Goal: Information Seeking & Learning: Learn about a topic

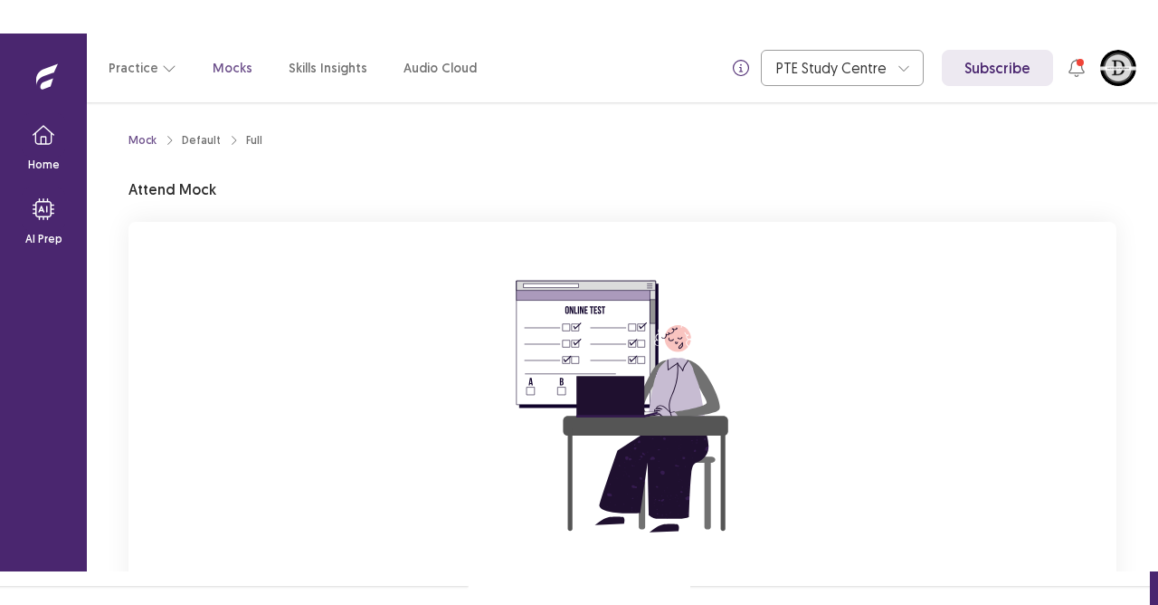
scroll to position [177, 0]
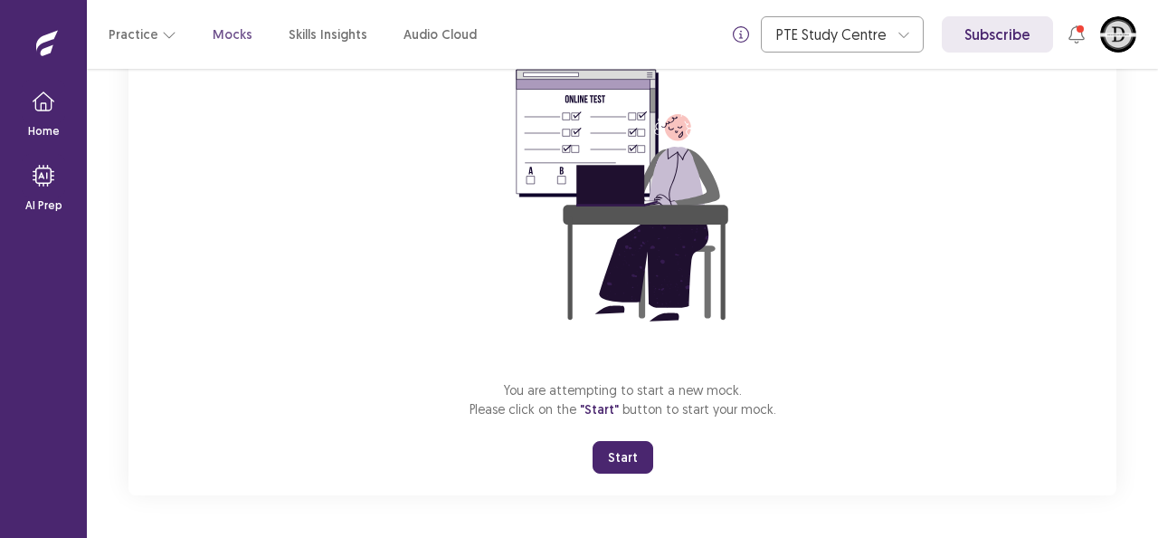
click at [612, 471] on button "Start" at bounding box center [623, 457] width 61 height 33
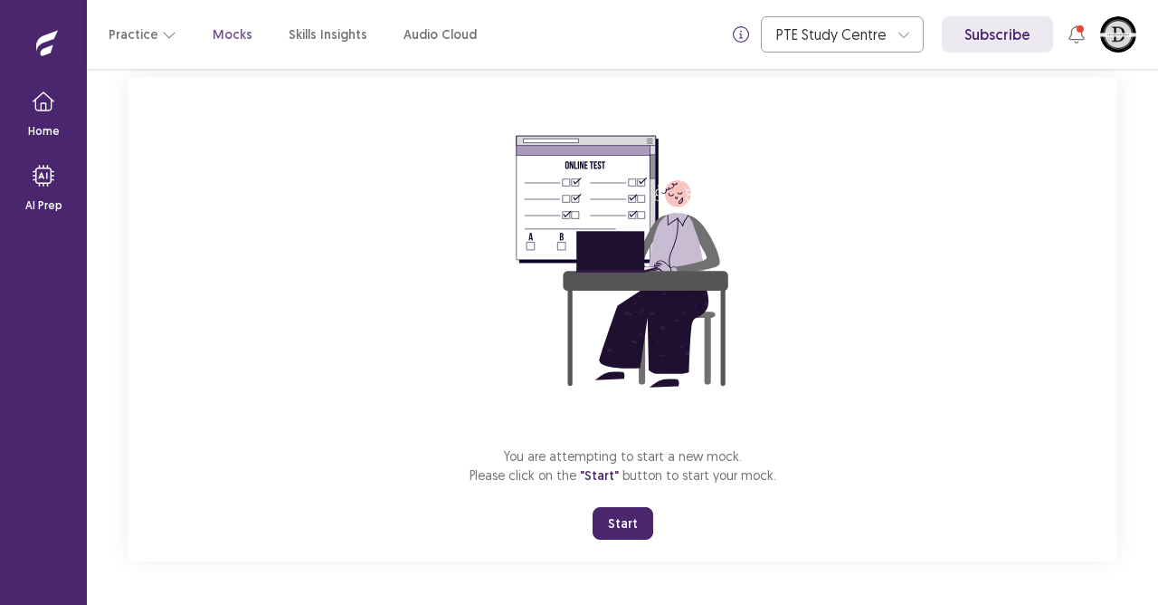
scroll to position [110, 0]
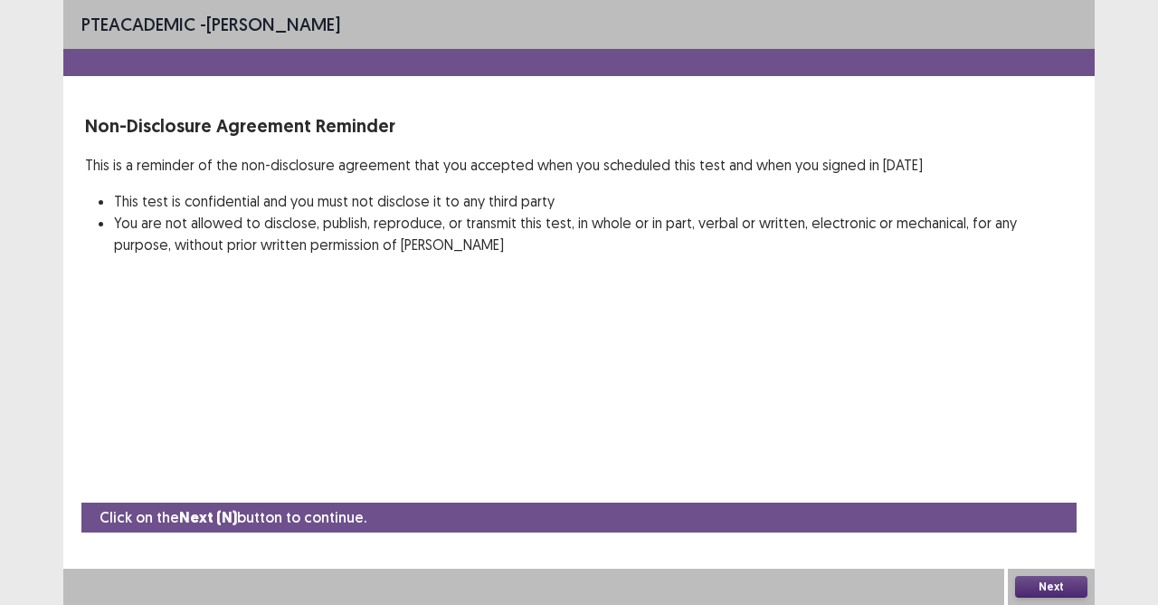
click at [1071, 537] on button "Next" at bounding box center [1051, 587] width 72 height 22
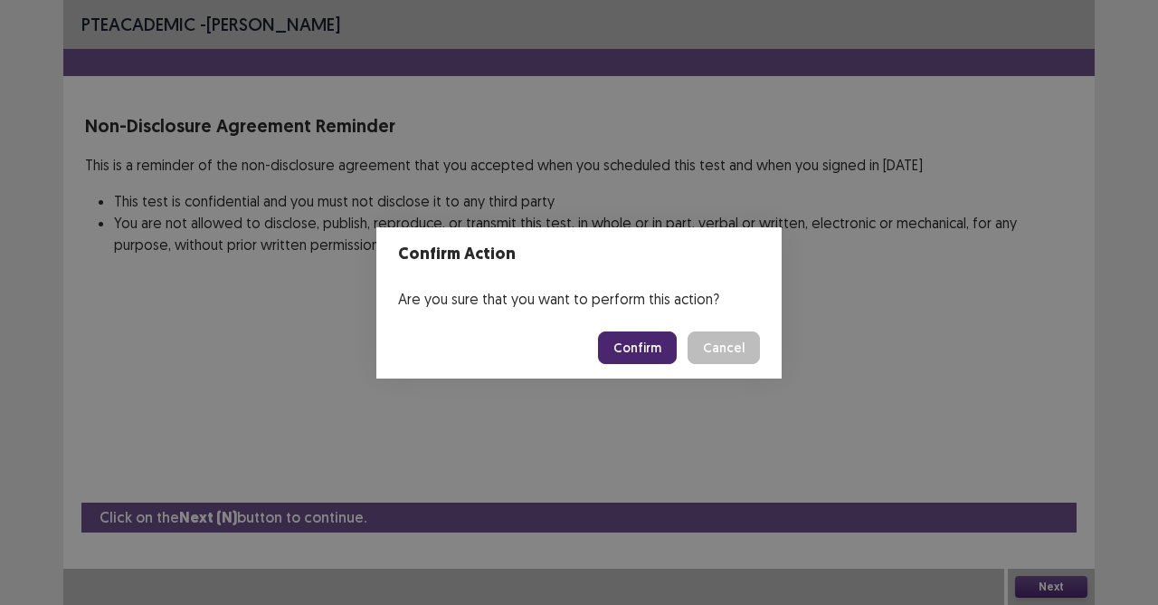
click at [651, 356] on button "Confirm" at bounding box center [637, 347] width 79 height 33
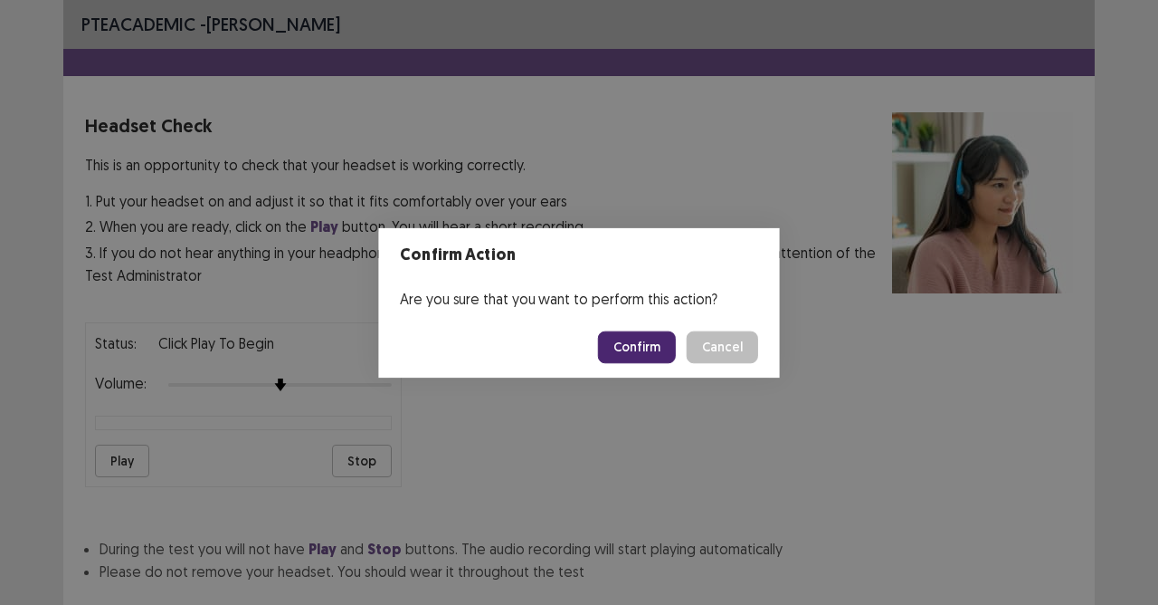
scroll to position [114, 0]
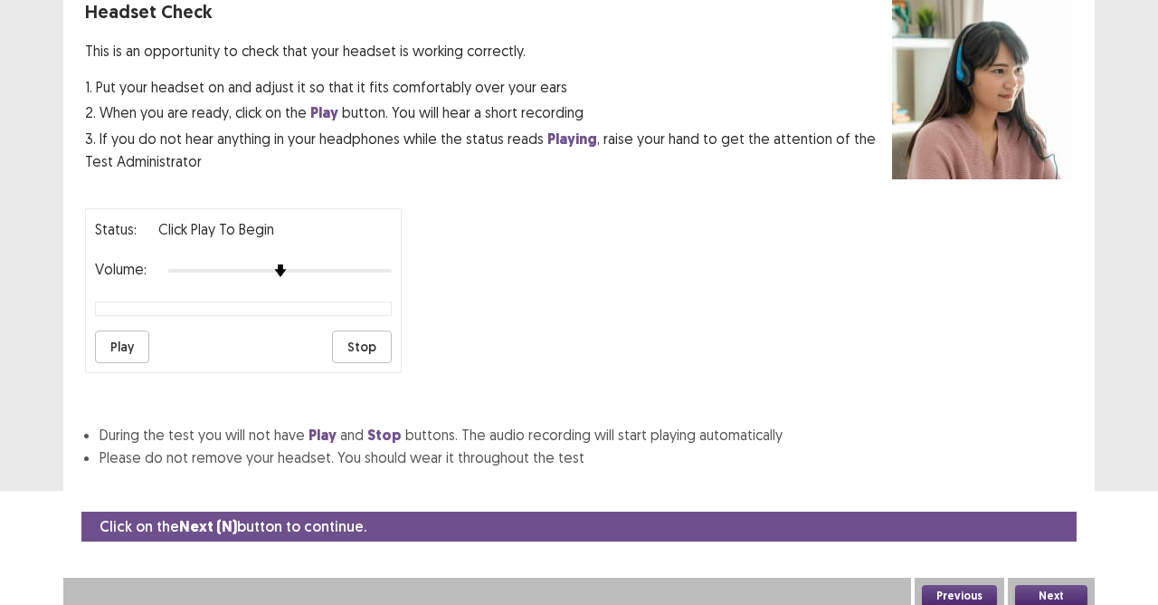
click at [132, 334] on button "Play" at bounding box center [122, 346] width 54 height 33
click at [1043, 537] on button "Next" at bounding box center [1051, 596] width 72 height 22
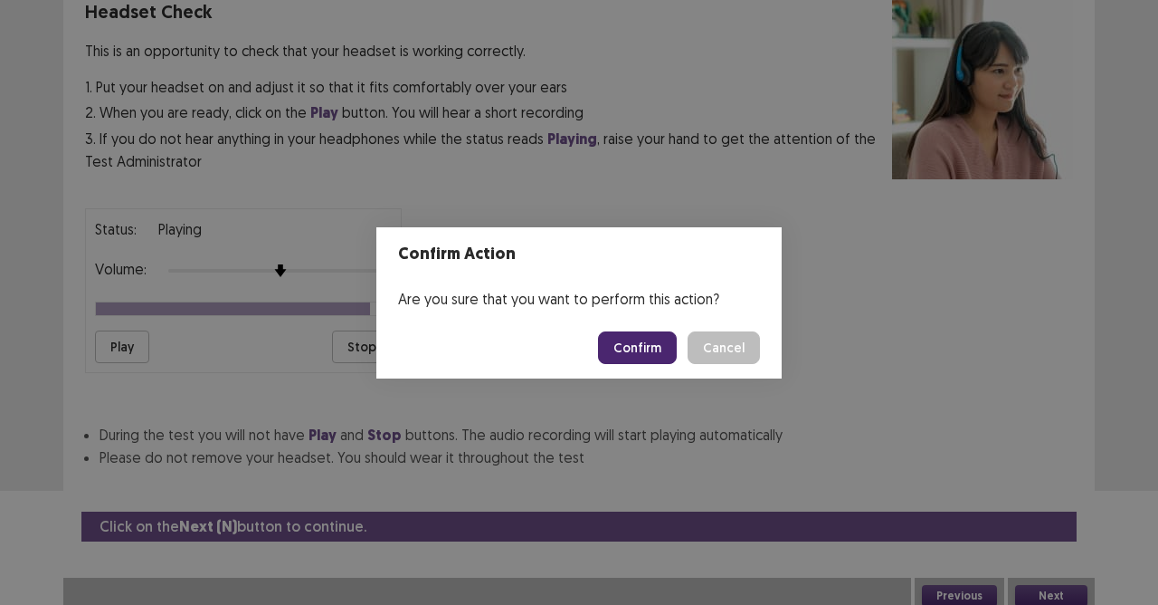
click at [641, 352] on button "Confirm" at bounding box center [637, 347] width 79 height 33
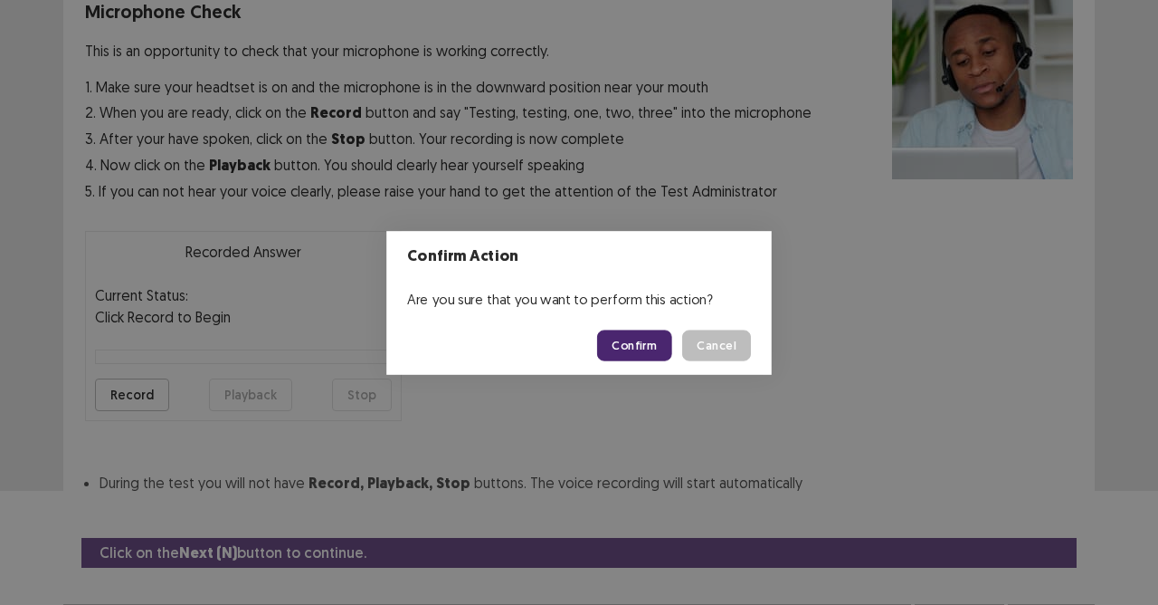
scroll to position [147, 0]
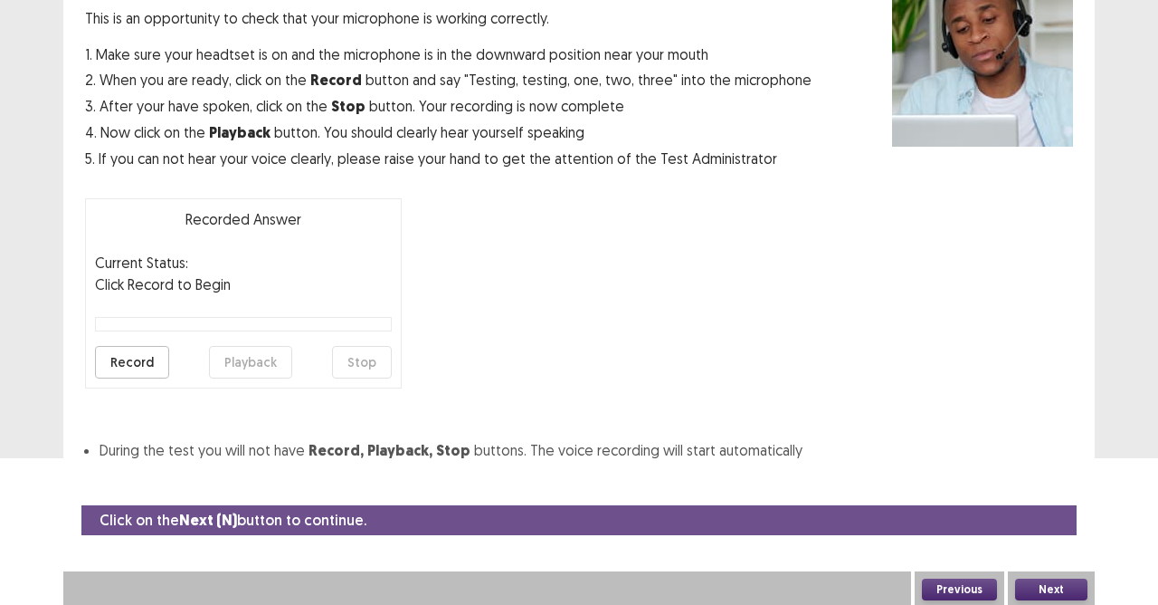
click at [148, 364] on button "Record" at bounding box center [132, 362] width 74 height 33
click at [361, 364] on button "Stop" at bounding box center [362, 362] width 60 height 33
click at [228, 362] on button "Playback" at bounding box center [250, 362] width 83 height 33
click at [1070, 537] on button "Next" at bounding box center [1051, 589] width 72 height 22
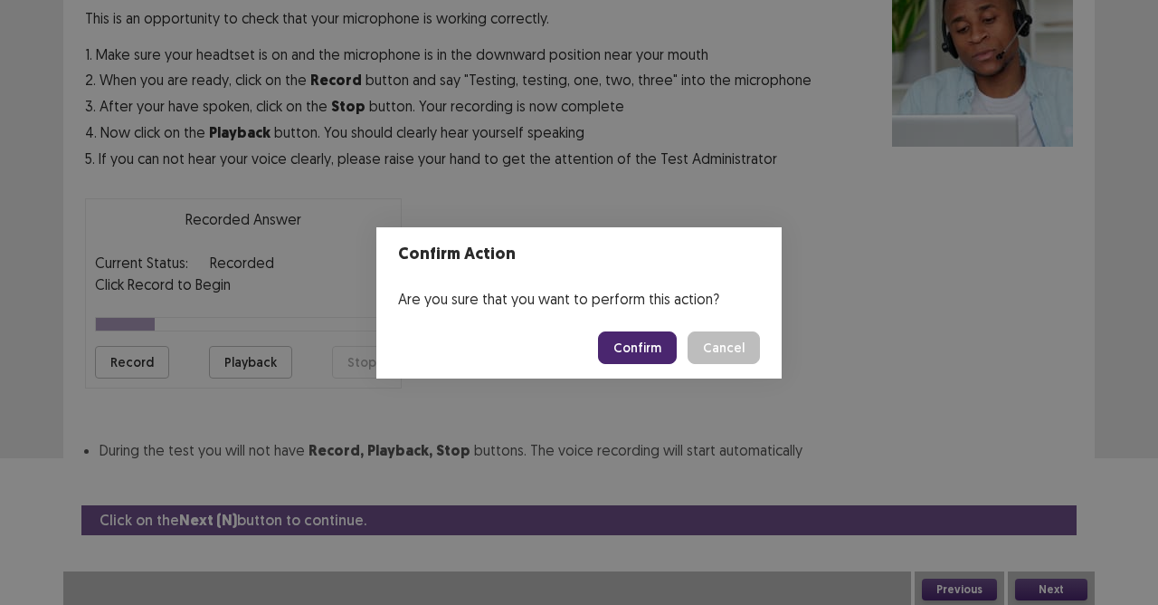
click at [637, 346] on button "Confirm" at bounding box center [637, 347] width 79 height 33
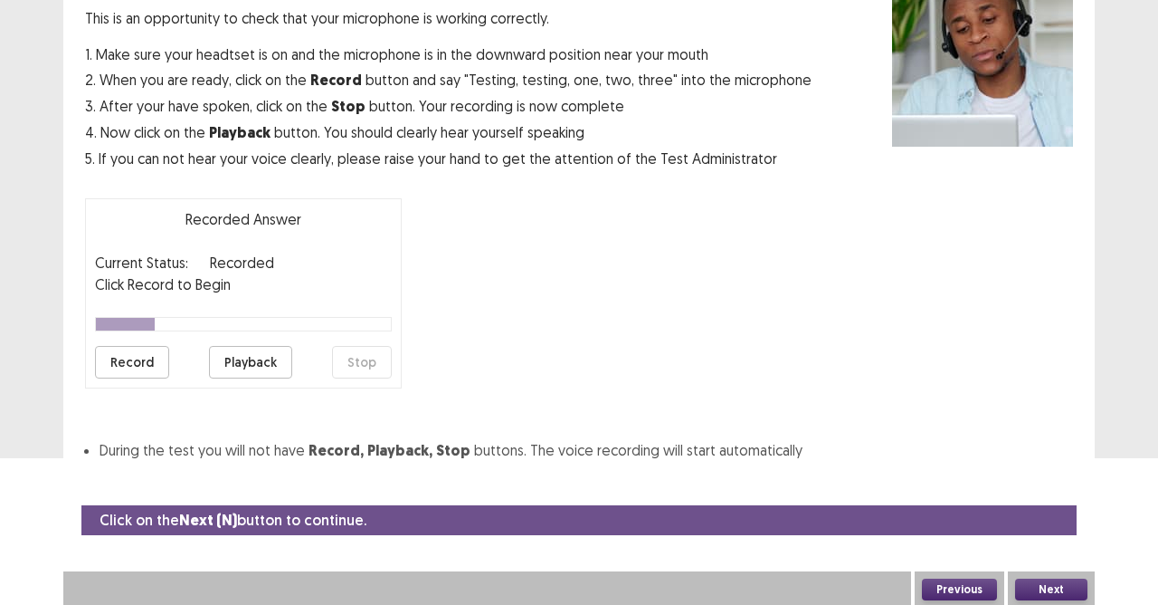
scroll to position [96, 0]
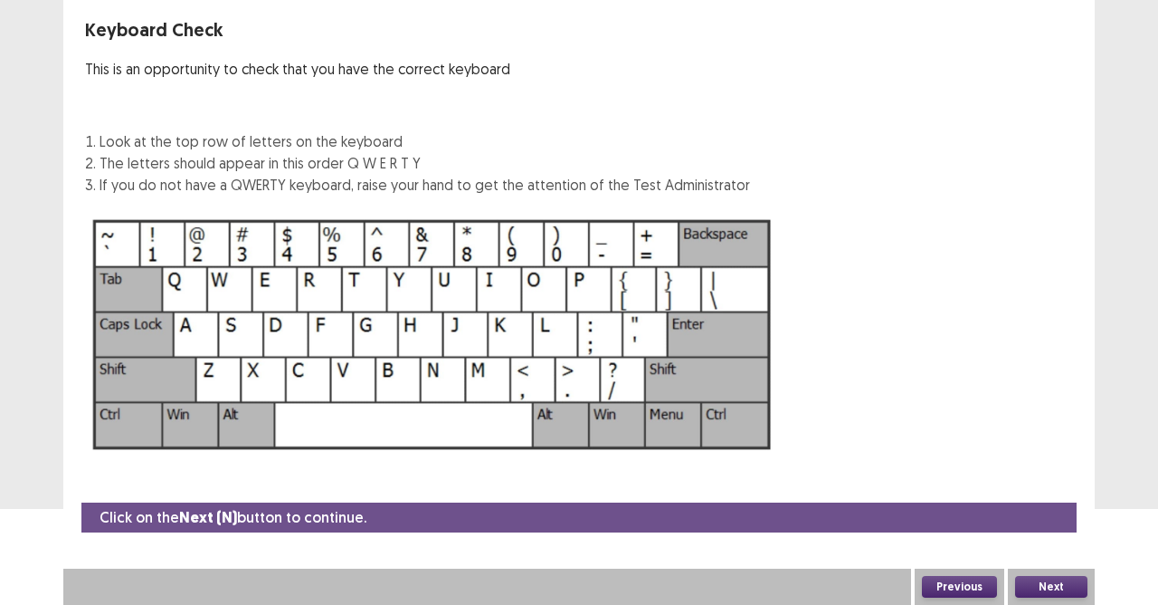
click at [1061, 537] on button "Next" at bounding box center [1051, 587] width 72 height 22
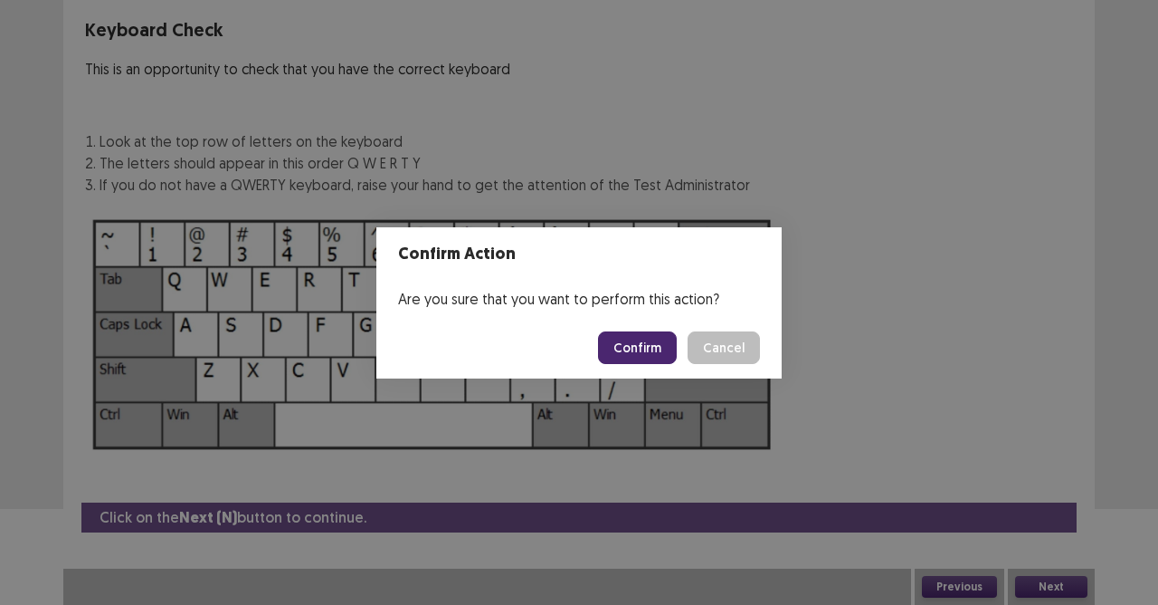
click at [653, 350] on button "Confirm" at bounding box center [637, 347] width 79 height 33
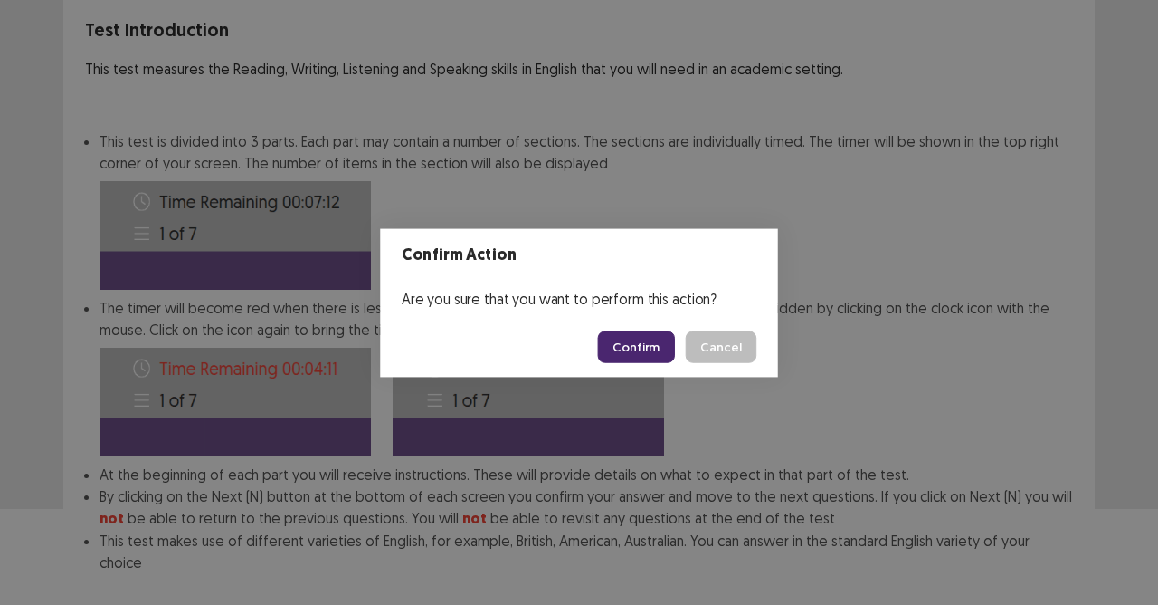
scroll to position [187, 0]
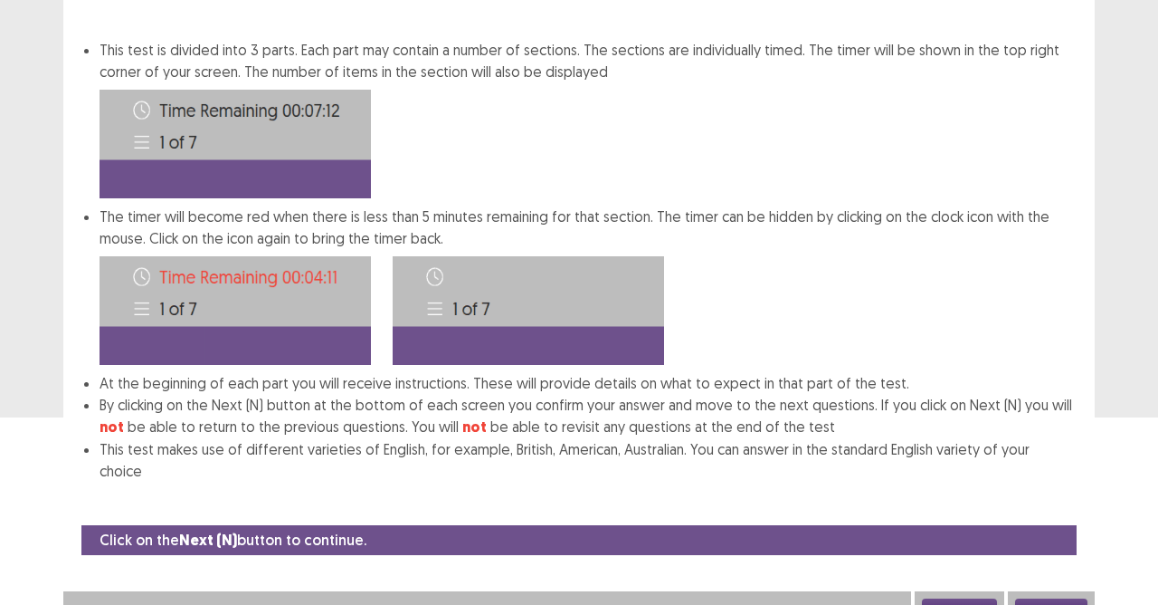
click at [1067, 537] on button "Next" at bounding box center [1051, 609] width 72 height 22
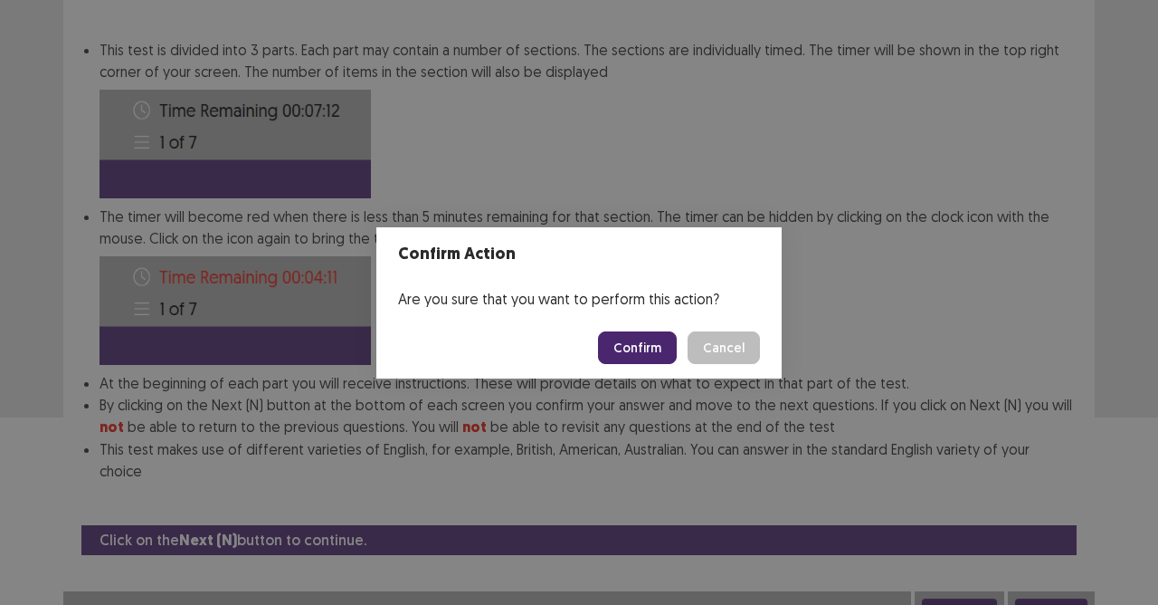
click at [653, 343] on button "Confirm" at bounding box center [637, 347] width 79 height 33
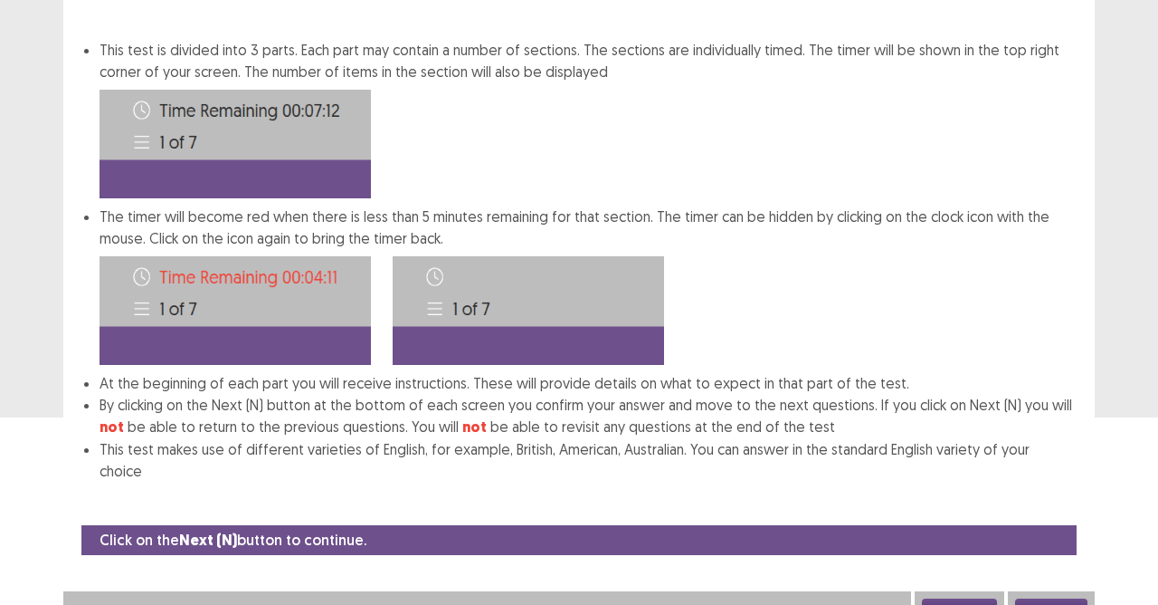
scroll to position [17, 0]
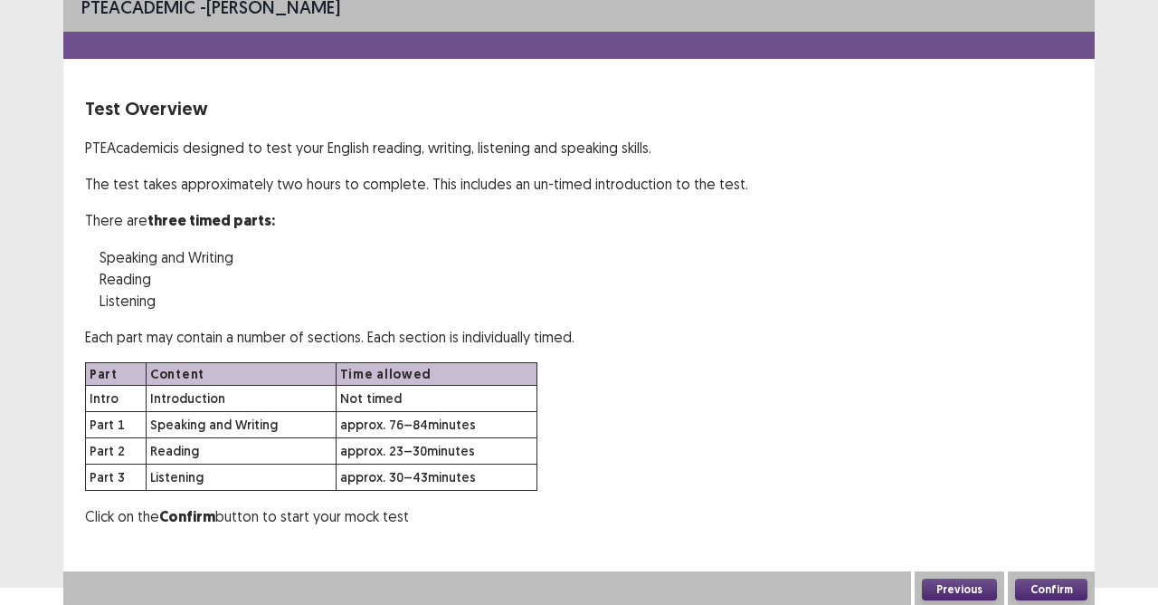
click at [1064, 537] on button "Confirm" at bounding box center [1051, 589] width 72 height 22
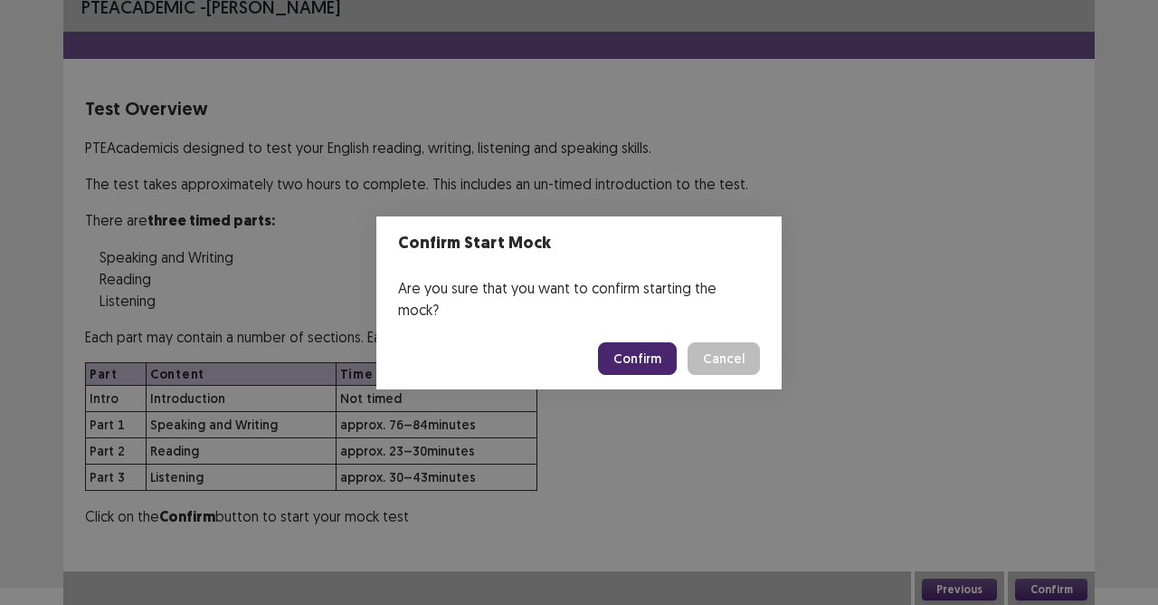
click at [615, 342] on button "Confirm" at bounding box center [637, 358] width 79 height 33
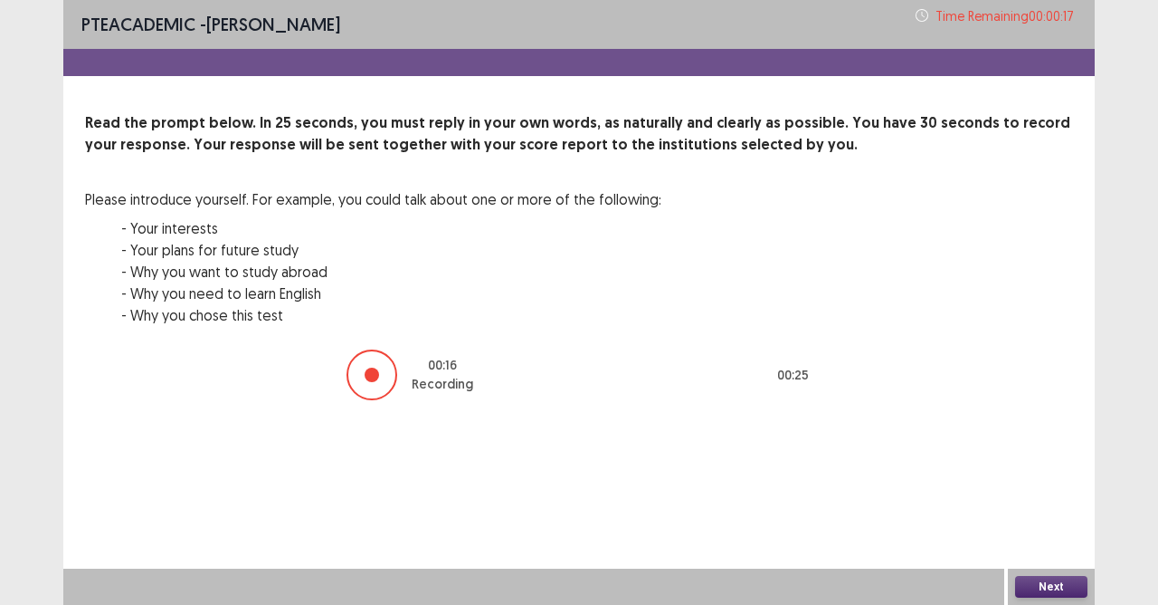
click at [1067, 537] on button "Next" at bounding box center [1051, 587] width 72 height 22
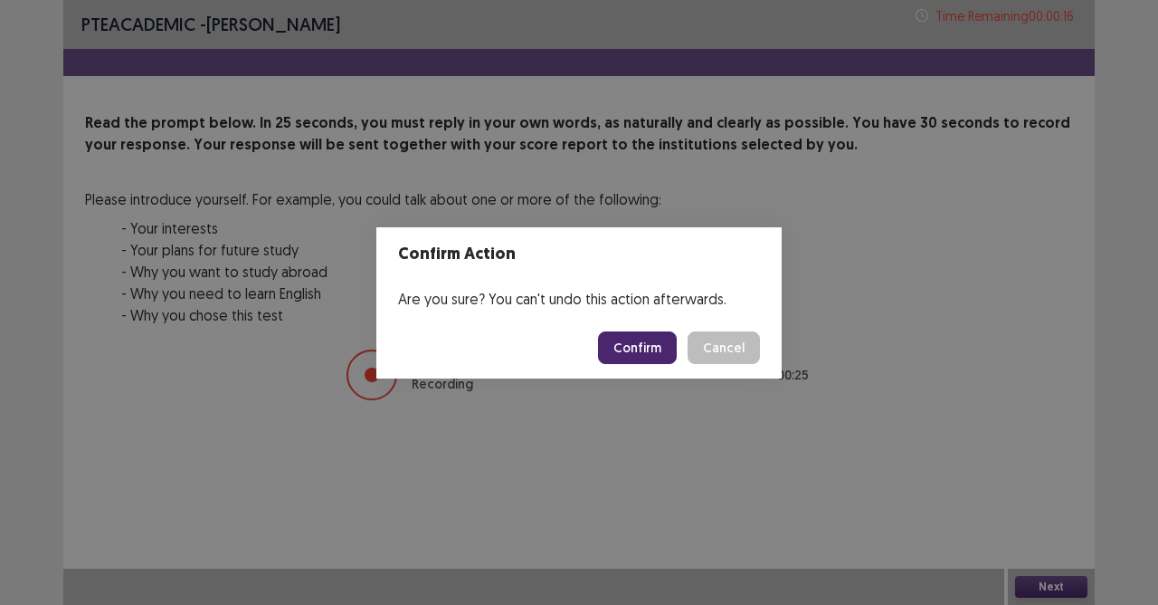
click at [652, 351] on button "Confirm" at bounding box center [637, 347] width 79 height 33
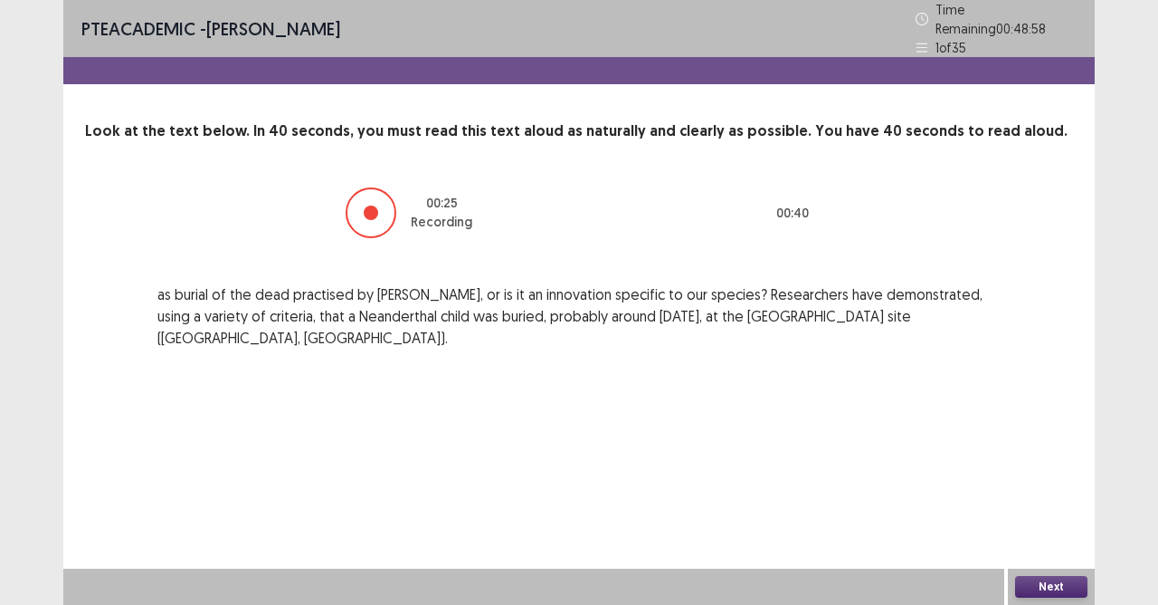
click at [1039, 537] on button "Next" at bounding box center [1051, 587] width 72 height 22
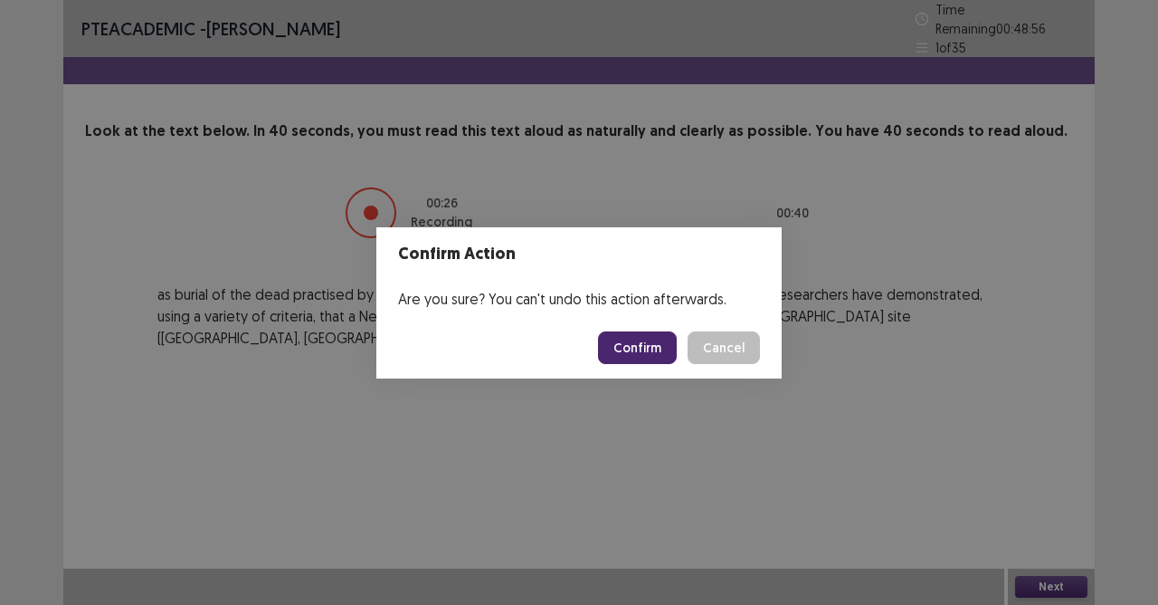
click at [652, 338] on button "Confirm" at bounding box center [637, 347] width 79 height 33
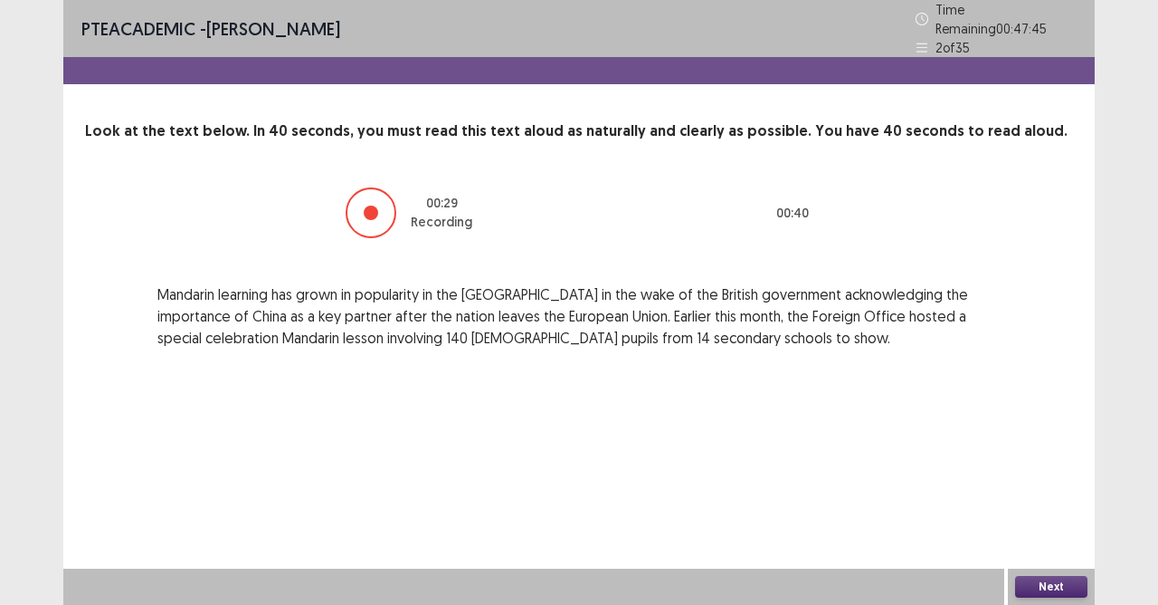
drag, startPoint x: 1034, startPoint y: 583, endPoint x: 1040, endPoint y: 591, distance: 9.8
click at [1043, 537] on div "Next" at bounding box center [1051, 586] width 87 height 36
click at [1035, 537] on button "Next" at bounding box center [1051, 587] width 72 height 22
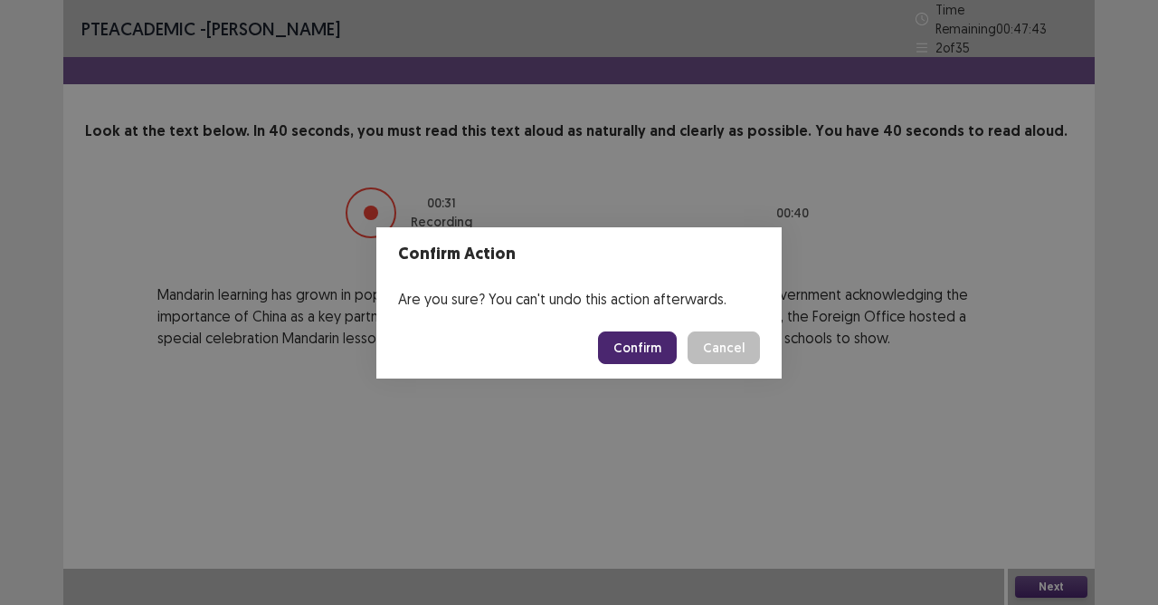
click at [655, 344] on button "Confirm" at bounding box center [637, 347] width 79 height 33
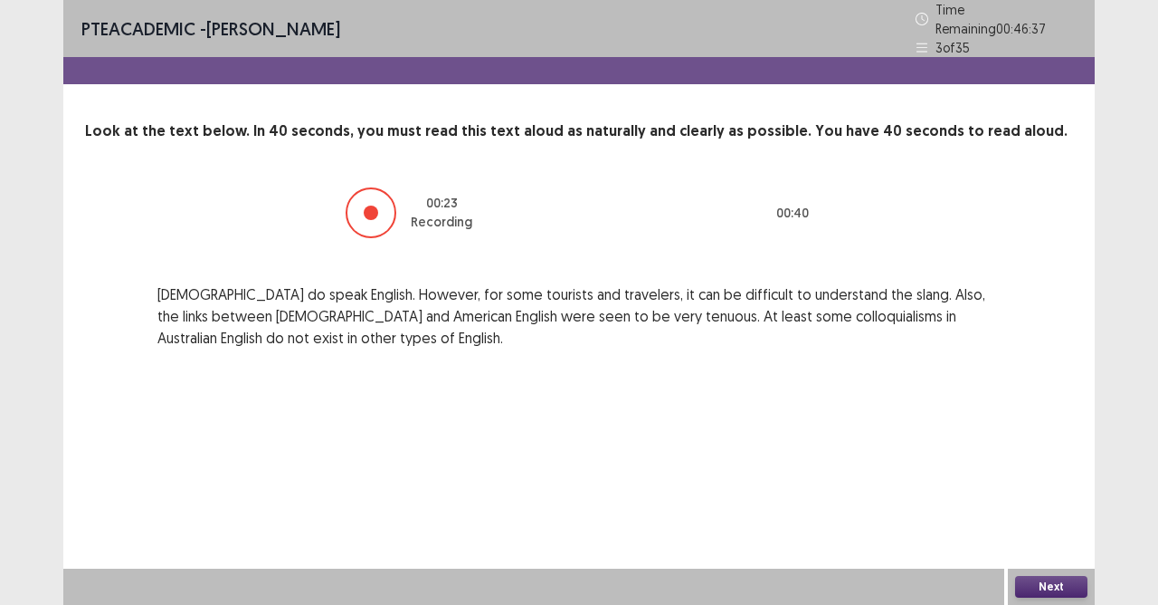
click at [1020, 537] on button "Next" at bounding box center [1051, 587] width 72 height 22
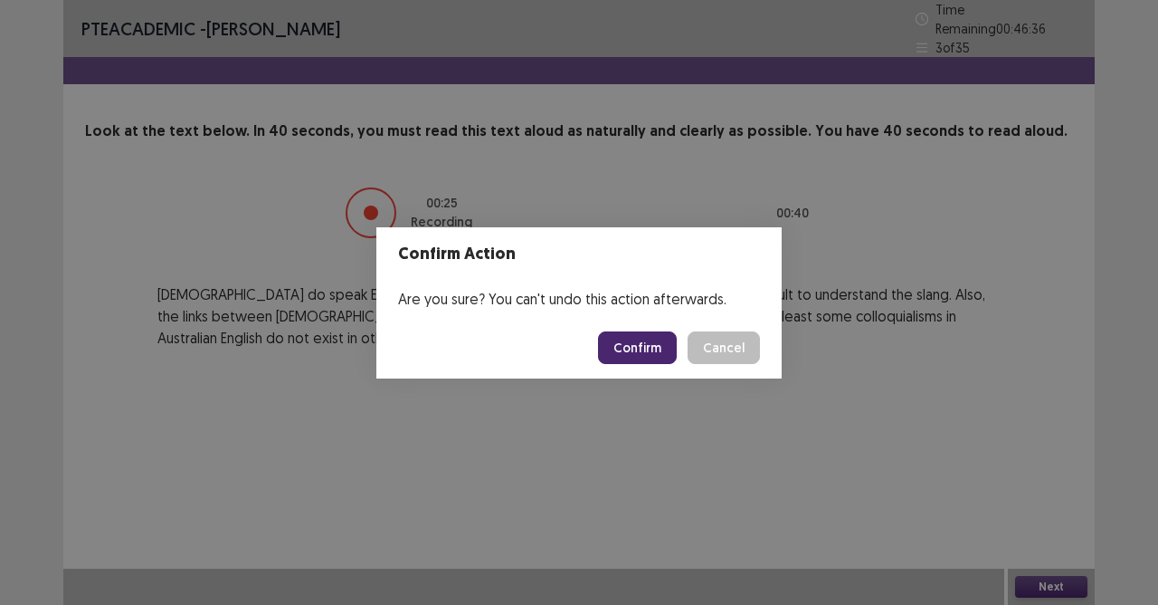
click at [666, 349] on button "Confirm" at bounding box center [637, 347] width 79 height 33
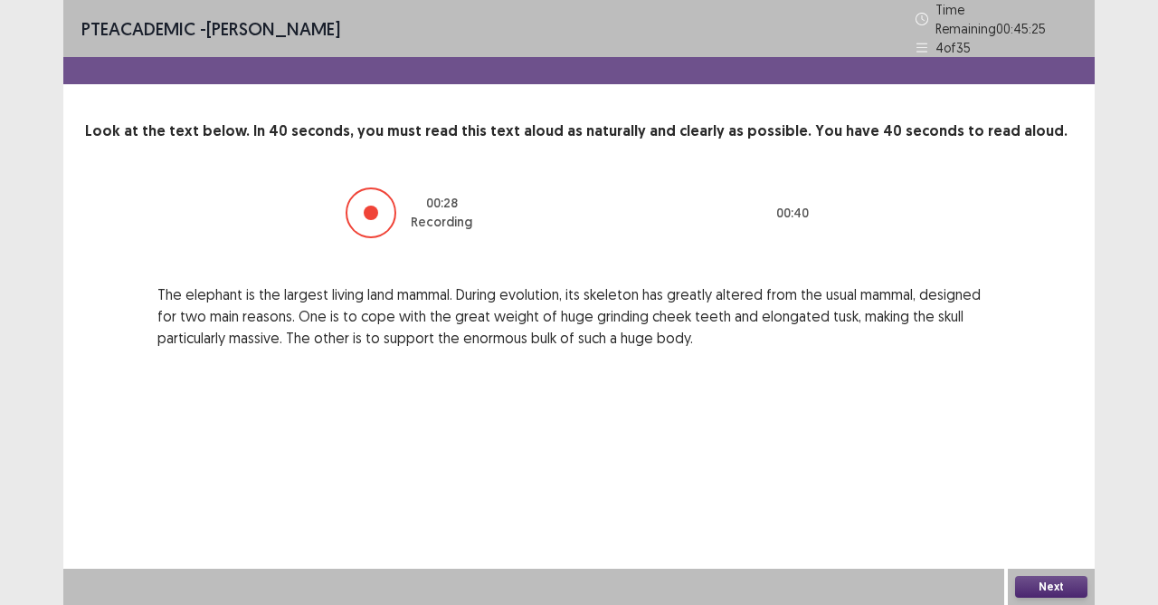
click at [1081, 537] on button "Next" at bounding box center [1051, 587] width 72 height 22
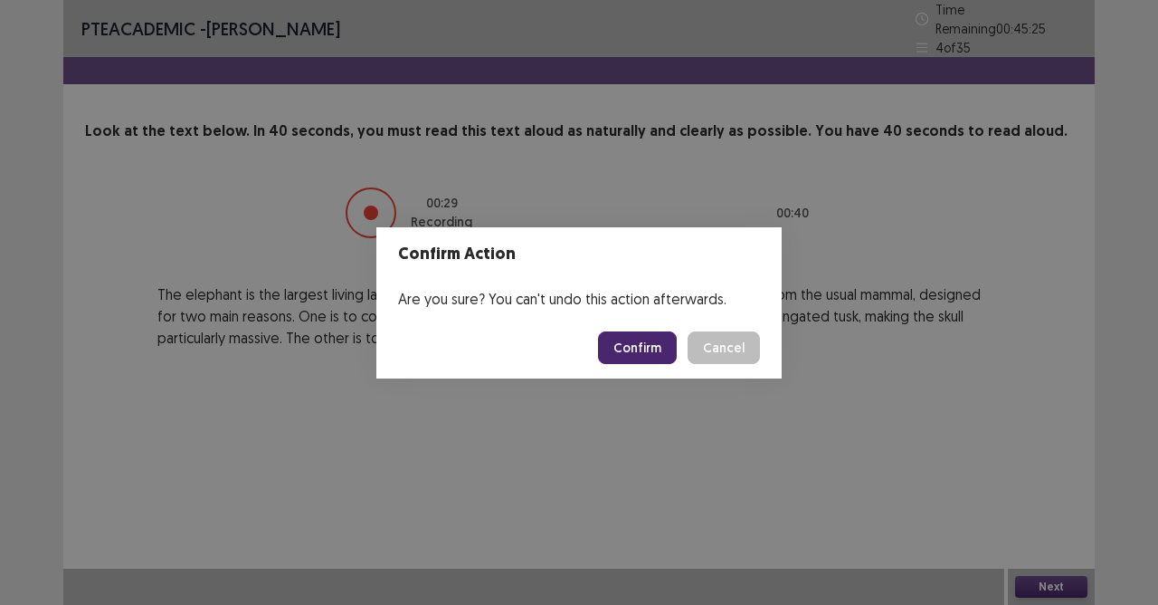
click at [659, 343] on button "Confirm" at bounding box center [637, 347] width 79 height 33
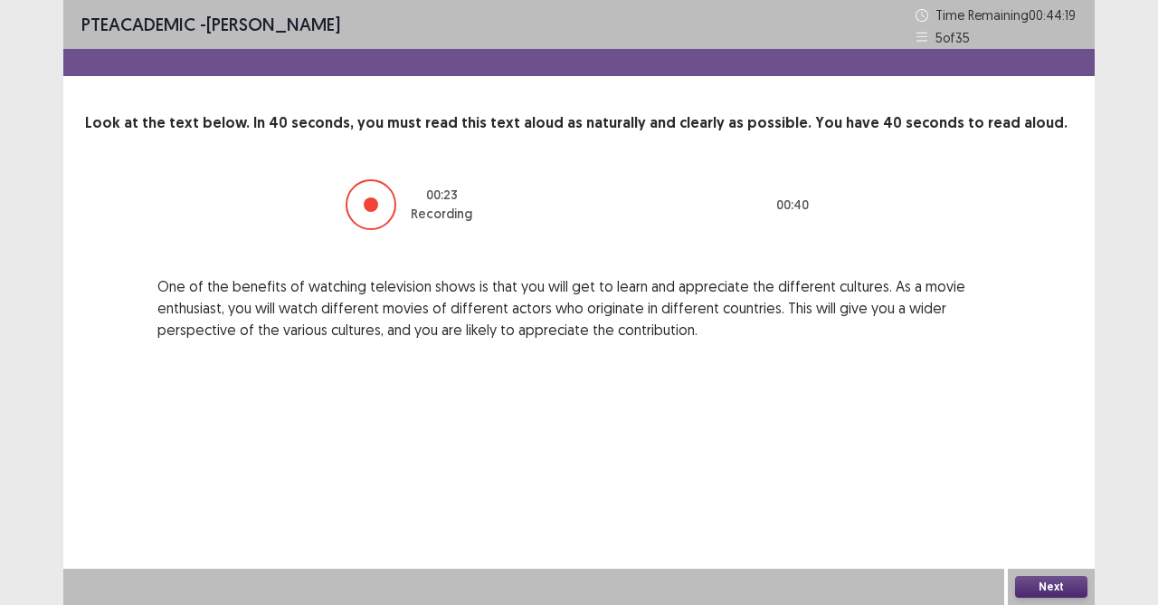
click at [1066, 537] on button "Next" at bounding box center [1051, 587] width 72 height 22
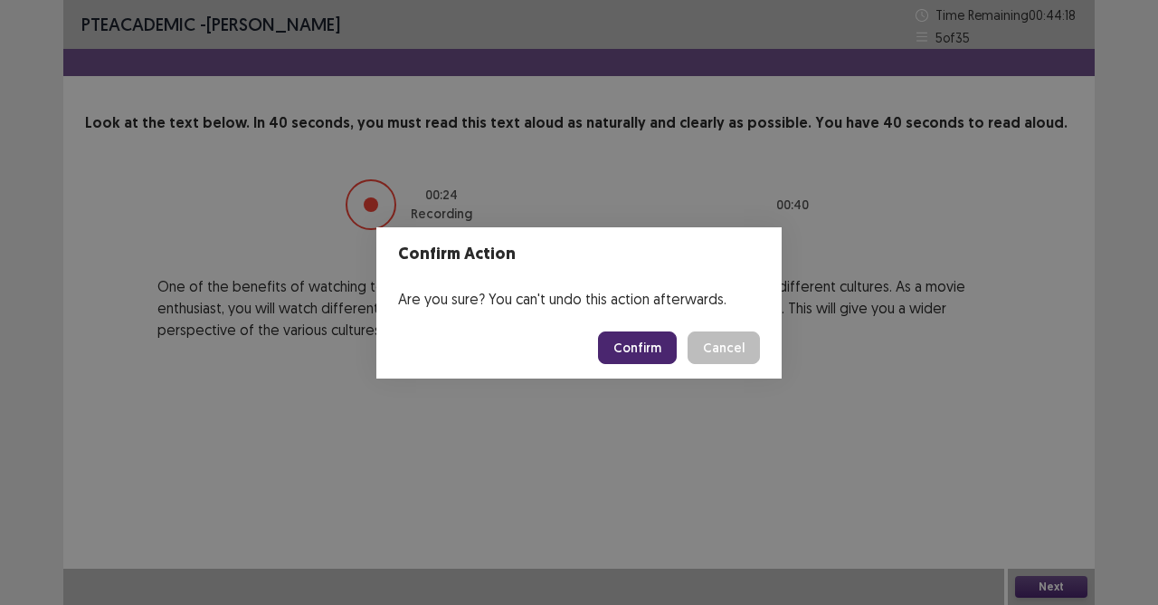
click at [628, 348] on button "Confirm" at bounding box center [637, 347] width 79 height 33
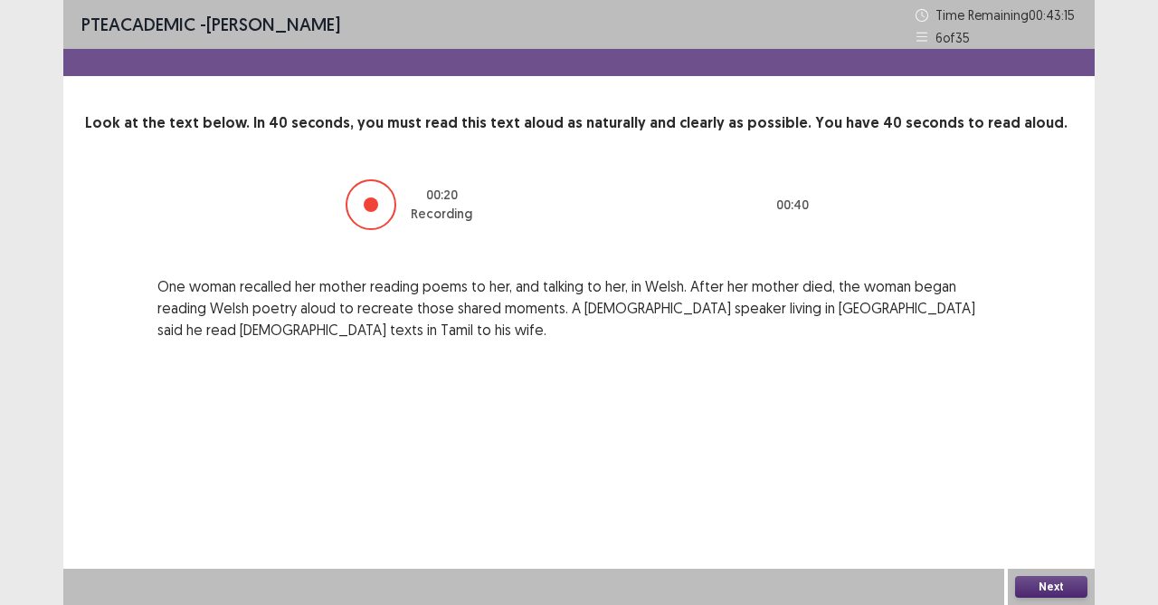
click at [1057, 537] on button "Next" at bounding box center [1051, 587] width 72 height 22
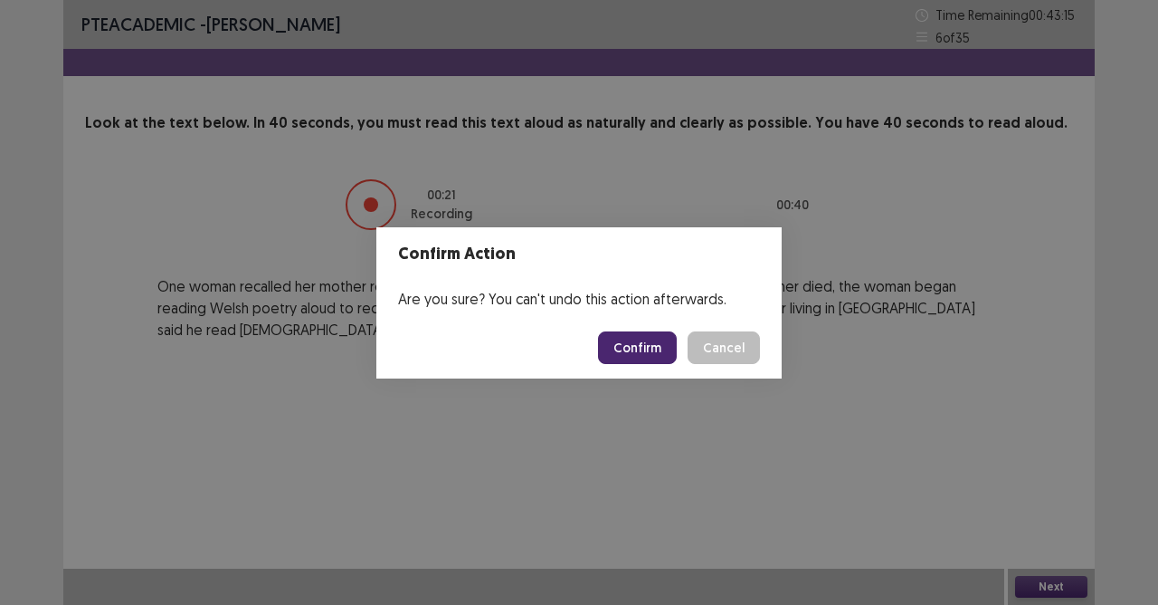
click at [661, 349] on button "Confirm" at bounding box center [637, 347] width 79 height 33
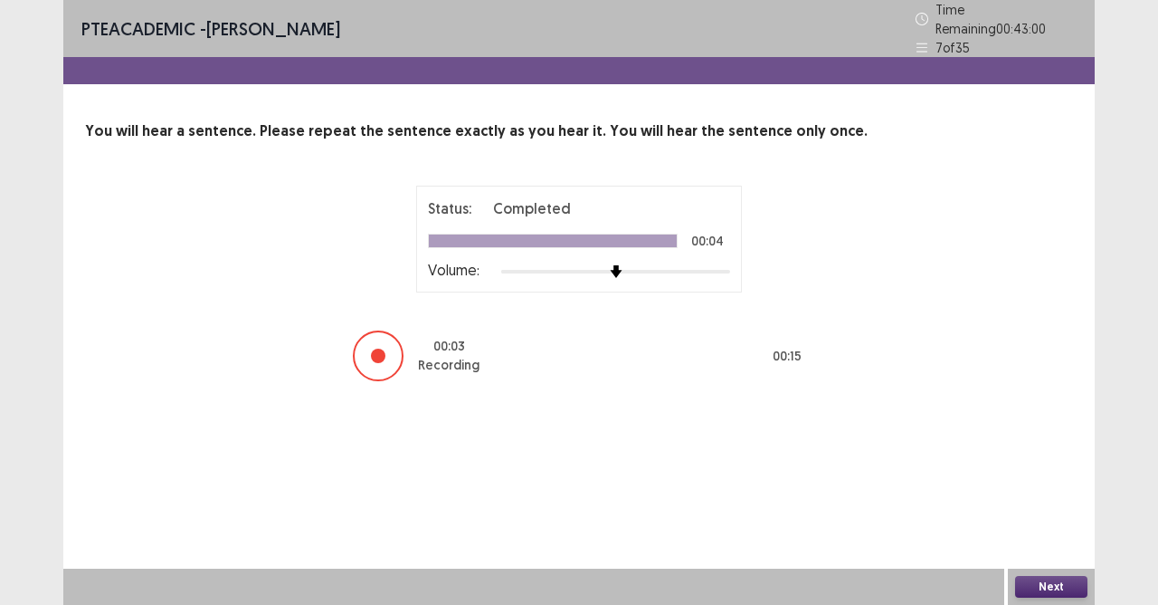
drag, startPoint x: 1043, startPoint y: 579, endPoint x: 999, endPoint y: 550, distance: 52.2
click at [1039, 537] on div "Next" at bounding box center [1051, 586] width 87 height 36
click at [1070, 537] on button "Next" at bounding box center [1051, 587] width 72 height 22
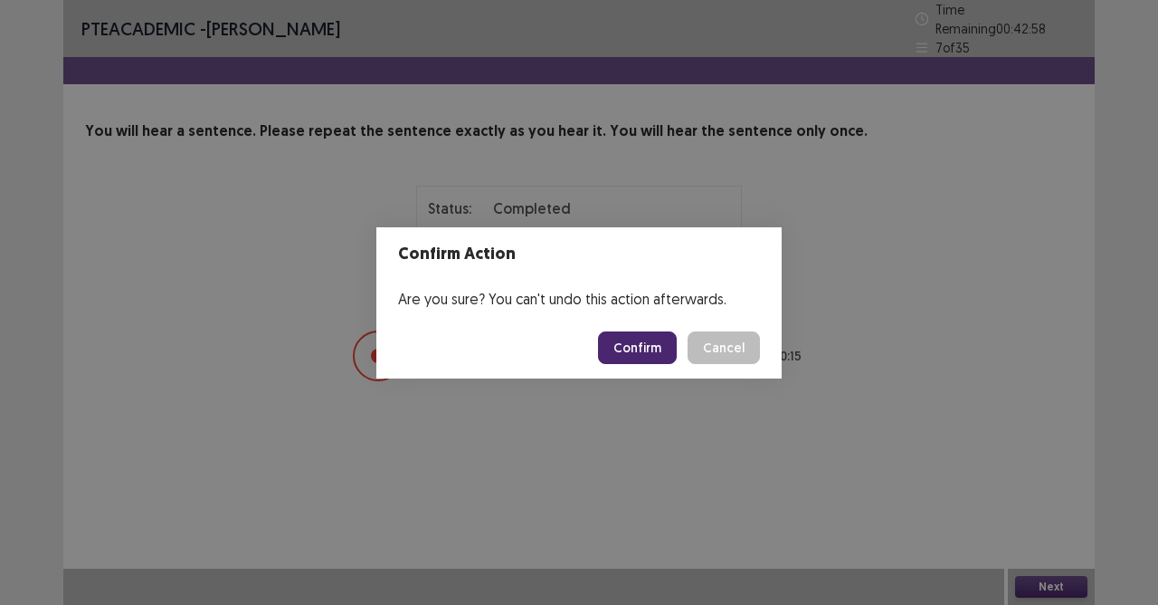
click at [669, 355] on button "Confirm" at bounding box center [637, 347] width 79 height 33
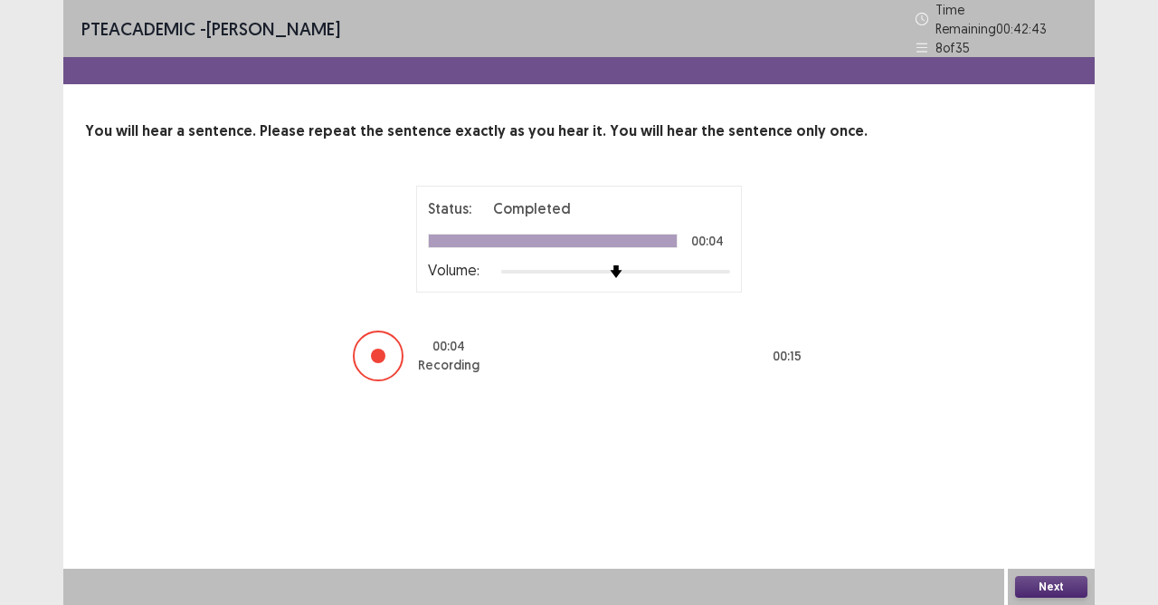
click at [1048, 537] on button "Next" at bounding box center [1051, 587] width 72 height 22
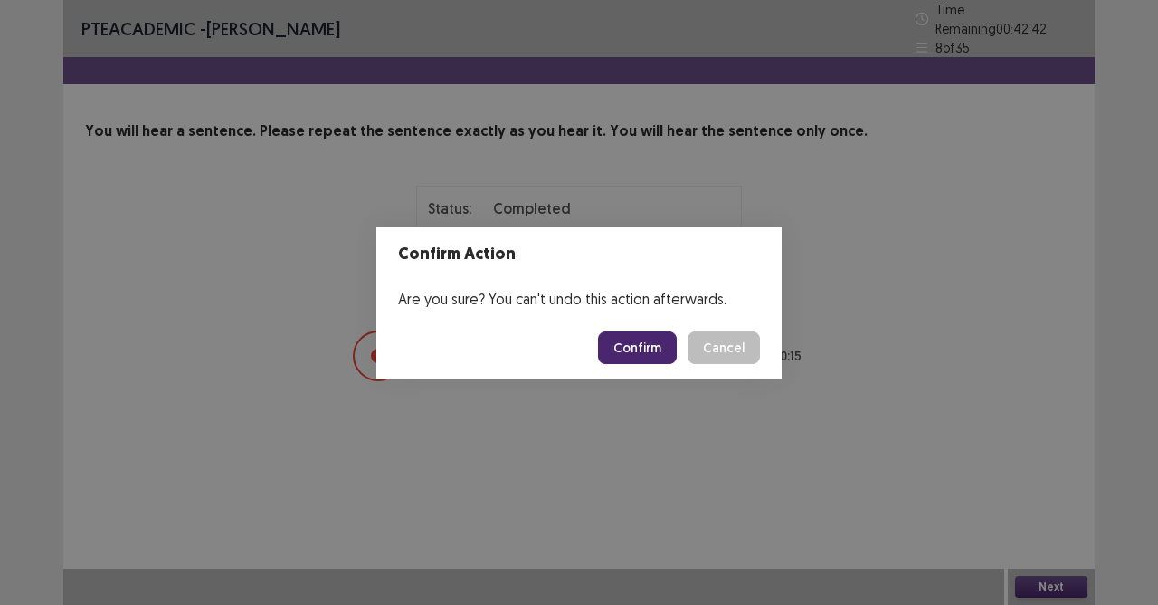
click at [643, 339] on button "Confirm" at bounding box center [637, 347] width 79 height 33
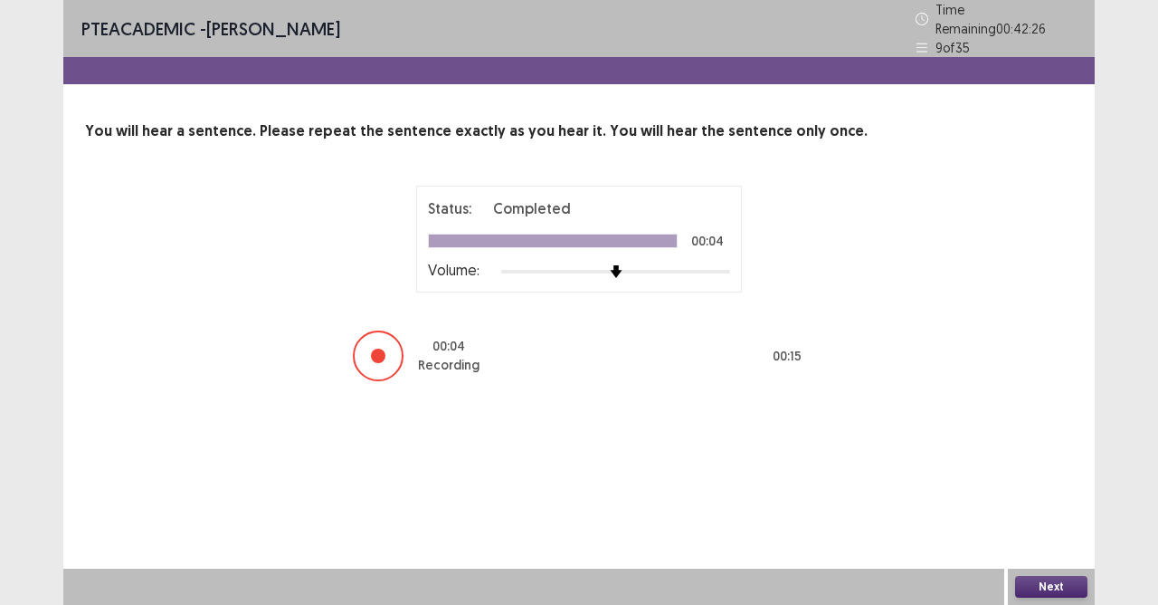
click at [1044, 537] on button "Next" at bounding box center [1051, 587] width 72 height 22
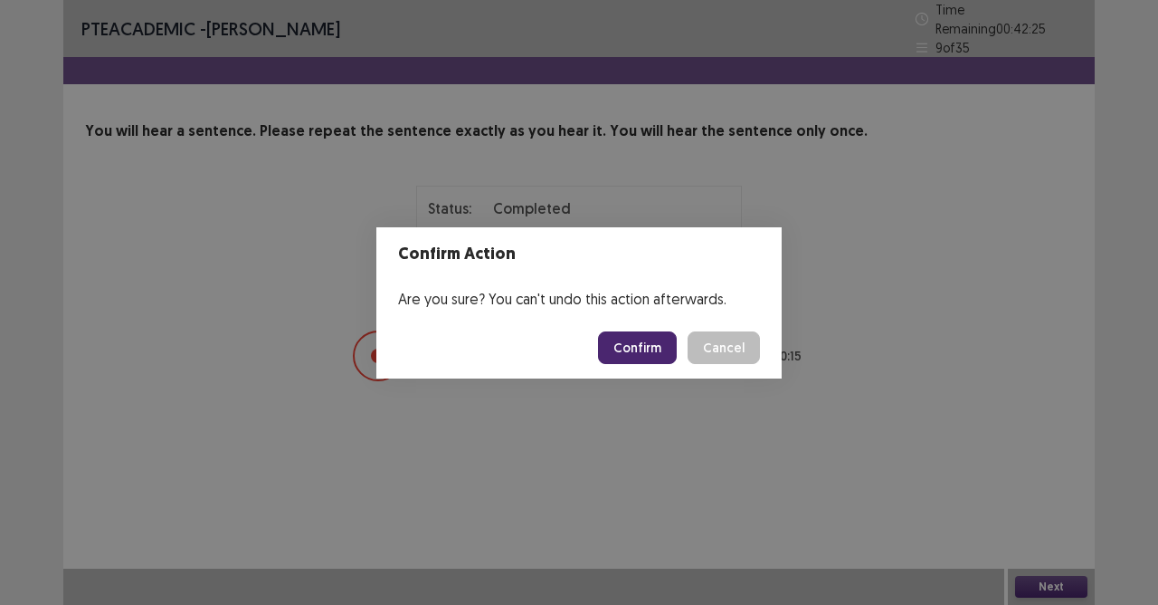
click at [655, 344] on button "Confirm" at bounding box center [637, 347] width 79 height 33
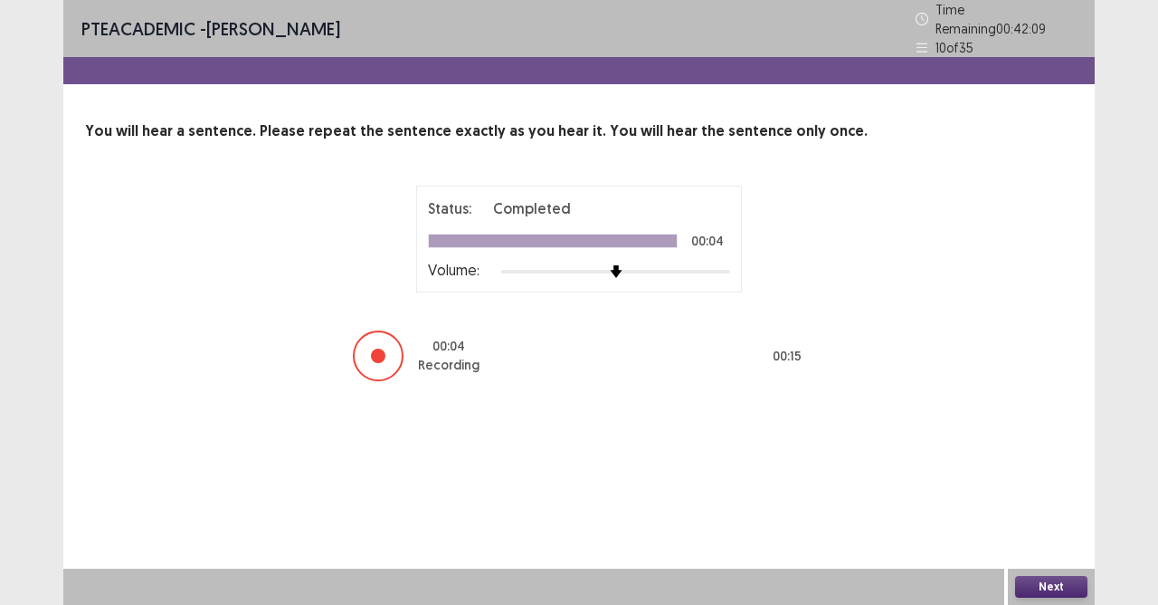
click at [1022, 537] on button "Next" at bounding box center [1051, 587] width 72 height 22
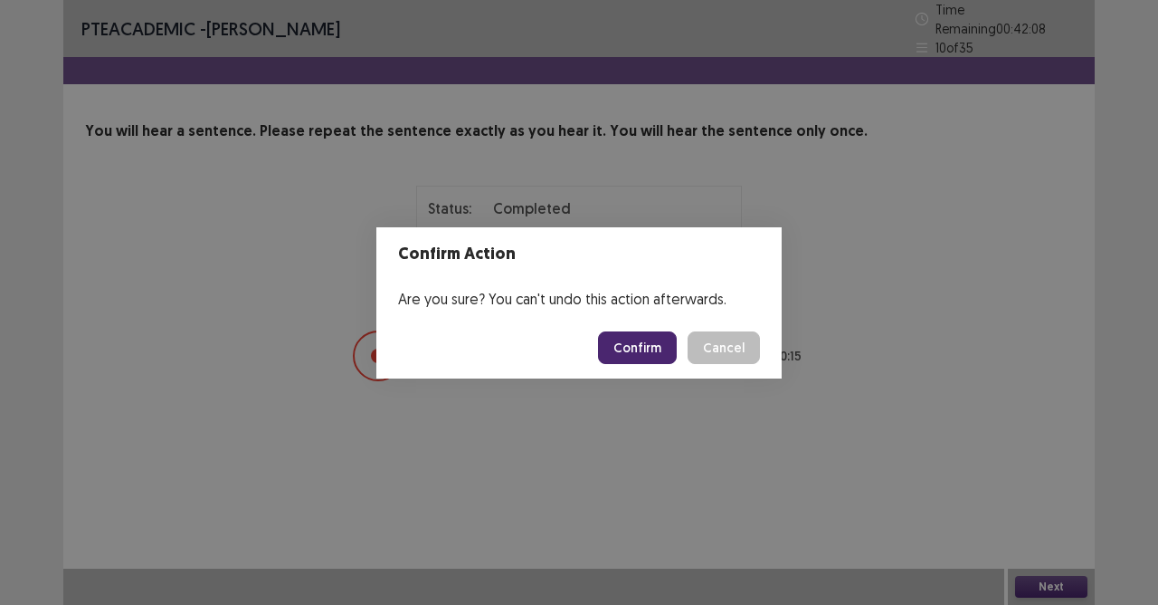
click at [650, 339] on button "Confirm" at bounding box center [637, 347] width 79 height 33
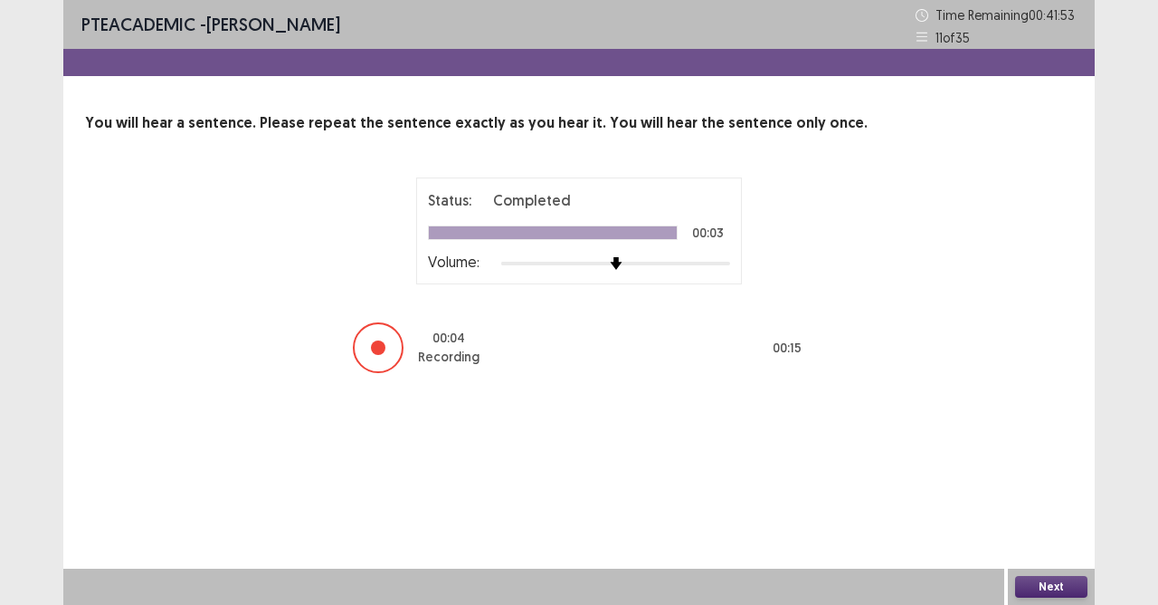
click at [1054, 537] on button "Next" at bounding box center [1051, 587] width 72 height 22
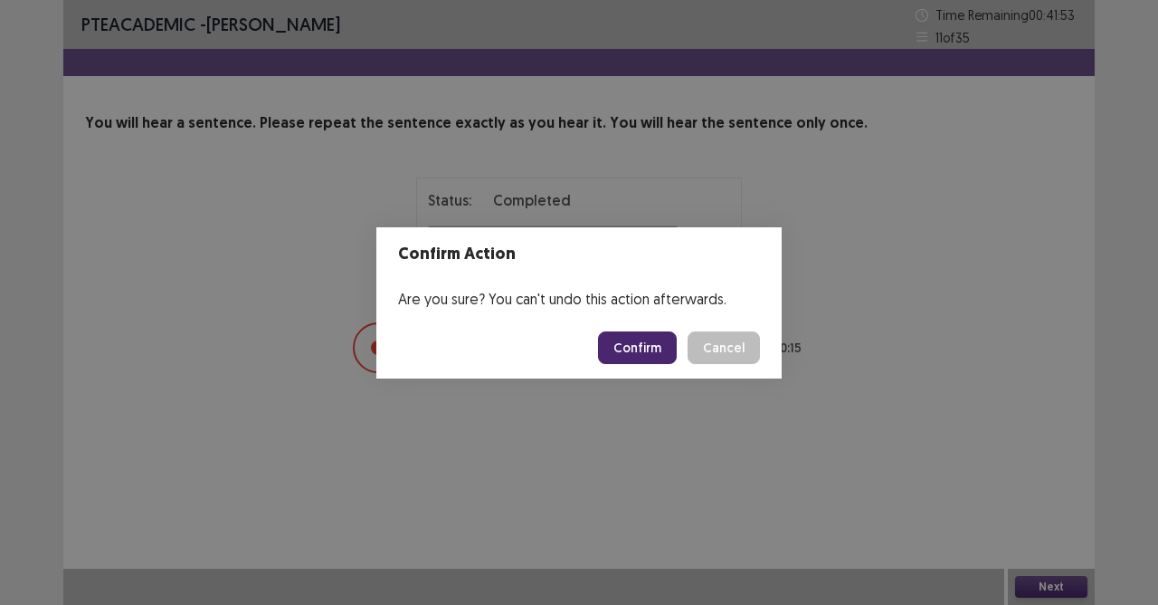
click at [659, 342] on button "Confirm" at bounding box center [637, 347] width 79 height 33
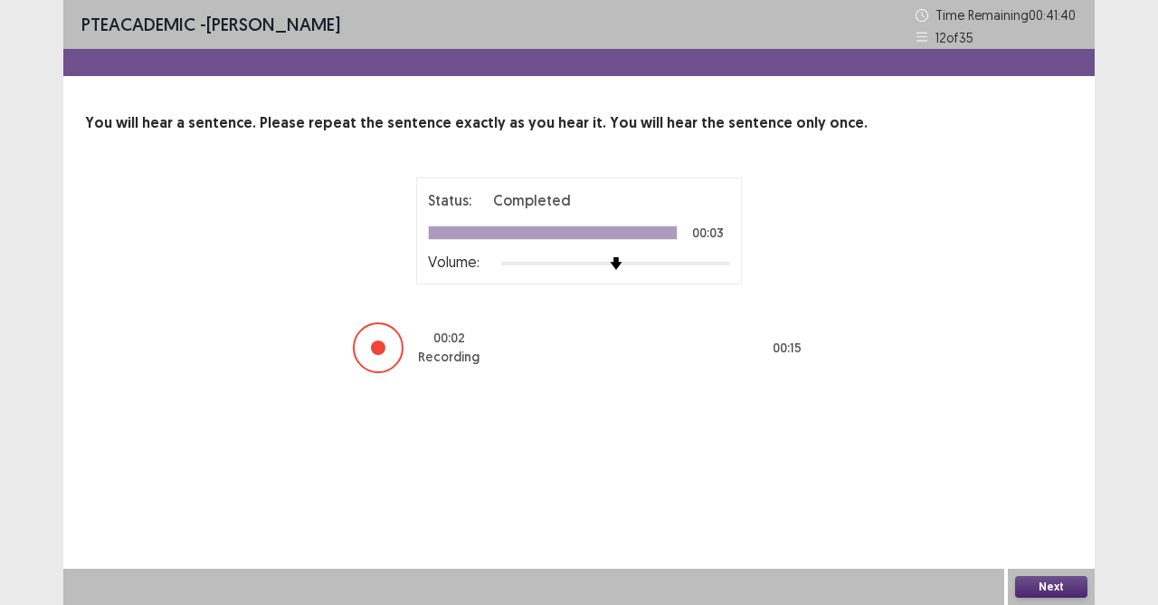
click at [1032, 537] on button "Next" at bounding box center [1051, 587] width 72 height 22
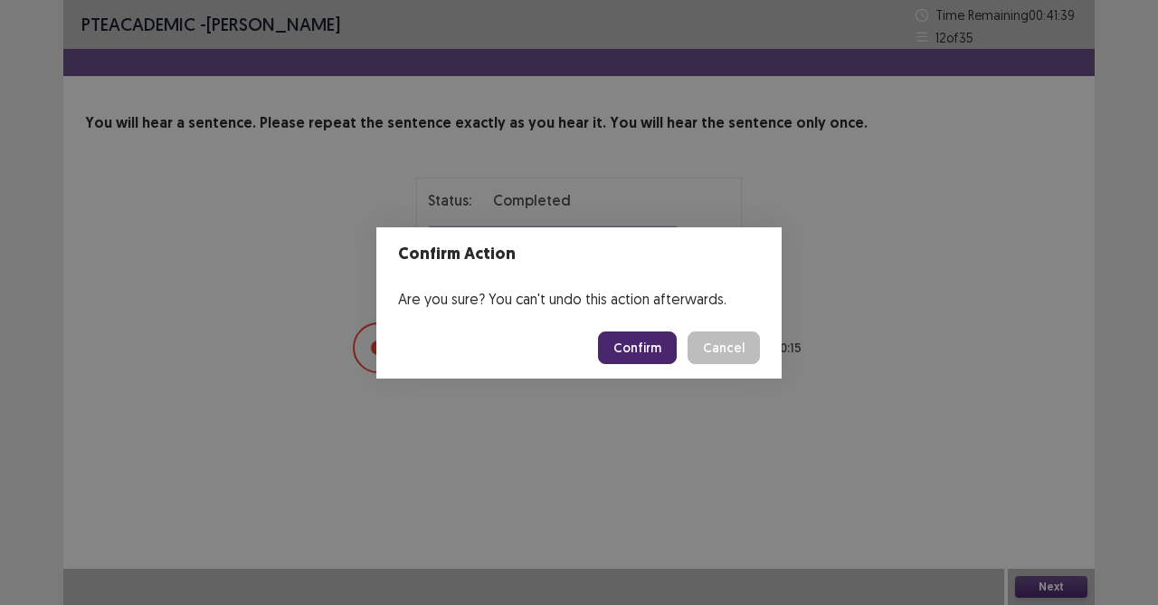
click at [672, 343] on button "Confirm" at bounding box center [637, 347] width 79 height 33
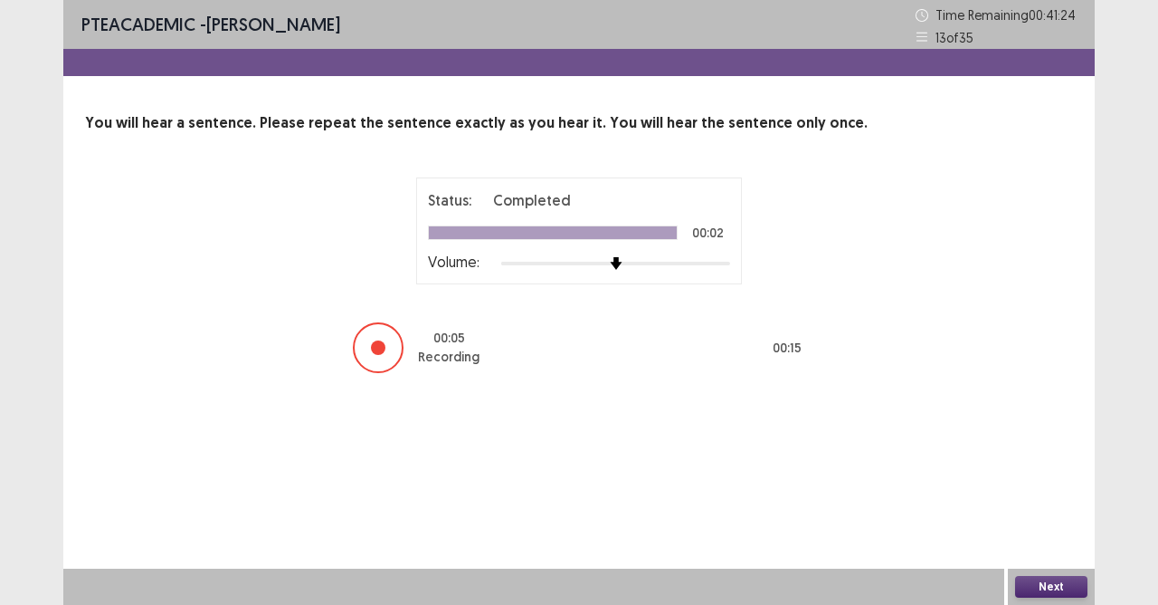
click at [1054, 537] on button "Next" at bounding box center [1051, 587] width 72 height 22
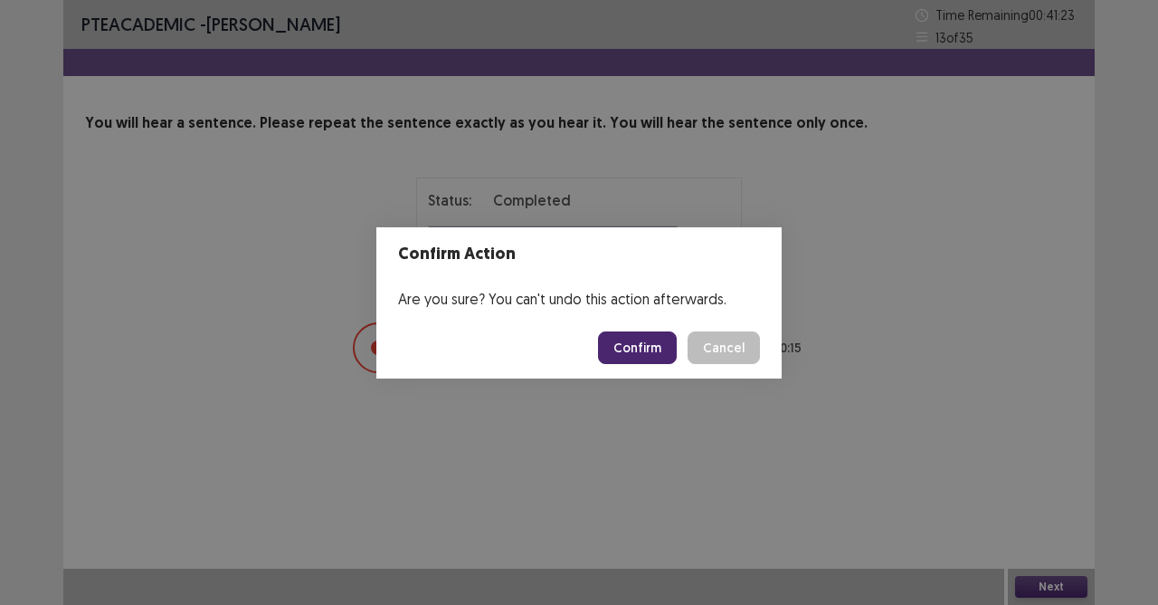
click at [657, 348] on button "Confirm" at bounding box center [637, 347] width 79 height 33
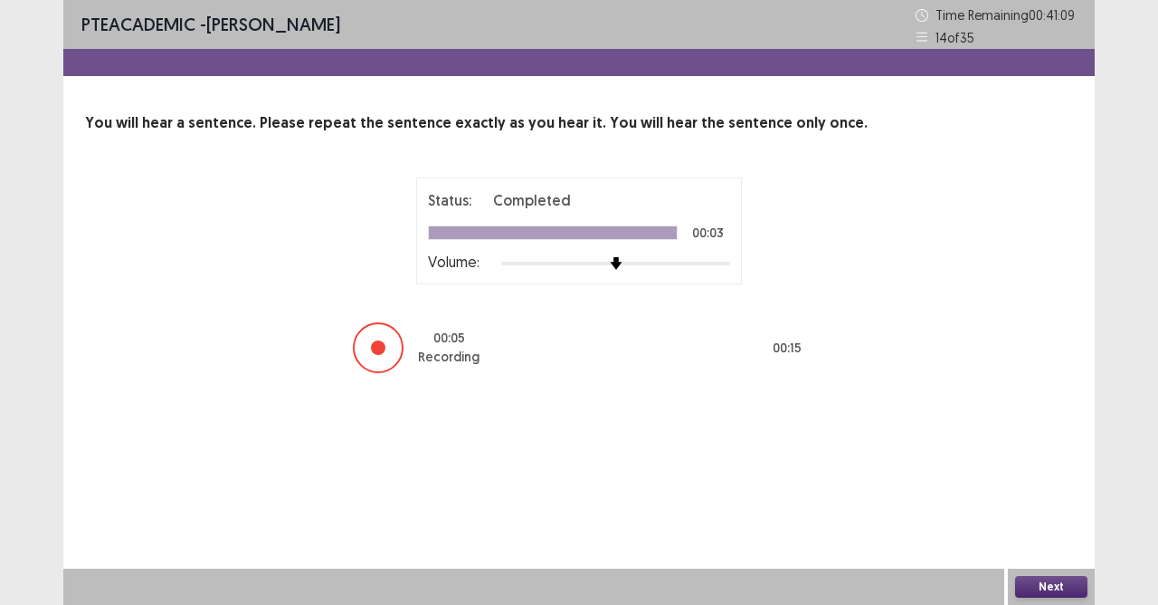
click at [1033, 537] on button "Next" at bounding box center [1051, 587] width 72 height 22
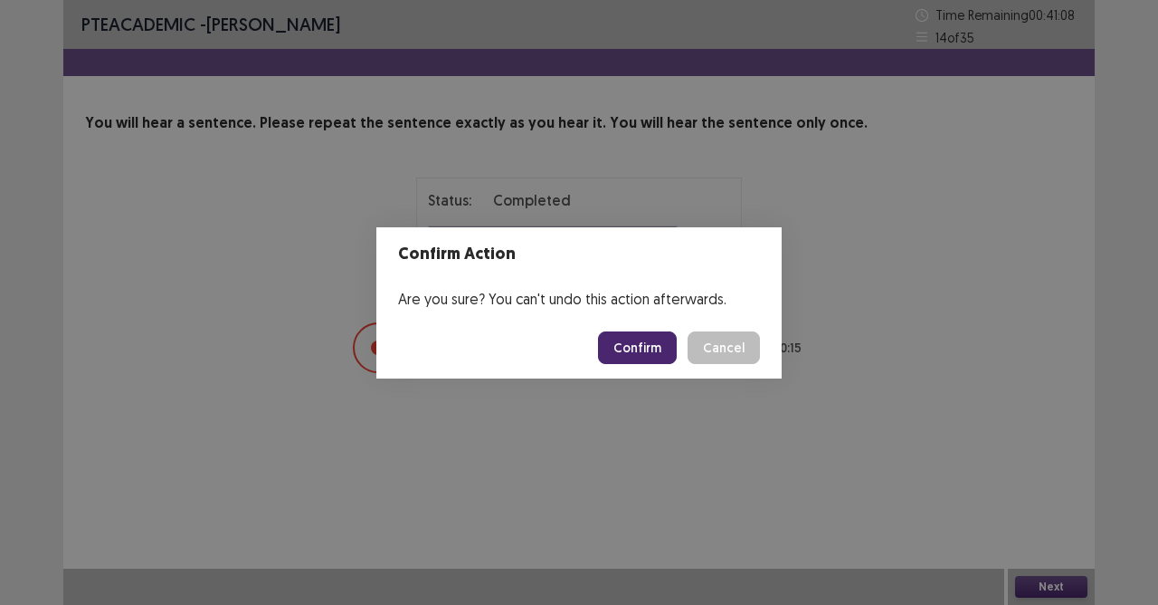
click at [652, 347] on button "Confirm" at bounding box center [637, 347] width 79 height 33
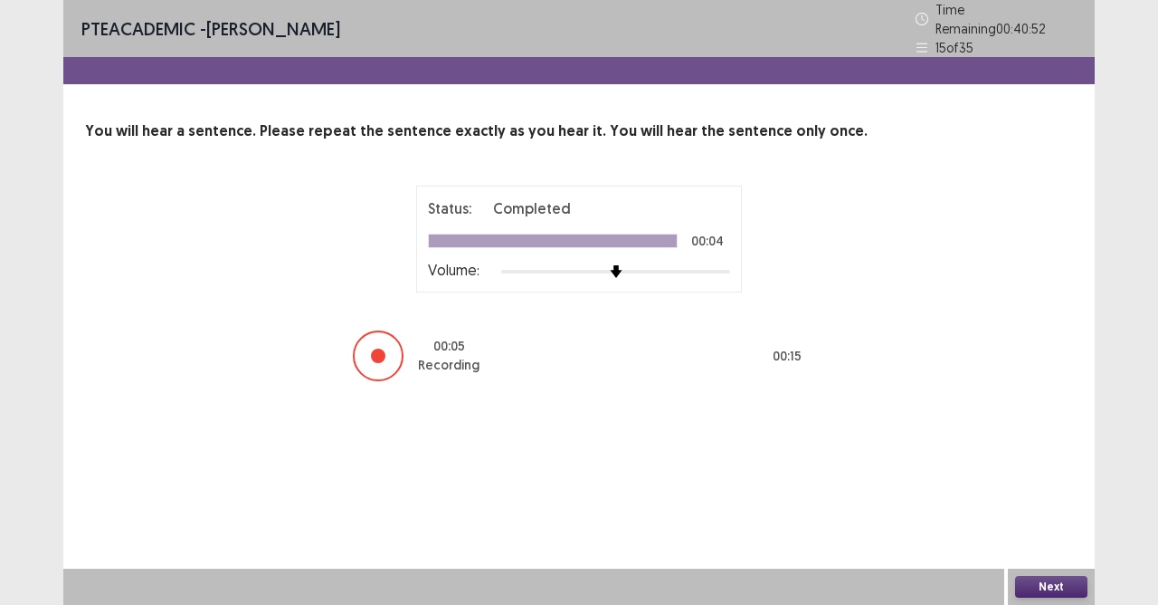
click at [1068, 537] on button "Next" at bounding box center [1051, 587] width 72 height 22
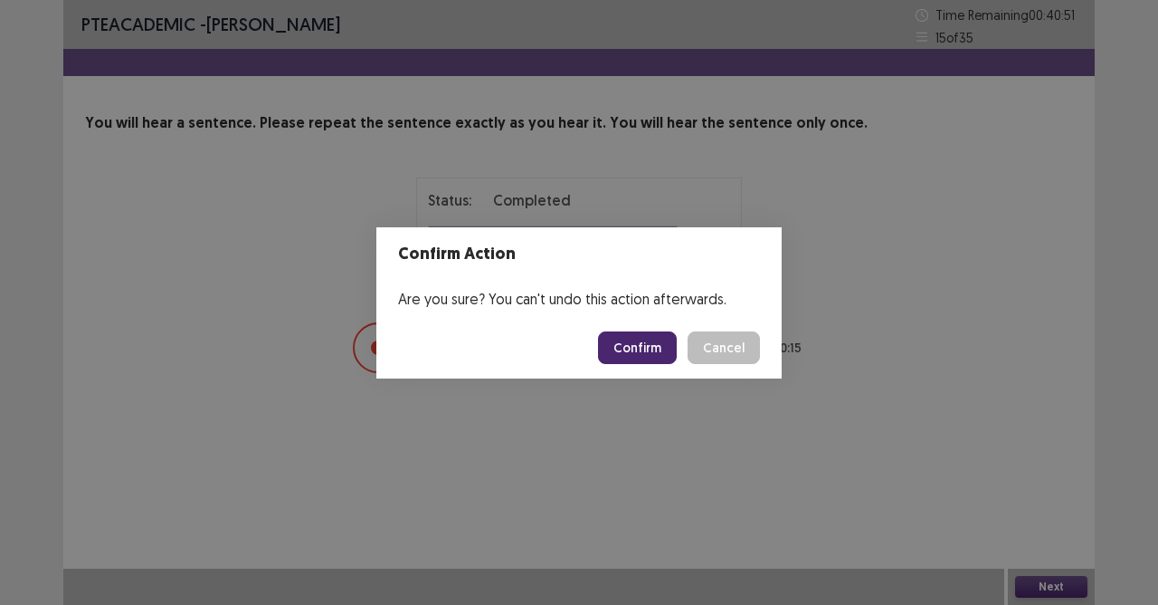
click at [642, 348] on button "Confirm" at bounding box center [637, 347] width 79 height 33
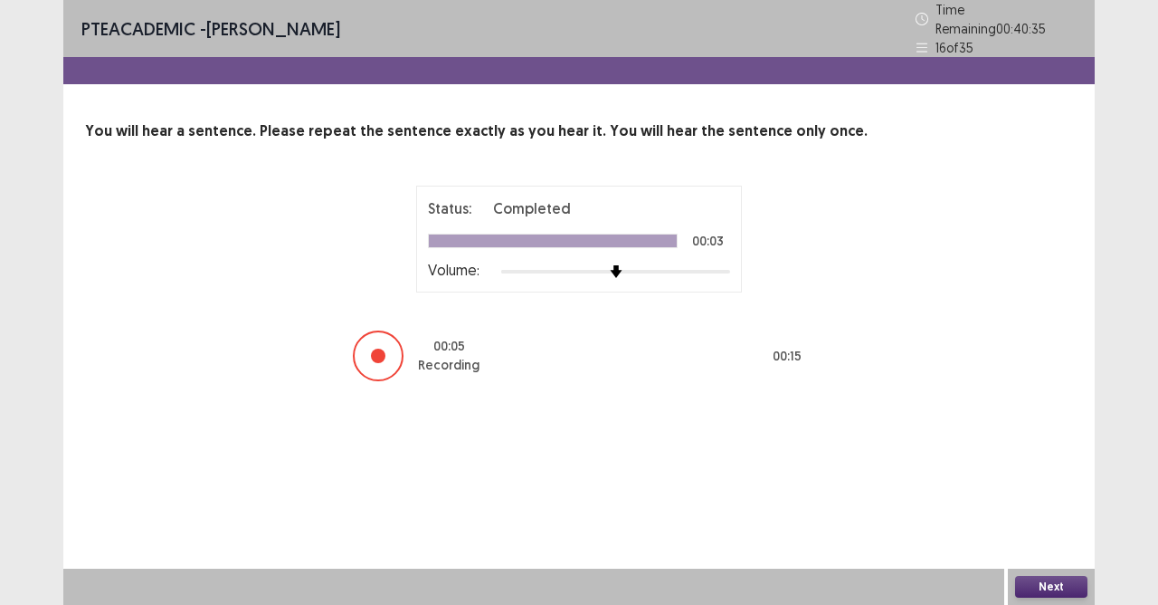
click at [1049, 537] on button "Next" at bounding box center [1051, 587] width 72 height 22
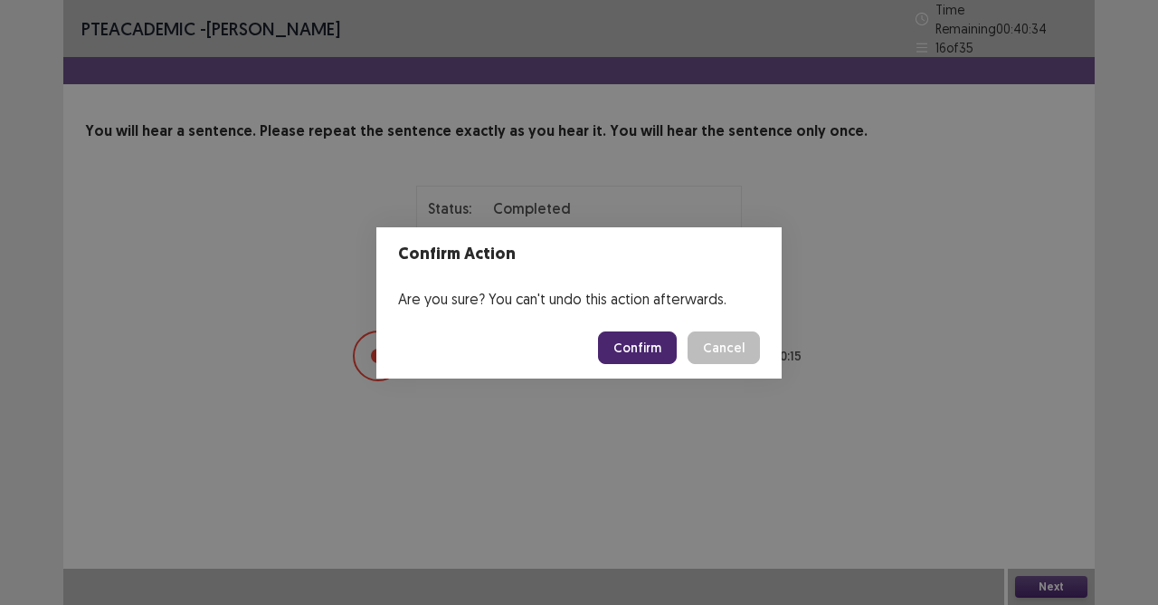
click at [648, 337] on button "Confirm" at bounding box center [637, 347] width 79 height 33
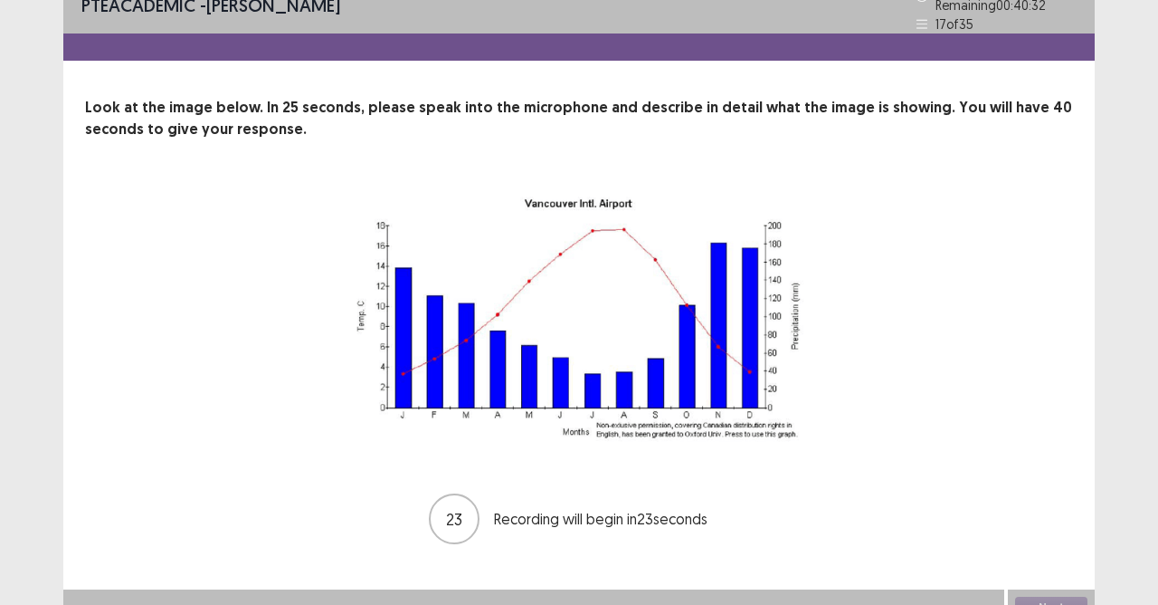
scroll to position [36, 0]
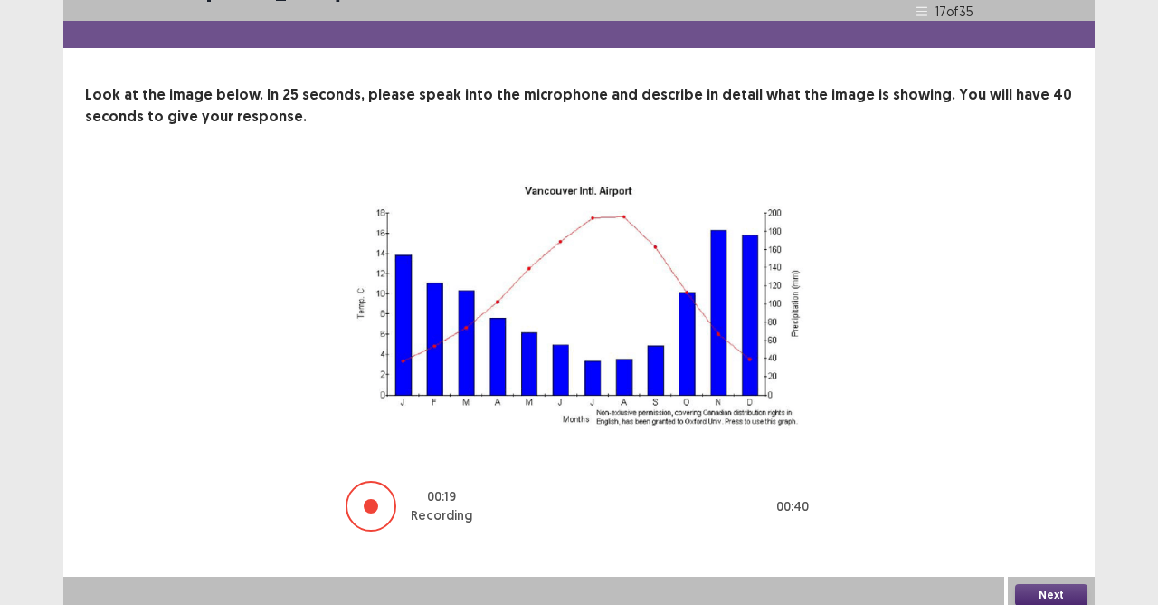
click at [1040, 537] on button "Next" at bounding box center [1051, 595] width 72 height 22
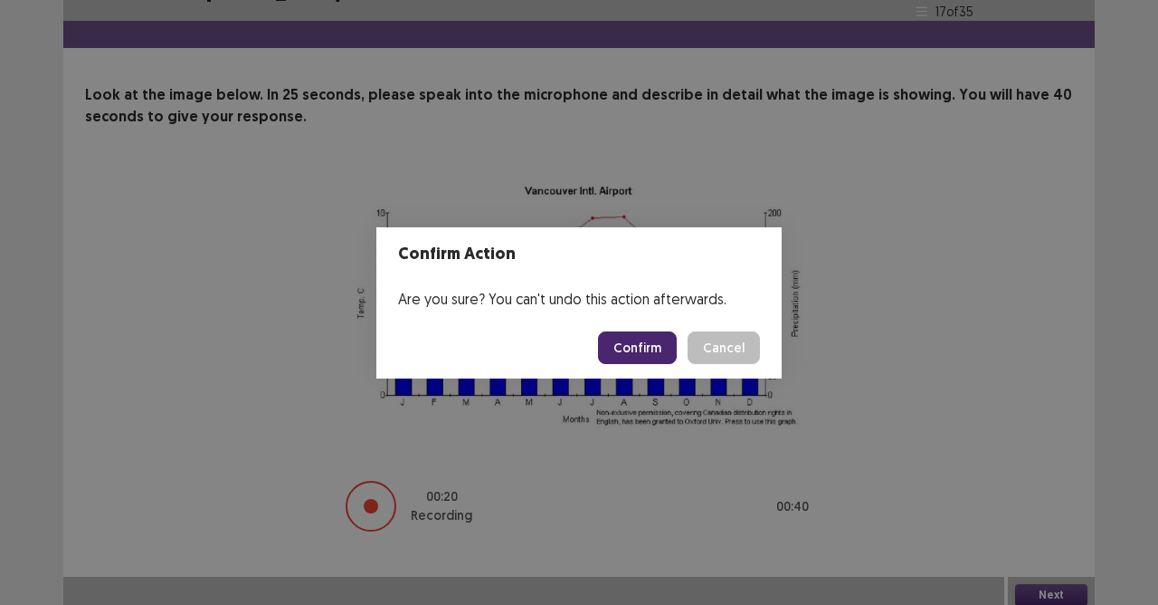
click at [668, 349] on button "Confirm" at bounding box center [637, 347] width 79 height 33
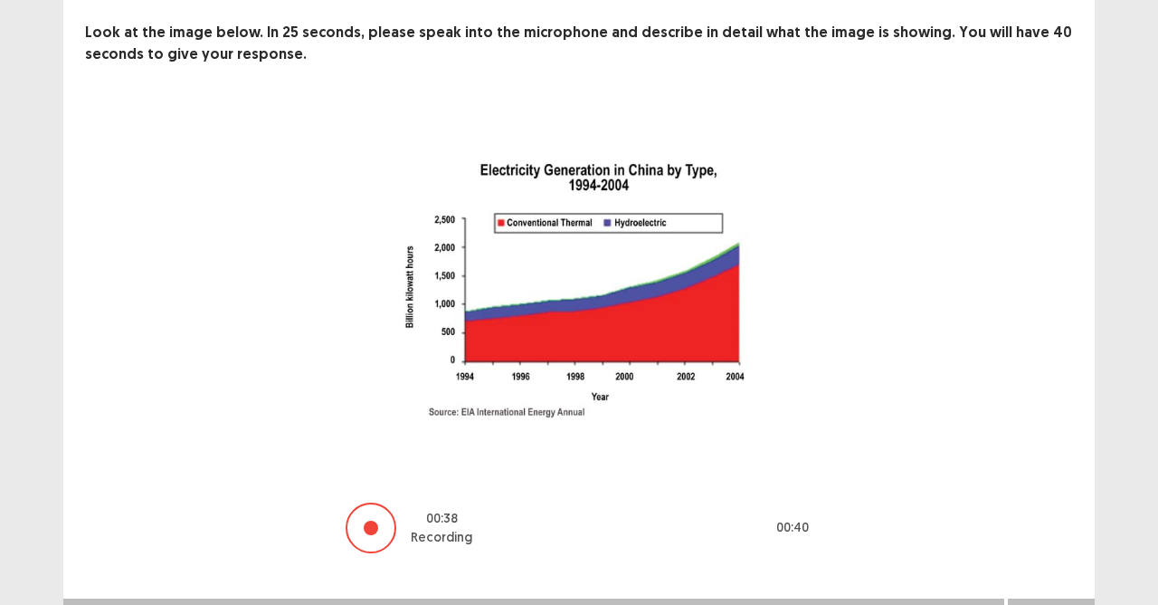
scroll to position [120, 0]
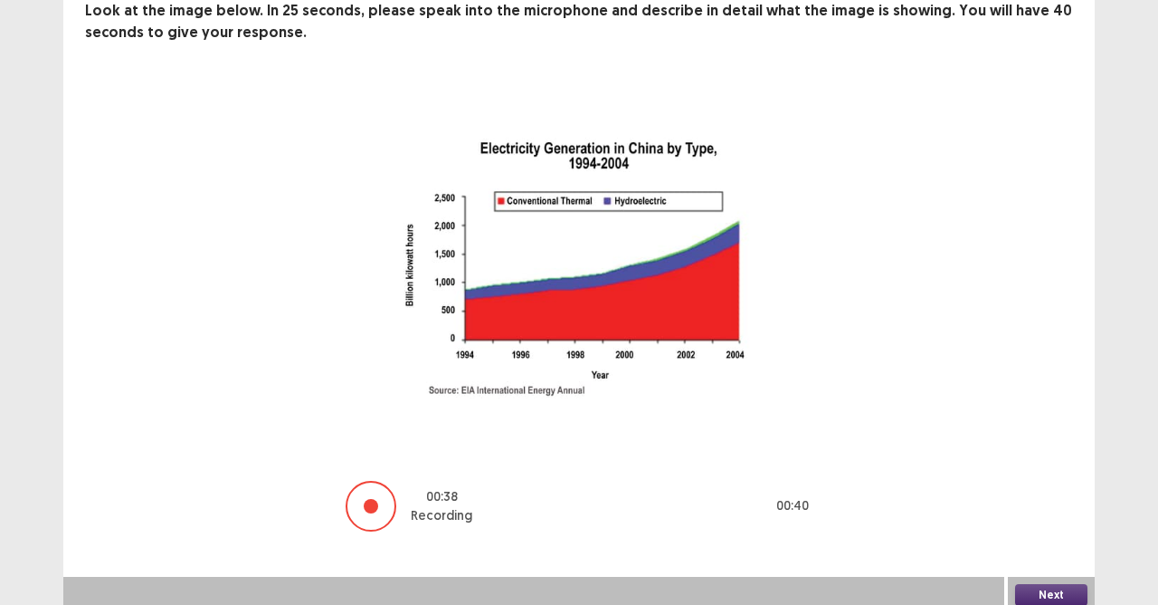
click at [1044, 537] on button "Next" at bounding box center [1051, 595] width 72 height 22
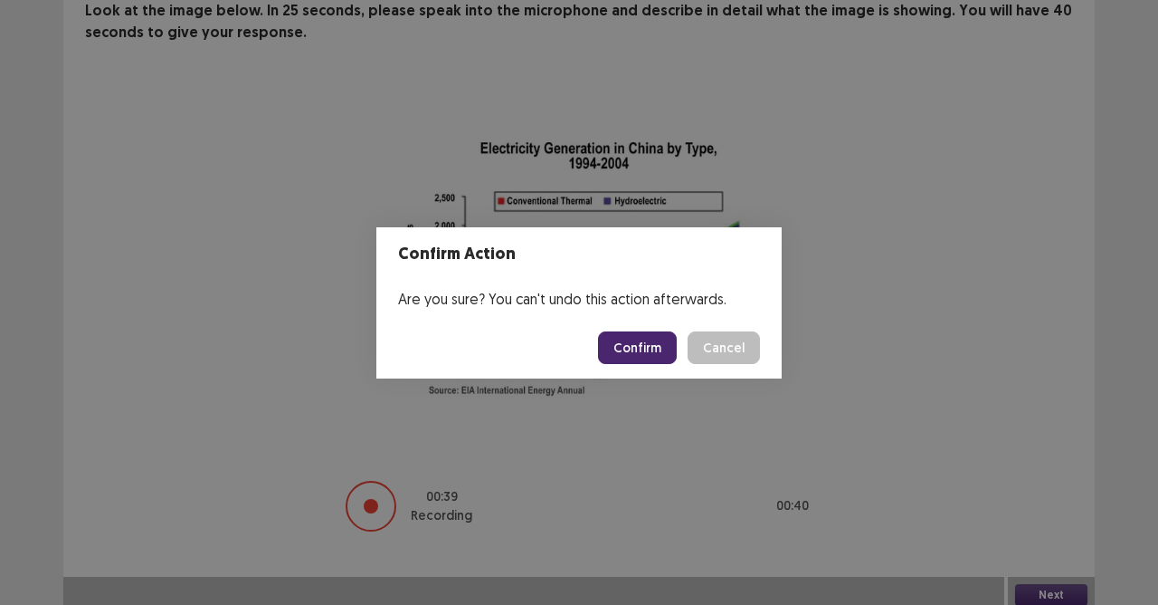
click at [626, 343] on button "Confirm" at bounding box center [637, 347] width 79 height 33
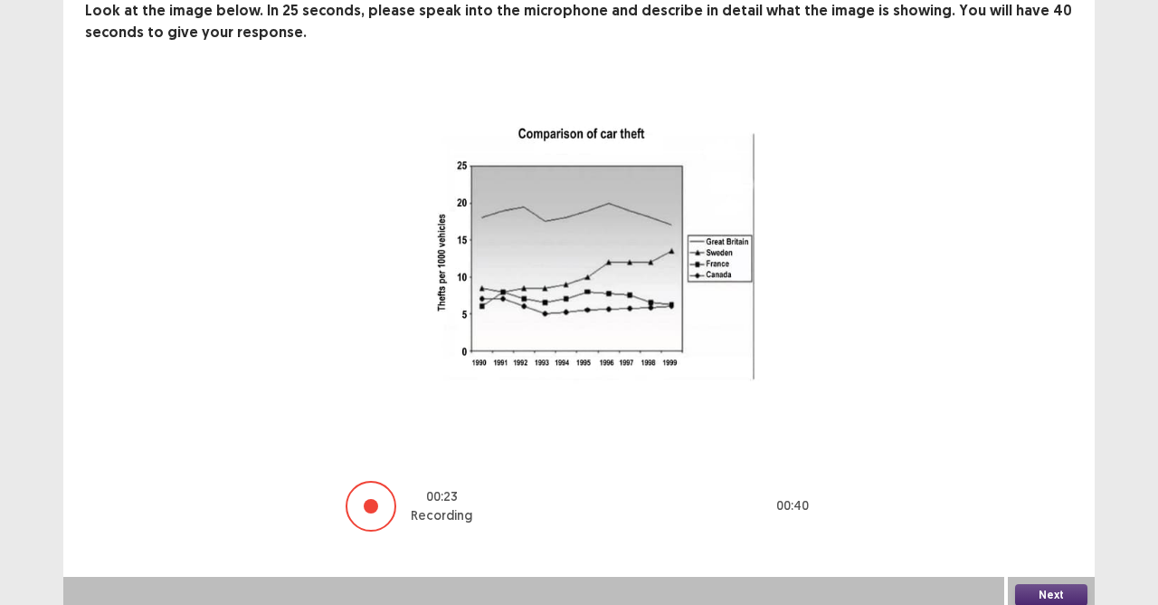
click at [1052, 537] on button "Next" at bounding box center [1051, 595] width 72 height 22
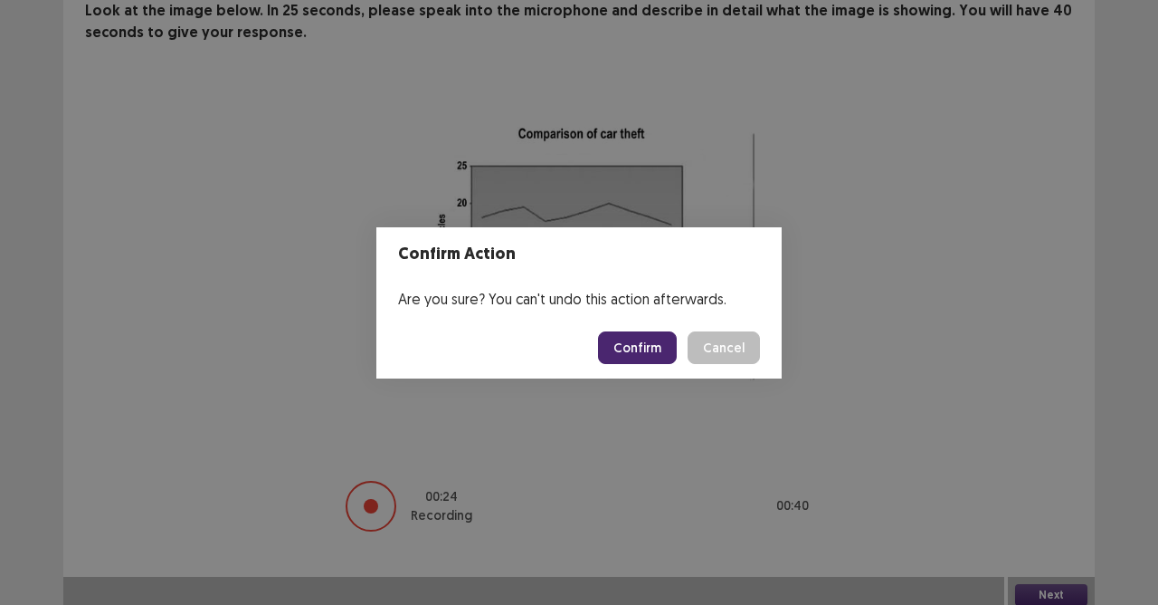
click at [651, 355] on button "Confirm" at bounding box center [637, 347] width 79 height 33
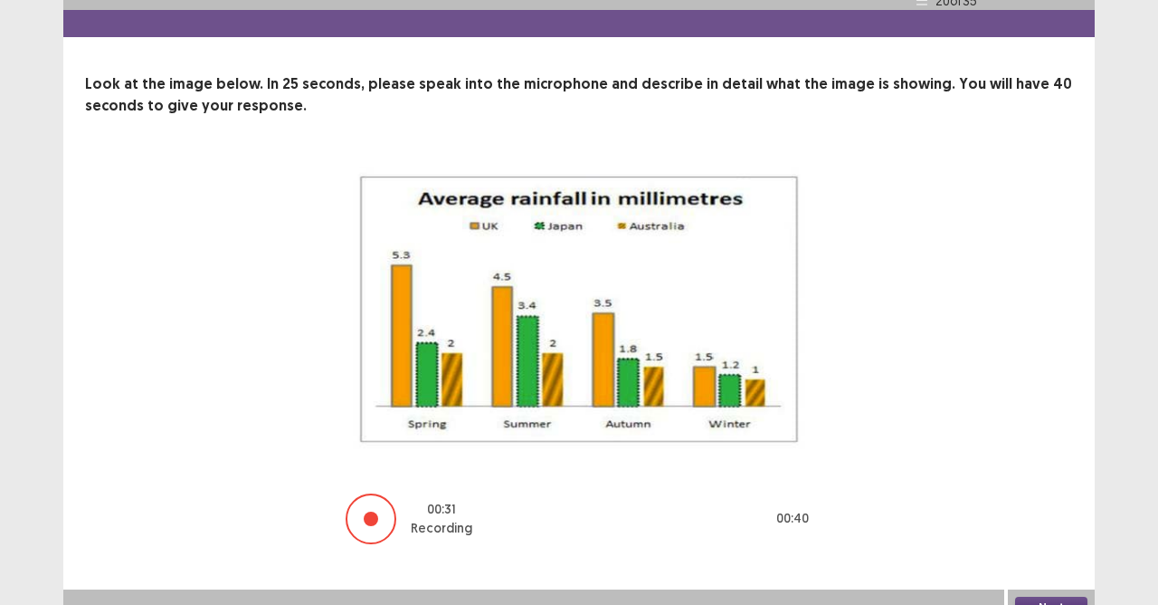
scroll to position [60, 0]
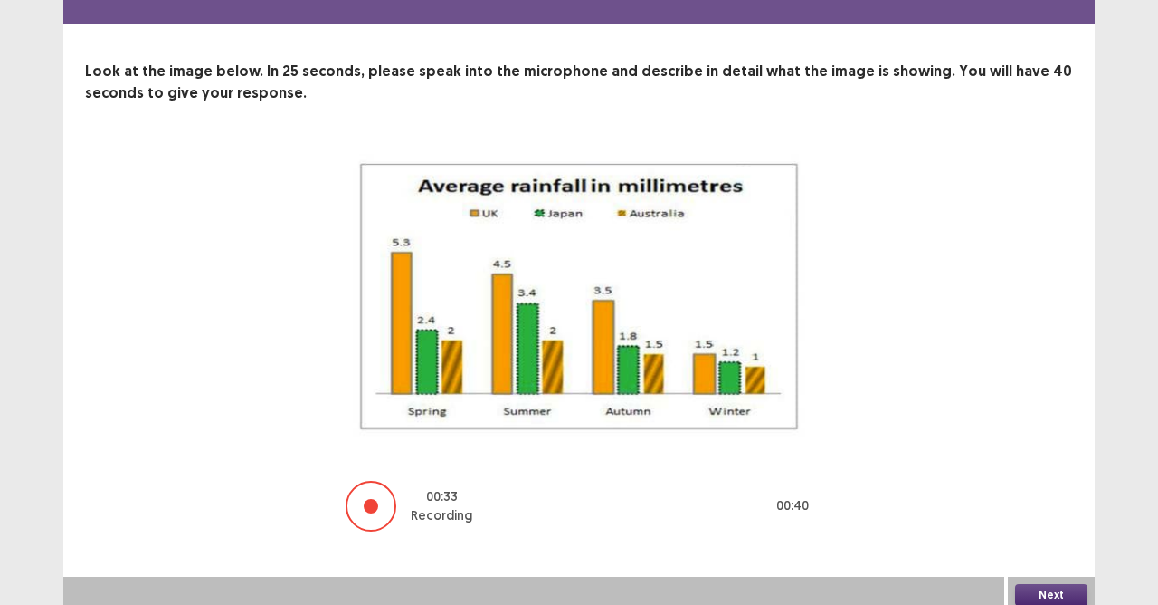
click at [1057, 537] on button "Next" at bounding box center [1051, 595] width 72 height 22
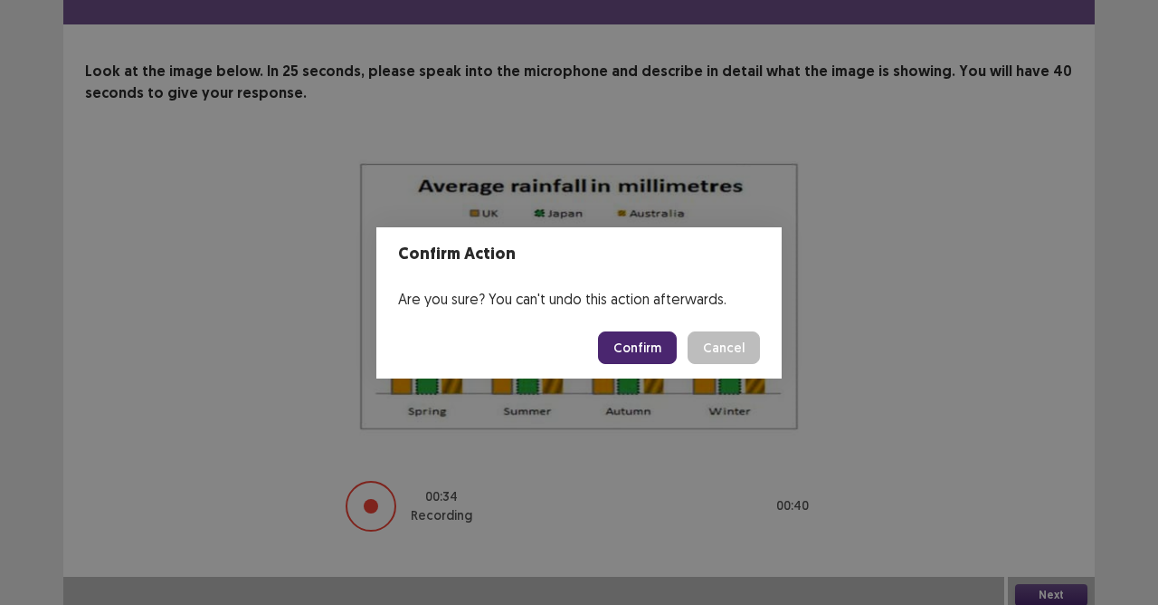
click at [646, 348] on button "Confirm" at bounding box center [637, 347] width 79 height 33
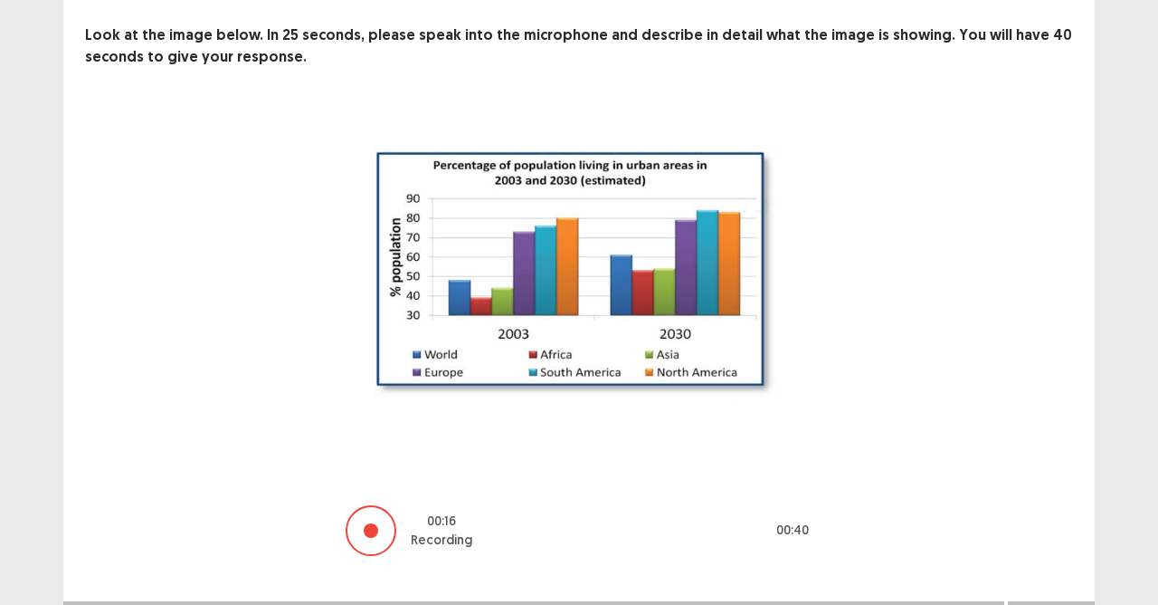
scroll to position [120, 0]
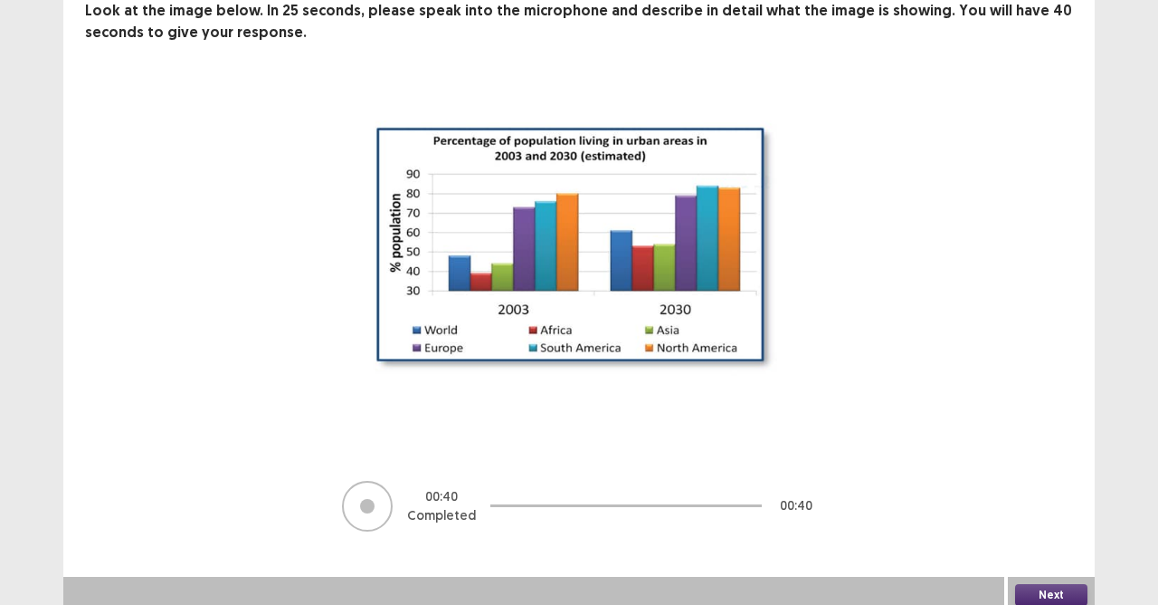
click at [1101, 537] on div "PTE academic - DEXTER DEMETERIO Time Remaining 00 : 35 : 38 21 of 35 Look at th…" at bounding box center [579, 246] width 1158 height 733
click at [1039, 537] on button "Next" at bounding box center [1051, 595] width 72 height 22
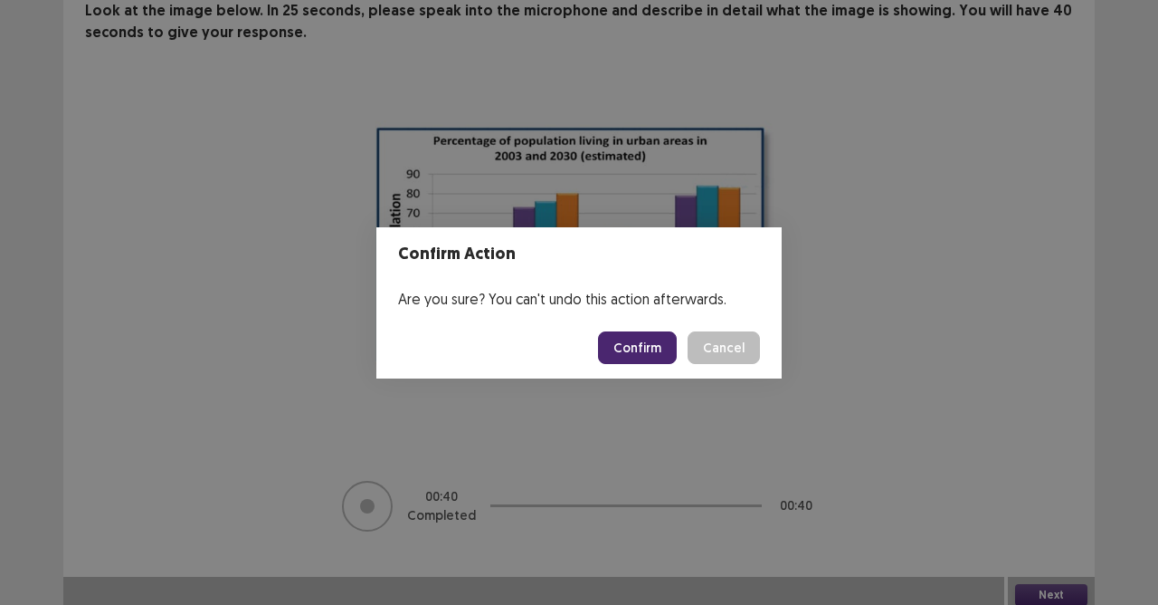
click at [655, 363] on button "Confirm" at bounding box center [637, 347] width 79 height 33
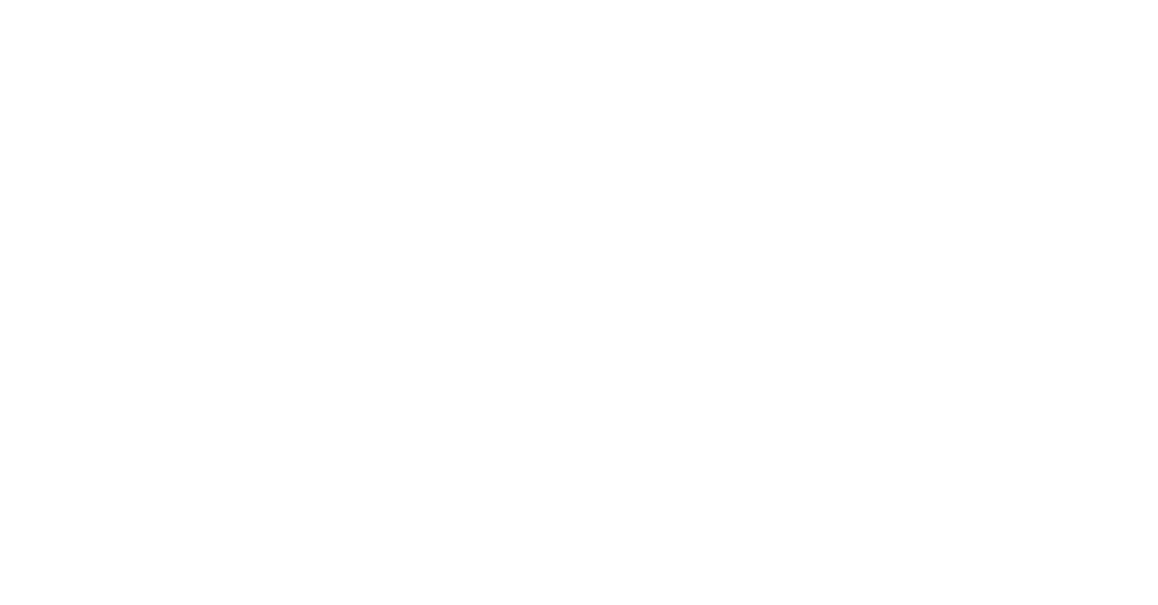
scroll to position [0, 0]
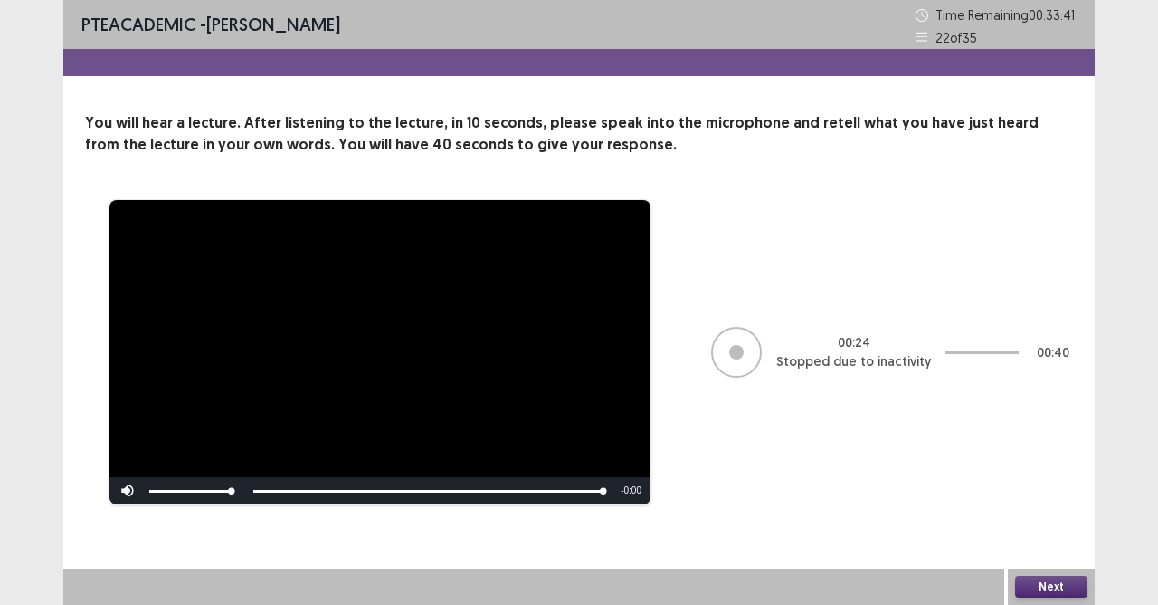
click at [1039, 537] on button "Next" at bounding box center [1051, 587] width 72 height 22
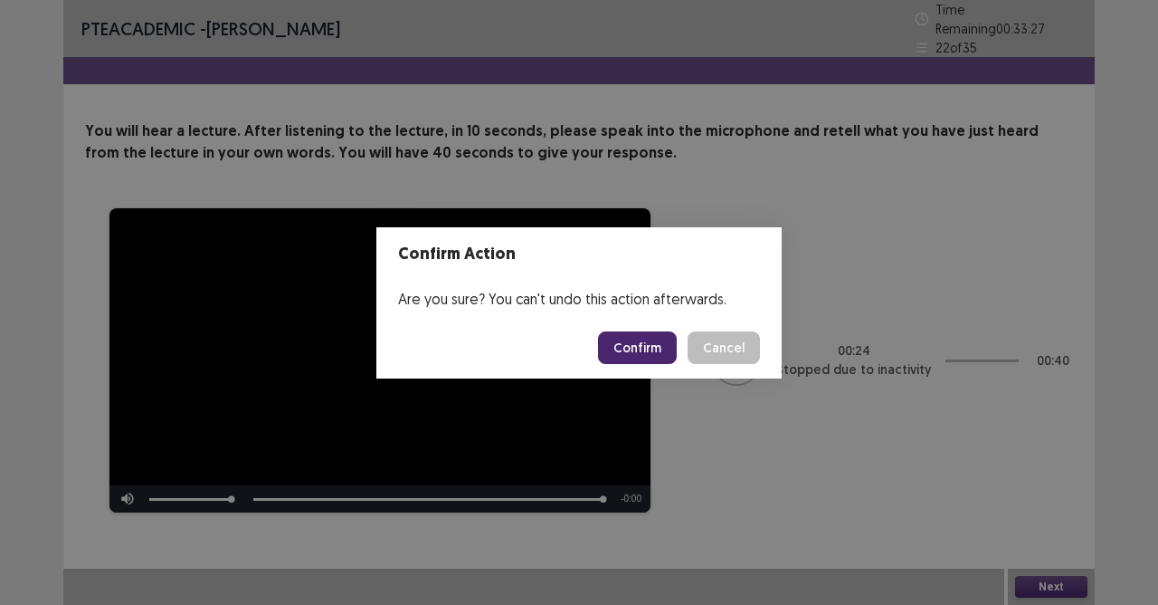
click at [644, 344] on button "Confirm" at bounding box center [637, 347] width 79 height 33
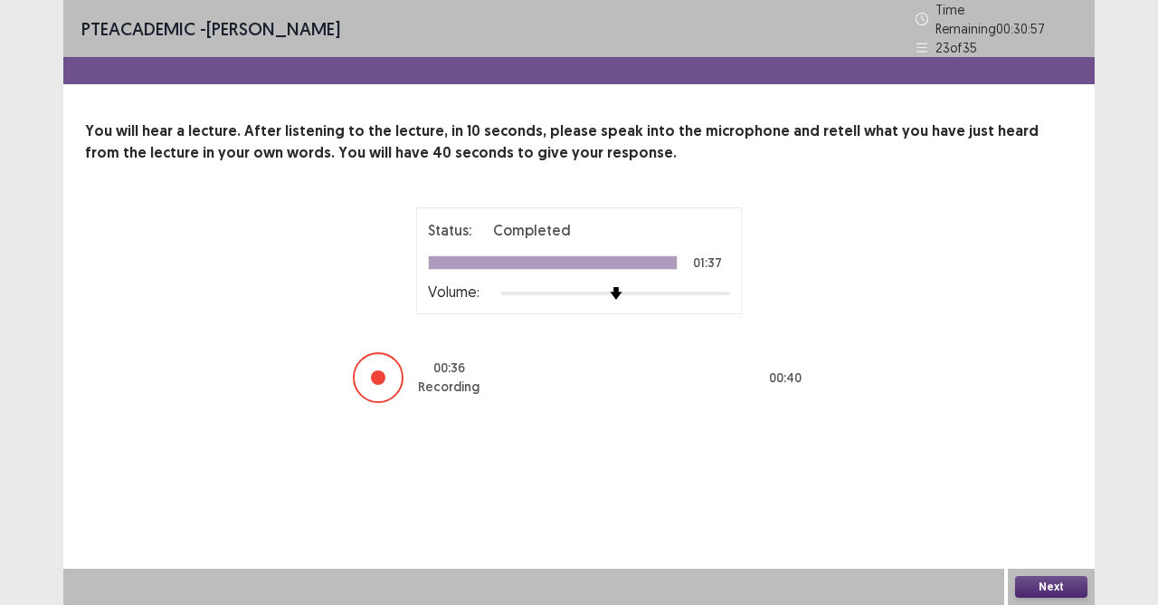
click at [1043, 537] on button "Next" at bounding box center [1051, 587] width 72 height 22
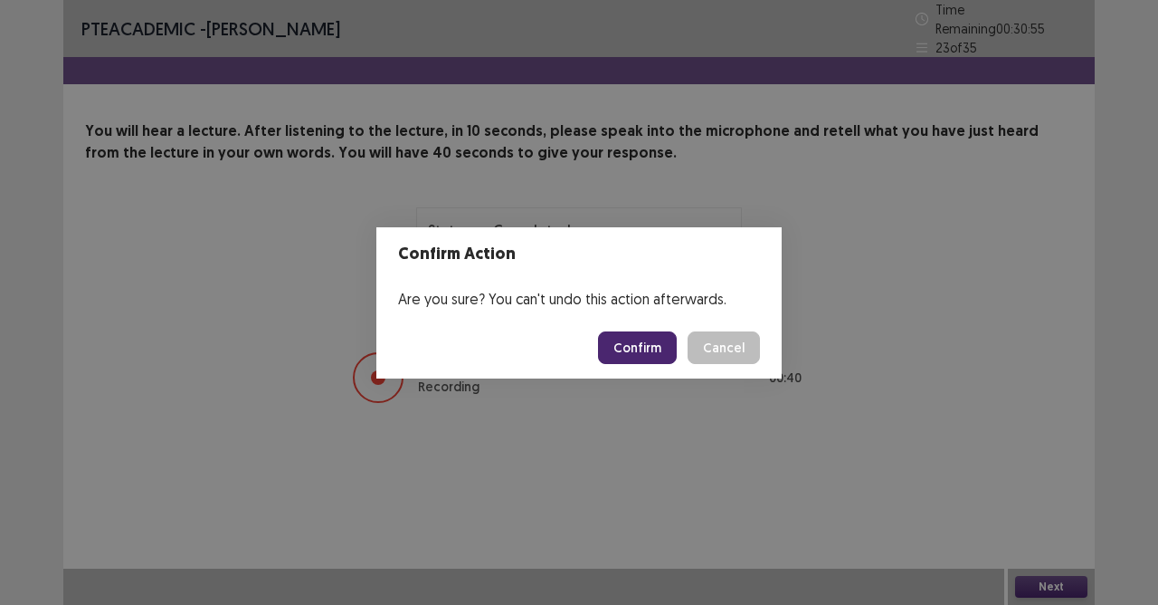
click at [630, 347] on button "Confirm" at bounding box center [637, 347] width 79 height 33
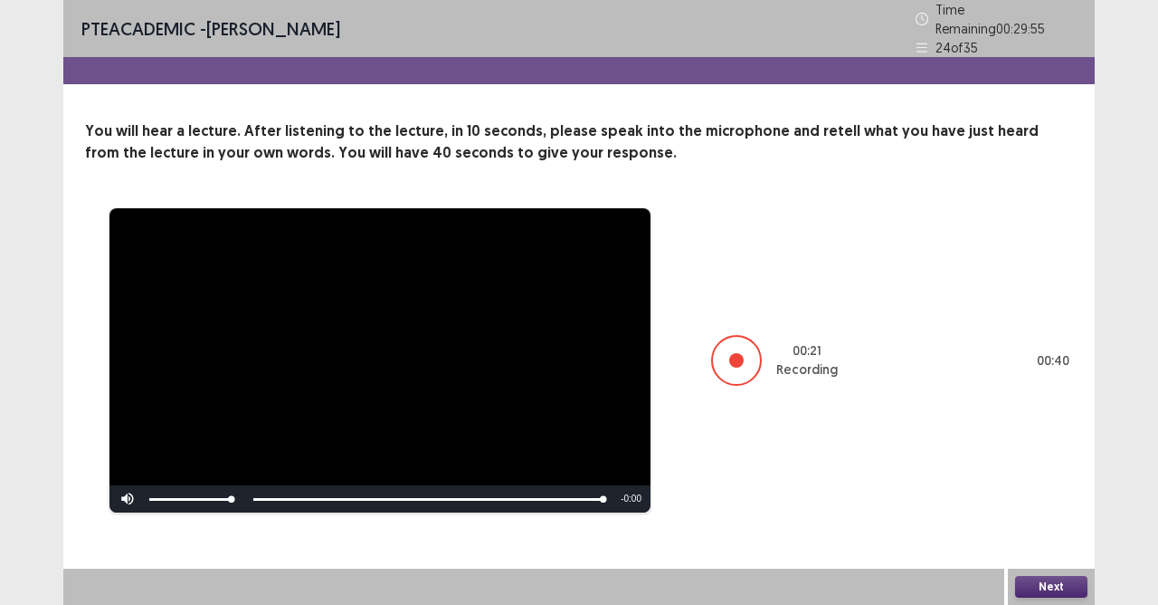
click at [1032, 537] on button "Next" at bounding box center [1051, 587] width 72 height 22
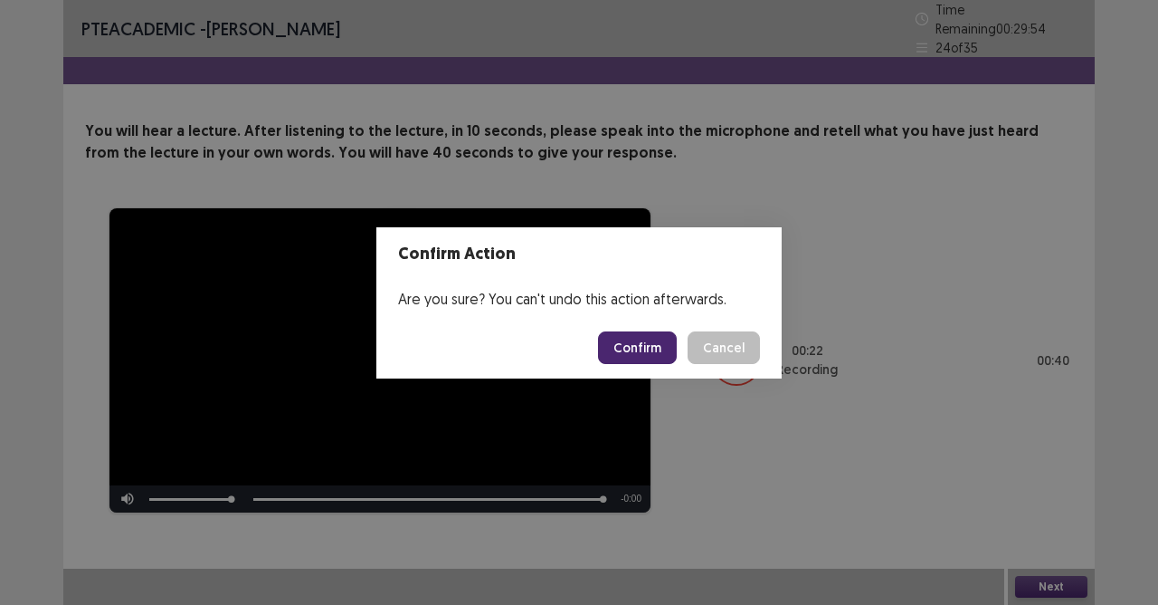
click at [651, 337] on button "Confirm" at bounding box center [637, 347] width 79 height 33
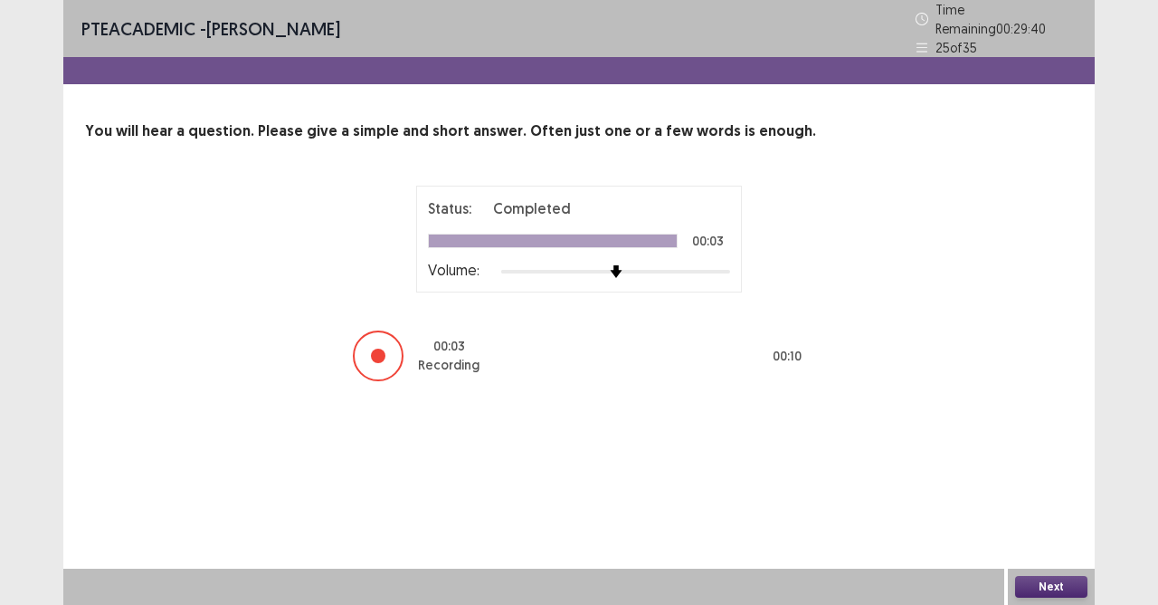
click at [1024, 537] on button "Next" at bounding box center [1051, 587] width 72 height 22
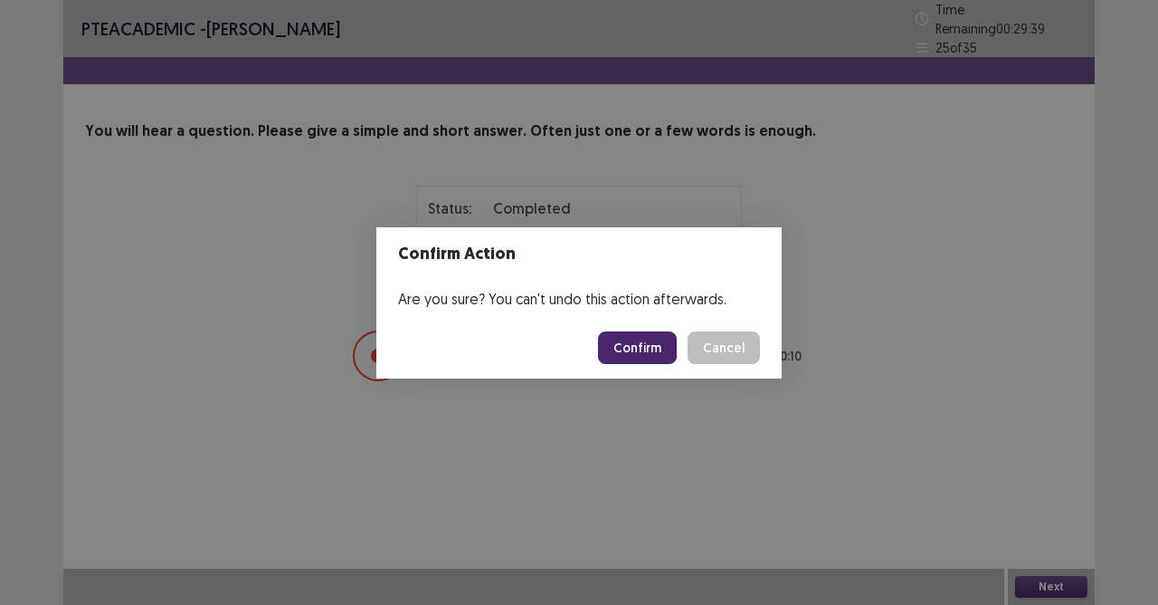
click at [641, 346] on button "Confirm" at bounding box center [637, 347] width 79 height 33
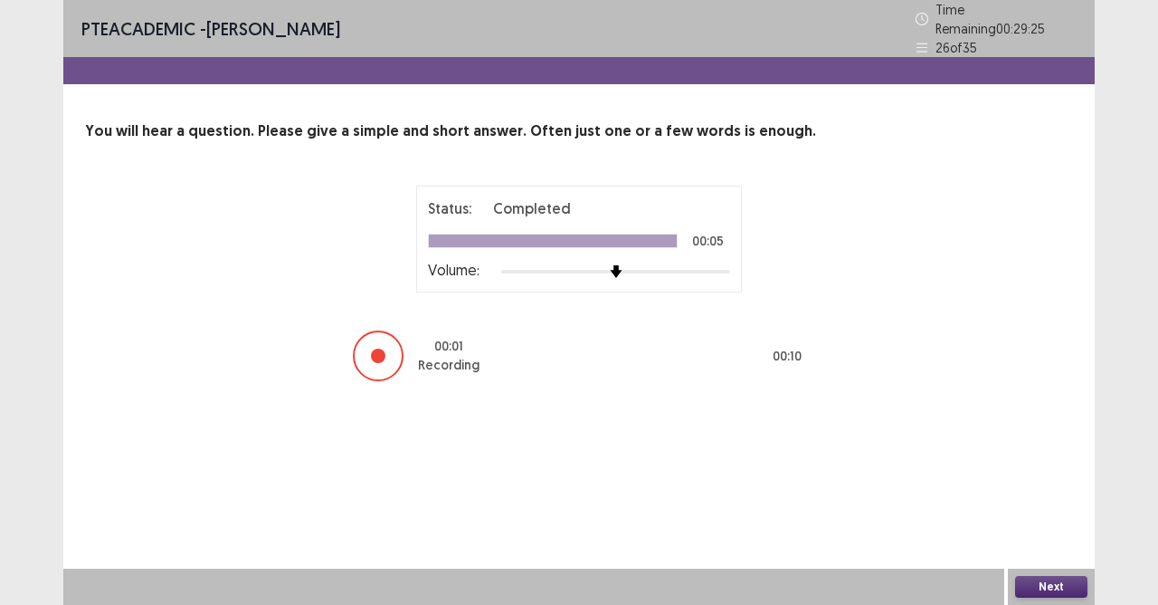
click at [1054, 537] on button "Next" at bounding box center [1051, 587] width 72 height 22
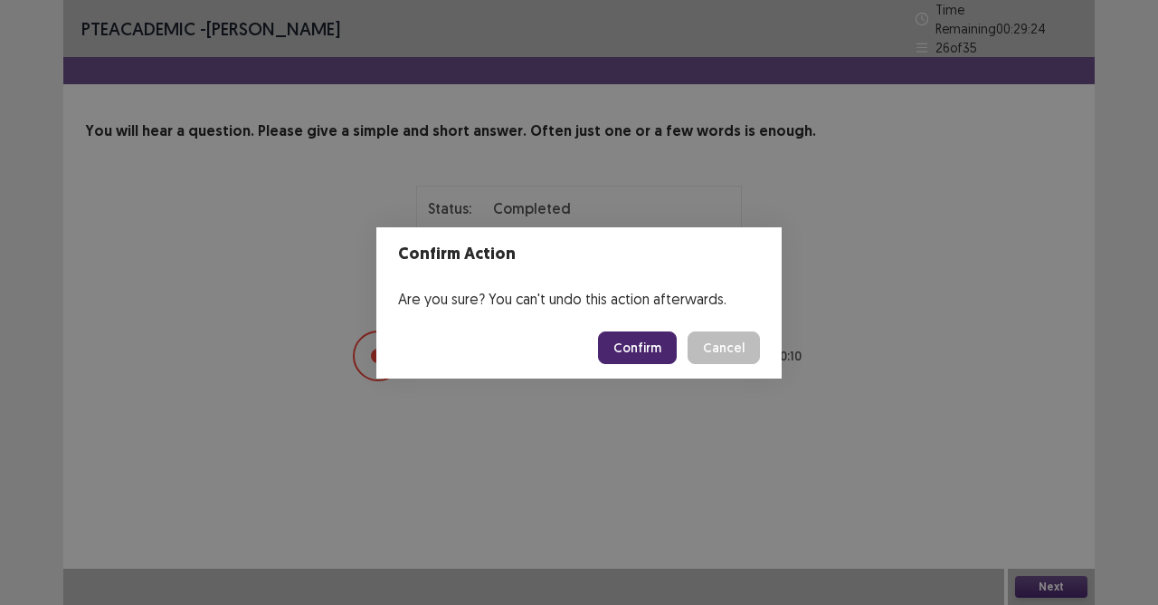
click at [630, 346] on button "Confirm" at bounding box center [637, 347] width 79 height 33
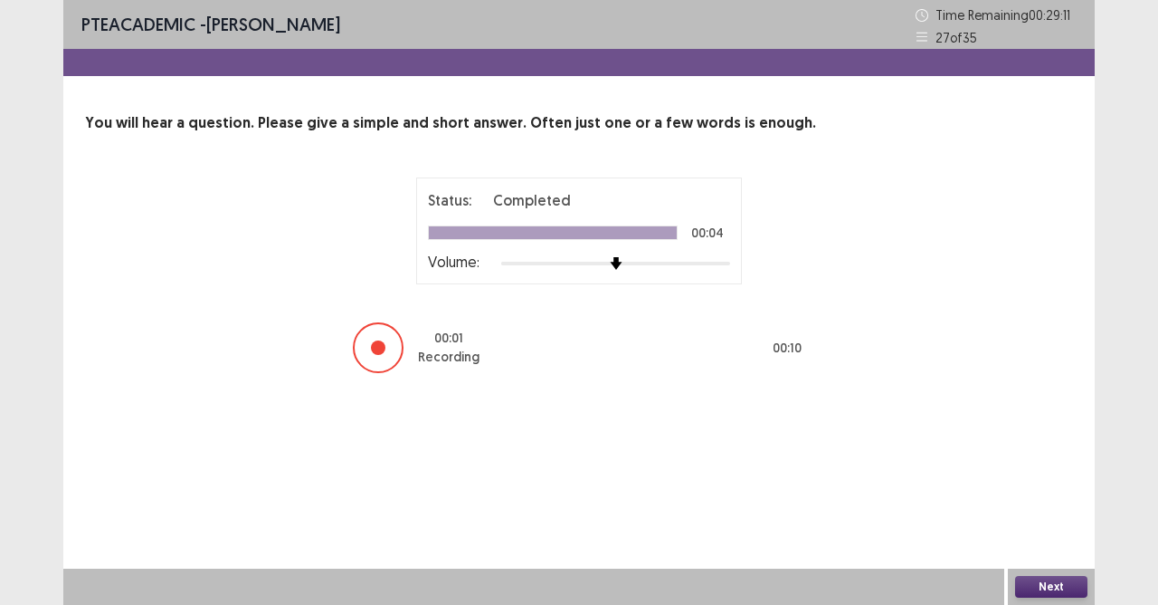
click at [1041, 537] on button "Next" at bounding box center [1051, 587] width 72 height 22
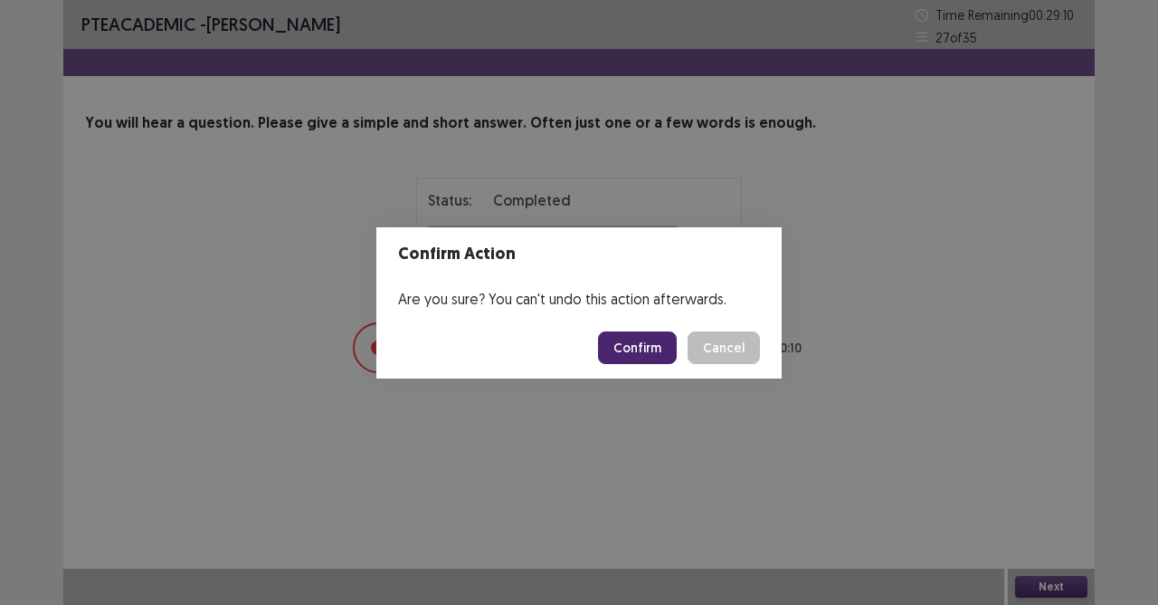
click at [661, 348] on button "Confirm" at bounding box center [637, 347] width 79 height 33
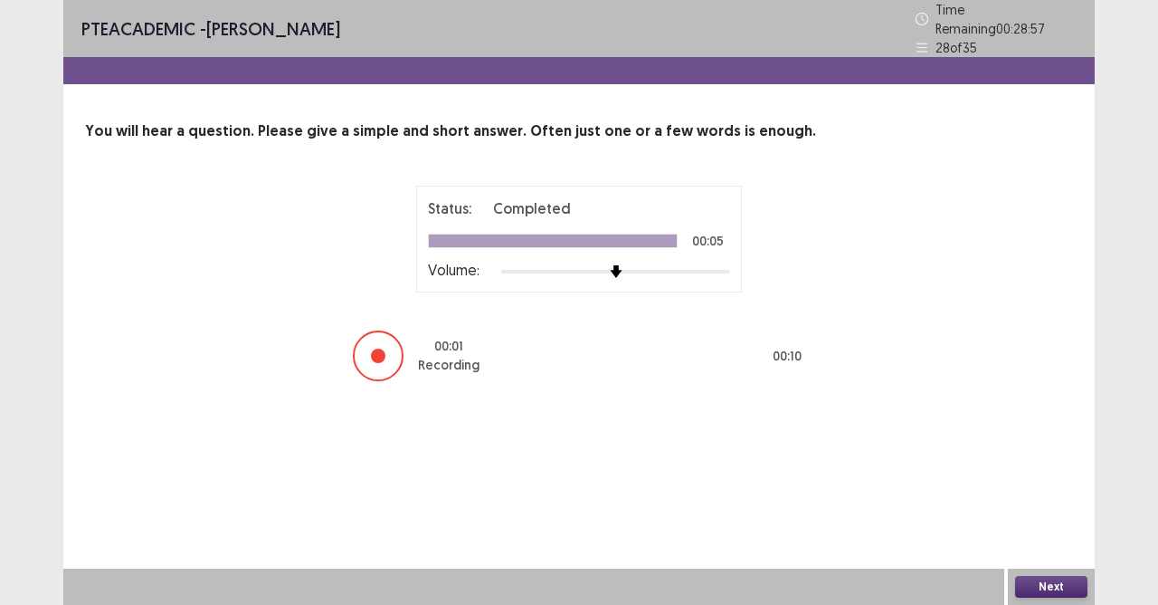
click at [1048, 537] on button "Next" at bounding box center [1051, 587] width 72 height 22
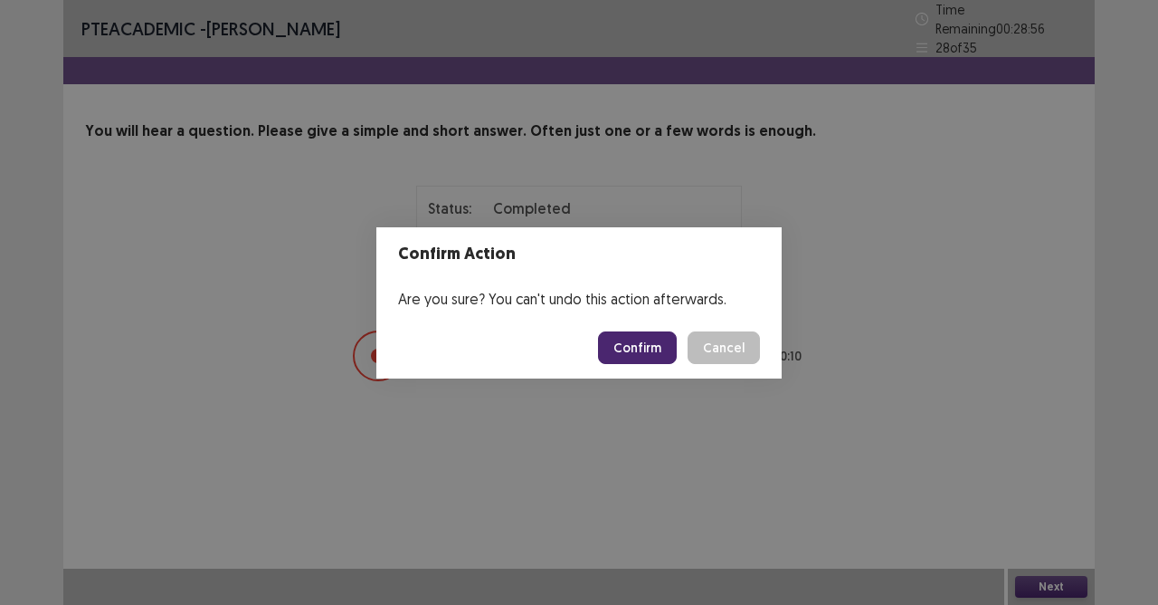
click at [628, 351] on button "Confirm" at bounding box center [637, 347] width 79 height 33
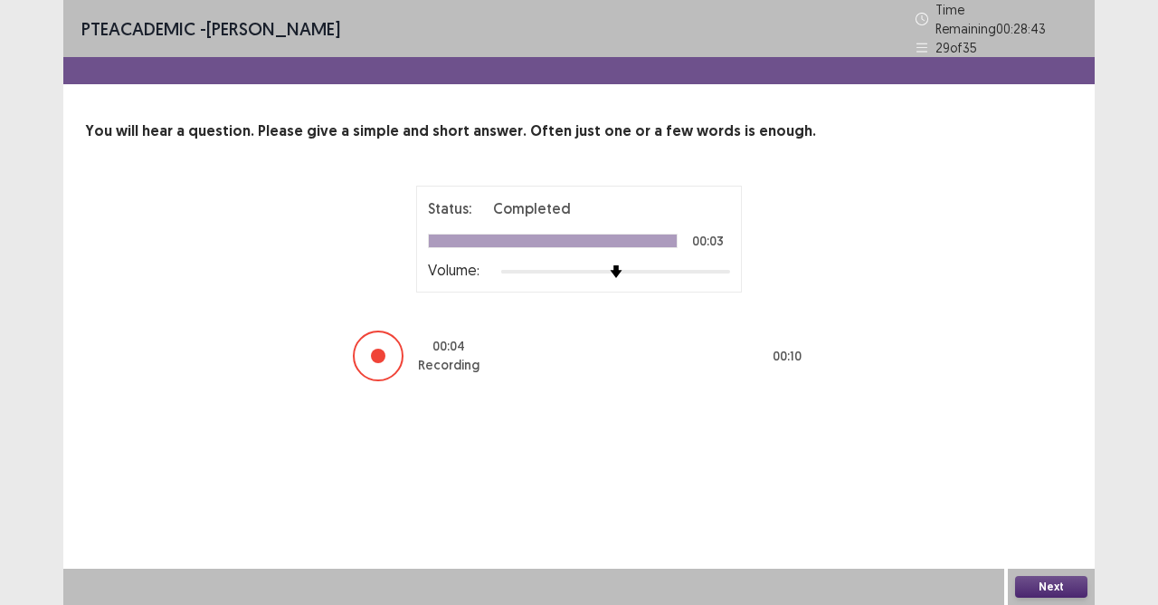
click at [1064, 537] on button "Next" at bounding box center [1051, 587] width 72 height 22
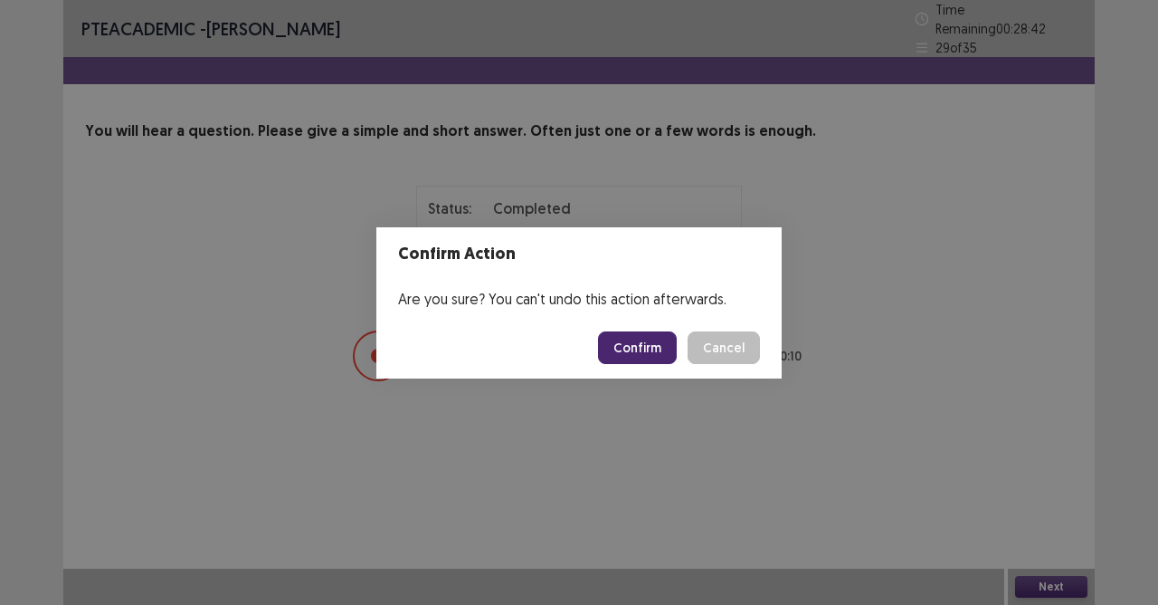
click at [641, 342] on button "Confirm" at bounding box center [637, 347] width 79 height 33
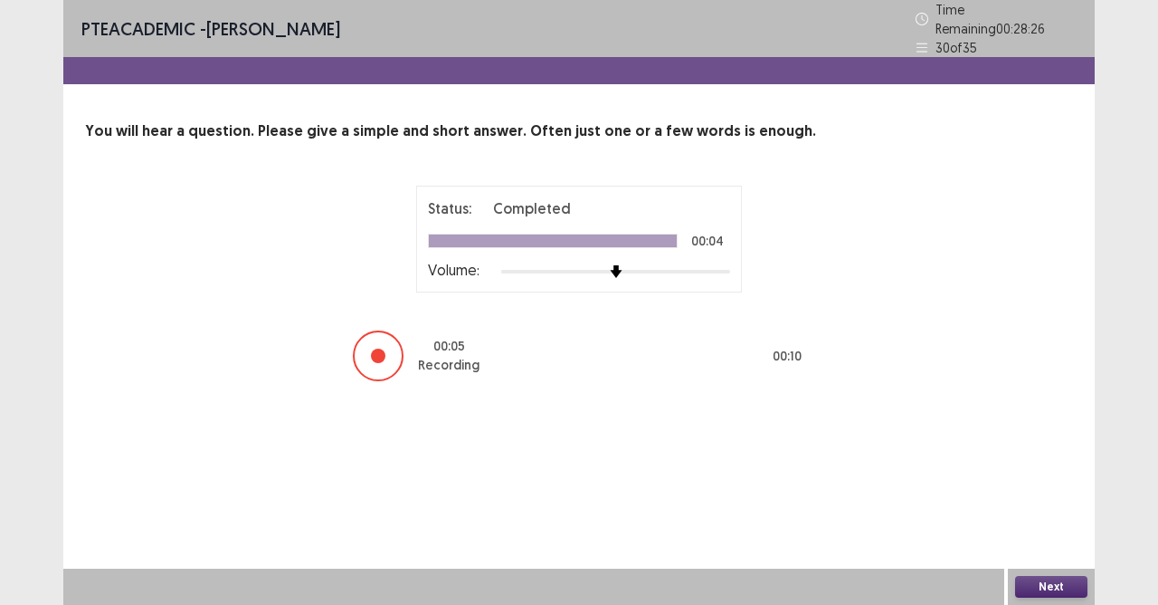
click at [1054, 537] on button "Next" at bounding box center [1051, 587] width 72 height 22
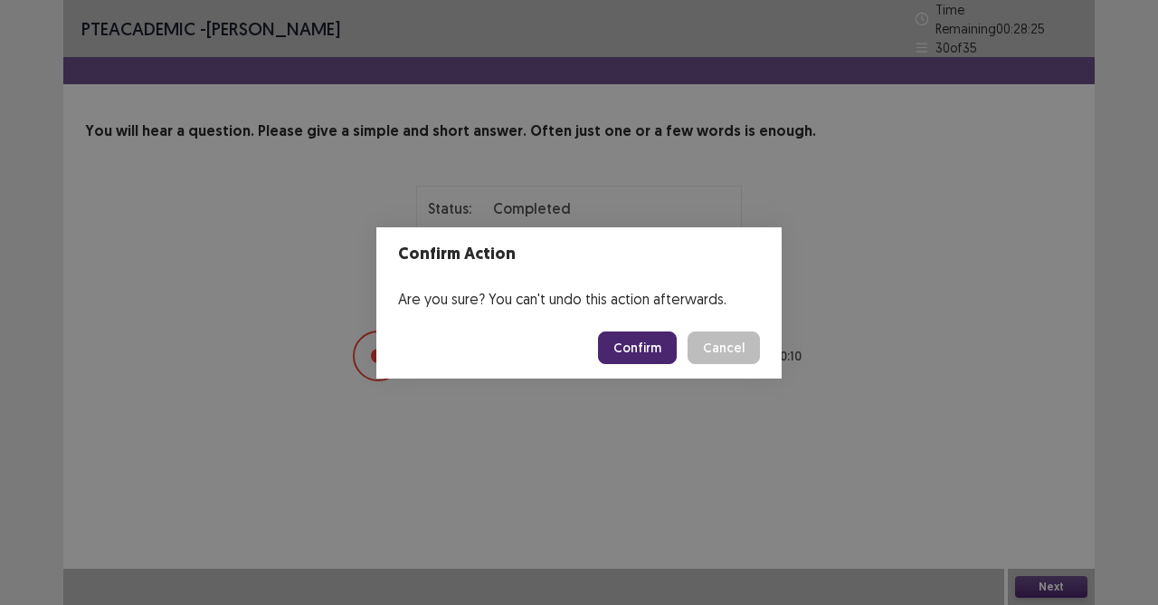
click at [645, 338] on button "Confirm" at bounding box center [637, 347] width 79 height 33
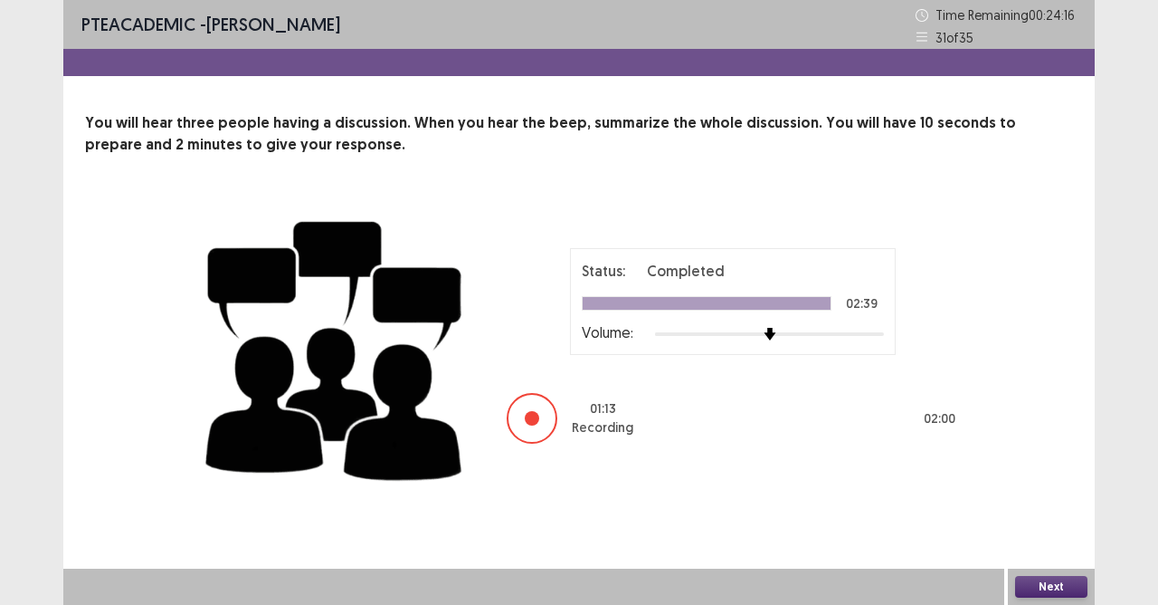
click at [1050, 537] on button "Next" at bounding box center [1051, 587] width 72 height 22
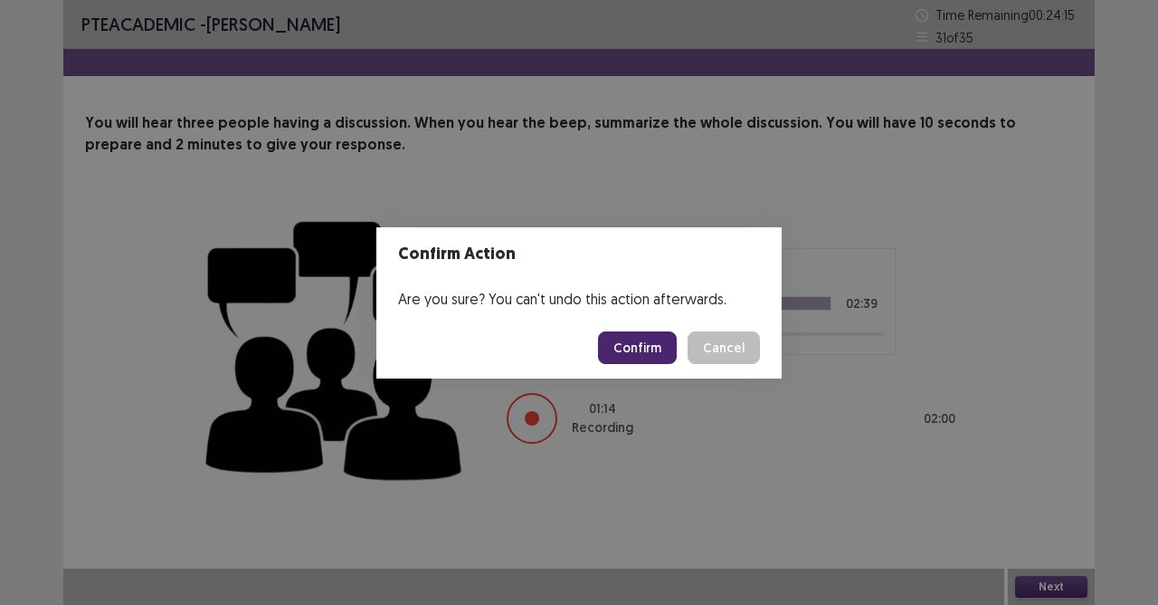
click at [651, 344] on button "Confirm" at bounding box center [637, 347] width 79 height 33
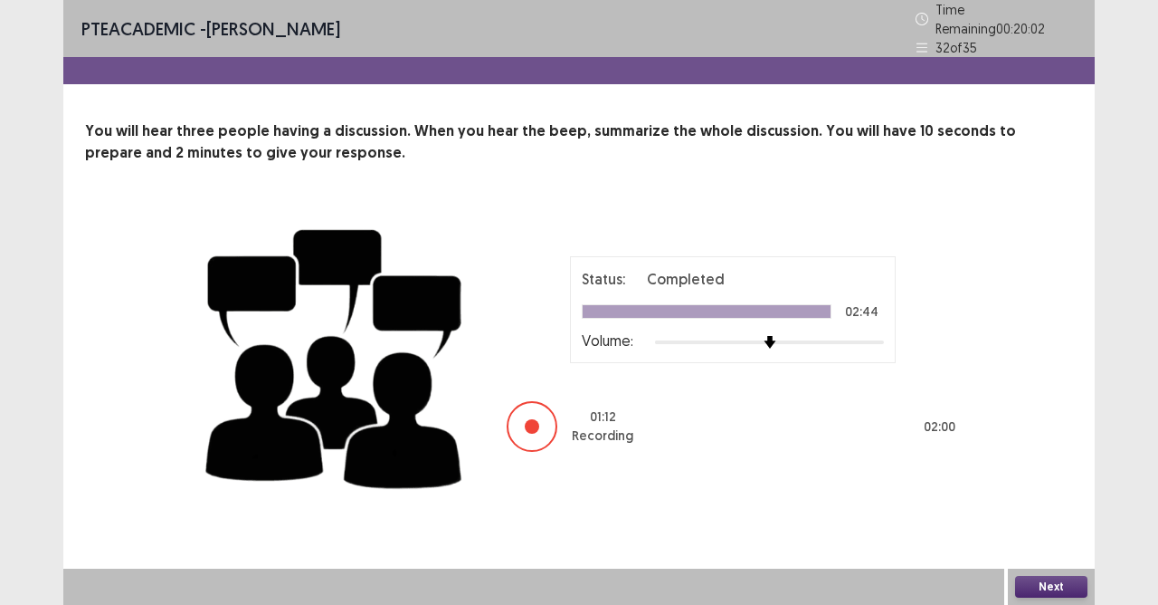
click at [1030, 537] on button "Next" at bounding box center [1051, 587] width 72 height 22
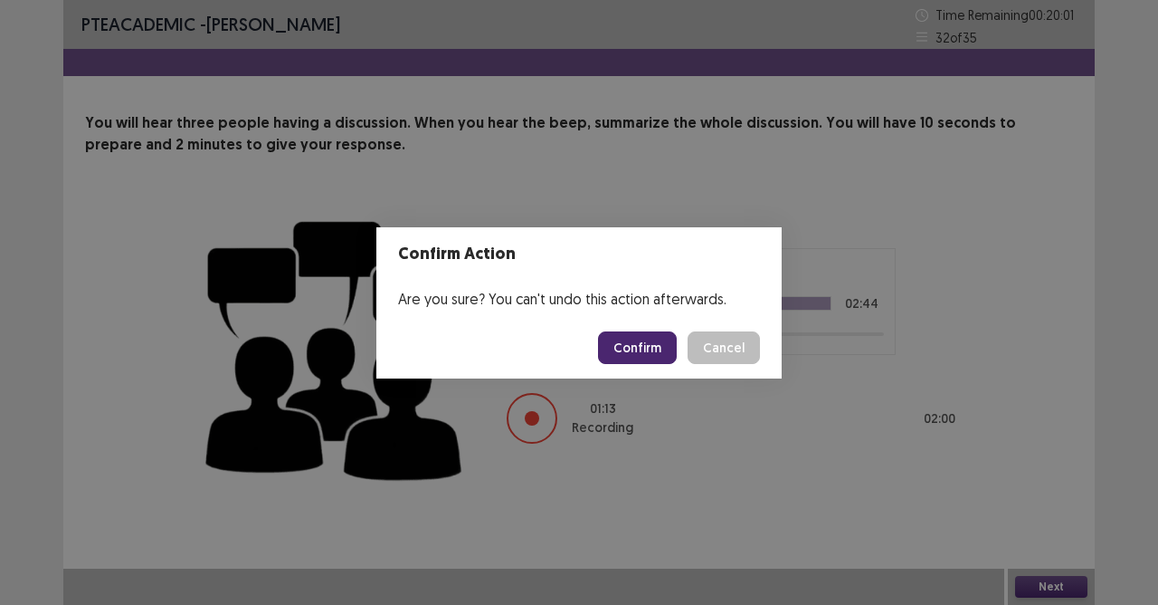
click at [653, 349] on button "Confirm" at bounding box center [637, 347] width 79 height 33
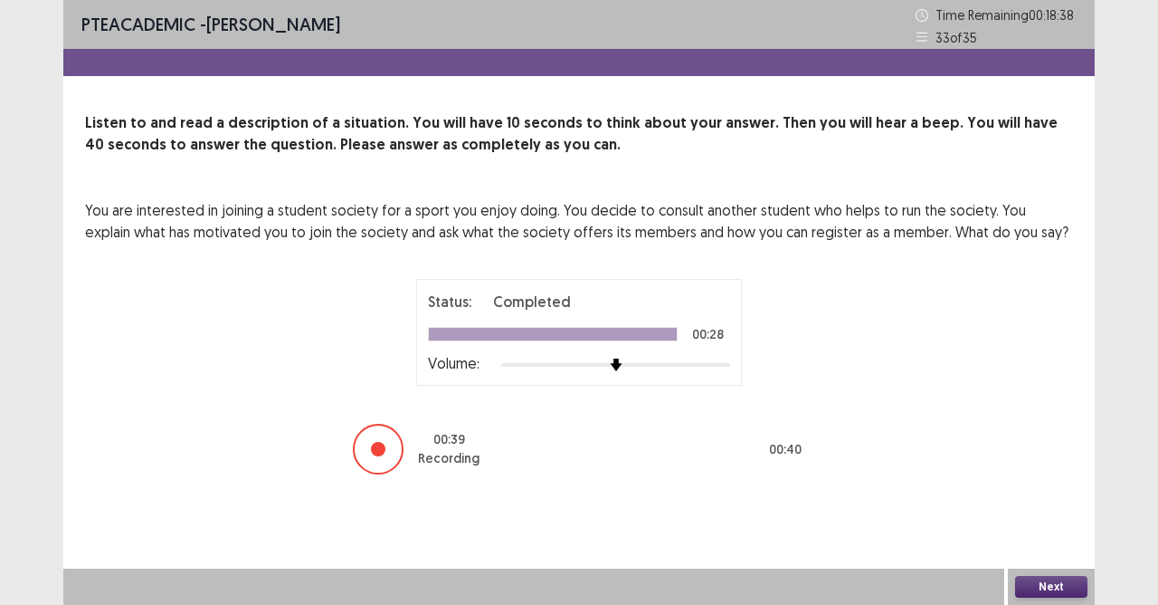
click at [1050, 537] on button "Next" at bounding box center [1051, 587] width 72 height 22
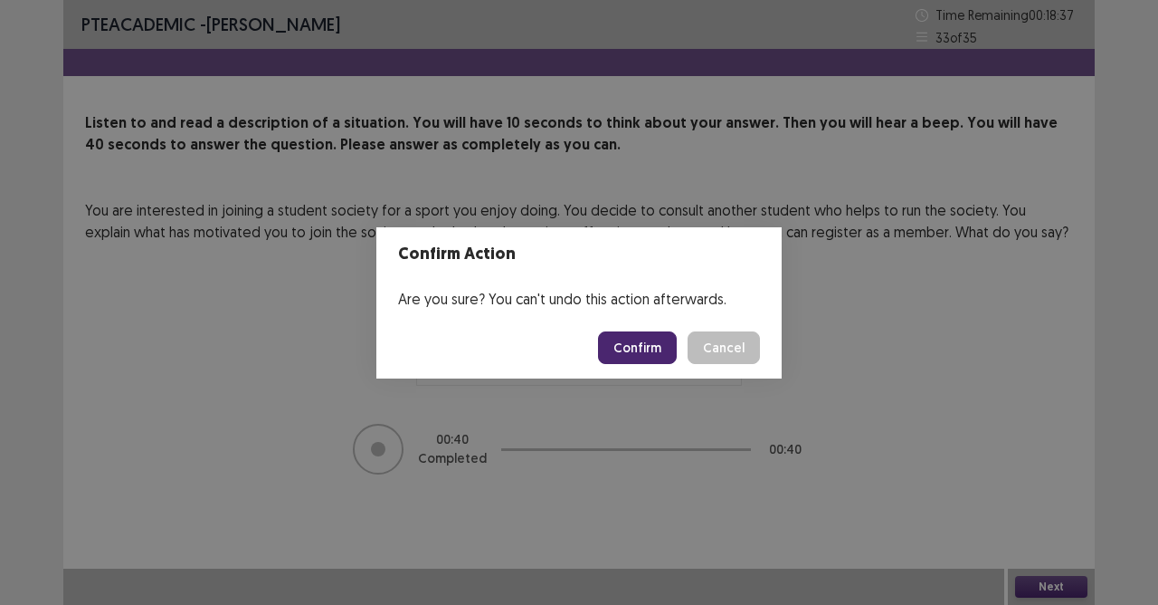
click at [665, 343] on button "Confirm" at bounding box center [637, 347] width 79 height 33
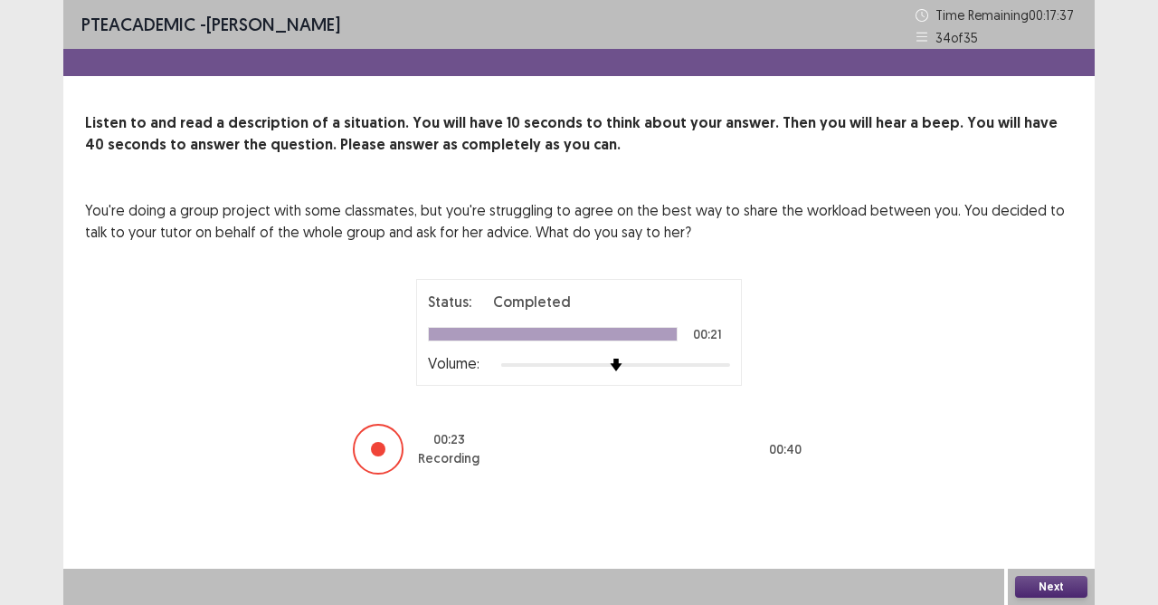
click at [1068, 537] on button "Next" at bounding box center [1051, 587] width 72 height 22
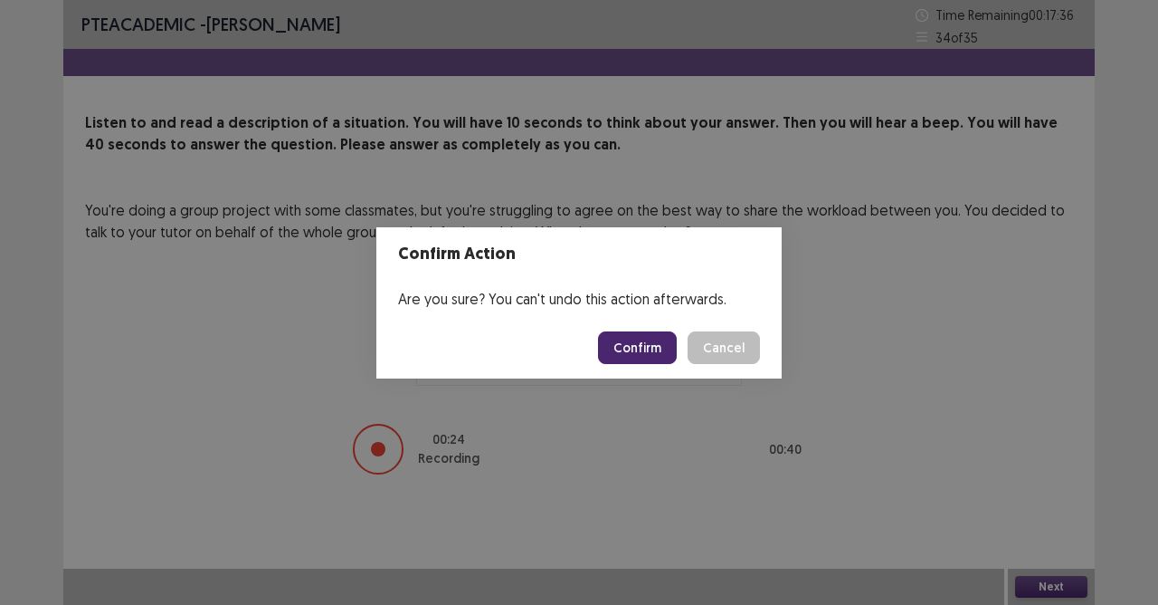
click at [644, 337] on button "Confirm" at bounding box center [637, 347] width 79 height 33
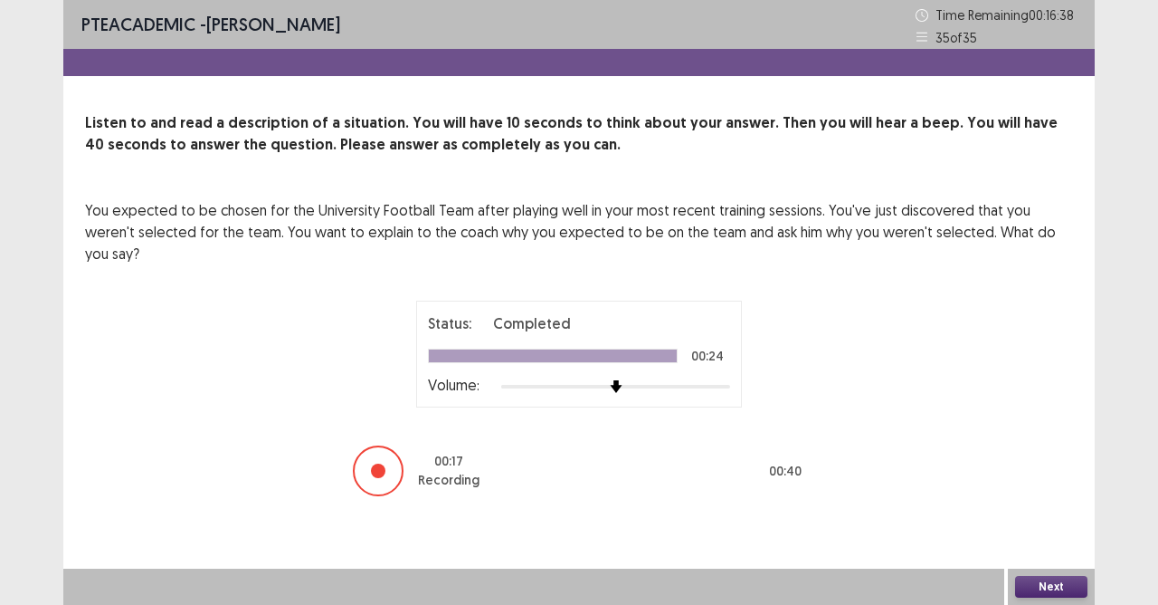
click at [1044, 537] on button "Next" at bounding box center [1051, 587] width 72 height 22
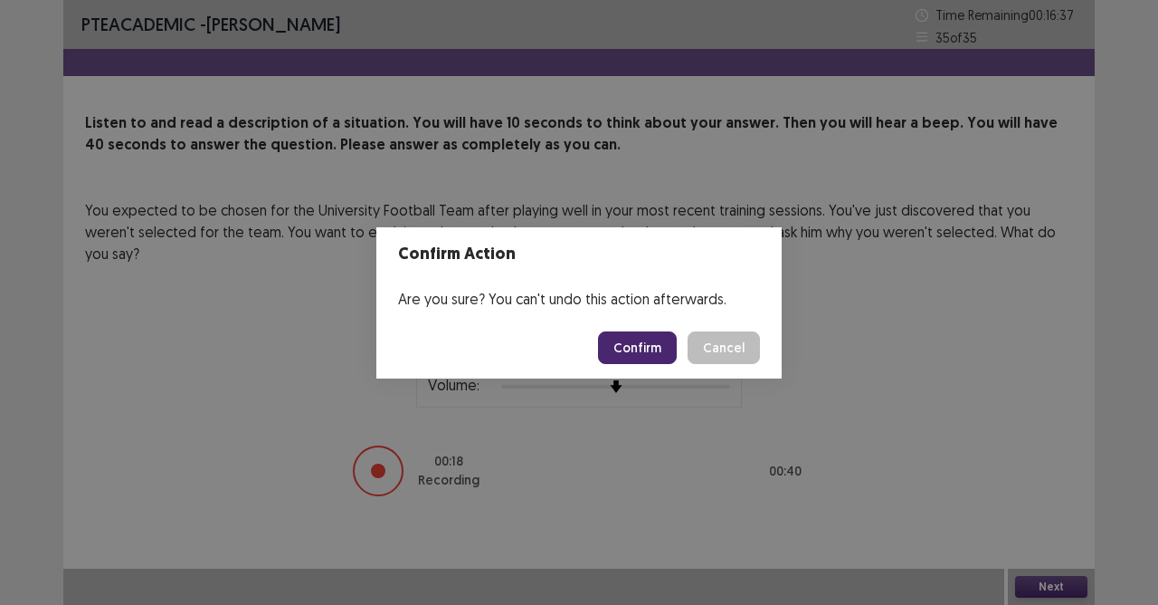
click at [623, 343] on button "Confirm" at bounding box center [637, 347] width 79 height 33
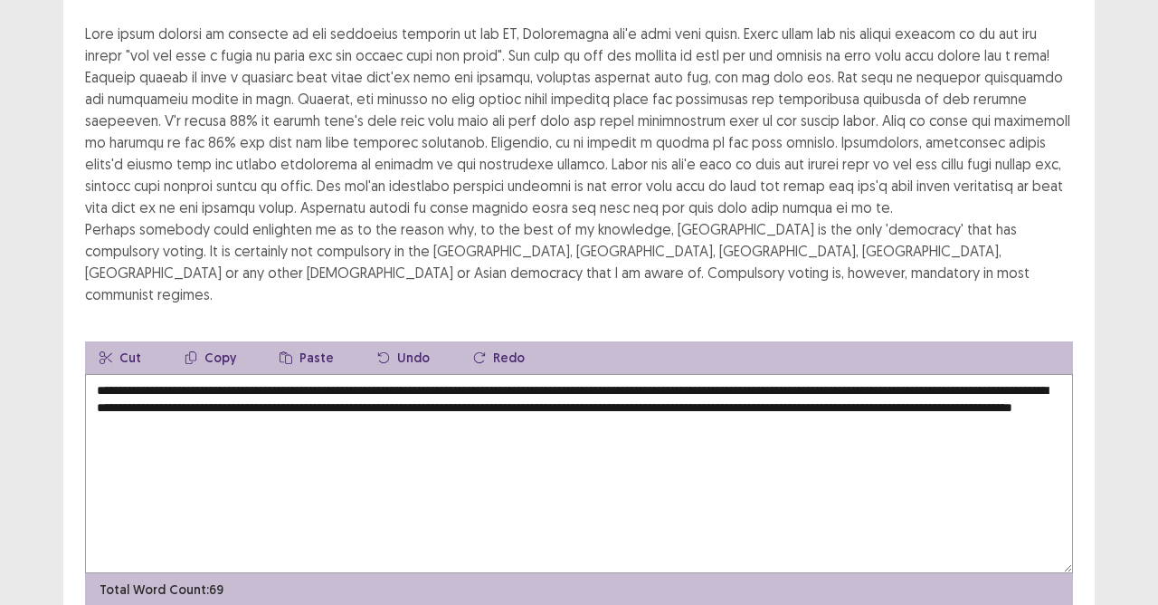
scroll to position [221, 0]
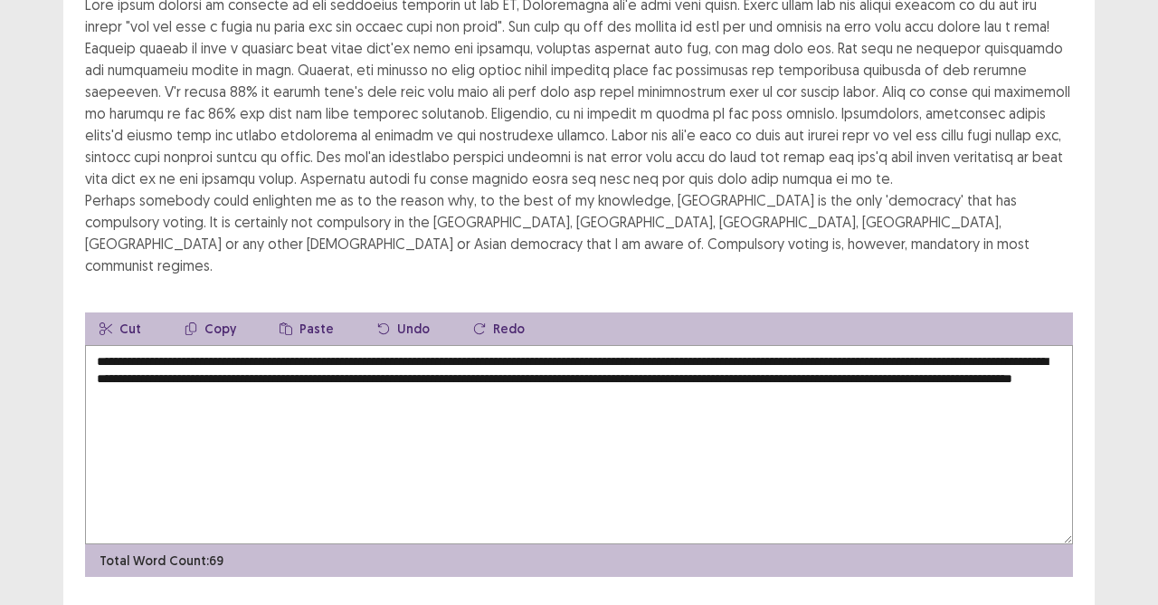
click at [592, 360] on textarea "**********" at bounding box center [579, 444] width 988 height 199
drag, startPoint x: 145, startPoint y: 329, endPoint x: 130, endPoint y: 329, distance: 14.5
click at [130, 345] on textarea "**********" at bounding box center [579, 444] width 988 height 199
type textarea "**********"
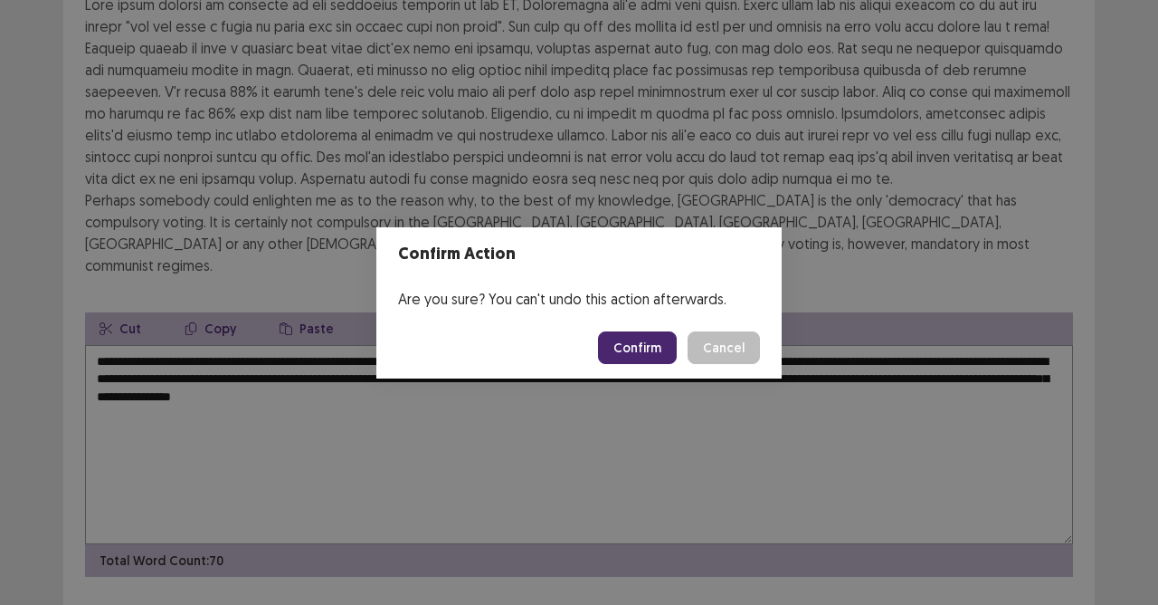
click at [644, 340] on button "Confirm" at bounding box center [637, 347] width 79 height 33
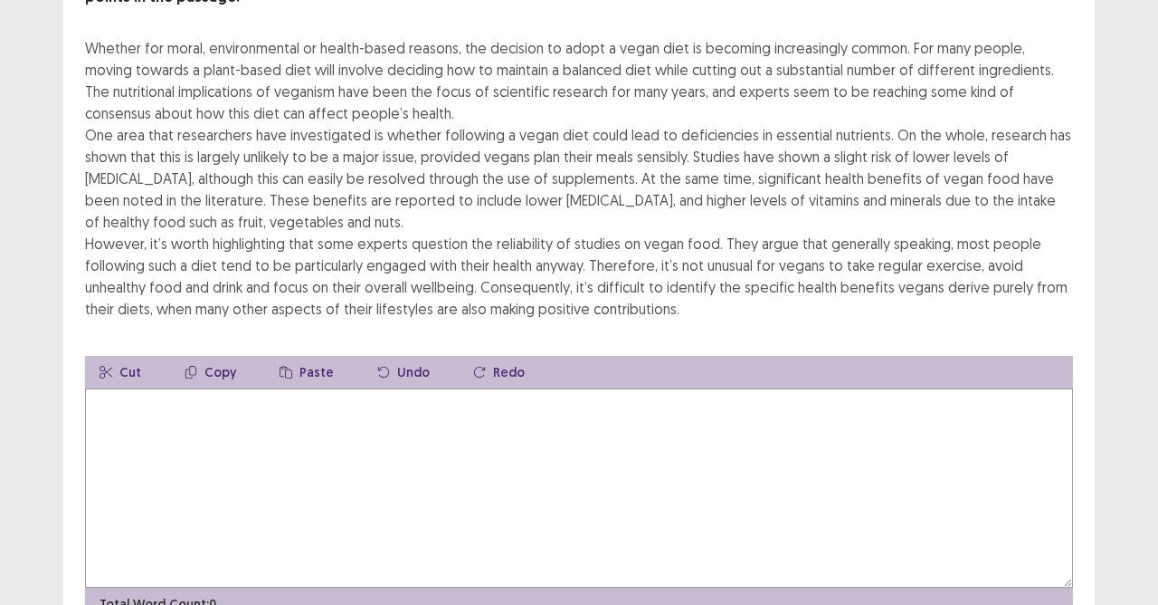
scroll to position [181, 0]
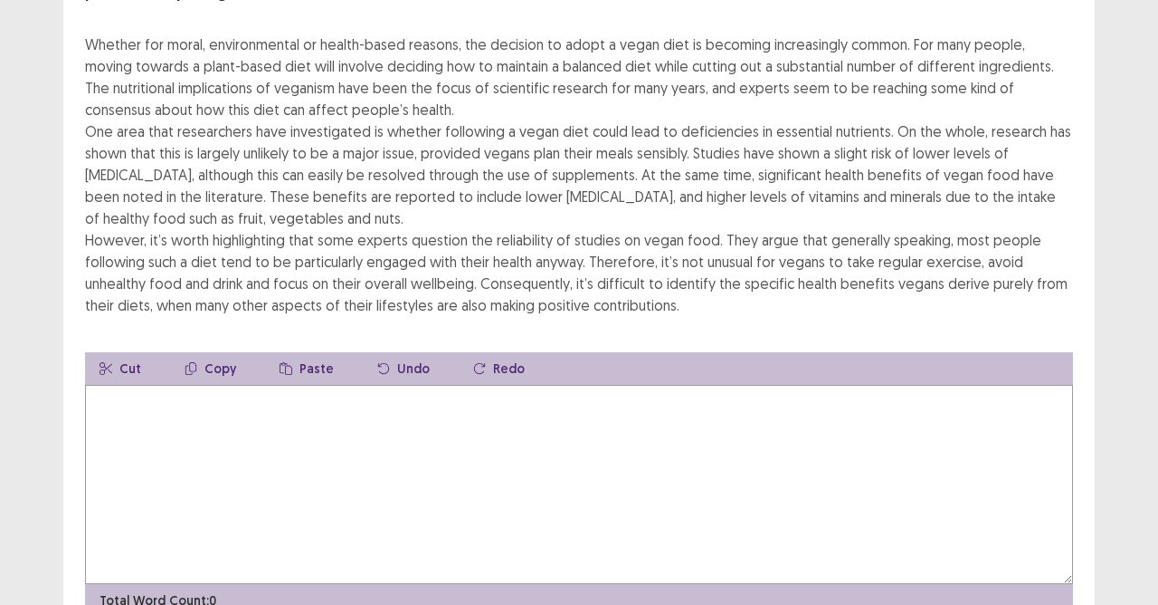
click at [222, 387] on textarea at bounding box center [579, 484] width 988 height 199
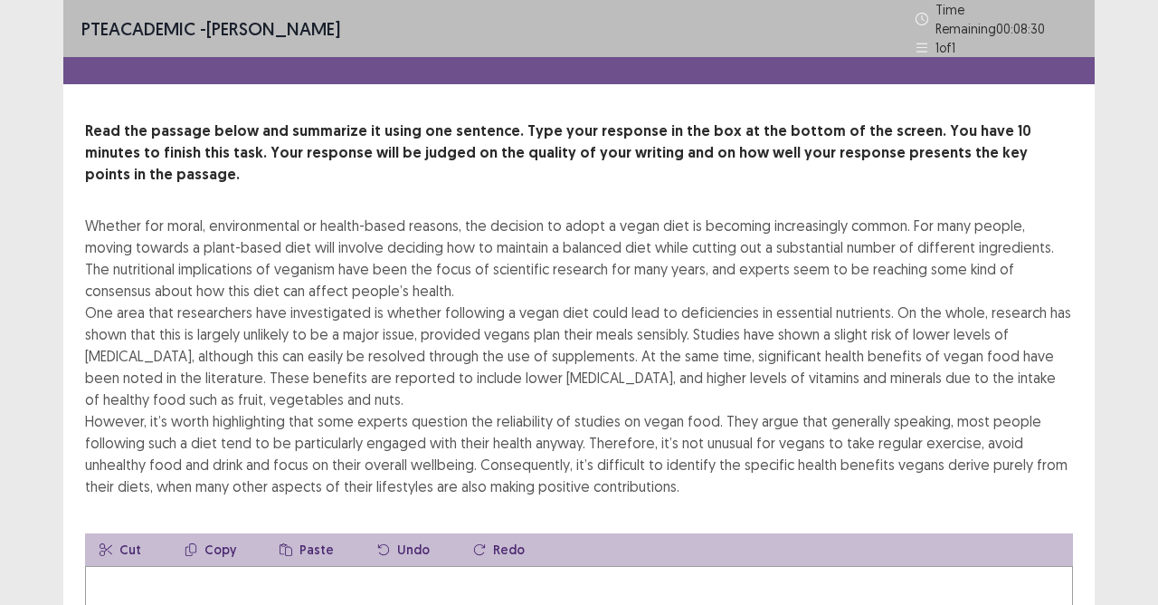
scroll to position [91, 0]
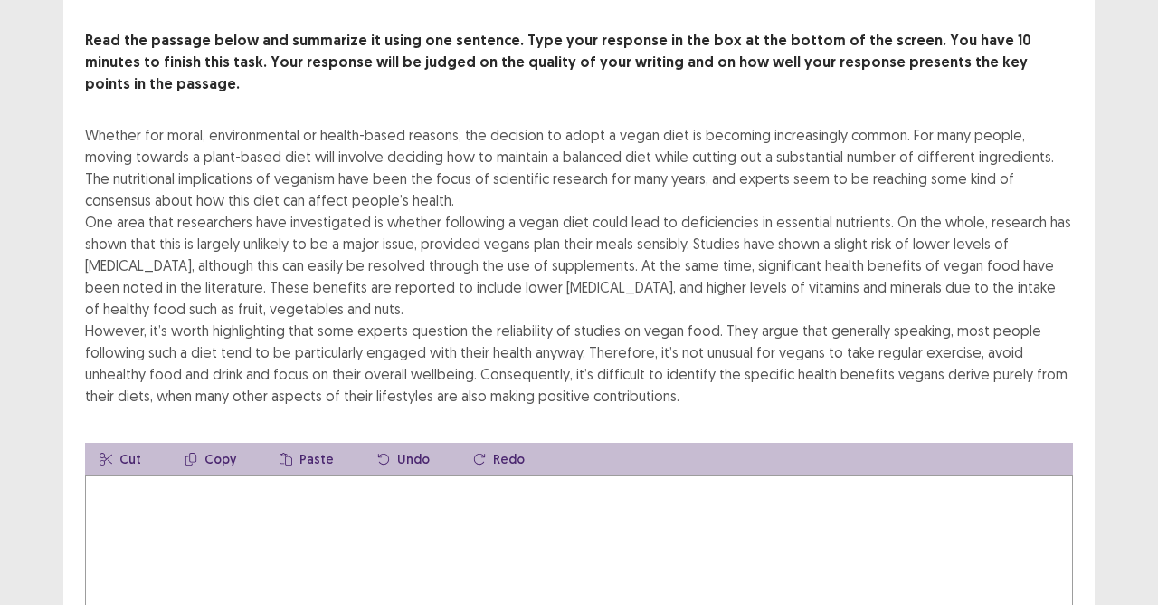
click at [181, 475] on textarea at bounding box center [579, 574] width 988 height 199
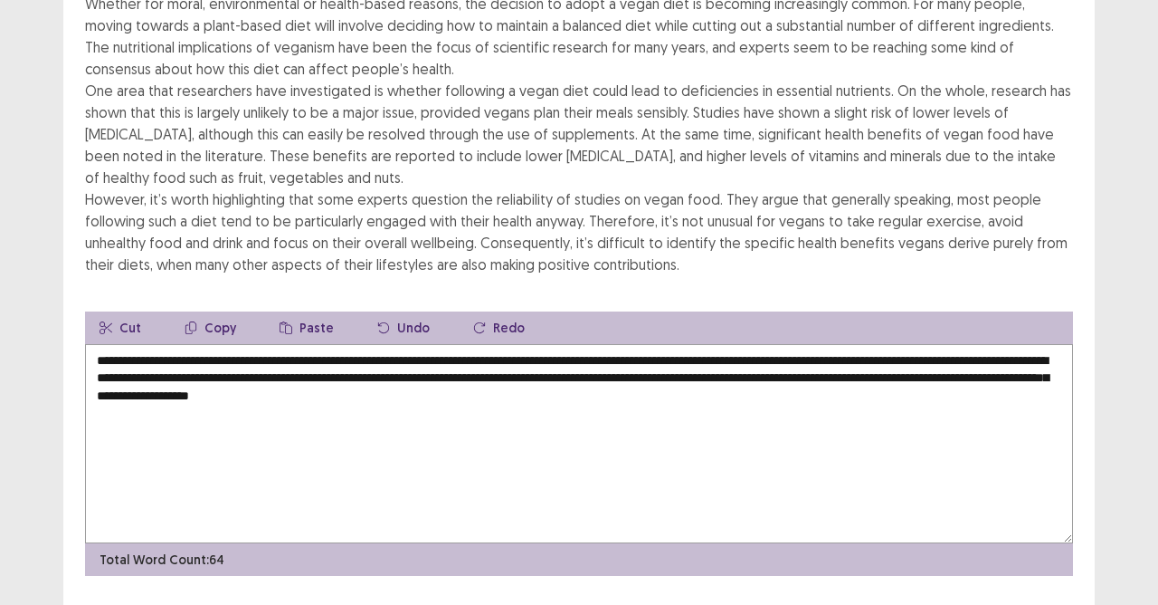
scroll to position [243, 0]
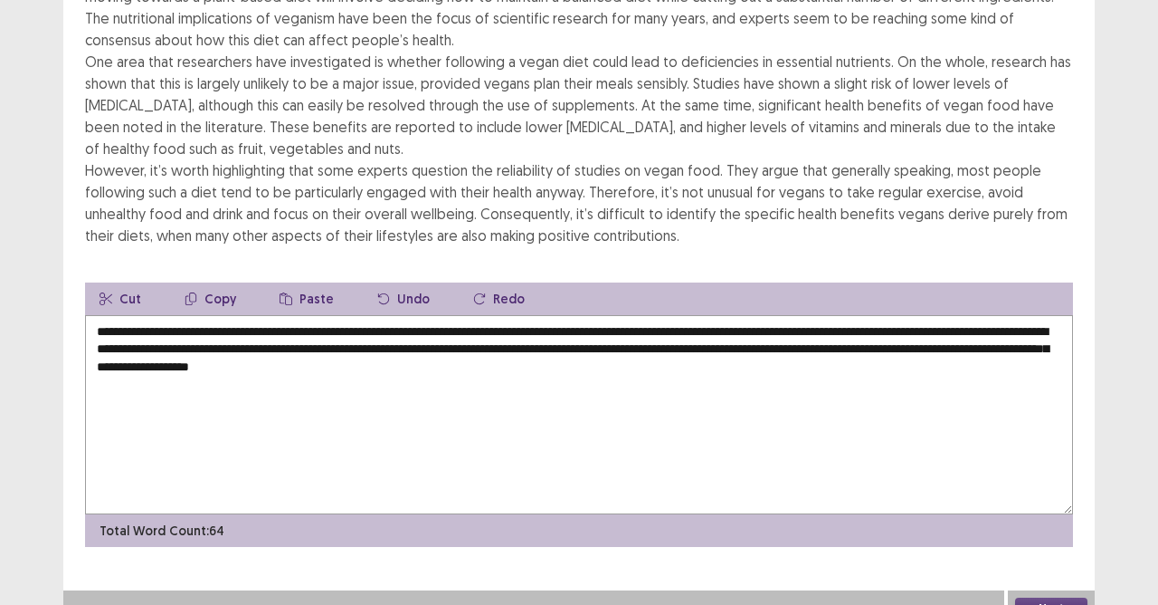
type textarea "**********"
click at [1027, 537] on button "Next" at bounding box center [1051, 608] width 72 height 22
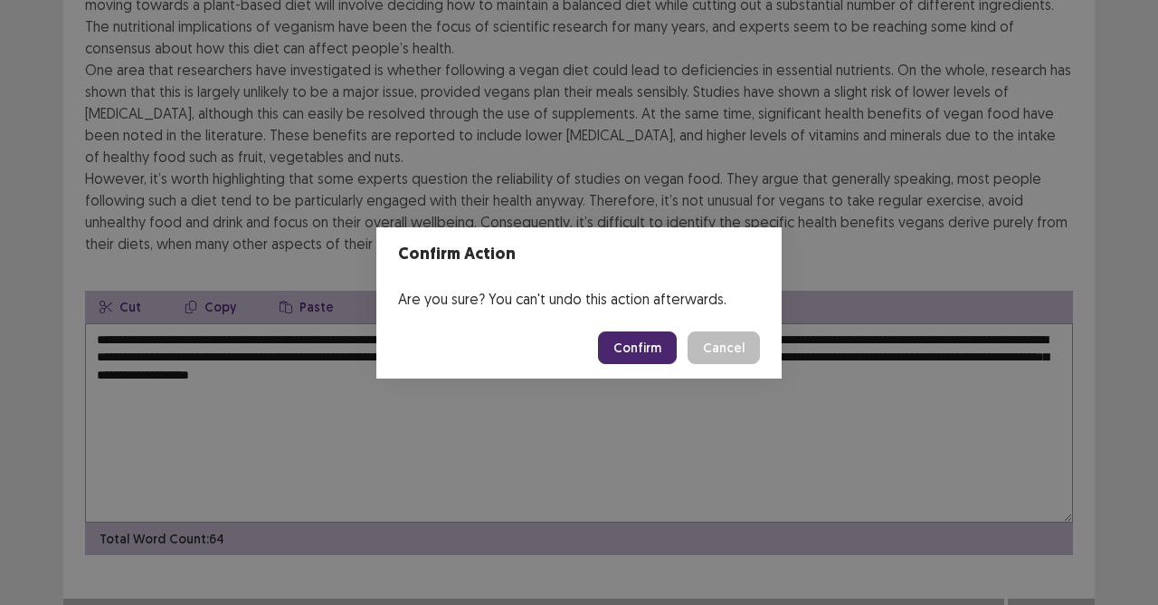
click at [677, 348] on button "Confirm" at bounding box center [637, 347] width 79 height 33
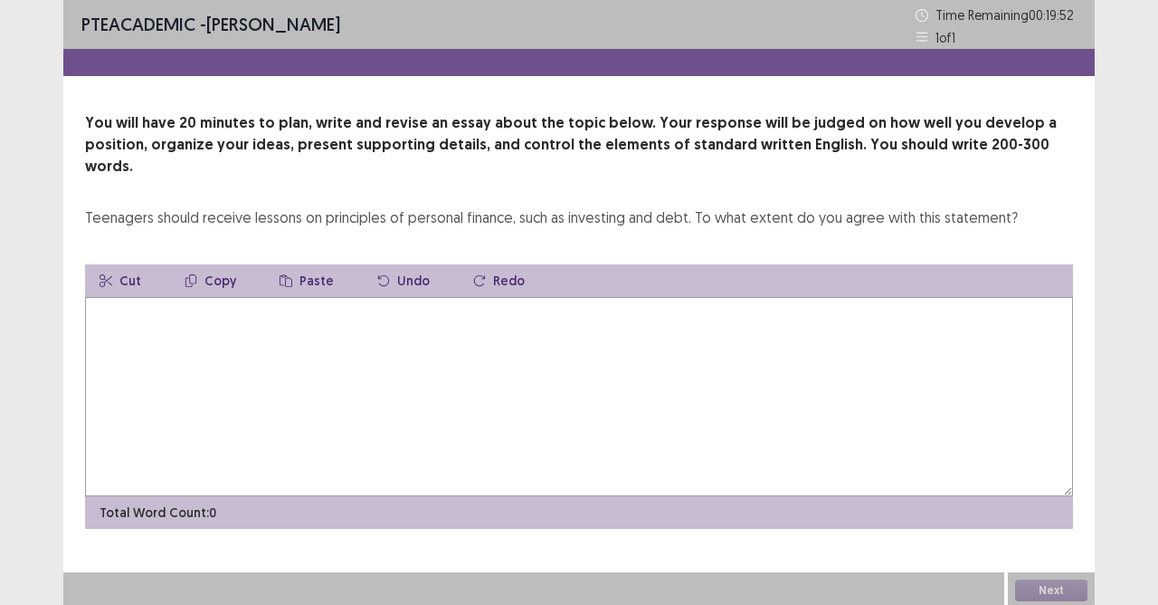
click at [364, 309] on textarea at bounding box center [579, 396] width 988 height 199
type textarea "*"
click at [125, 297] on textarea "**********" at bounding box center [579, 396] width 988 height 199
click at [260, 297] on textarea "**********" at bounding box center [579, 396] width 988 height 199
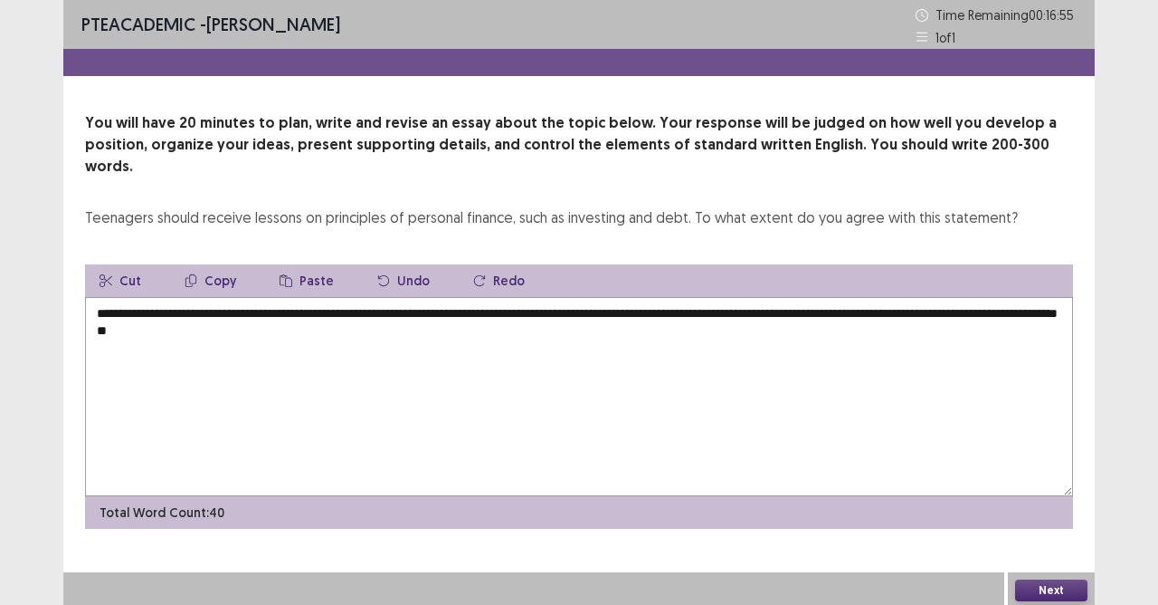
click at [316, 313] on textarea "**********" at bounding box center [579, 396] width 988 height 199
click at [366, 315] on textarea "**********" at bounding box center [579, 396] width 988 height 199
click at [164, 353] on textarea "**********" at bounding box center [579, 396] width 988 height 199
click at [165, 344] on textarea "**********" at bounding box center [579, 396] width 988 height 199
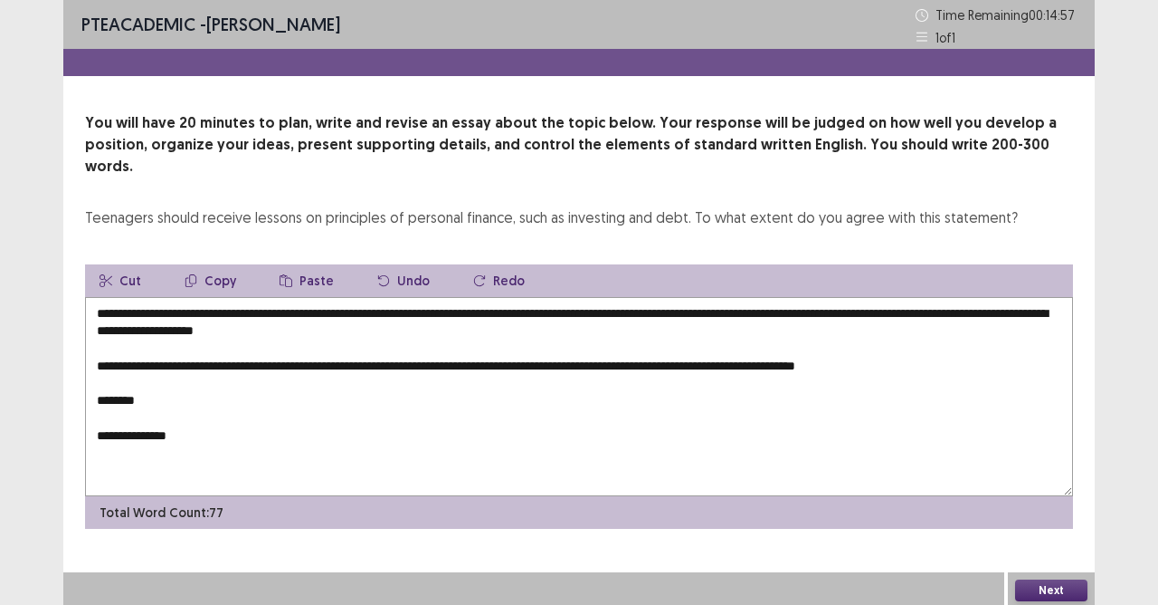
click at [189, 385] on textarea "**********" at bounding box center [579, 396] width 988 height 199
click at [476, 380] on textarea "**********" at bounding box center [579, 396] width 988 height 199
click at [530, 384] on textarea "**********" at bounding box center [579, 396] width 988 height 199
click at [498, 382] on textarea "**********" at bounding box center [579, 396] width 988 height 199
click at [485, 382] on textarea "**********" at bounding box center [579, 396] width 988 height 199
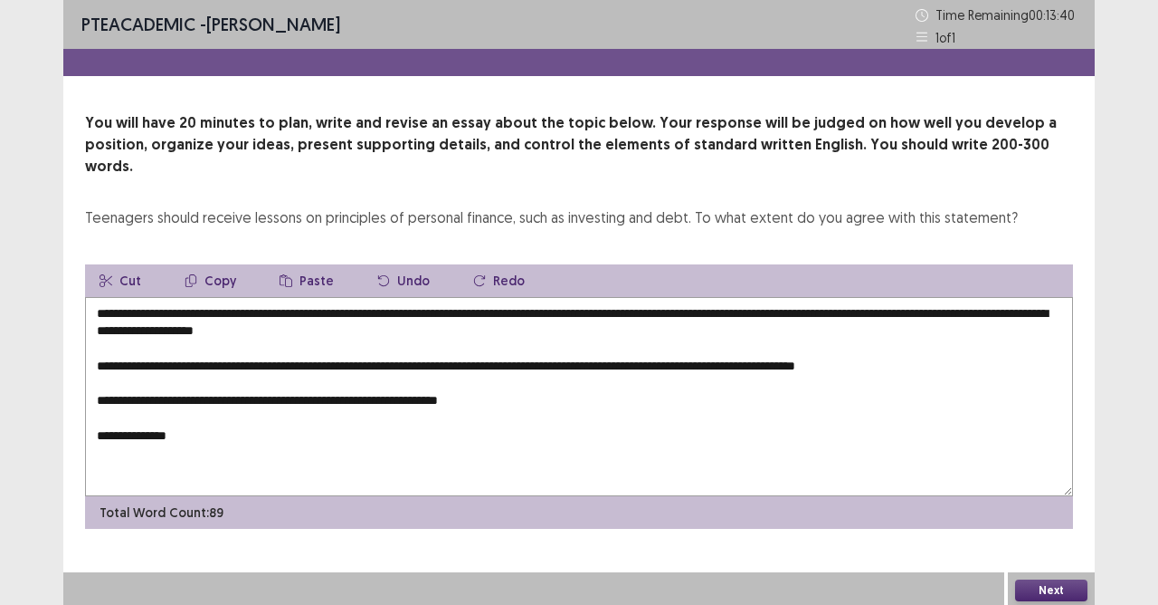
click at [498, 386] on textarea "**********" at bounding box center [579, 396] width 988 height 199
click at [594, 377] on textarea "**********" at bounding box center [579, 396] width 988 height 199
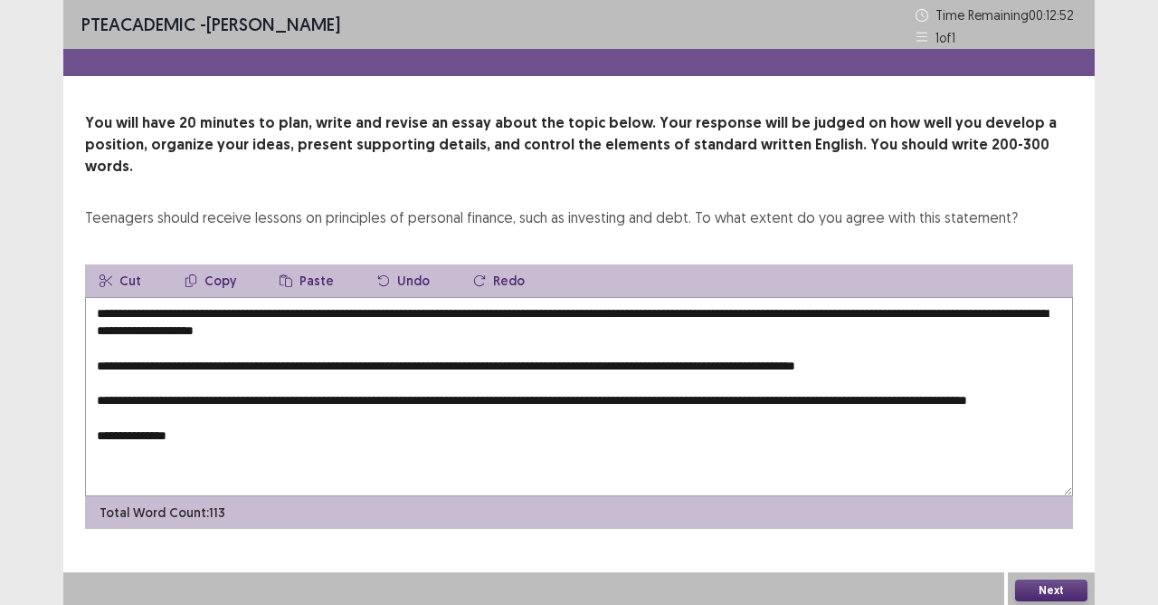
click at [347, 434] on textarea "**********" at bounding box center [579, 396] width 988 height 199
click at [185, 432] on textarea "**********" at bounding box center [579, 396] width 988 height 199
click at [188, 434] on textarea "**********" at bounding box center [579, 396] width 988 height 199
click at [262, 440] on textarea "**********" at bounding box center [579, 396] width 988 height 199
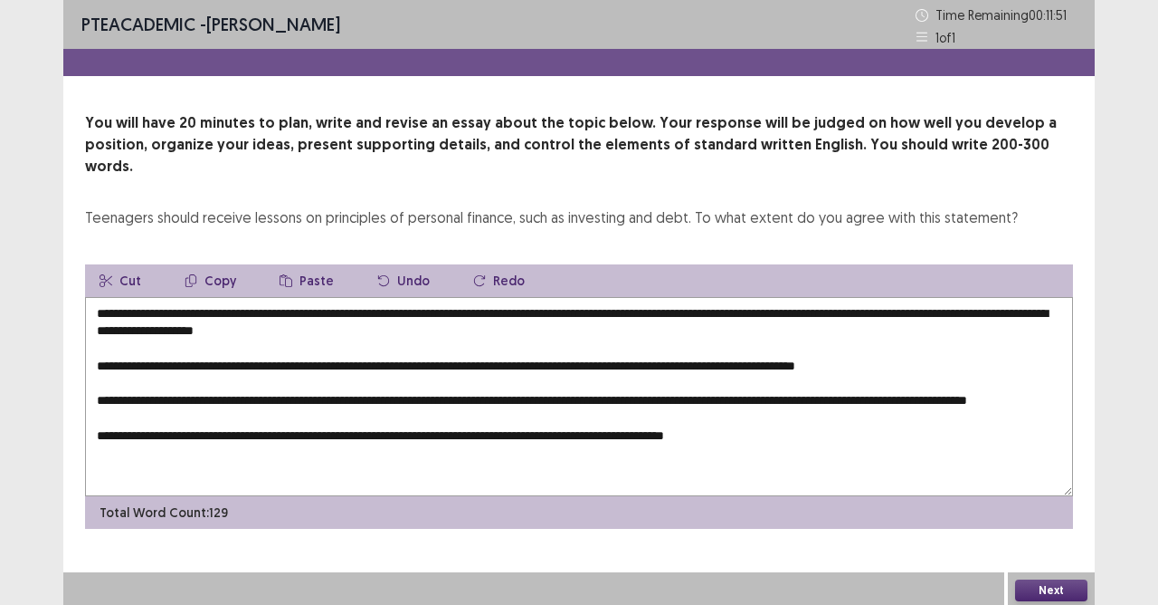
click at [710, 443] on textarea "**********" at bounding box center [579, 396] width 988 height 199
click at [719, 438] on textarea "**********" at bounding box center [579, 396] width 988 height 199
click at [787, 440] on textarea "**********" at bounding box center [579, 396] width 988 height 199
click at [814, 433] on textarea "**********" at bounding box center [579, 396] width 988 height 199
click at [936, 431] on textarea "**********" at bounding box center [579, 396] width 988 height 199
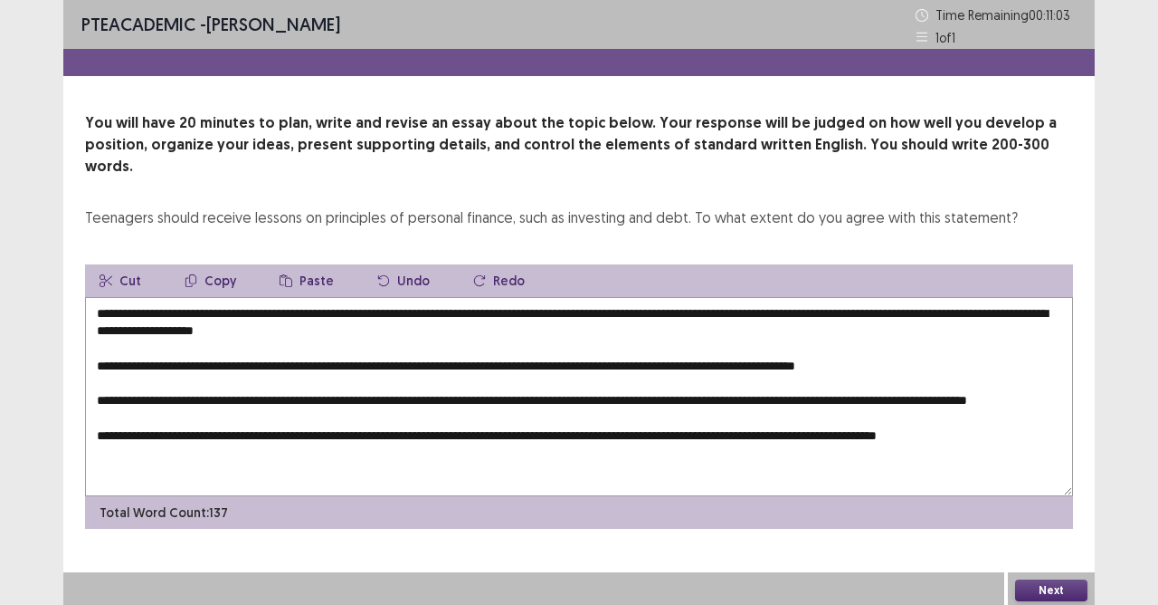
click at [621, 318] on textarea "**********" at bounding box center [579, 396] width 988 height 199
click at [496, 313] on textarea "**********" at bounding box center [579, 396] width 988 height 199
click at [849, 315] on textarea "**********" at bounding box center [579, 396] width 988 height 199
click at [889, 317] on textarea "**********" at bounding box center [579, 396] width 988 height 199
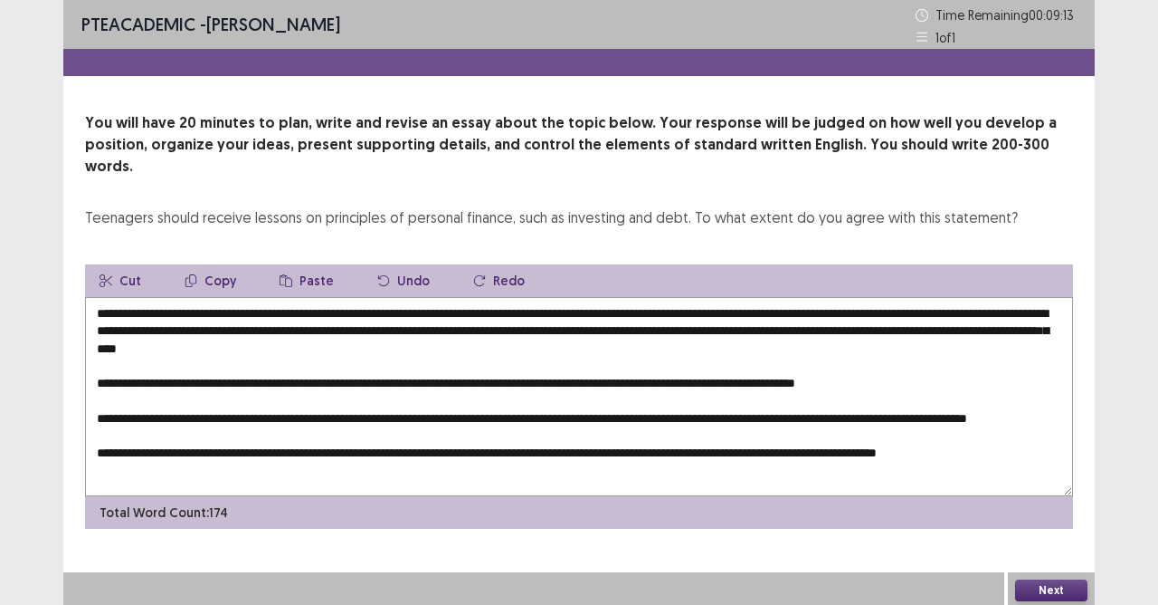
click at [485, 328] on textarea "**********" at bounding box center [579, 396] width 988 height 199
click at [630, 331] on textarea "**********" at bounding box center [579, 396] width 988 height 199
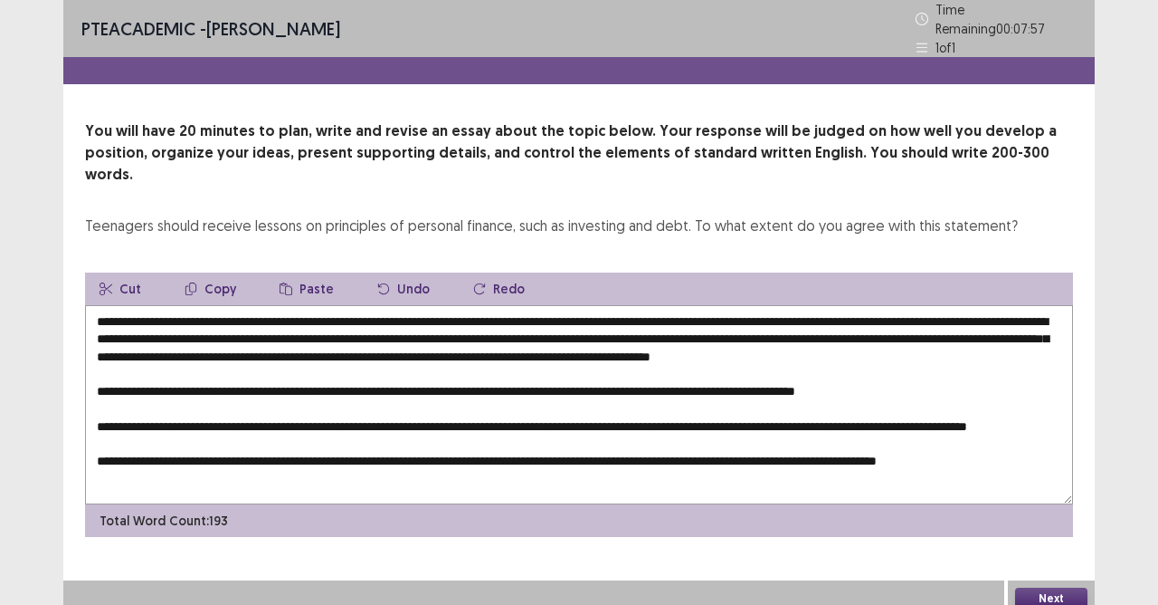
click at [148, 416] on textarea at bounding box center [579, 404] width 988 height 199
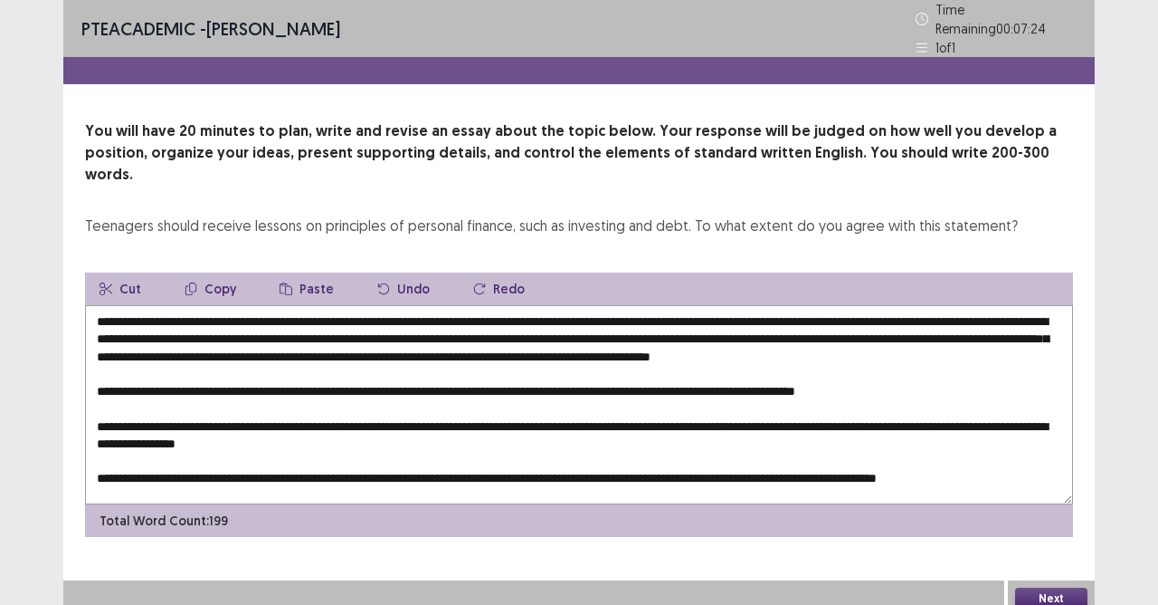
click at [740, 418] on textarea at bounding box center [579, 404] width 988 height 199
click at [747, 424] on textarea at bounding box center [579, 404] width 988 height 199
click at [748, 422] on textarea at bounding box center [579, 404] width 988 height 199
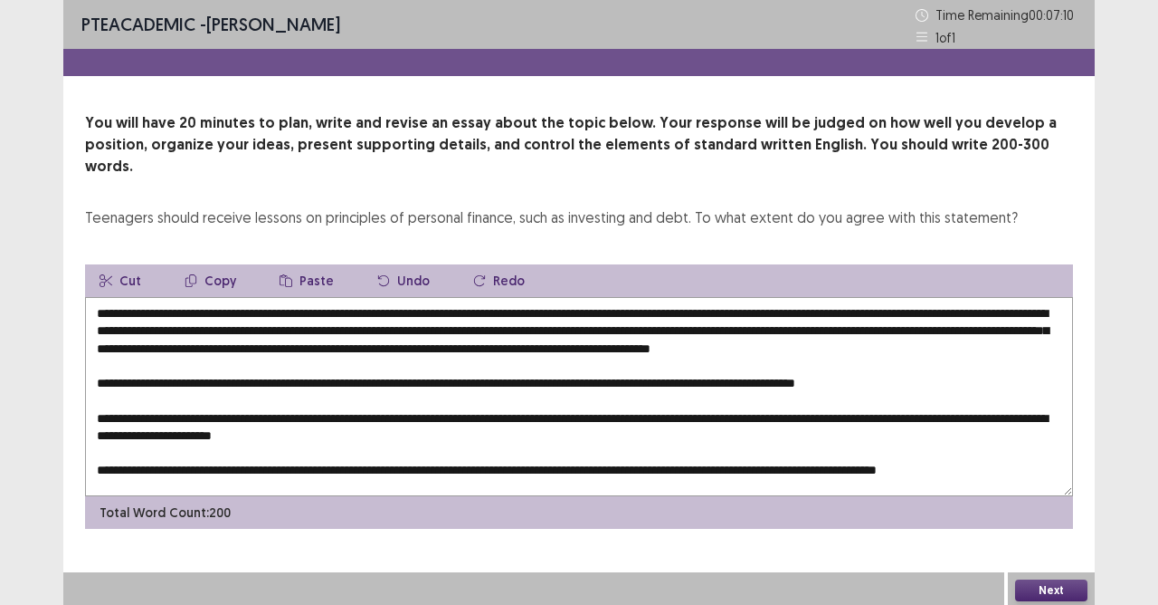
drag, startPoint x: 126, startPoint y: 436, endPoint x: 140, endPoint y: 449, distance: 19.2
click at [129, 442] on textarea at bounding box center [579, 396] width 988 height 199
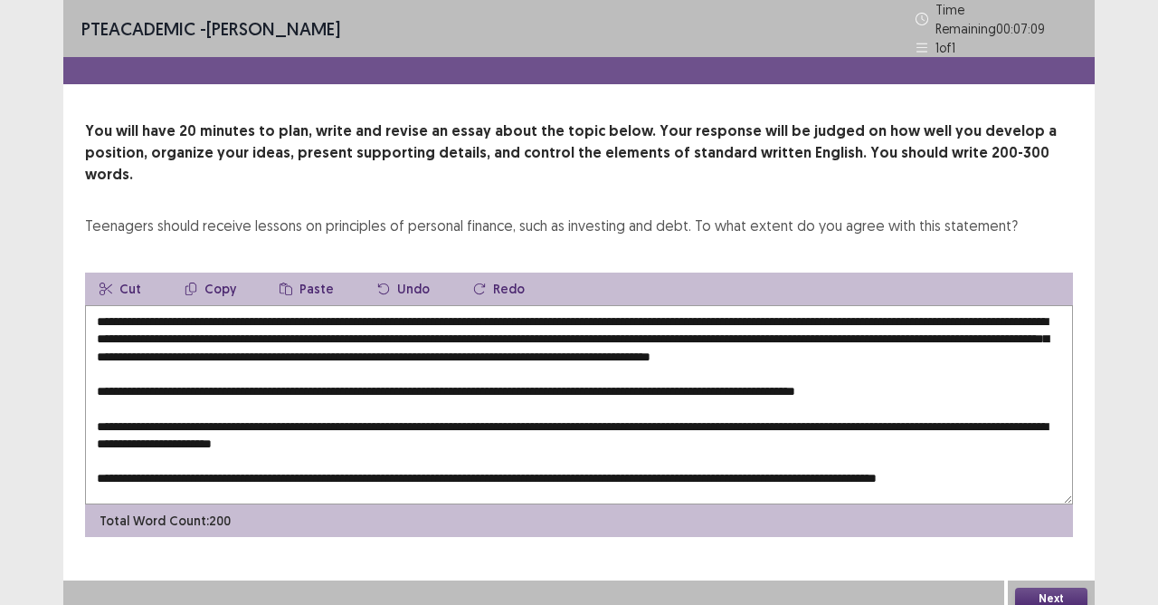
click at [155, 446] on textarea at bounding box center [579, 404] width 988 height 199
click at [128, 435] on textarea at bounding box center [579, 404] width 988 height 199
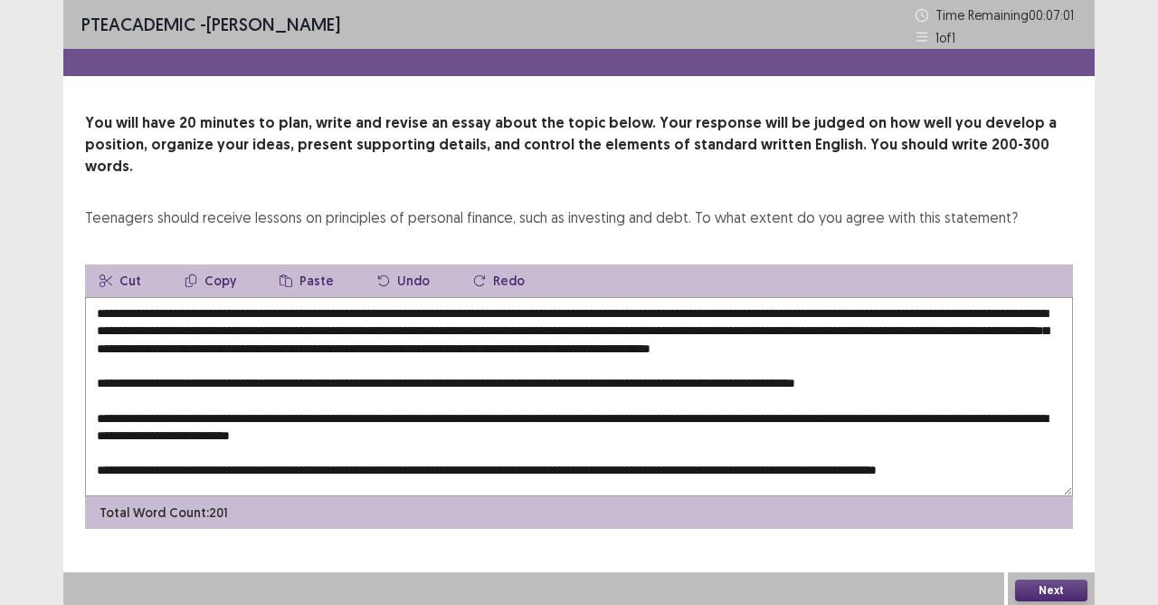
scroll to position [8, 0]
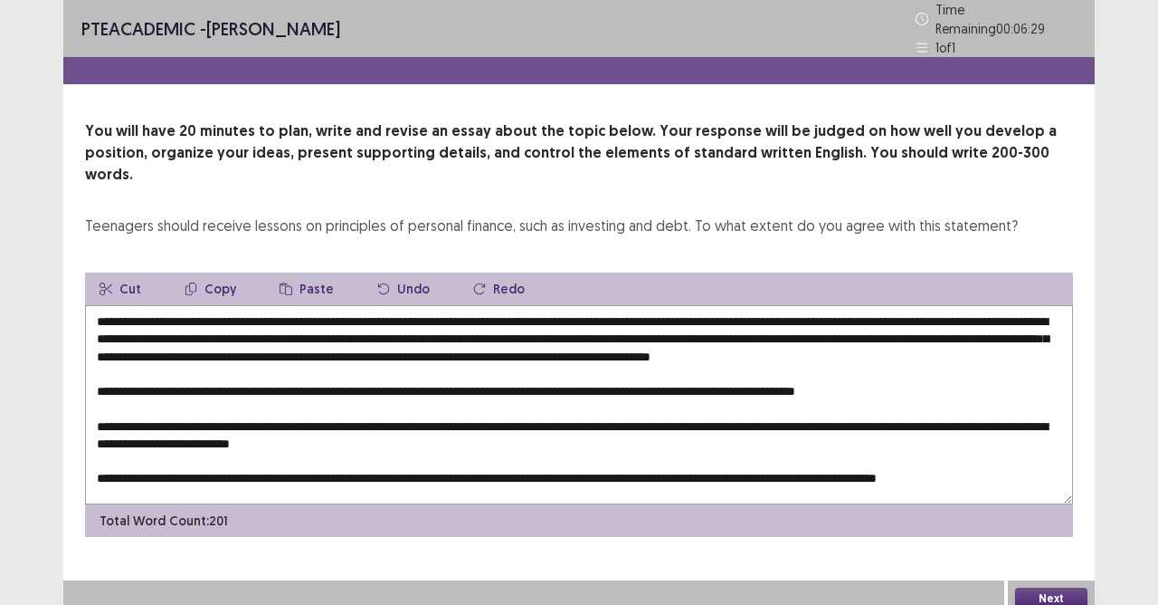
click at [1018, 459] on textarea at bounding box center [579, 404] width 988 height 199
type textarea "**********"
click at [1029, 537] on button "Next" at bounding box center [1051, 598] width 72 height 22
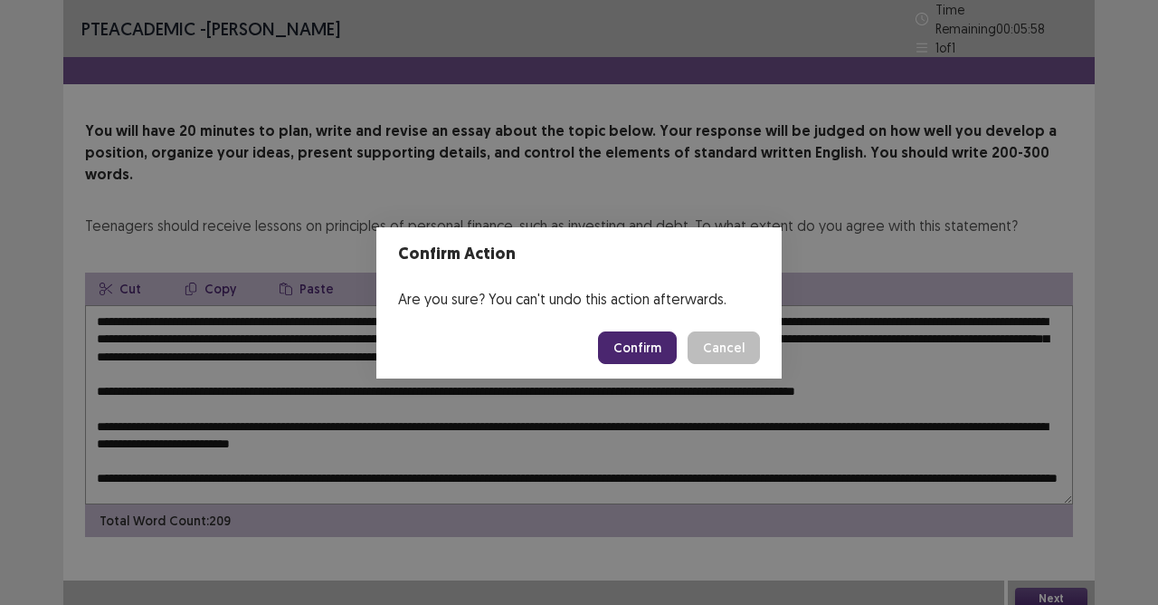
click at [630, 358] on button "Confirm" at bounding box center [637, 347] width 79 height 33
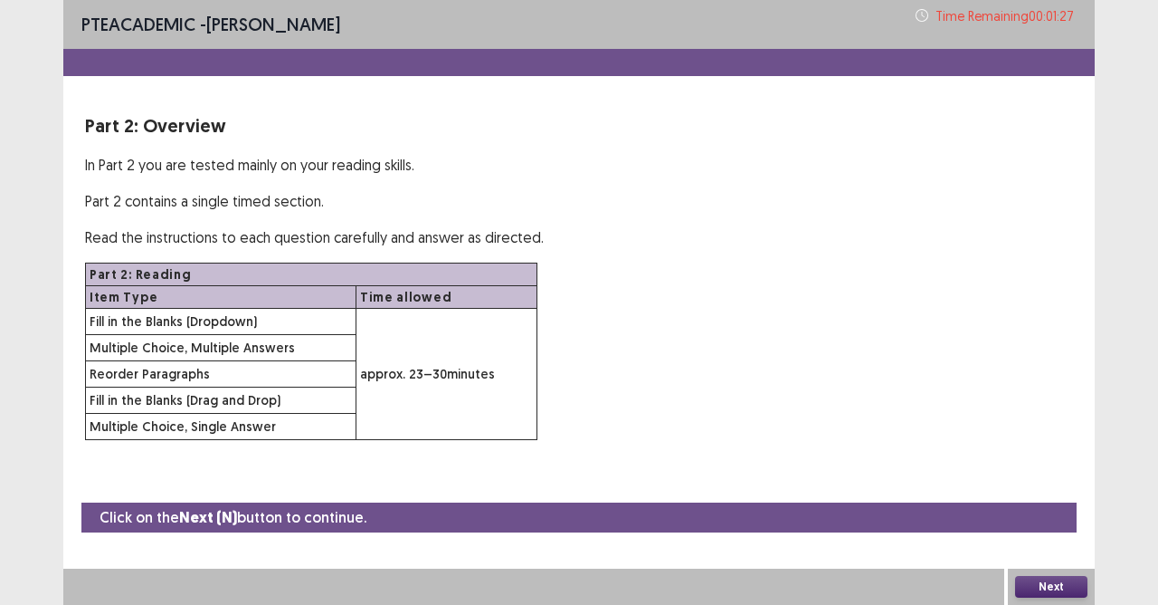
click at [1026, 537] on button "Next" at bounding box center [1051, 587] width 72 height 22
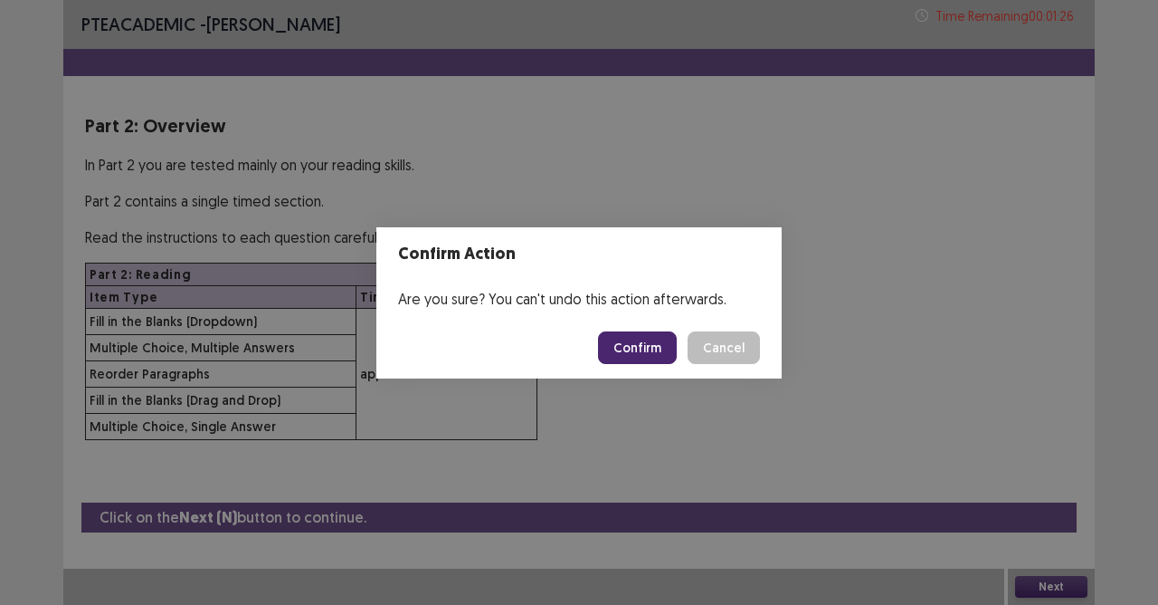
click at [629, 348] on button "Confirm" at bounding box center [637, 347] width 79 height 33
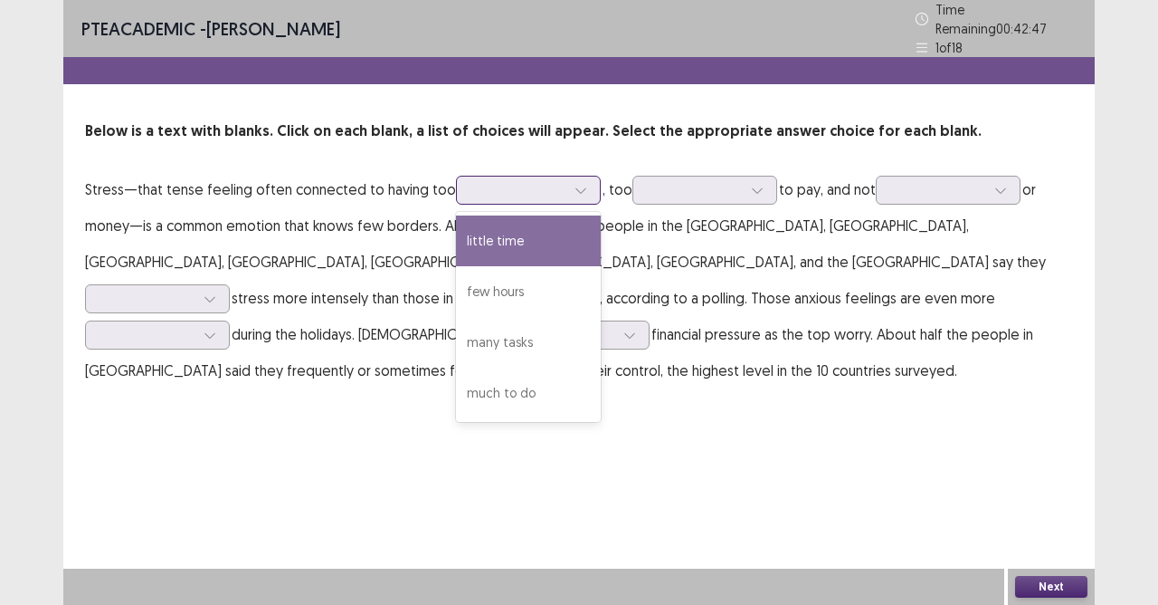
click at [567, 186] on div at bounding box center [580, 189] width 27 height 27
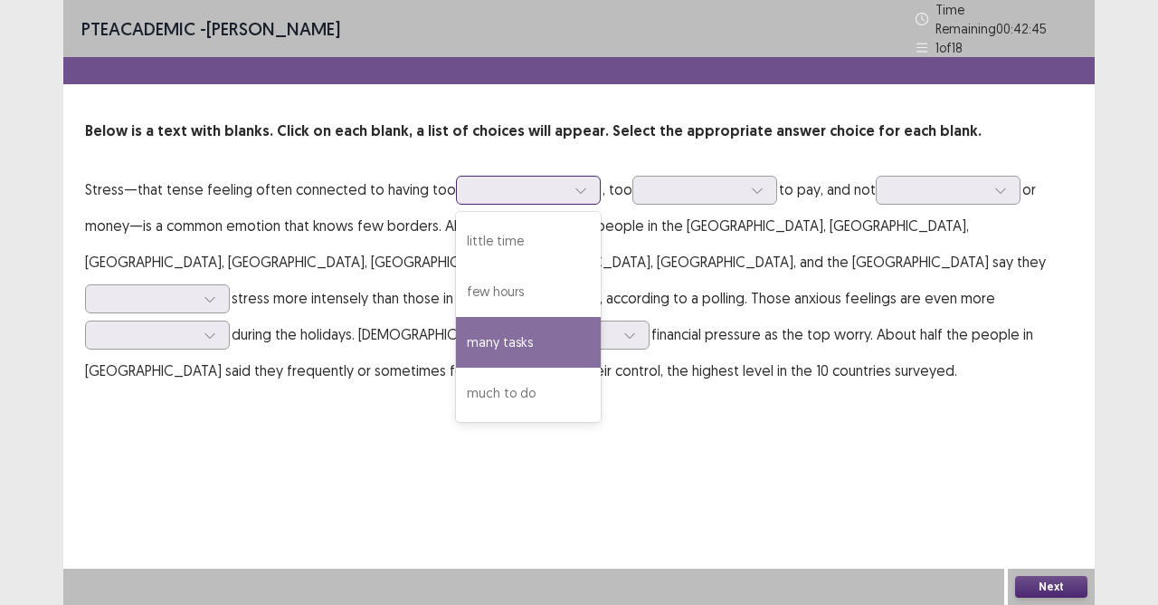
click at [550, 319] on div "many tasks" at bounding box center [528, 342] width 145 height 51
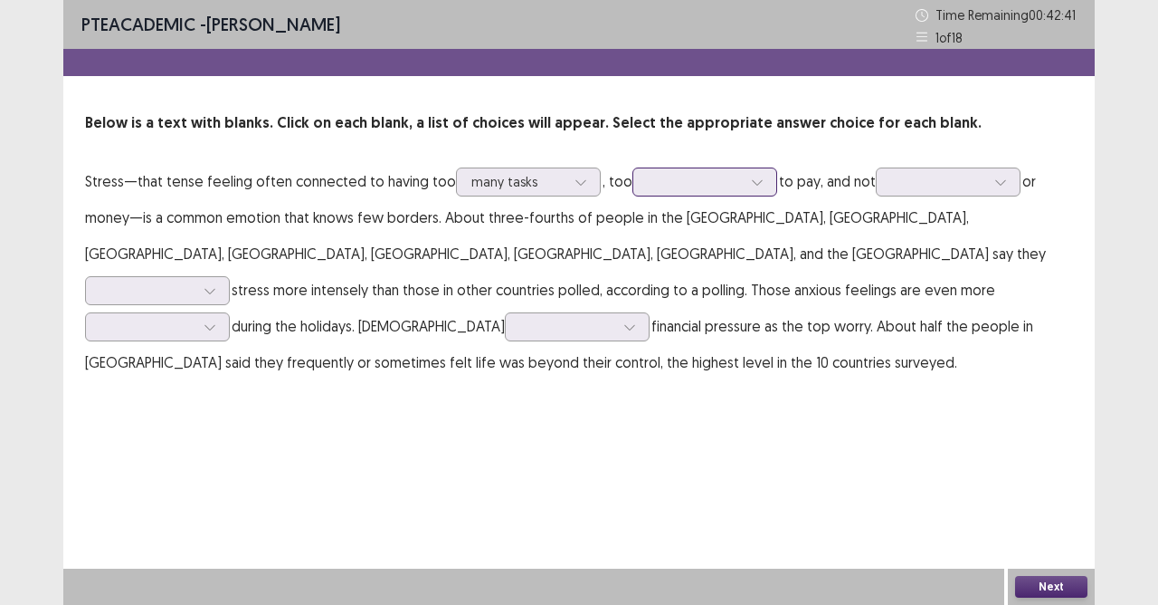
click at [751, 186] on icon at bounding box center [757, 182] width 13 height 13
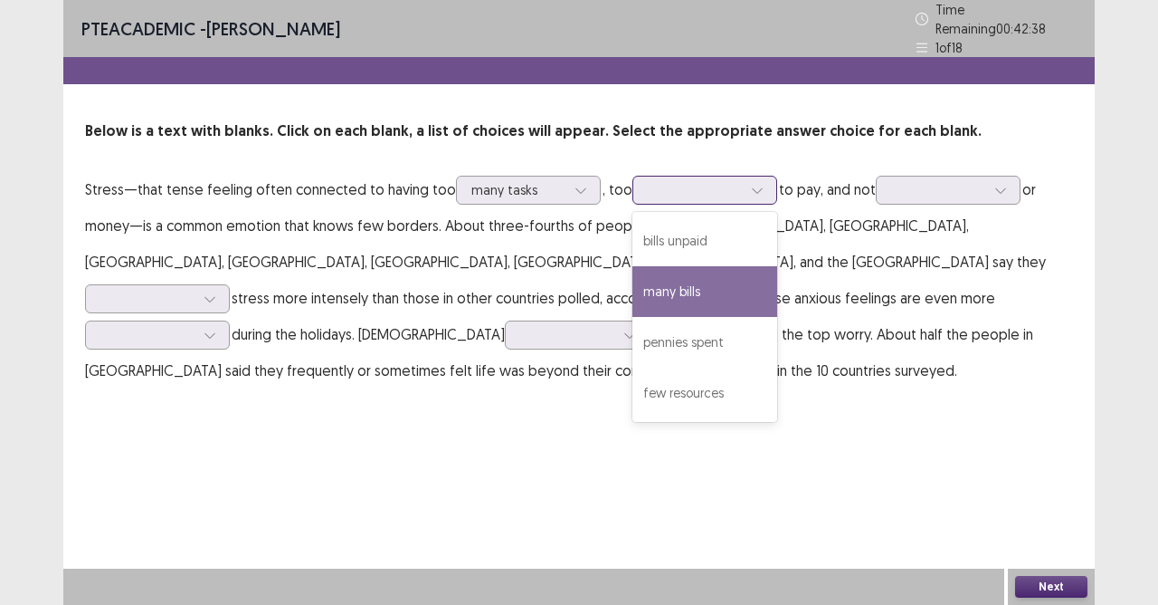
click at [737, 266] on div "many bills" at bounding box center [705, 291] width 145 height 51
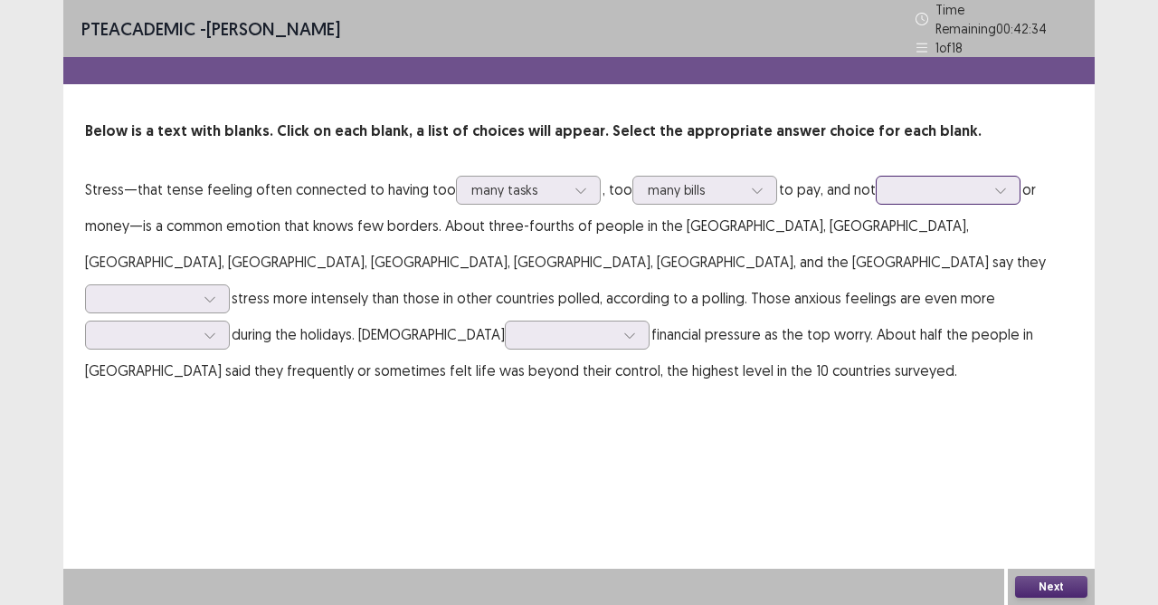
click at [998, 186] on icon at bounding box center [1001, 190] width 13 height 13
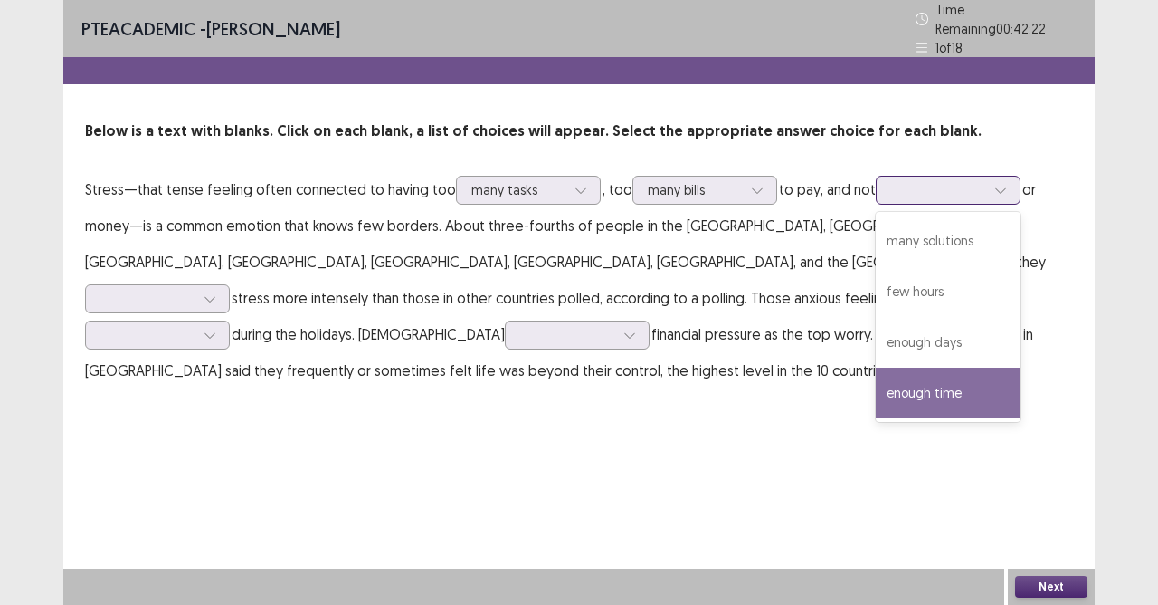
click at [966, 393] on div "enough time" at bounding box center [948, 392] width 145 height 51
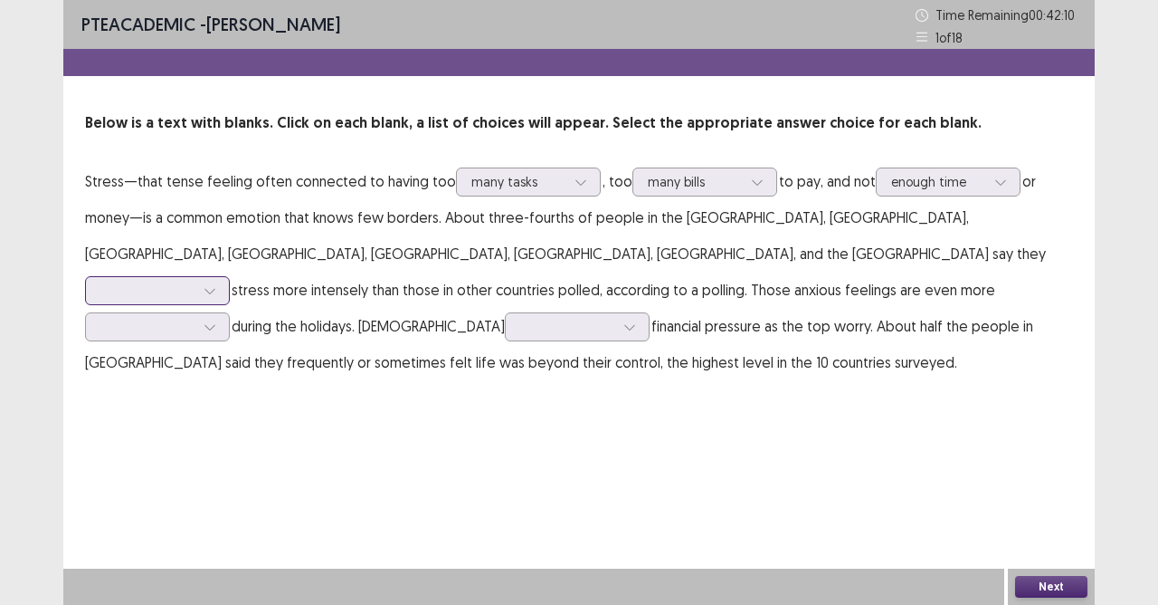
click at [224, 277] on div at bounding box center [209, 290] width 27 height 27
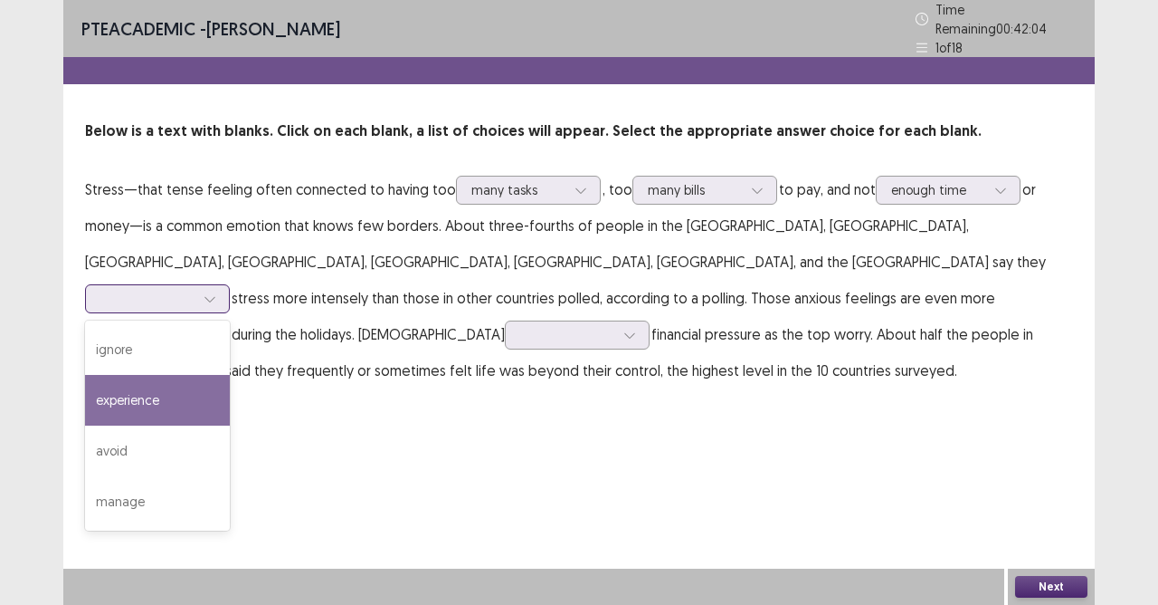
click at [230, 375] on div "experience" at bounding box center [157, 400] width 145 height 51
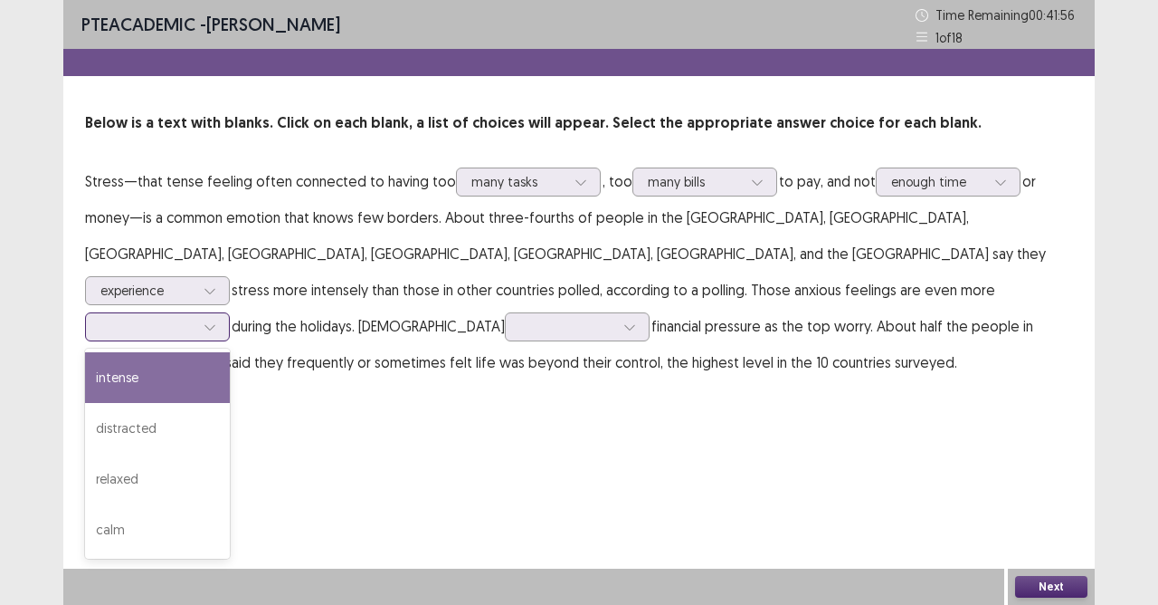
click at [195, 318] on div at bounding box center [147, 326] width 94 height 17
click at [230, 355] on div "intense" at bounding box center [157, 377] width 145 height 51
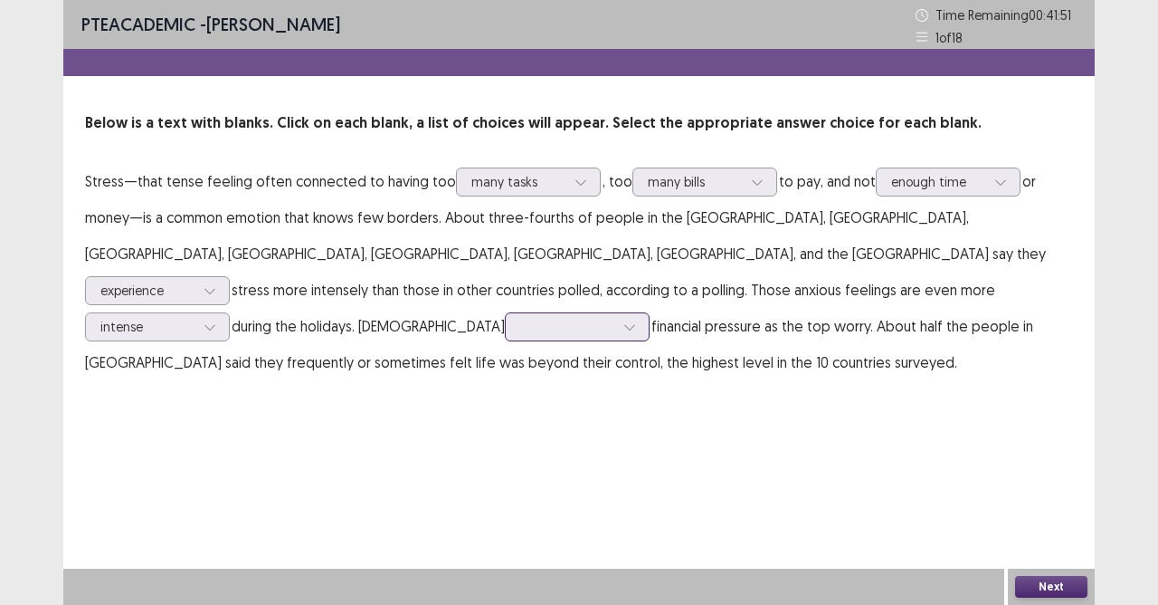
click at [615, 318] on div at bounding box center [567, 326] width 94 height 17
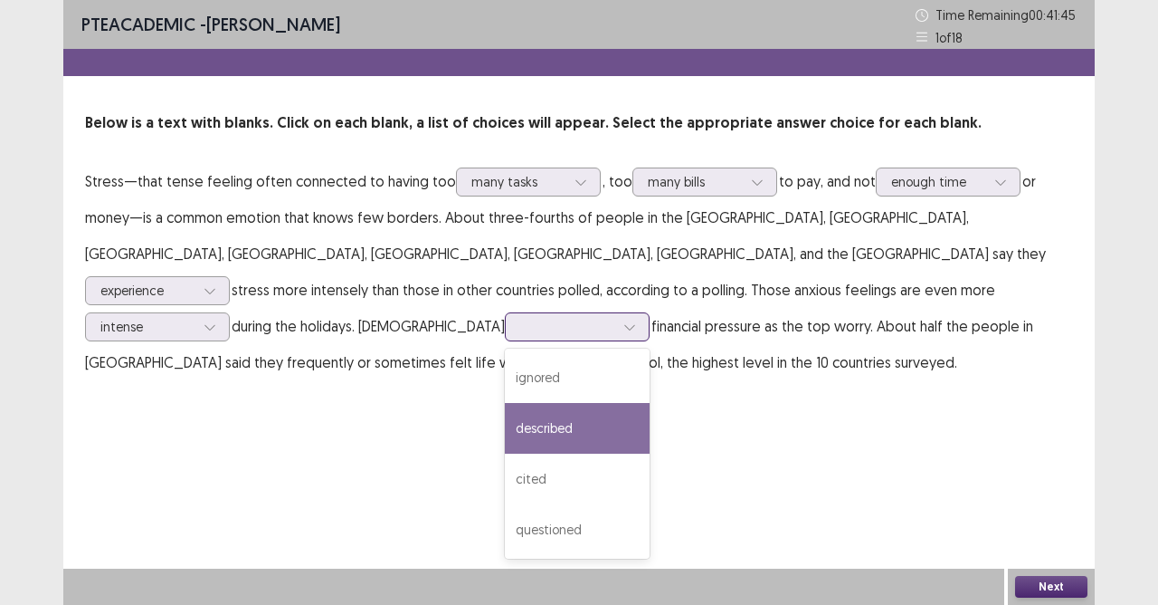
click at [650, 407] on div "described" at bounding box center [577, 428] width 145 height 51
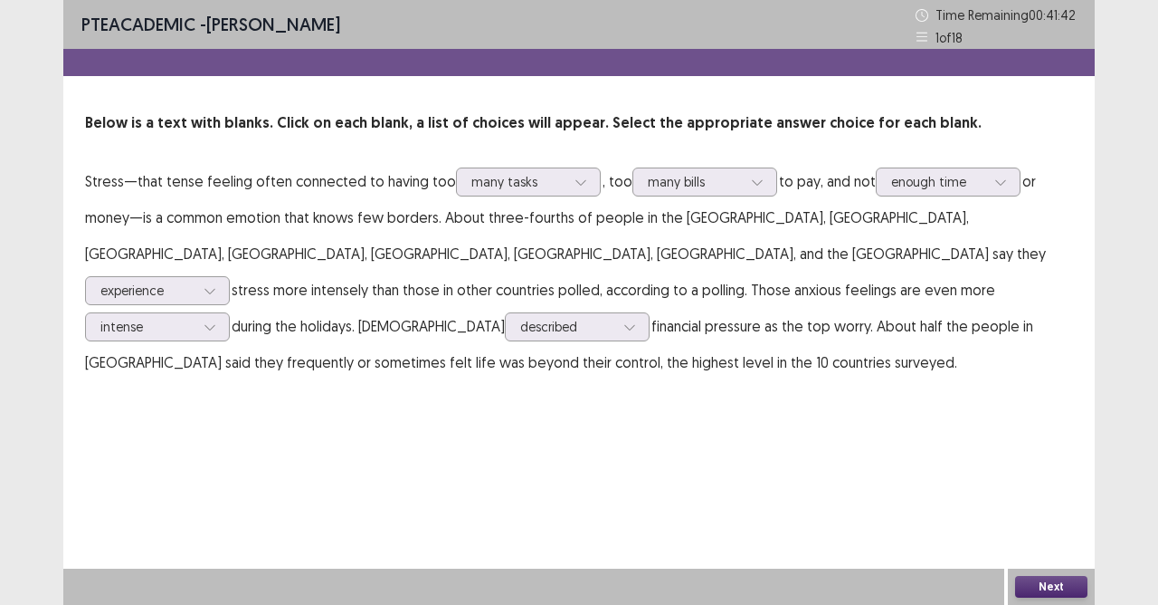
click at [1040, 537] on button "Next" at bounding box center [1051, 587] width 72 height 22
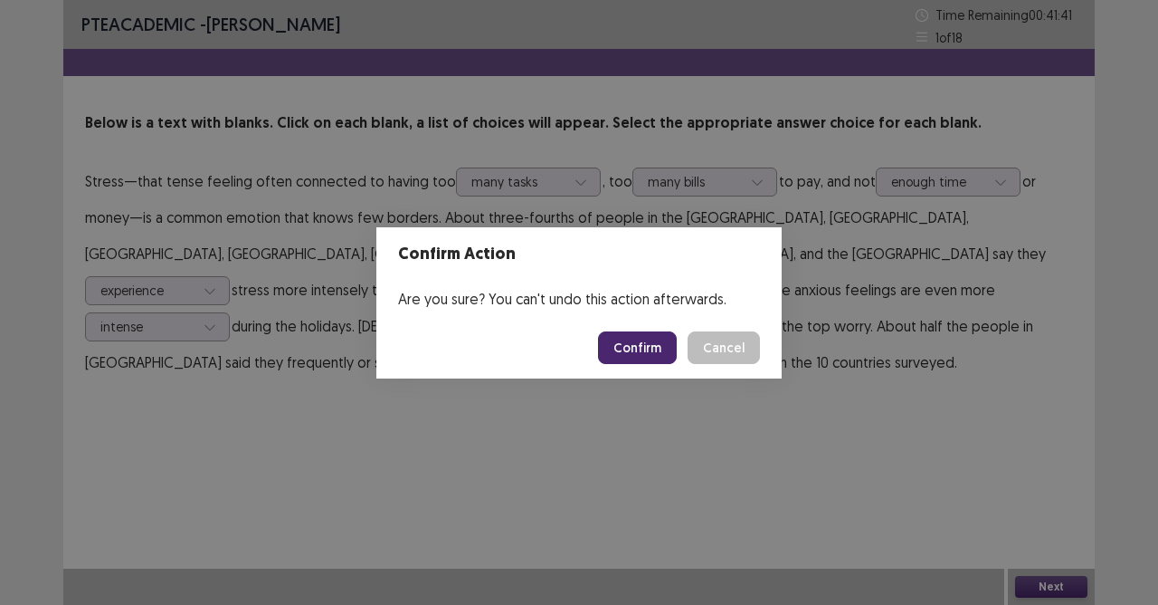
click at [650, 340] on button "Confirm" at bounding box center [637, 347] width 79 height 33
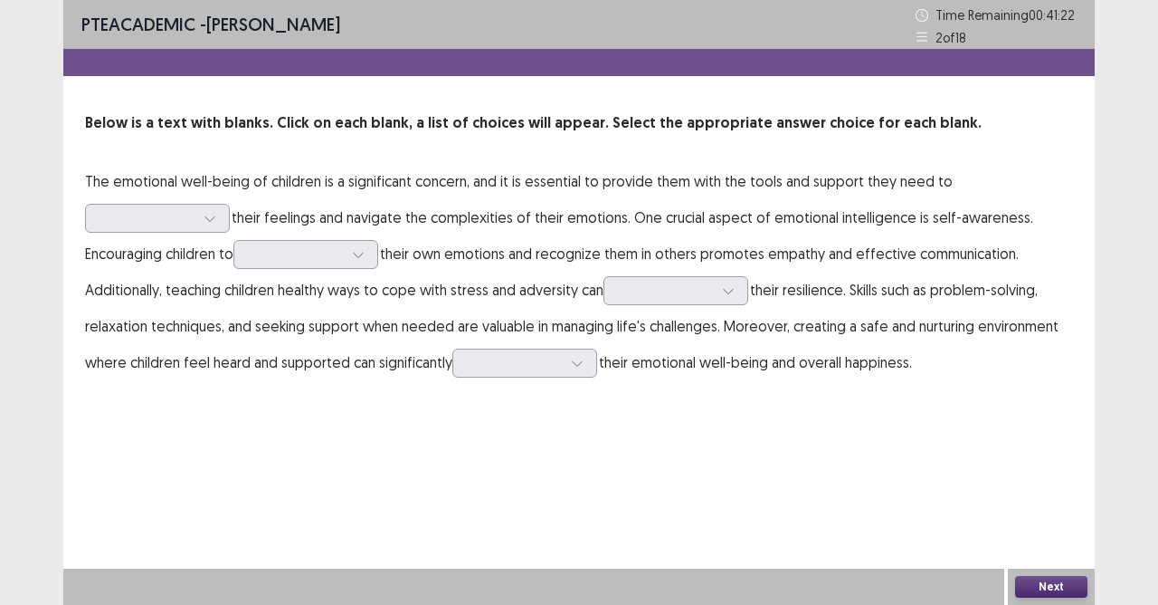
click at [243, 213] on p "The emotional well-being of children is a significant concern, and it is essent…" at bounding box center [579, 271] width 988 height 217
click at [199, 217] on div at bounding box center [209, 218] width 27 height 27
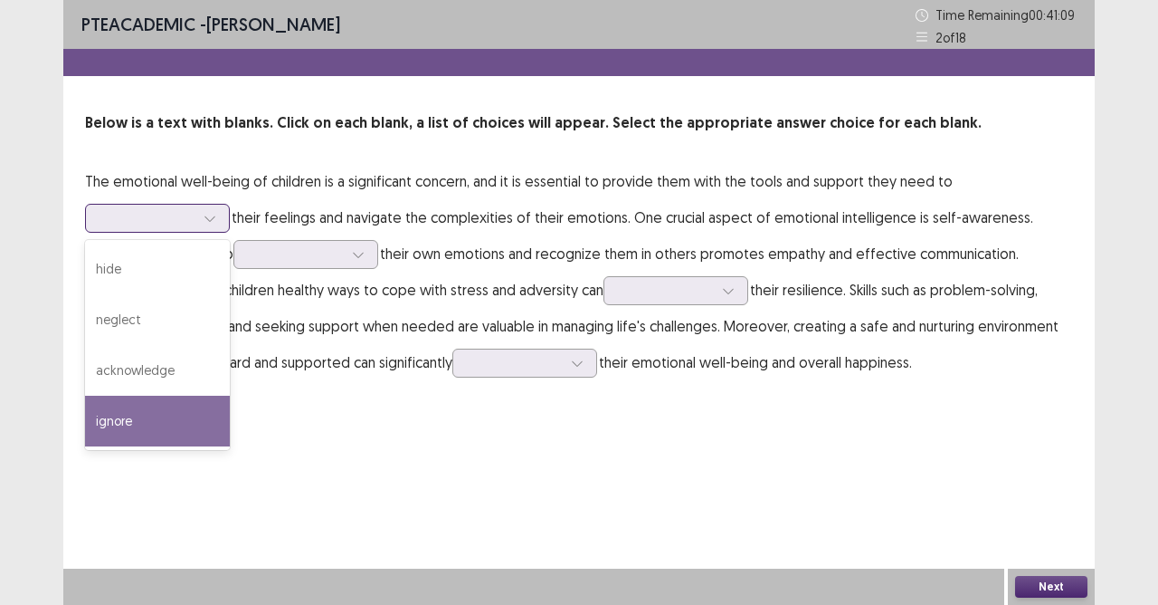
drag, startPoint x: 147, startPoint y: 400, endPoint x: 149, endPoint y: 389, distance: 11.2
click at [147, 401] on div "ignore" at bounding box center [157, 421] width 145 height 51
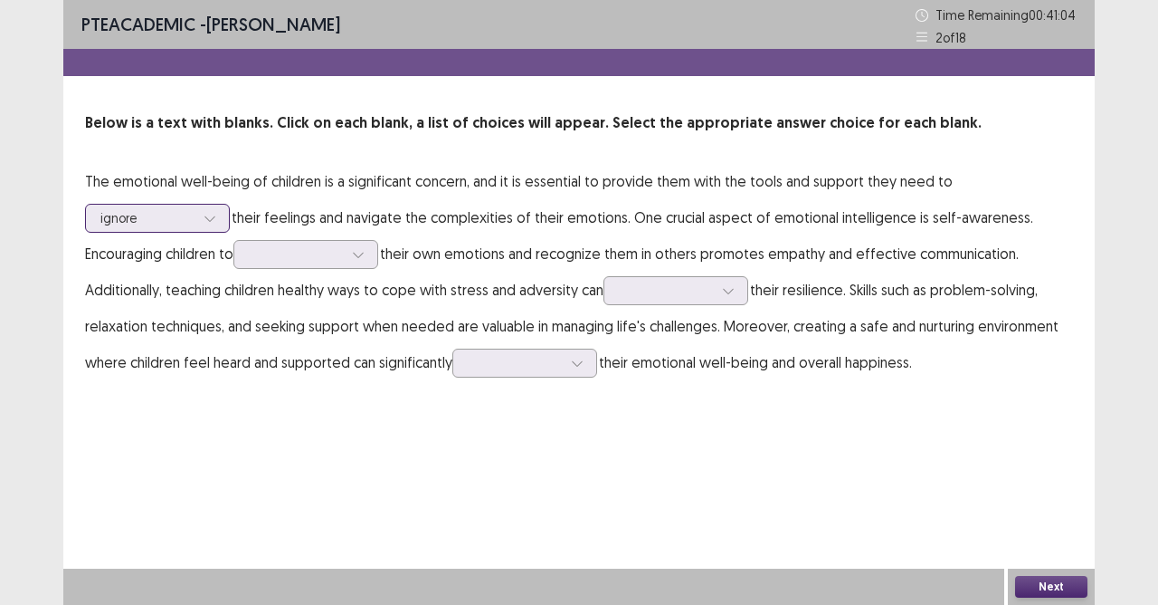
click at [228, 215] on div "ignore" at bounding box center [157, 218] width 145 height 29
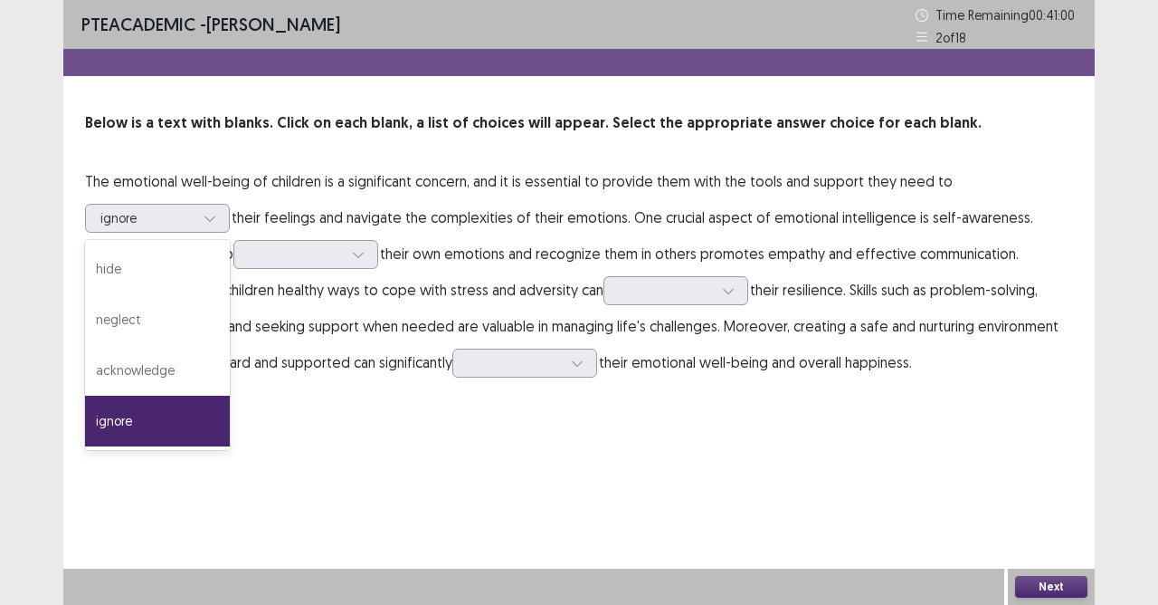
click at [551, 228] on p "The emotional well-being of children is a significant concern, and it is essent…" at bounding box center [579, 271] width 988 height 217
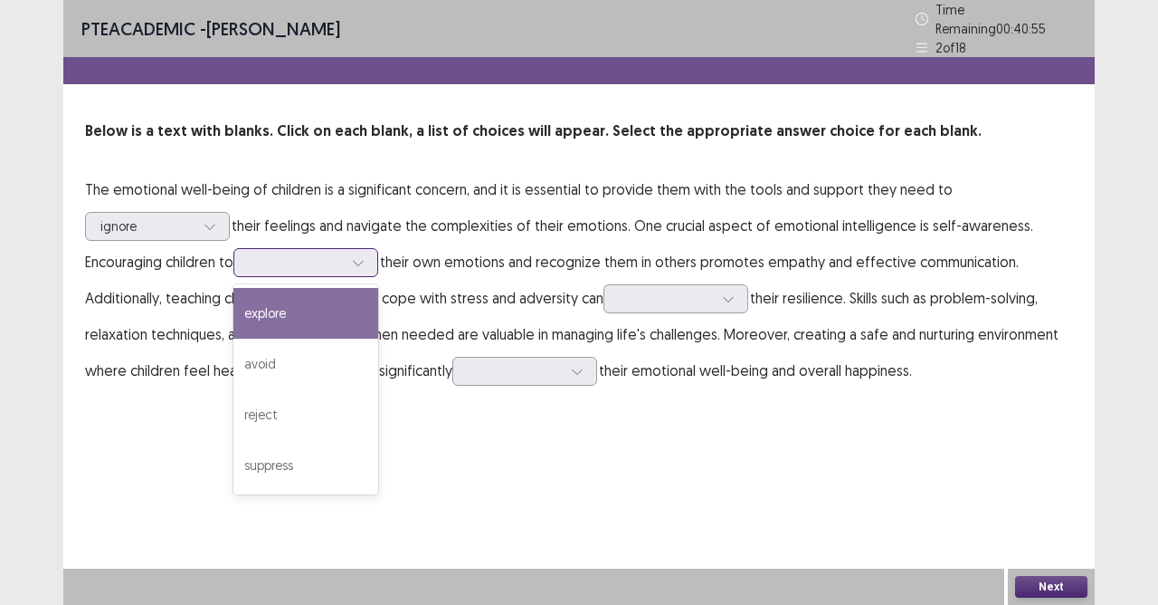
click at [355, 259] on div at bounding box center [358, 262] width 27 height 27
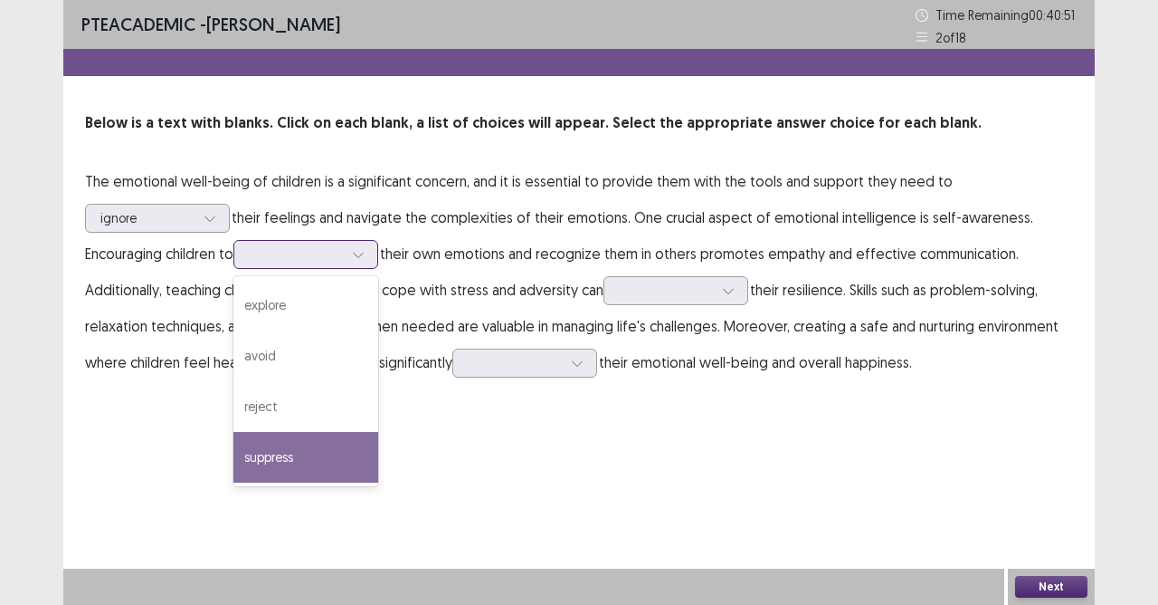
click at [306, 456] on div "suppress" at bounding box center [306, 457] width 145 height 51
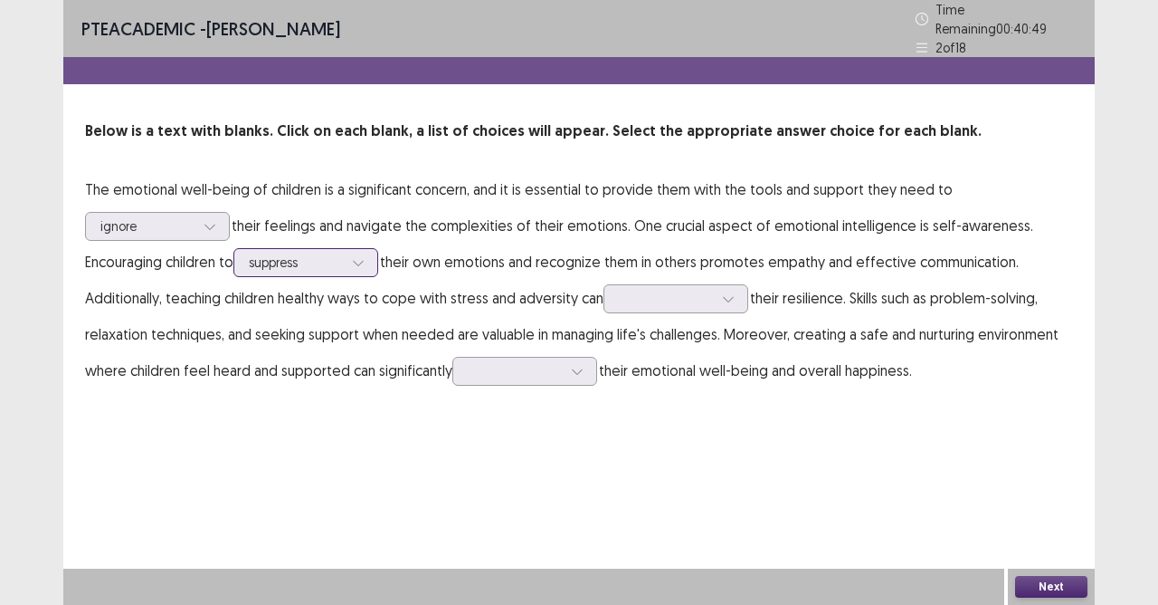
click at [343, 253] on div at bounding box center [296, 261] width 94 height 17
click at [504, 435] on div "PTE academic - DEXTER DEMETERIO Time Remaining 00 : 40 : 48 2 of 18 Below is a …" at bounding box center [579, 302] width 1032 height 605
click at [314, 253] on div at bounding box center [296, 261] width 94 height 17
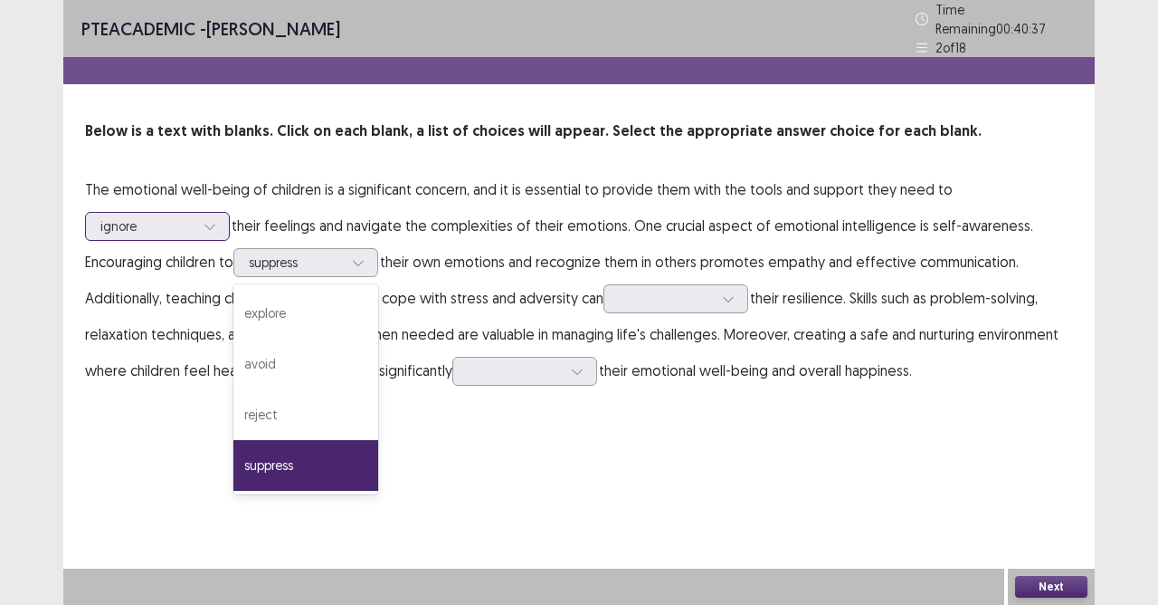
click at [206, 220] on icon at bounding box center [210, 226] width 13 height 13
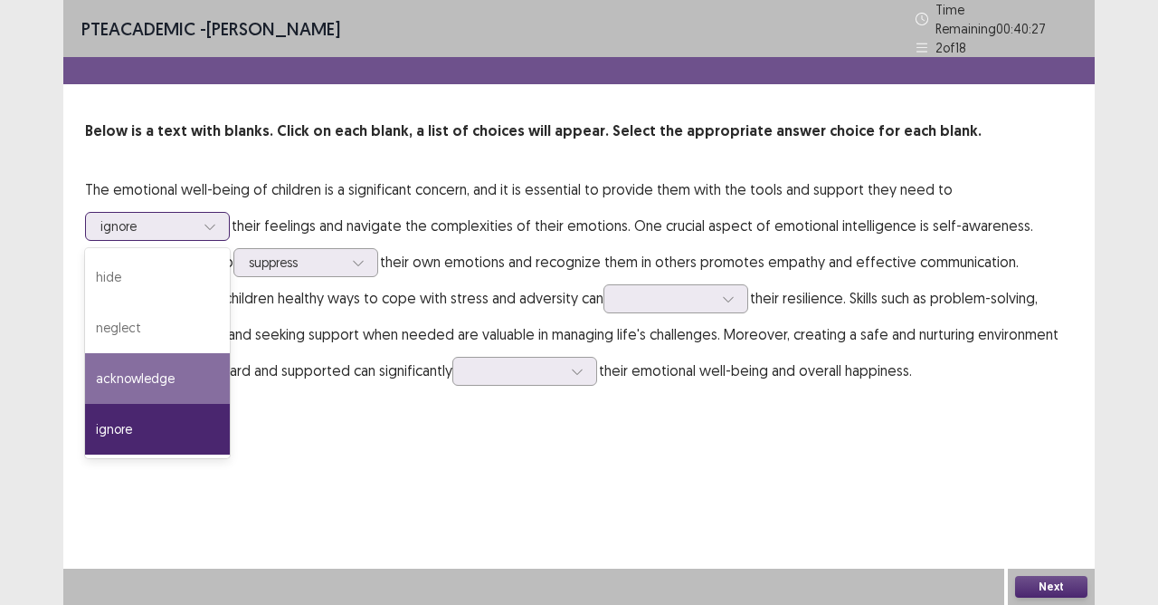
click at [152, 364] on div "acknowledge" at bounding box center [157, 378] width 145 height 51
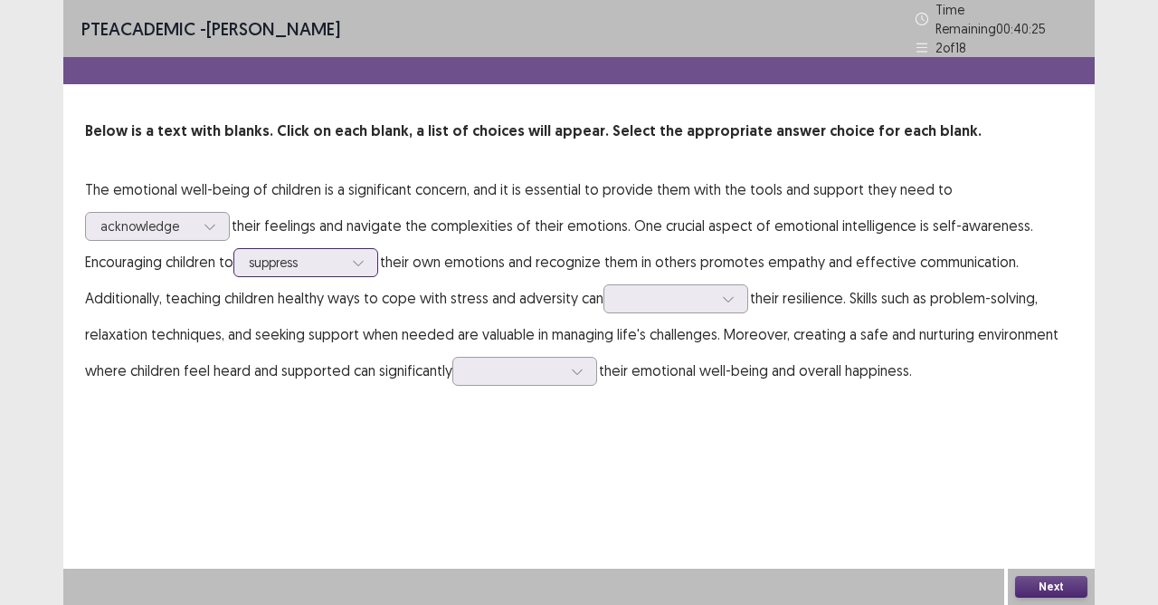
click at [308, 259] on div at bounding box center [296, 261] width 94 height 17
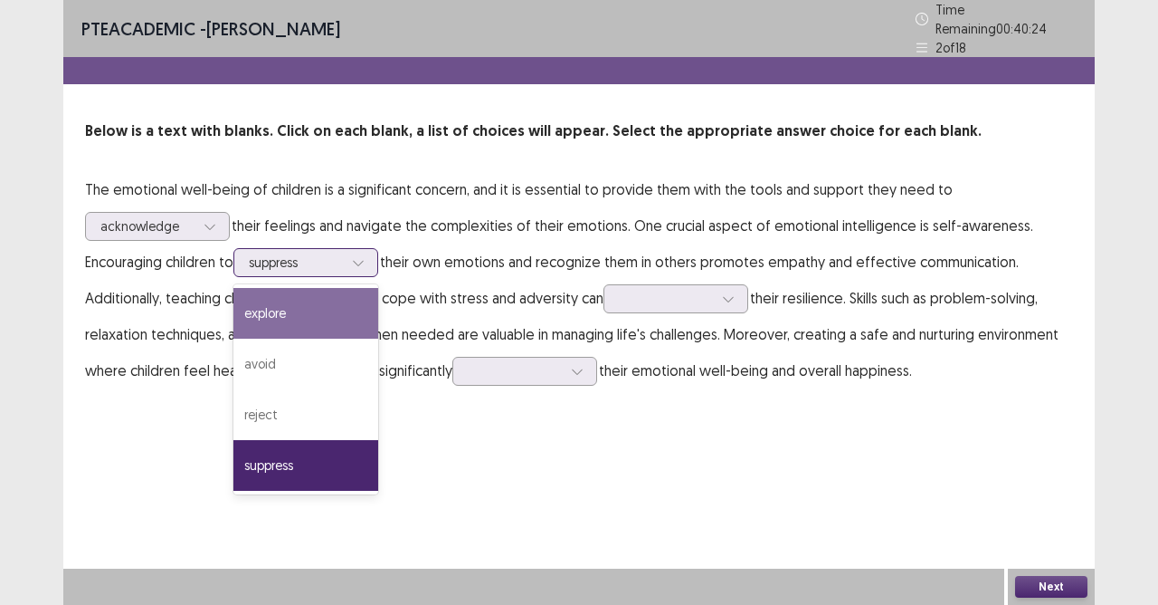
click at [284, 297] on div "explore" at bounding box center [306, 313] width 145 height 51
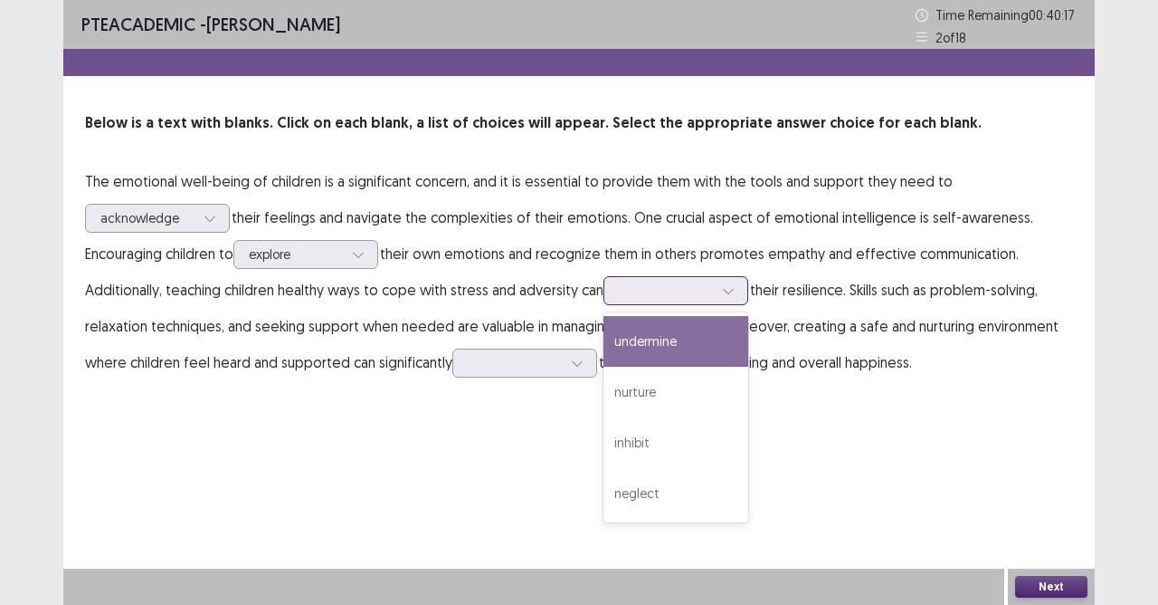
click at [673, 297] on div at bounding box center [666, 289] width 94 height 17
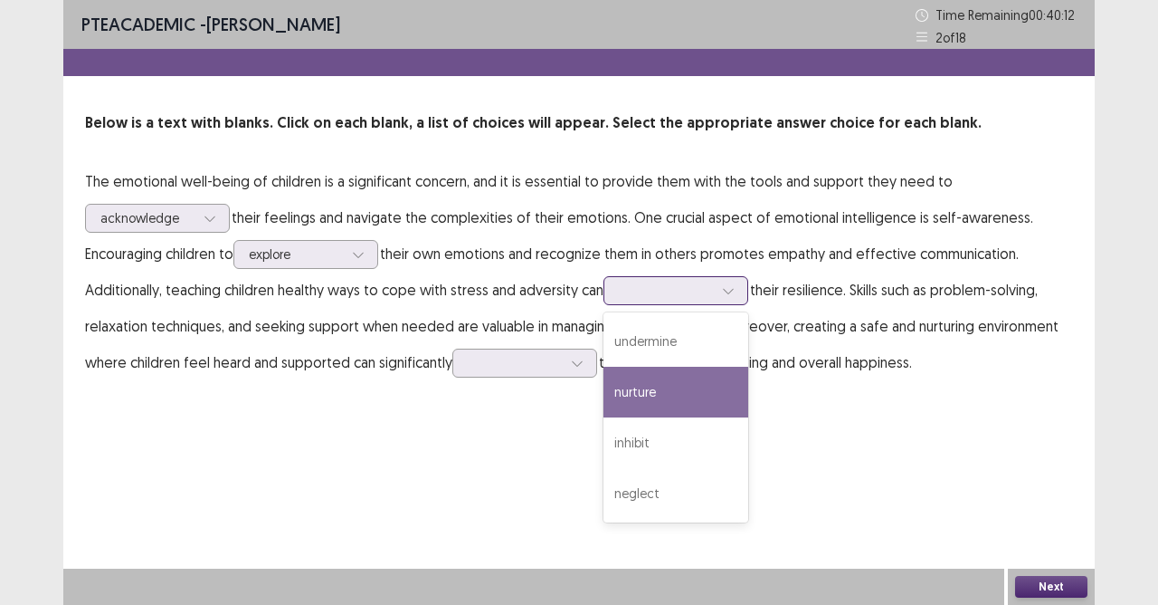
click at [647, 398] on div "nurture" at bounding box center [676, 392] width 145 height 51
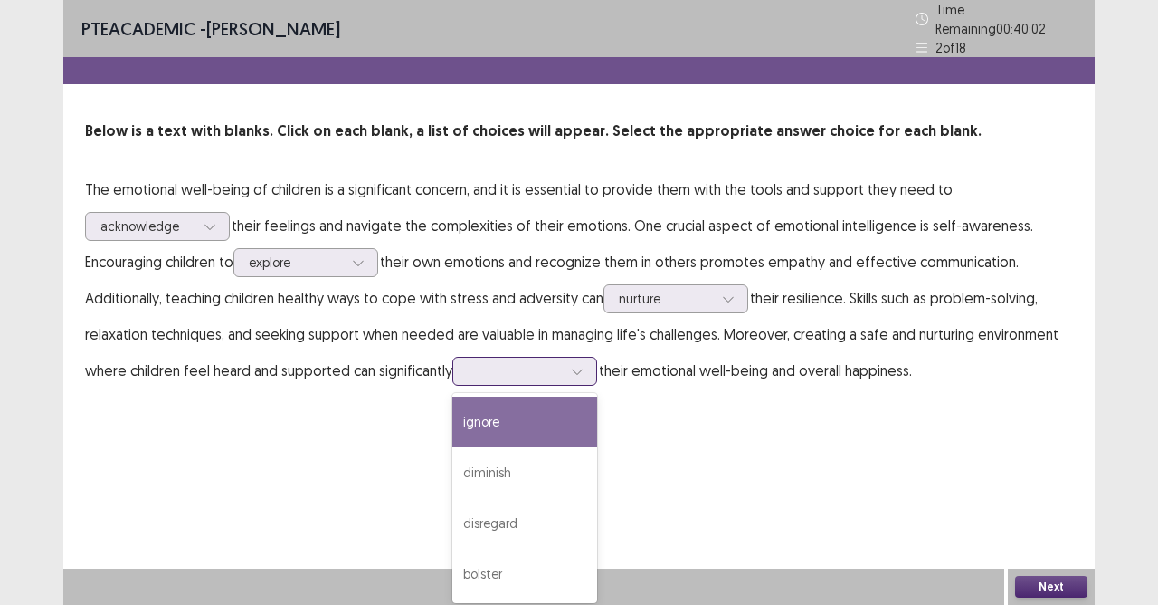
click at [528, 373] on div at bounding box center [515, 370] width 98 height 21
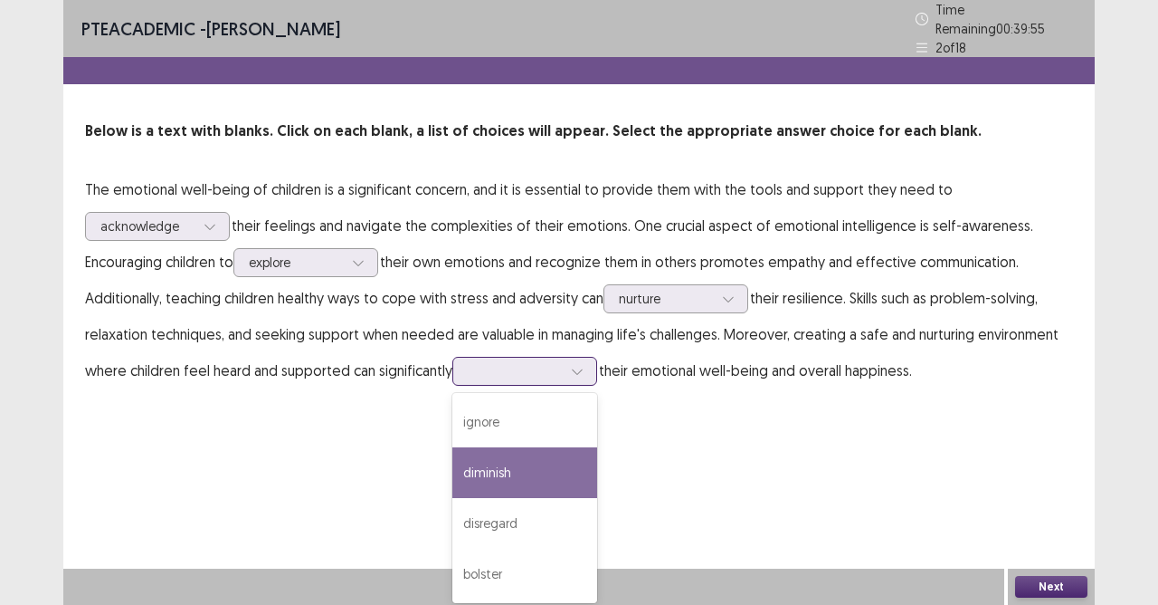
click at [513, 458] on div "diminish" at bounding box center [525, 472] width 145 height 51
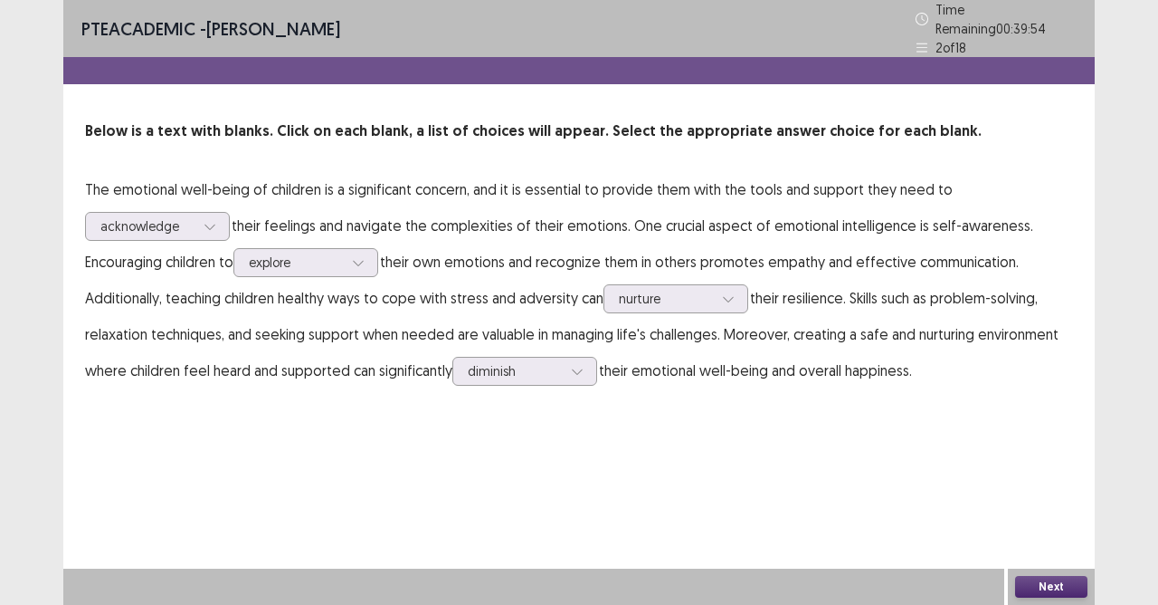
click at [1084, 537] on button "Next" at bounding box center [1051, 587] width 72 height 22
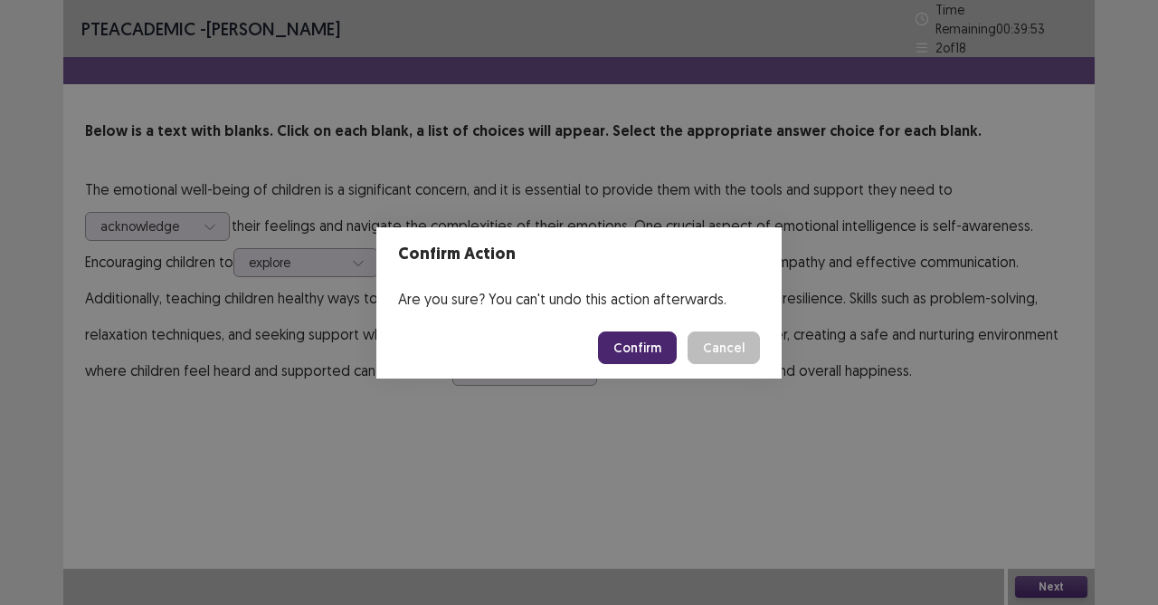
click at [644, 329] on footer "Confirm Cancel" at bounding box center [579, 348] width 405 height 62
click at [644, 348] on button "Confirm" at bounding box center [637, 347] width 79 height 33
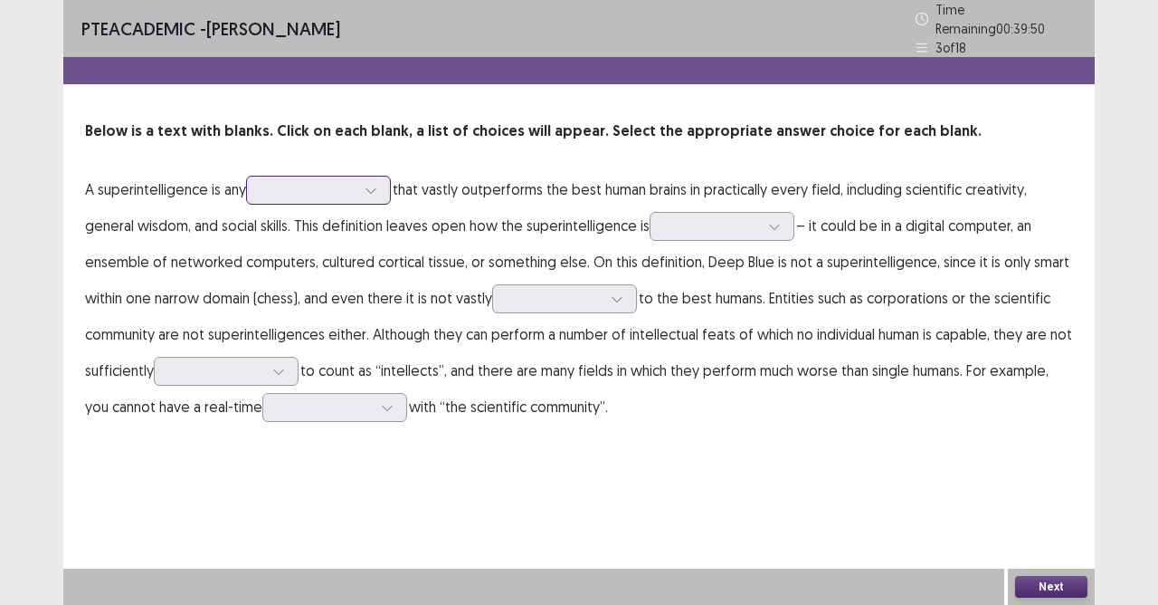
click at [381, 176] on div at bounding box center [371, 189] width 27 height 27
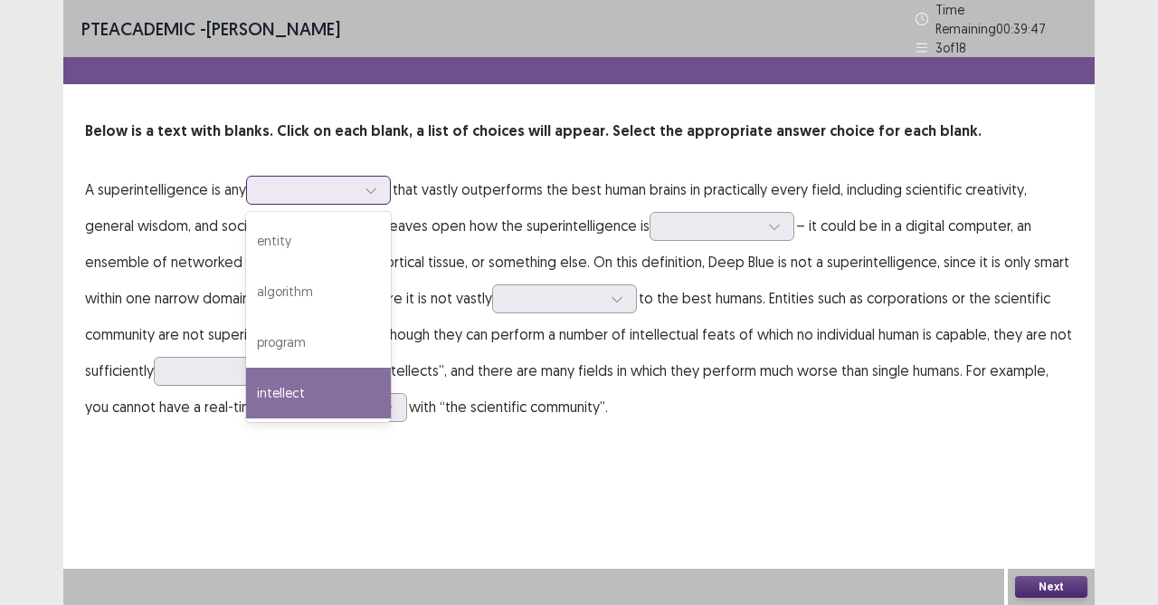
click at [331, 369] on div "intellect" at bounding box center [318, 392] width 145 height 51
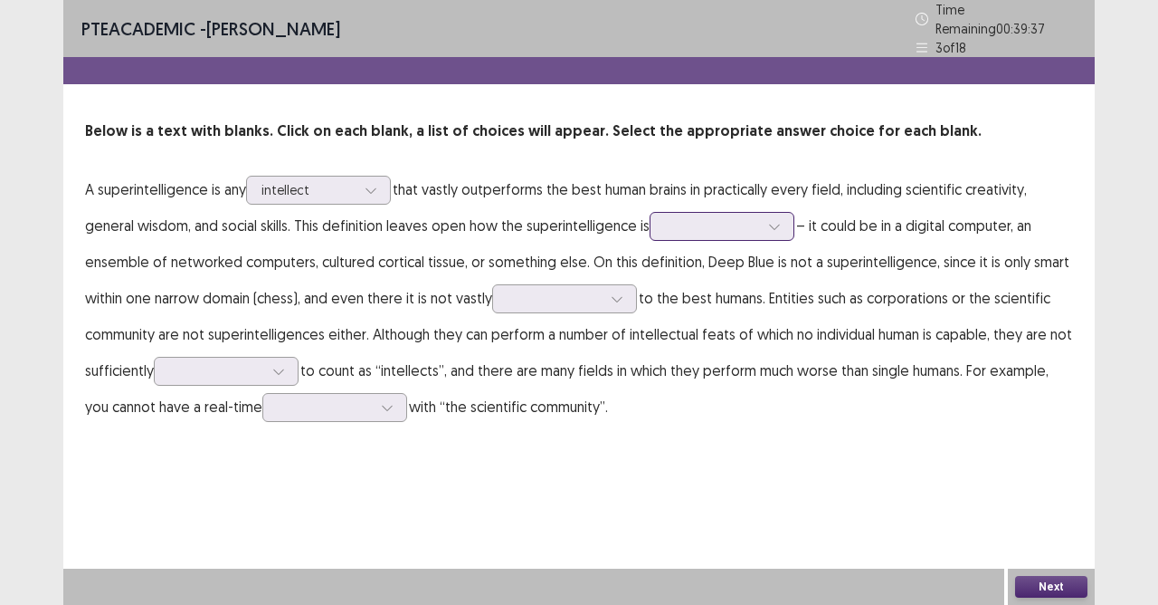
click at [697, 224] on div at bounding box center [712, 225] width 94 height 17
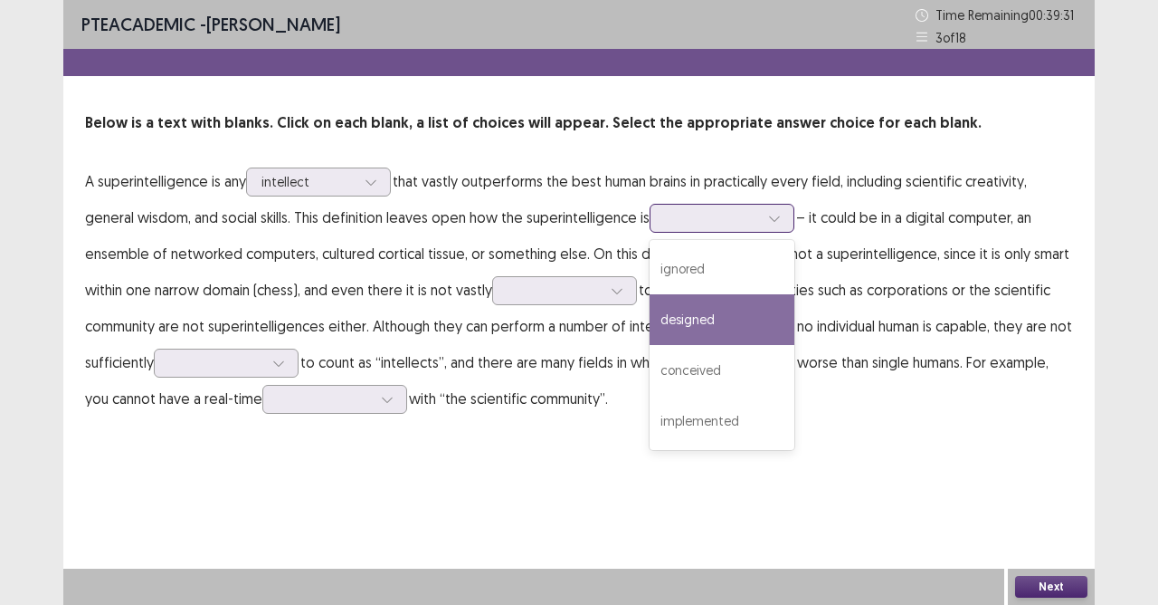
click at [726, 328] on div "designed" at bounding box center [722, 319] width 145 height 51
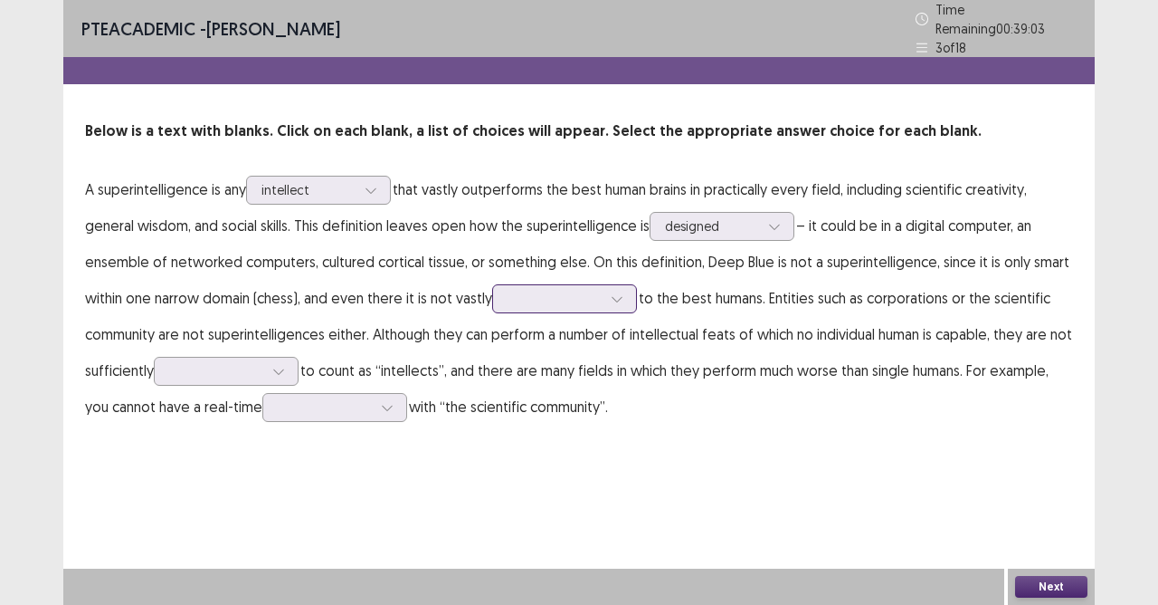
click at [594, 299] on div at bounding box center [555, 298] width 94 height 17
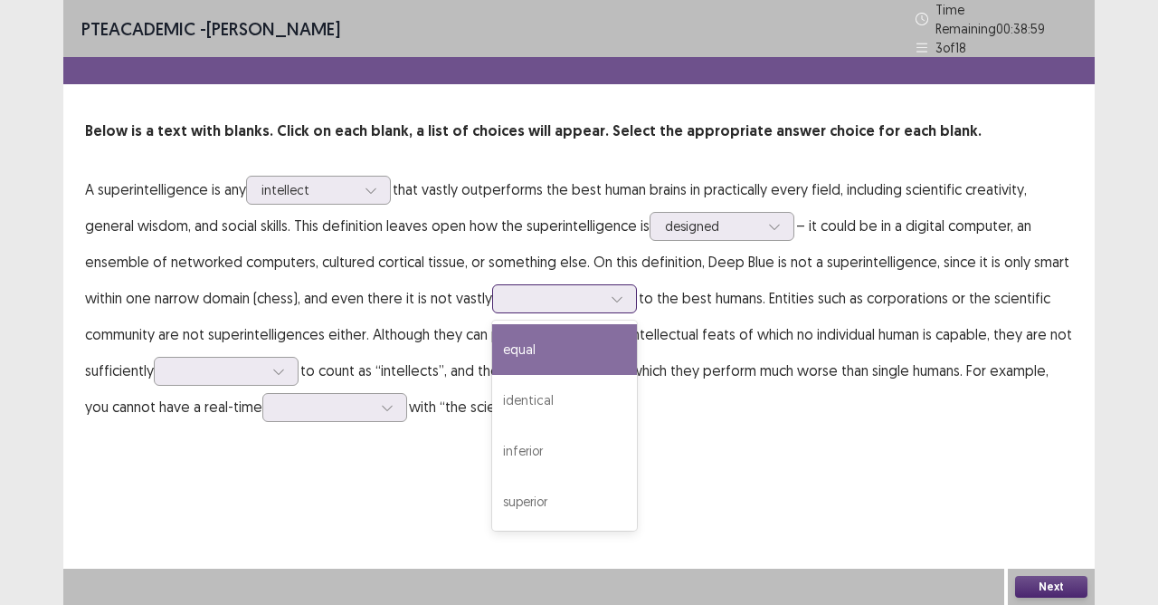
click at [590, 331] on div "equal" at bounding box center [564, 349] width 145 height 51
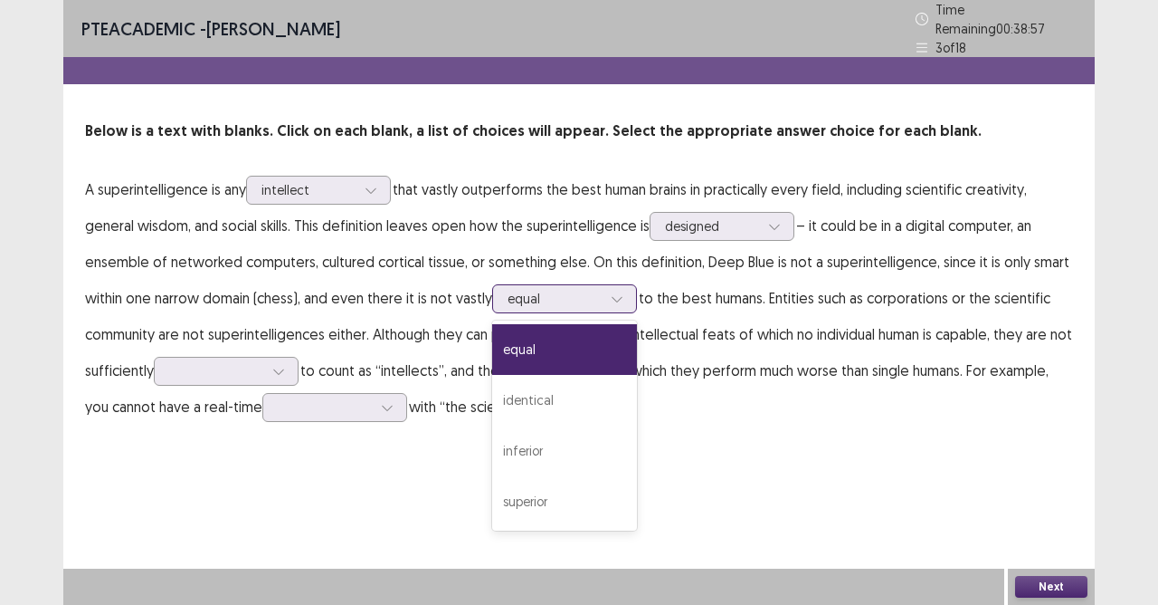
click at [584, 290] on div at bounding box center [555, 298] width 94 height 17
click at [748, 413] on p "A superintelligence is any intellect that vastly outperforms the best human bra…" at bounding box center [579, 297] width 988 height 253
click at [579, 290] on div at bounding box center [555, 298] width 94 height 17
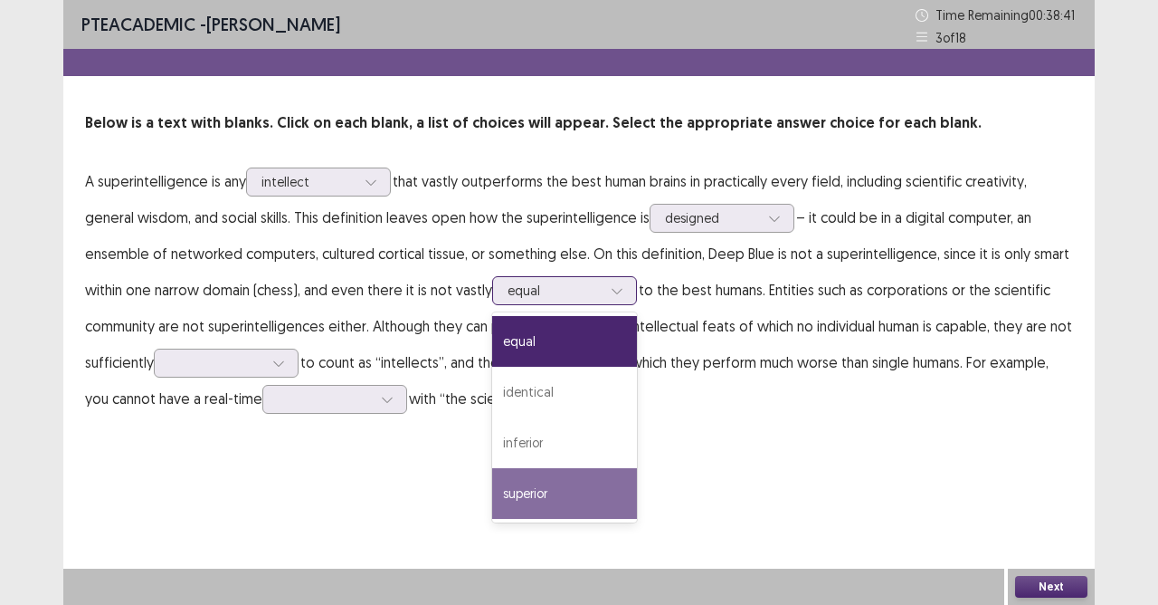
click at [523, 492] on div "superior" at bounding box center [564, 493] width 145 height 51
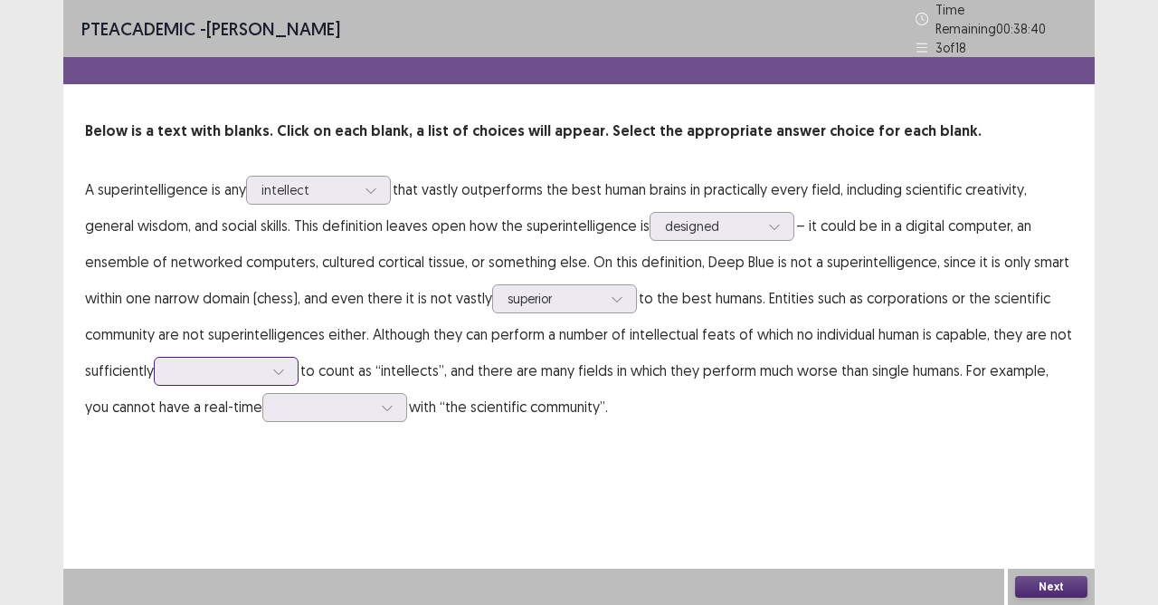
click at [282, 365] on icon at bounding box center [278, 371] width 13 height 13
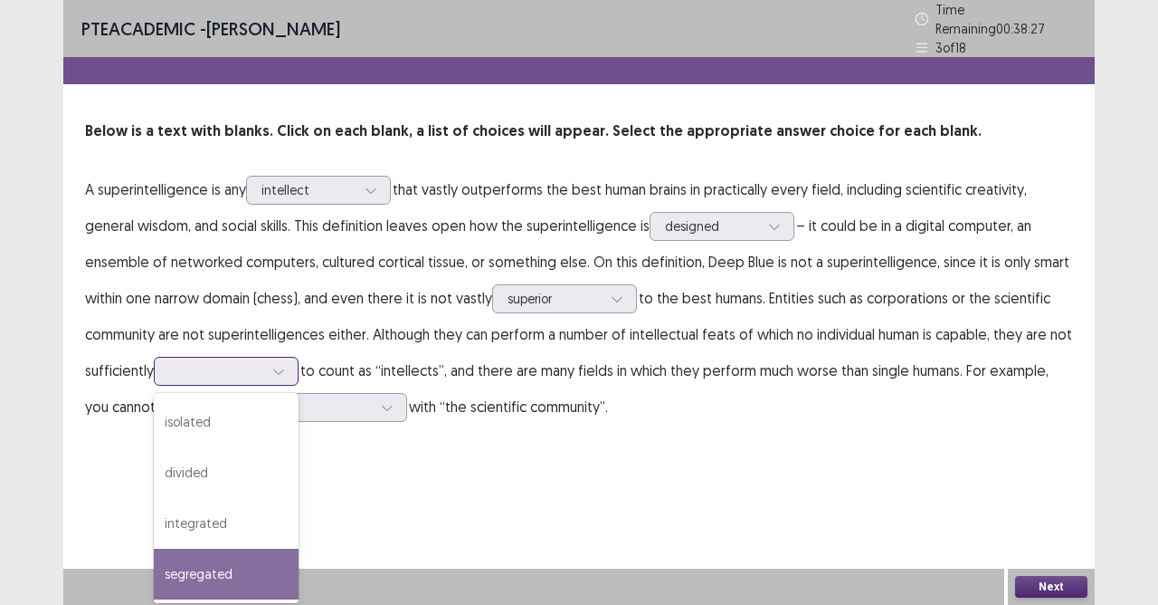
click at [242, 537] on div "segregated" at bounding box center [226, 573] width 145 height 51
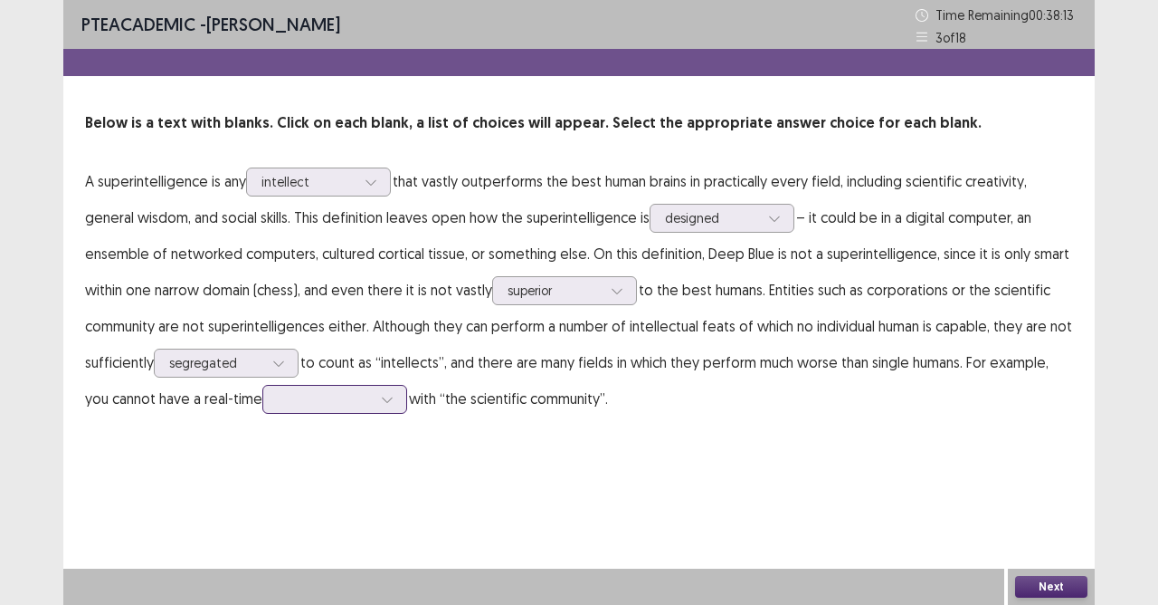
click at [387, 399] on icon at bounding box center [387, 399] width 10 height 5
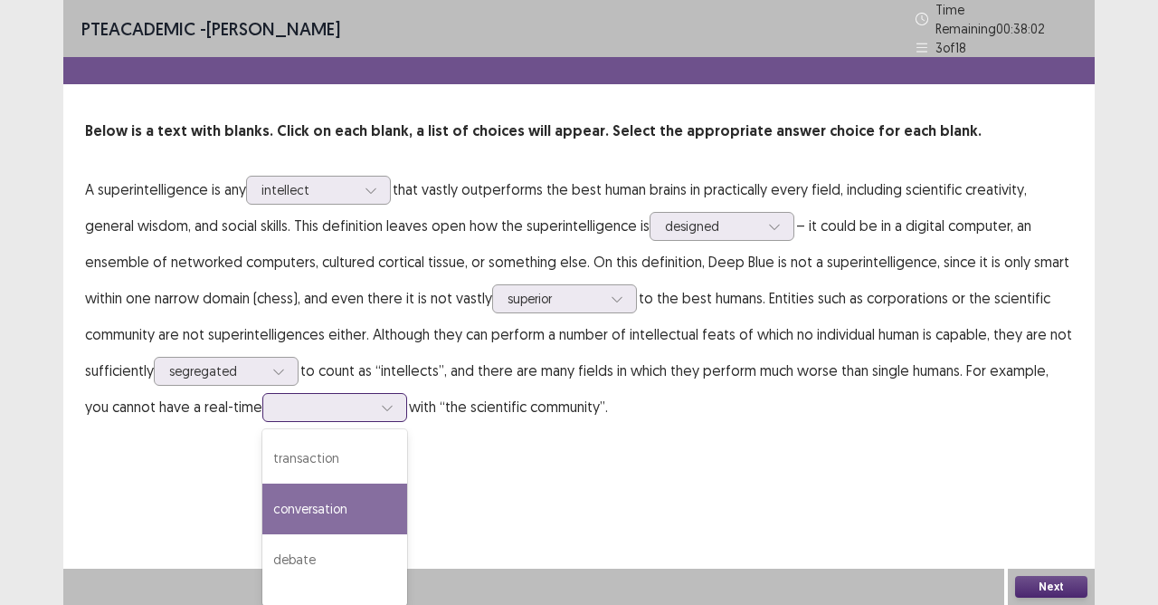
click at [330, 504] on div "conversation" at bounding box center [334, 508] width 145 height 51
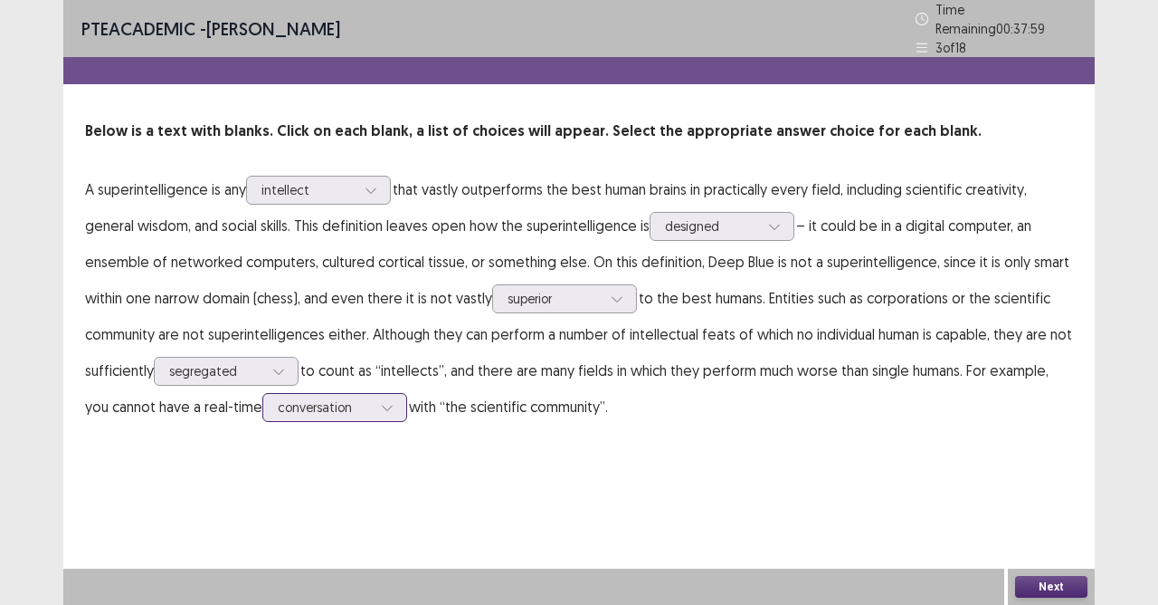
click at [355, 405] on div at bounding box center [325, 406] width 94 height 17
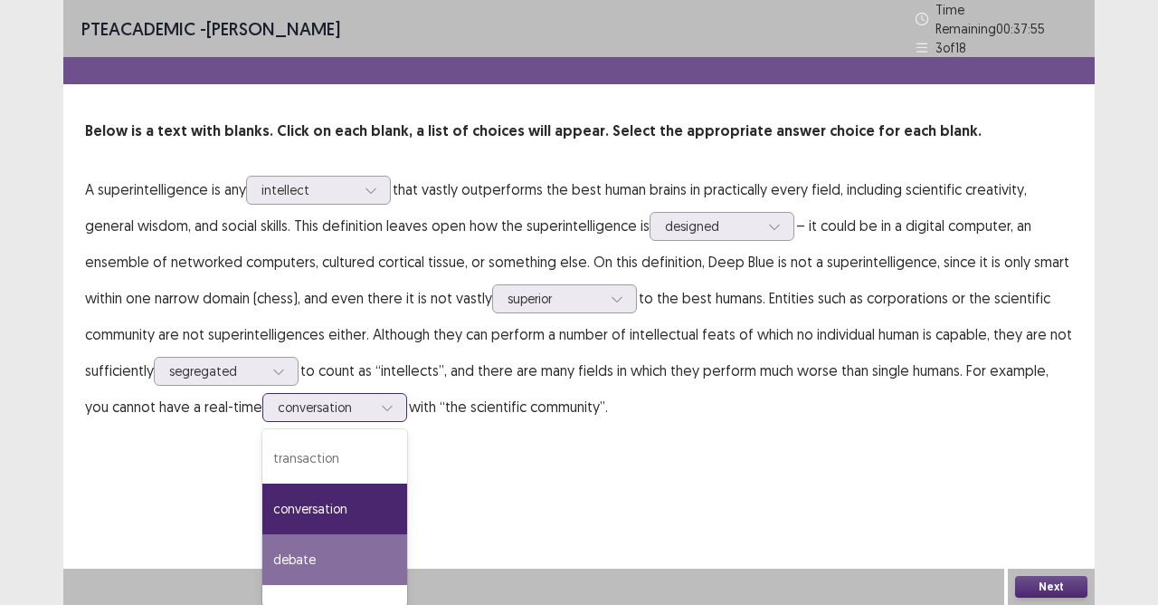
click at [338, 537] on div "debate" at bounding box center [334, 559] width 145 height 51
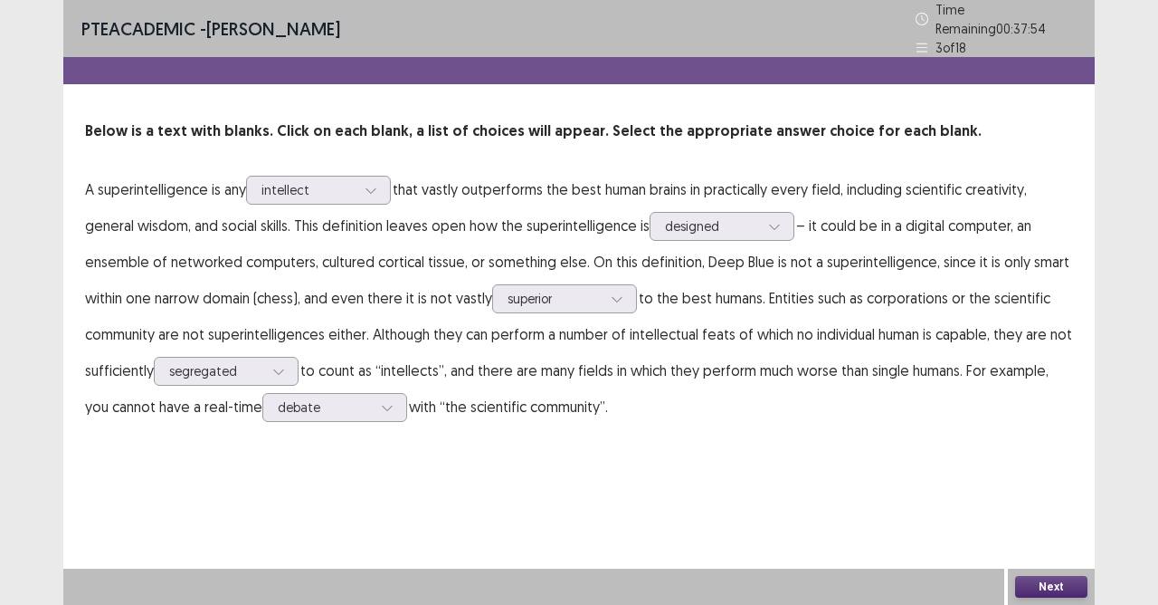
click at [1073, 537] on button "Next" at bounding box center [1051, 587] width 72 height 22
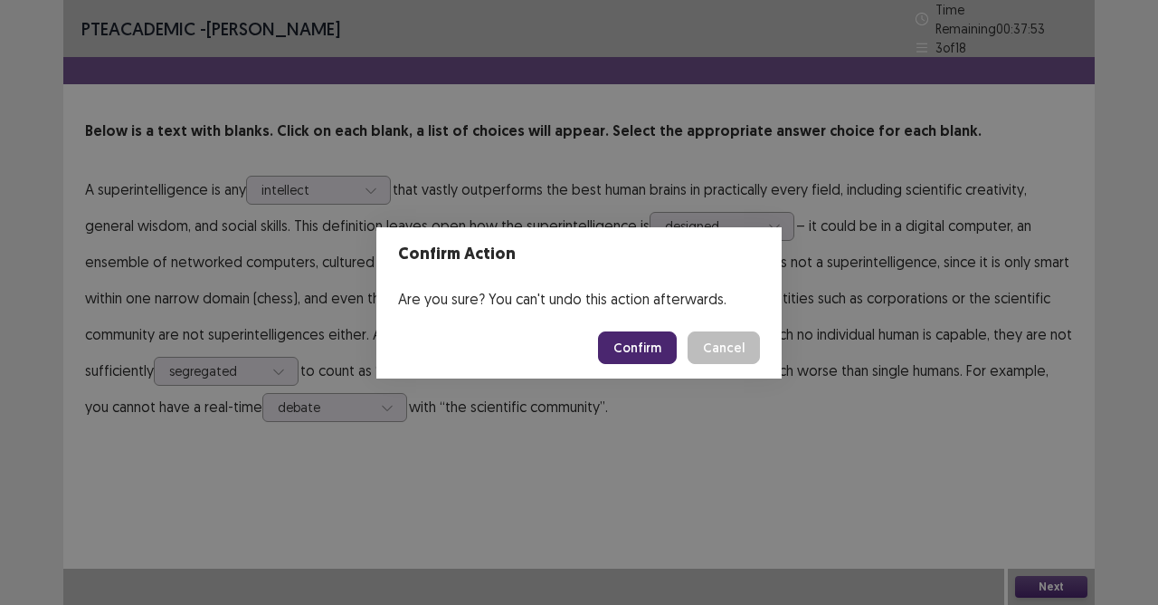
click at [645, 353] on button "Confirm" at bounding box center [637, 347] width 79 height 33
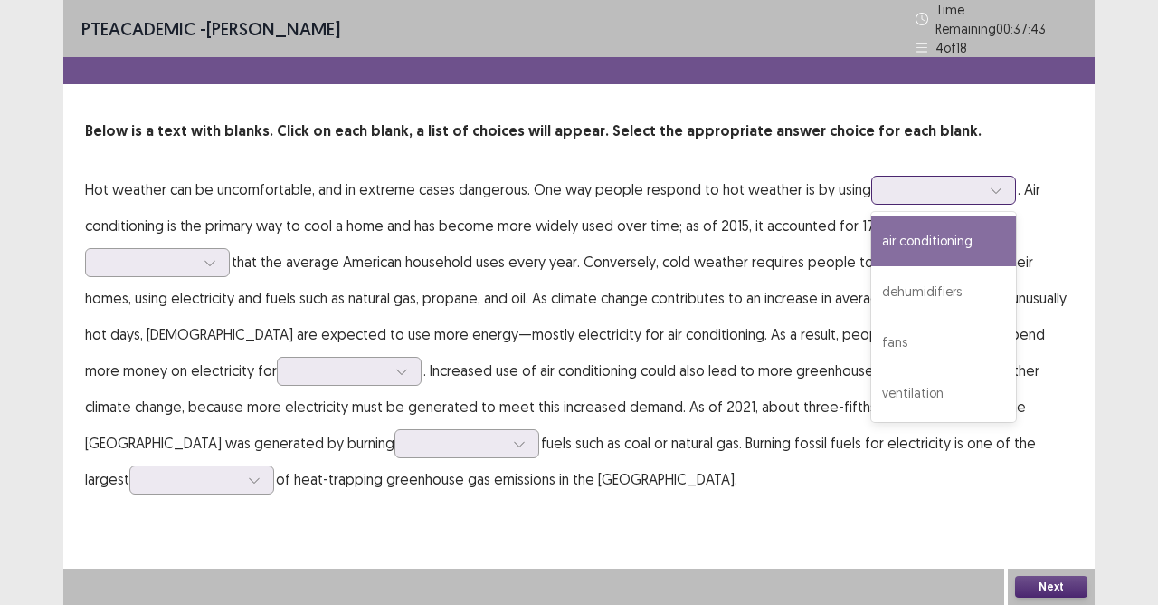
click at [927, 185] on div at bounding box center [934, 189] width 94 height 17
click at [939, 235] on div "air conditioning" at bounding box center [944, 240] width 145 height 51
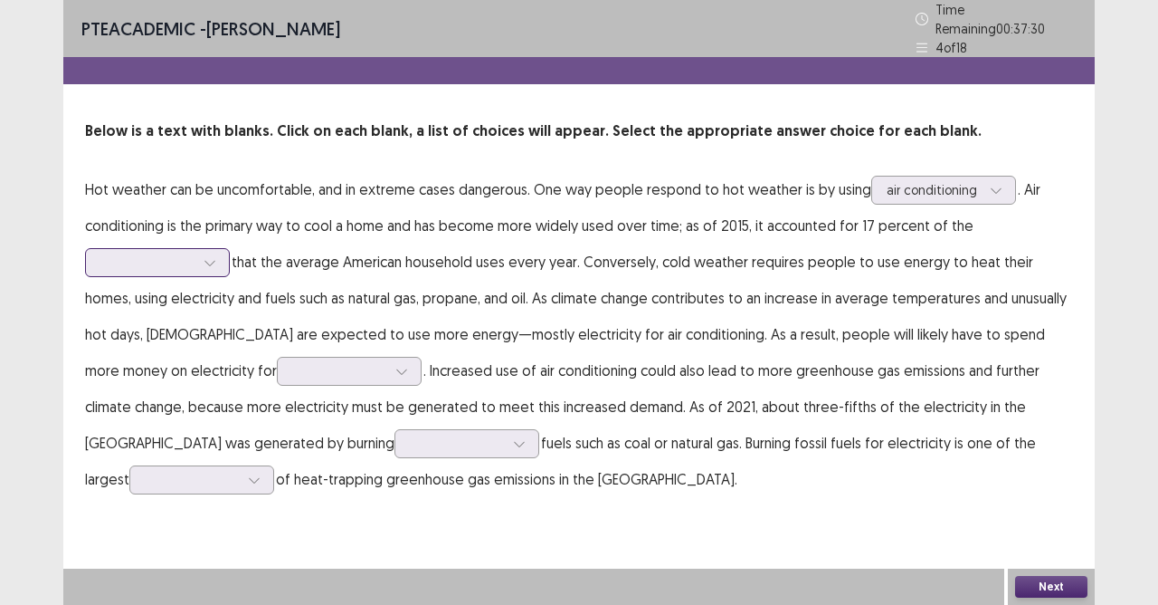
click at [199, 260] on div at bounding box center [209, 262] width 27 height 27
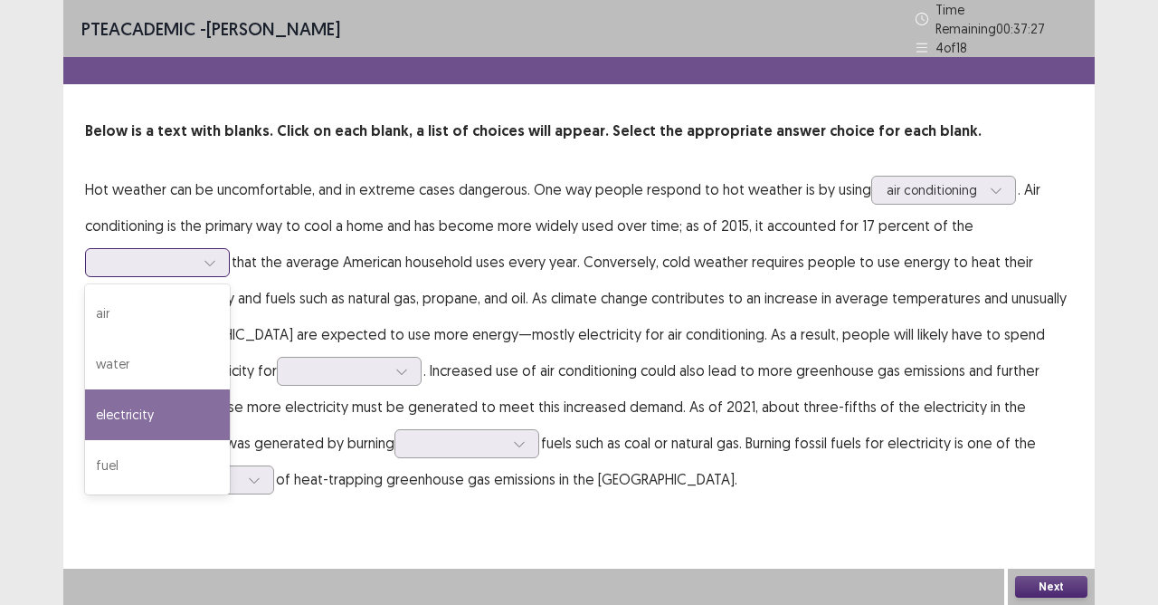
click at [174, 424] on div "electricity" at bounding box center [157, 414] width 145 height 51
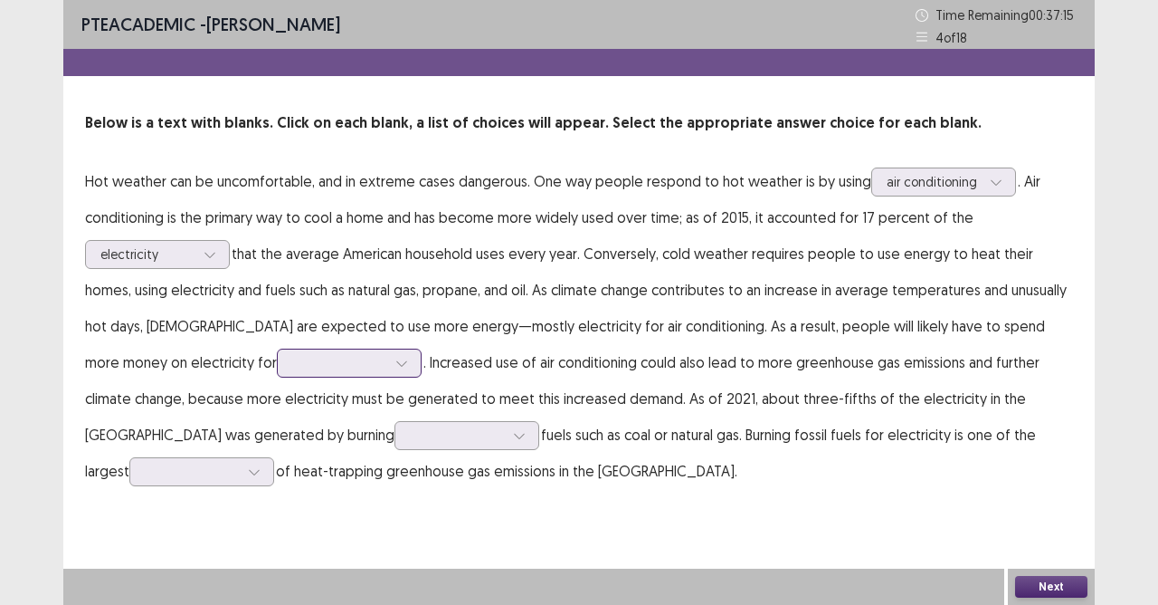
click at [292, 357] on div at bounding box center [339, 362] width 94 height 17
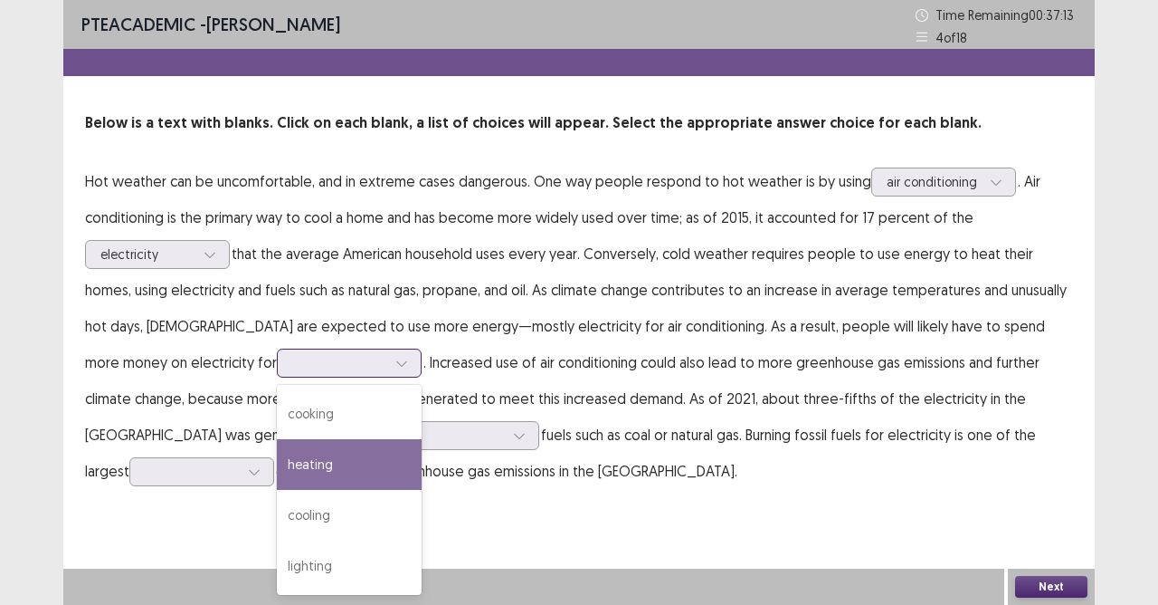
click at [277, 461] on div "heating" at bounding box center [349, 464] width 145 height 51
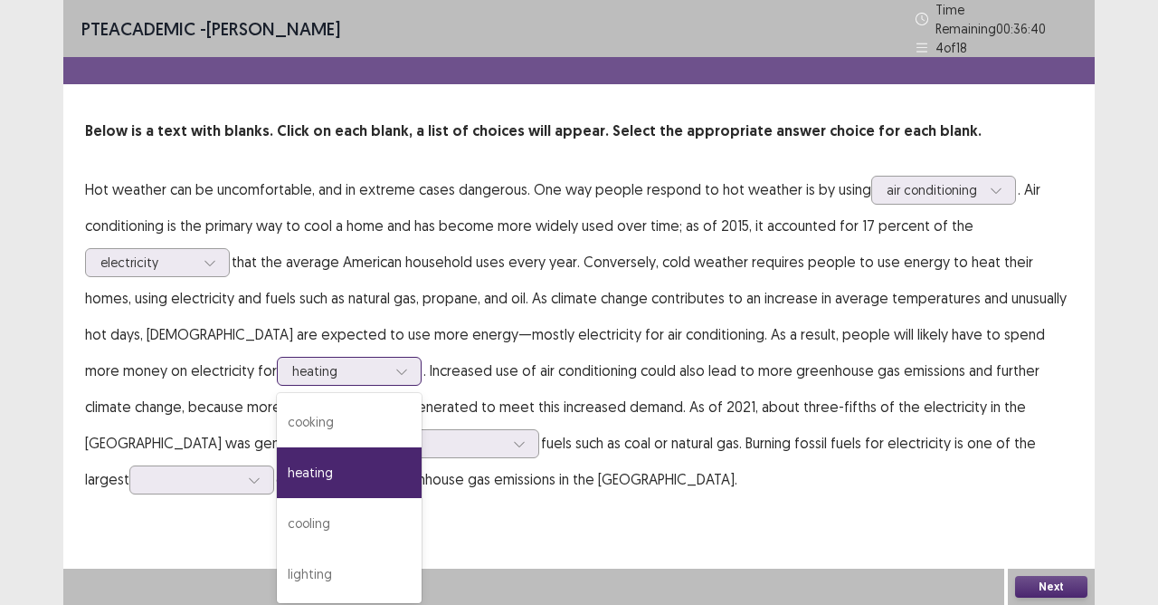
click at [396, 365] on icon at bounding box center [402, 371] width 13 height 13
click at [561, 494] on div "PTE academic - DEXTER DEMETERIO Time Remaining 00 : 36 : 32 4 of 18 Below is a …" at bounding box center [579, 266] width 1032 height 533
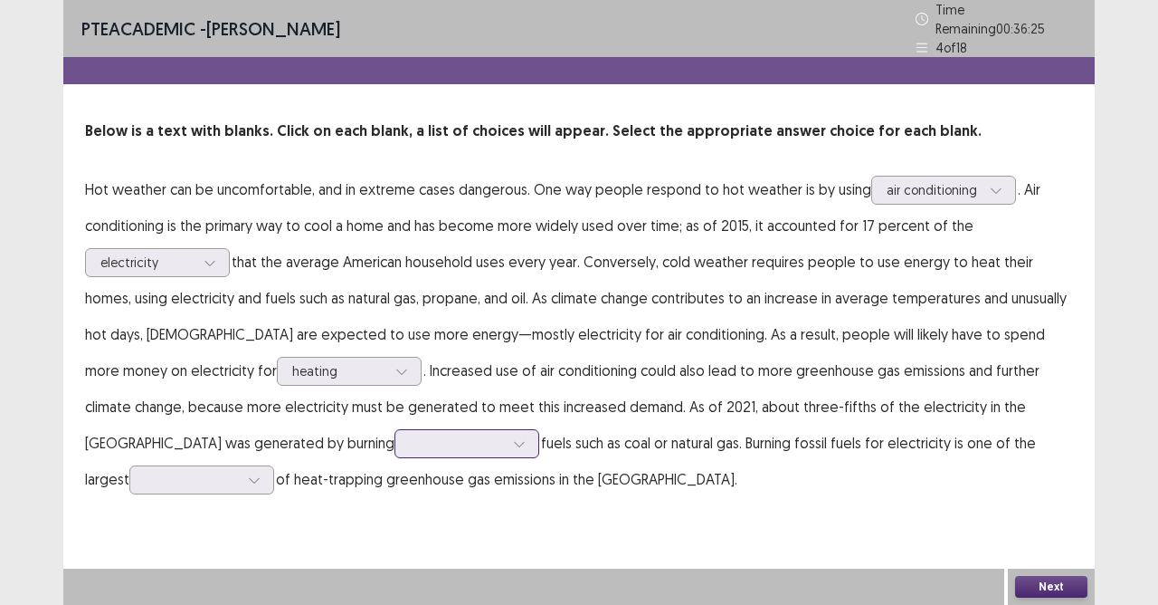
click at [410, 438] on div at bounding box center [457, 442] width 94 height 17
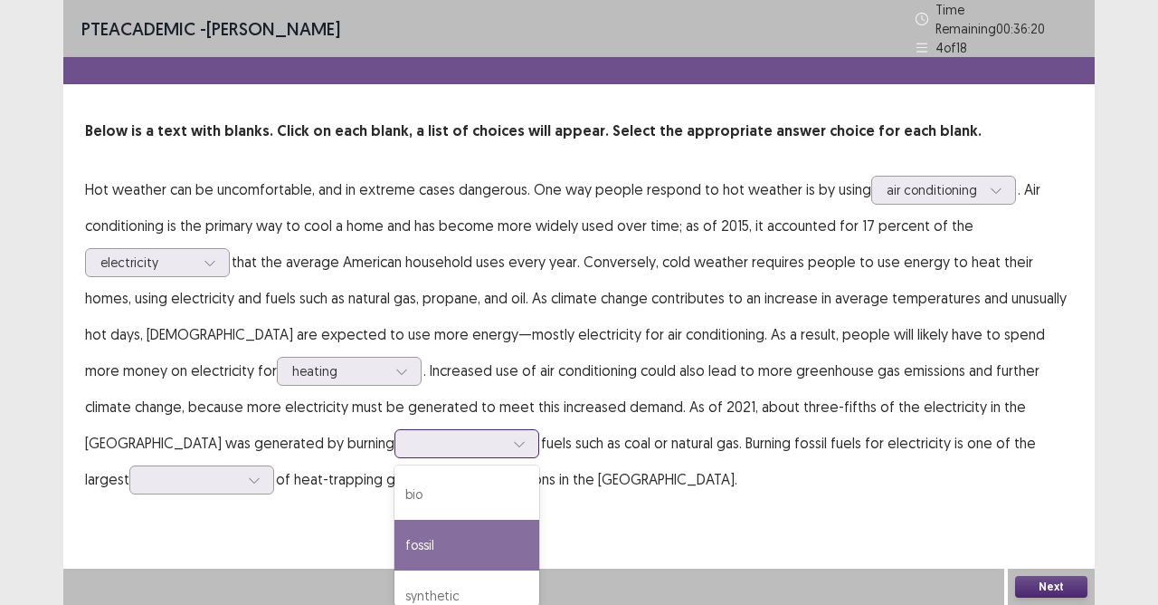
click at [395, 537] on div "fossil" at bounding box center [467, 545] width 145 height 51
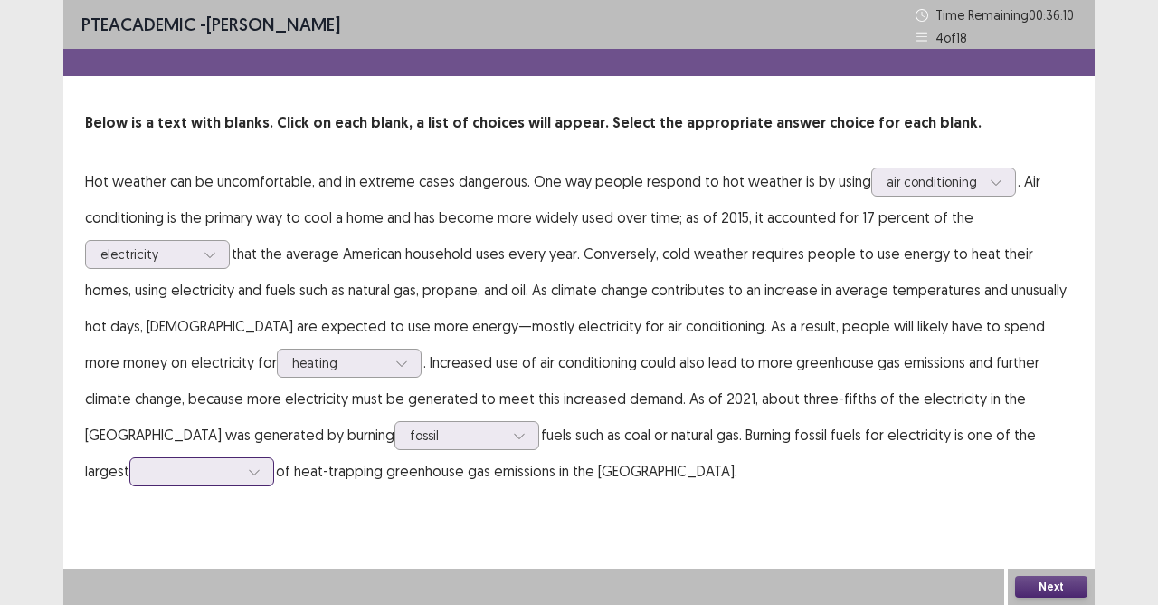
click at [239, 462] on div at bounding box center [192, 470] width 94 height 17
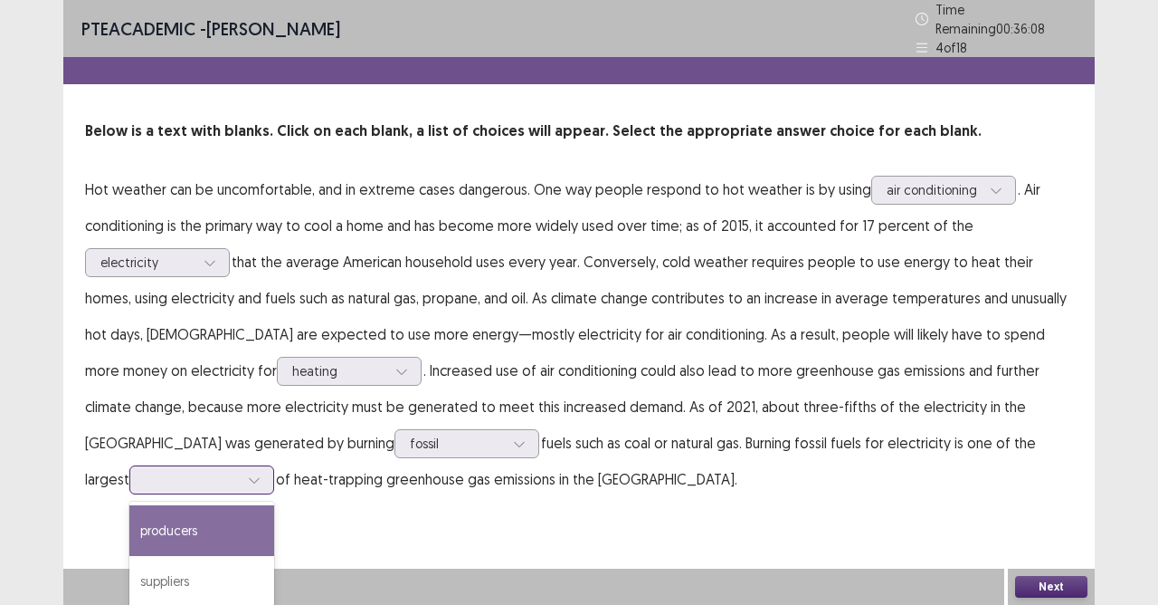
click at [274, 505] on div "producers" at bounding box center [201, 530] width 145 height 51
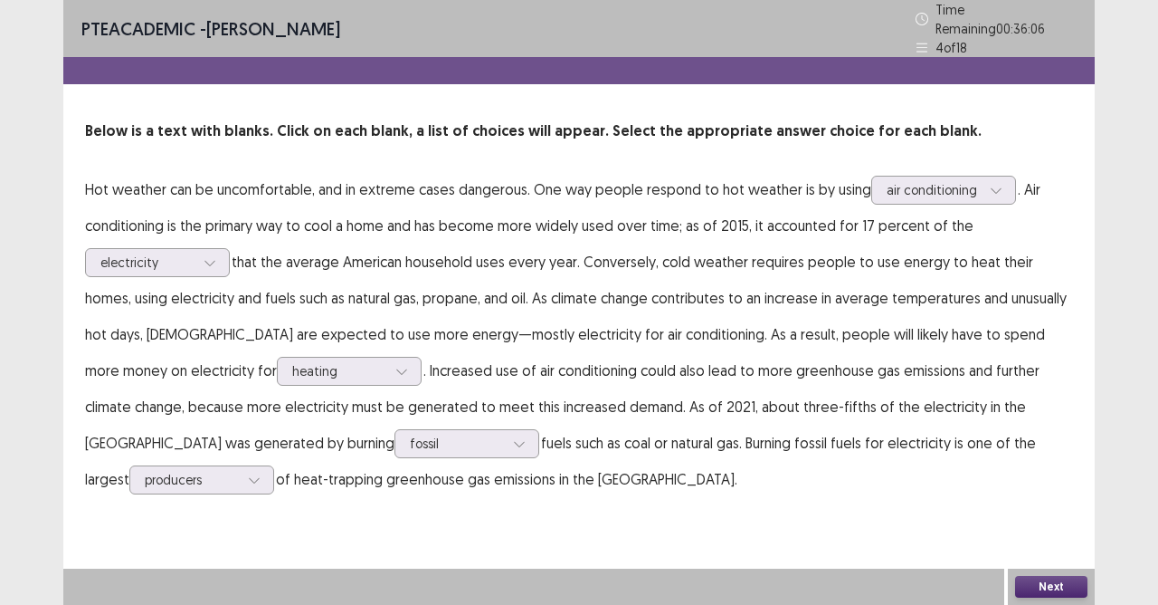
click at [1059, 537] on button "Next" at bounding box center [1051, 587] width 72 height 22
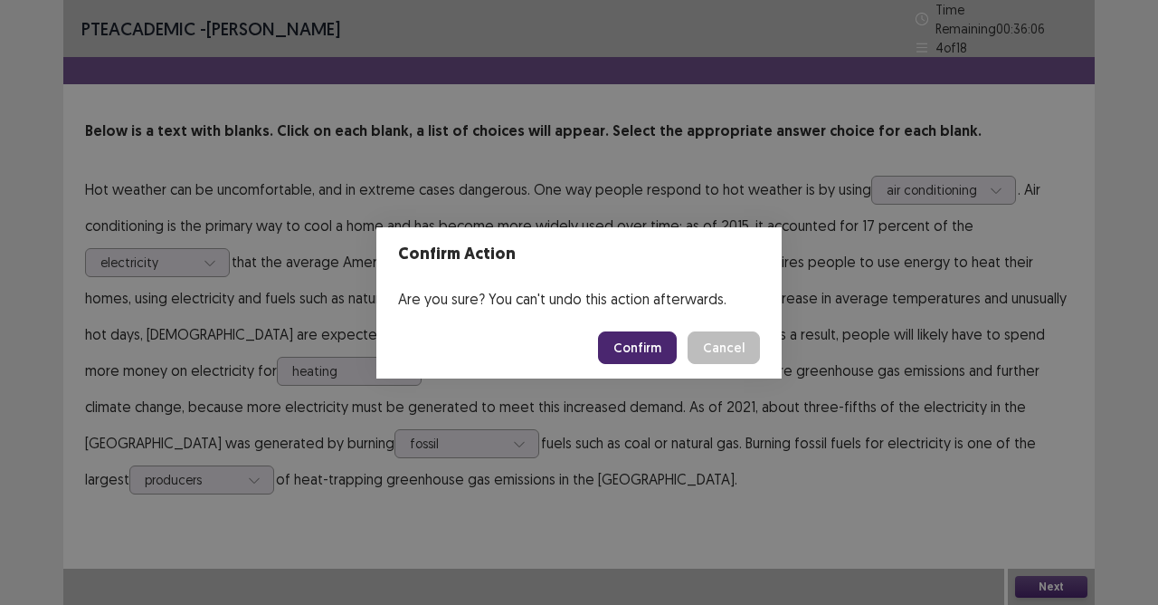
click at [667, 355] on button "Confirm" at bounding box center [637, 347] width 79 height 33
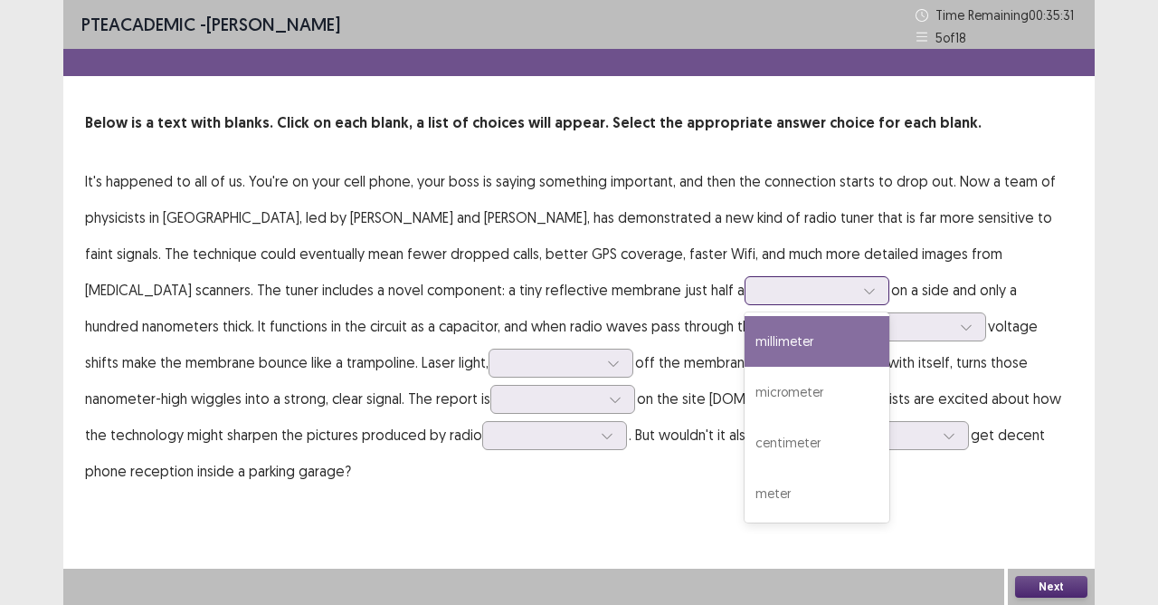
click at [760, 297] on div at bounding box center [807, 289] width 94 height 17
click at [745, 331] on div "millimeter" at bounding box center [817, 341] width 145 height 51
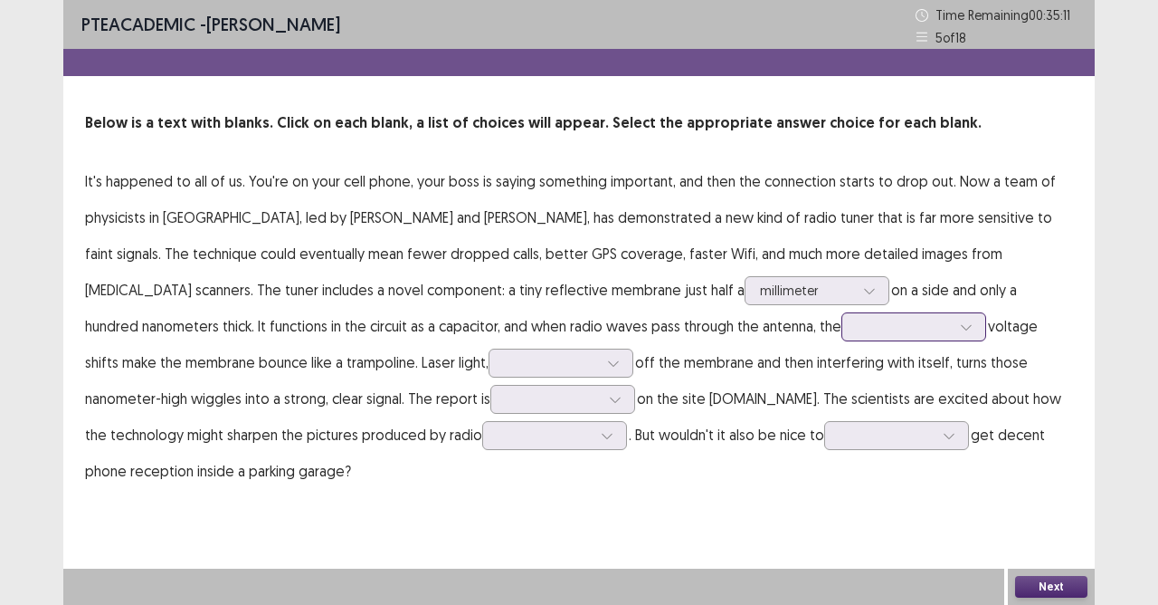
click at [953, 334] on div at bounding box center [966, 326] width 27 height 27
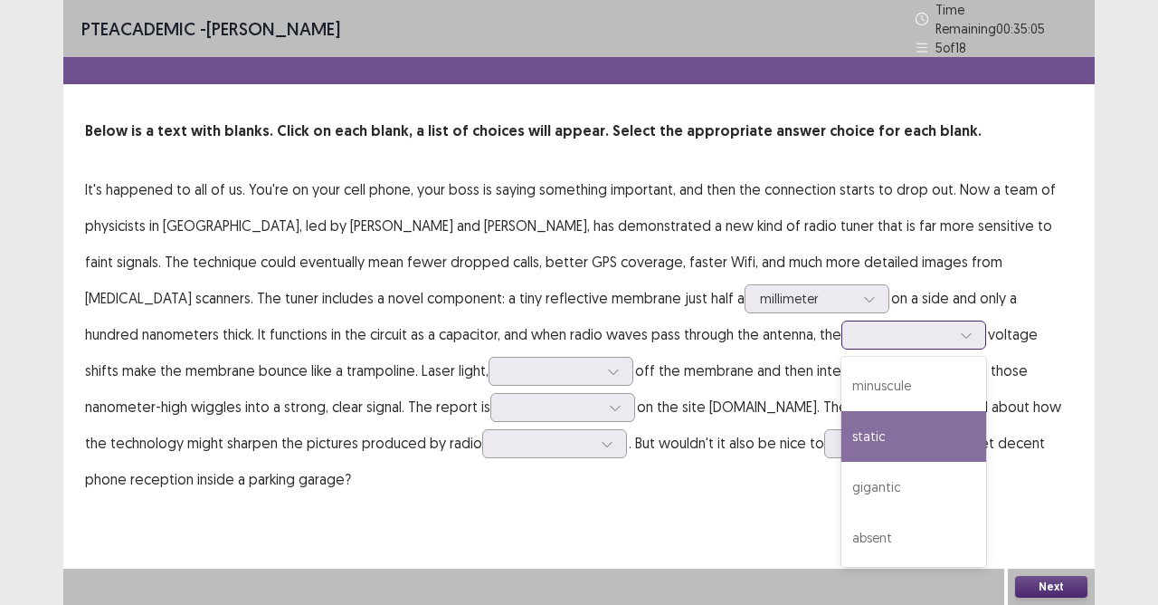
click at [842, 438] on div "static" at bounding box center [914, 436] width 145 height 51
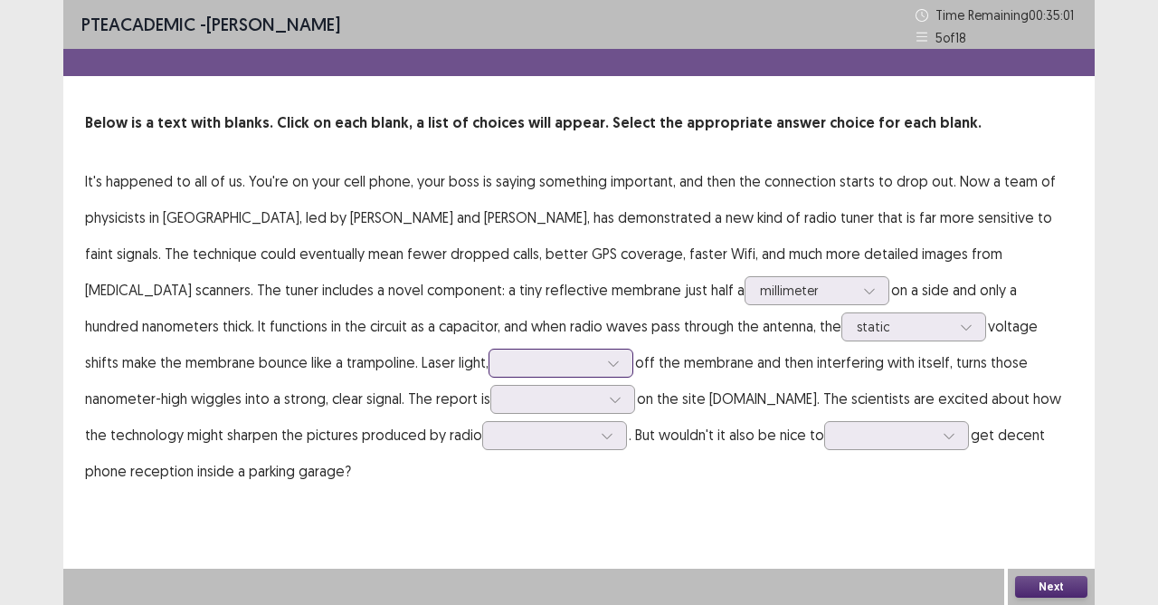
click at [600, 364] on div at bounding box center [613, 362] width 27 height 27
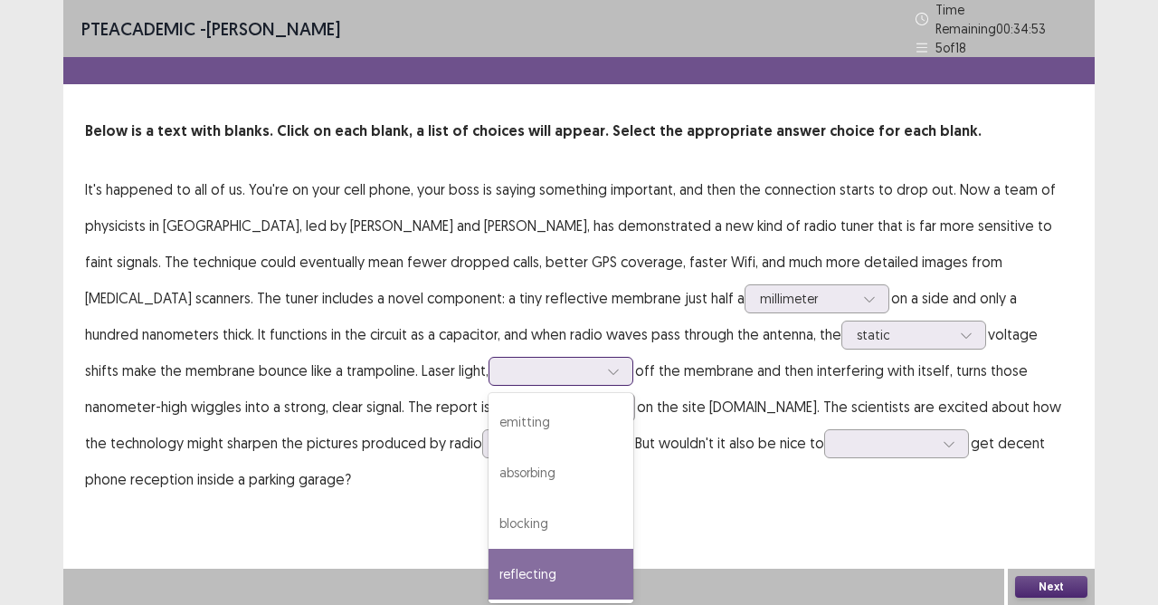
click at [489, 537] on div "reflecting" at bounding box center [561, 573] width 145 height 51
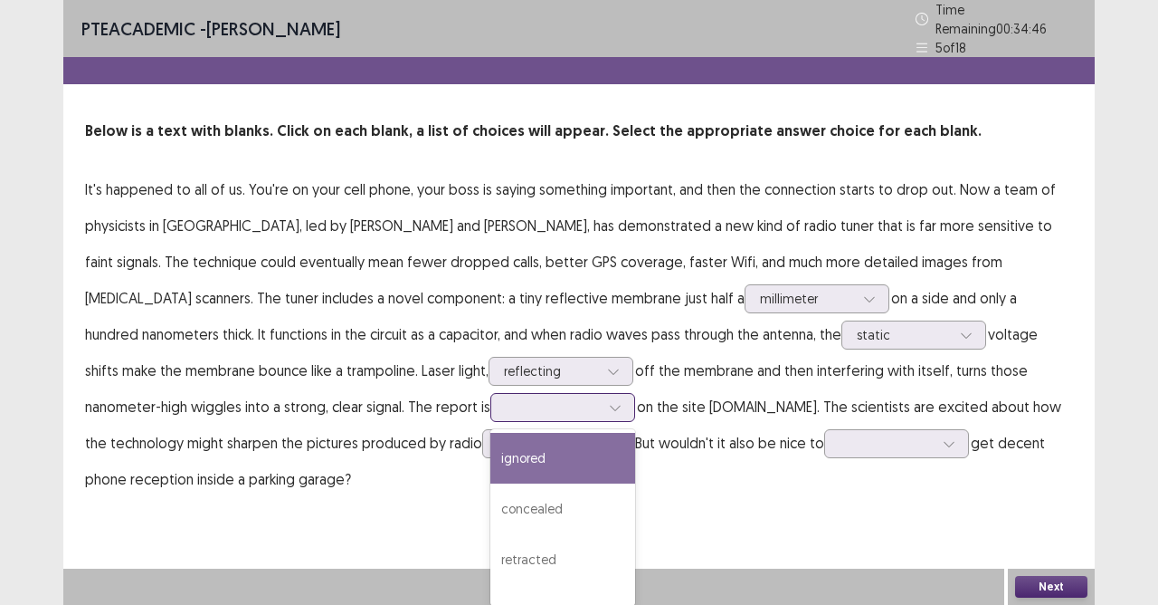
click at [491, 401] on div at bounding box center [563, 407] width 145 height 29
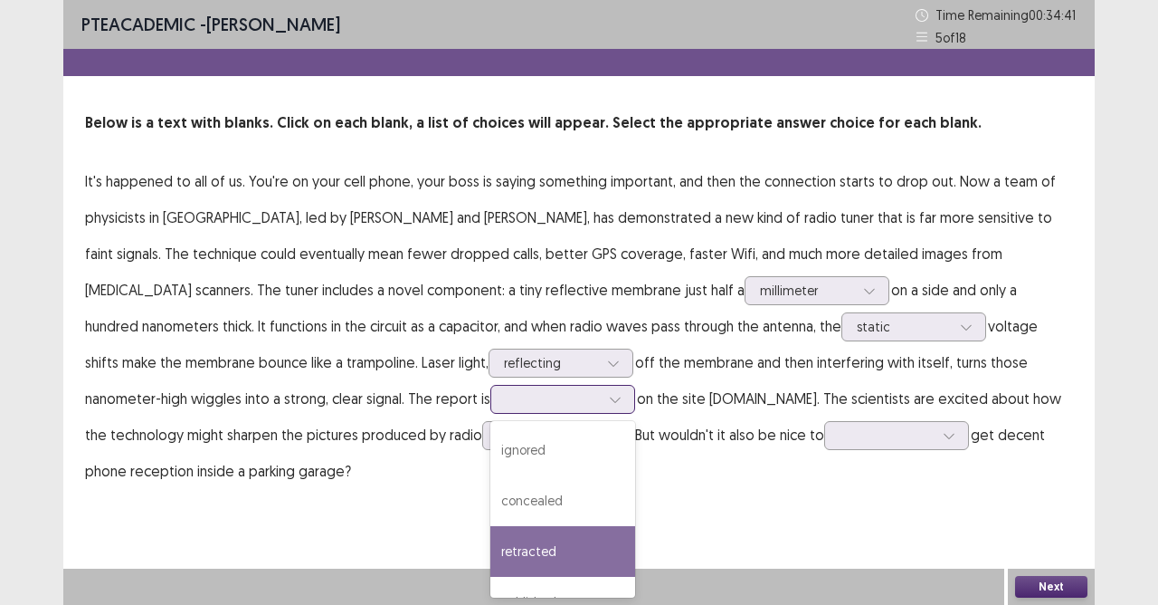
click at [491, 537] on div "retracted" at bounding box center [563, 551] width 145 height 51
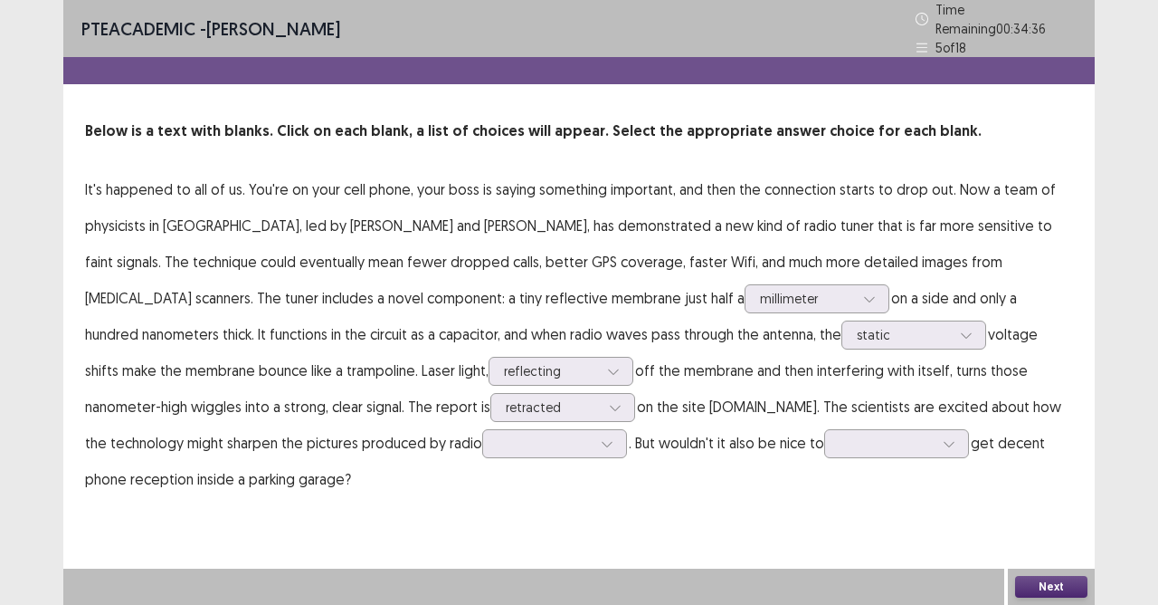
click at [239, 450] on p "It's happened to all of us. You're on your cell phone, your boss is saying some…" at bounding box center [579, 334] width 988 height 326
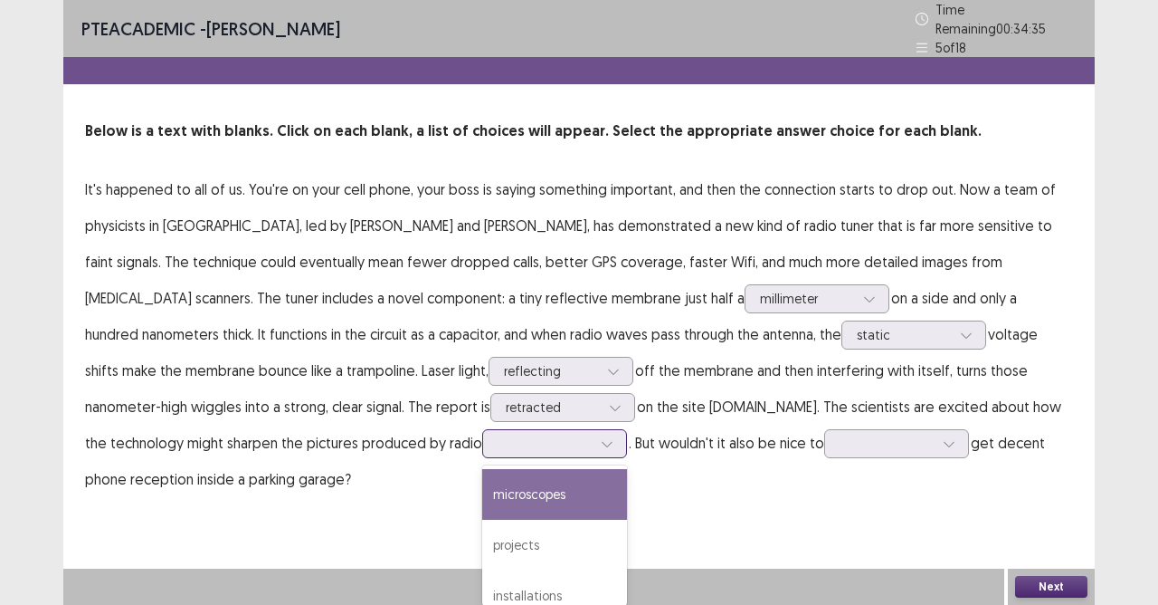
click at [482, 447] on div at bounding box center [554, 443] width 145 height 29
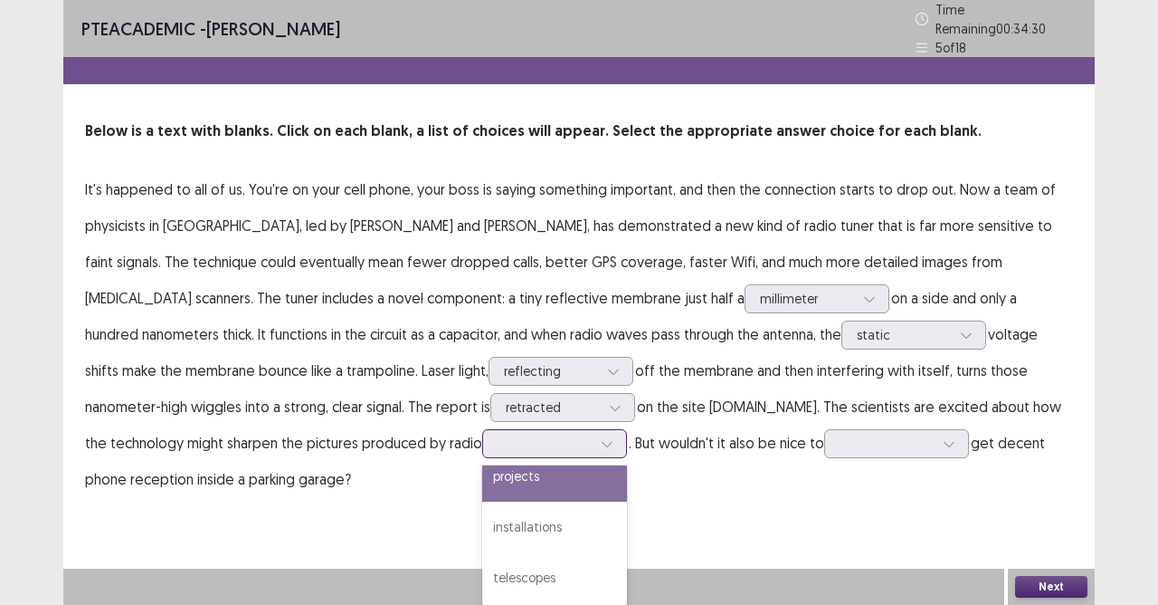
scroll to position [0, 0]
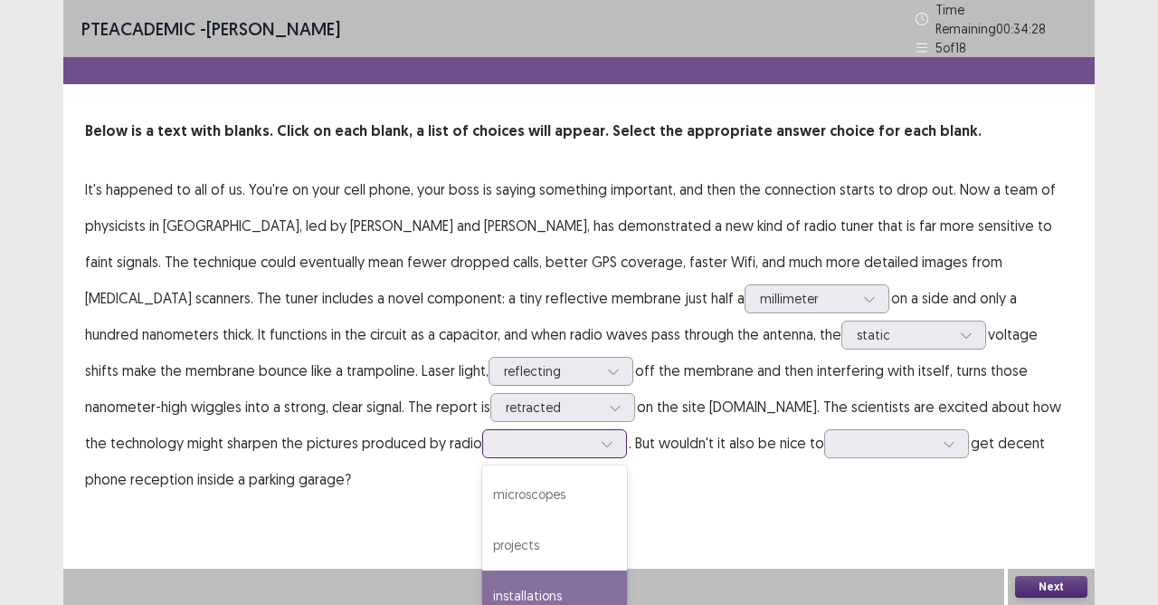
click at [482, 537] on div "installations" at bounding box center [554, 595] width 145 height 51
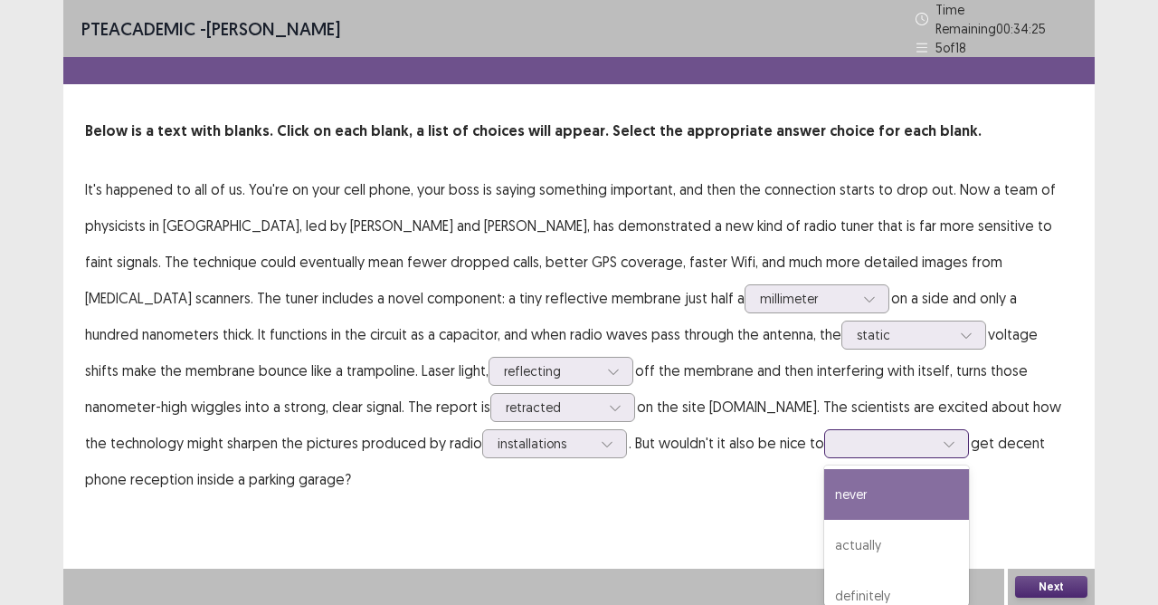
click at [936, 443] on div at bounding box center [949, 443] width 27 height 27
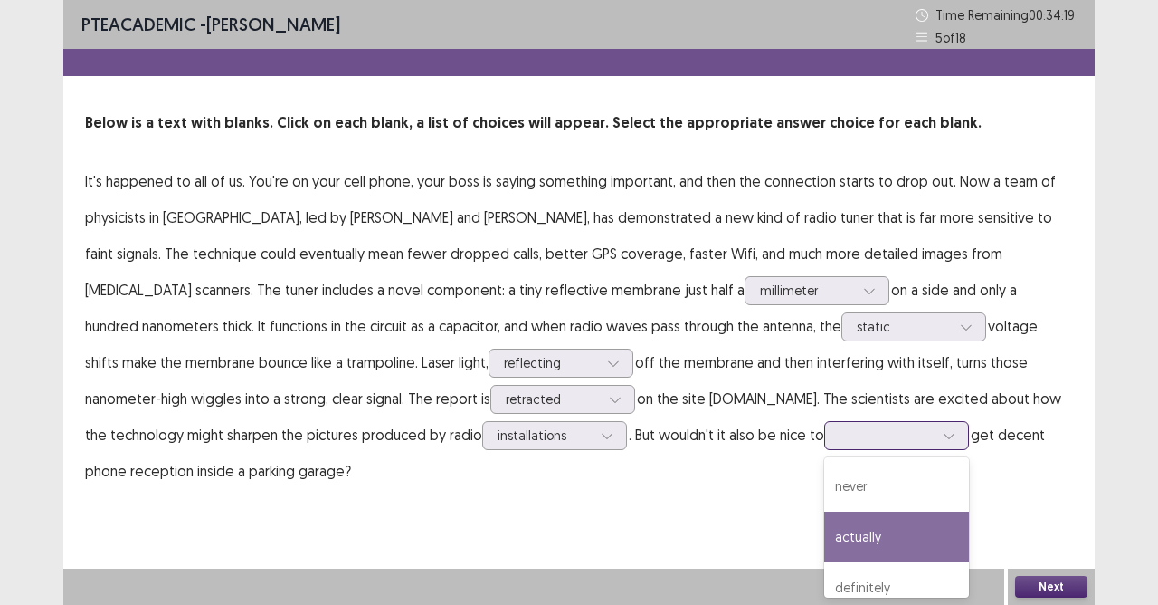
click at [825, 530] on div "actually" at bounding box center [897, 536] width 145 height 51
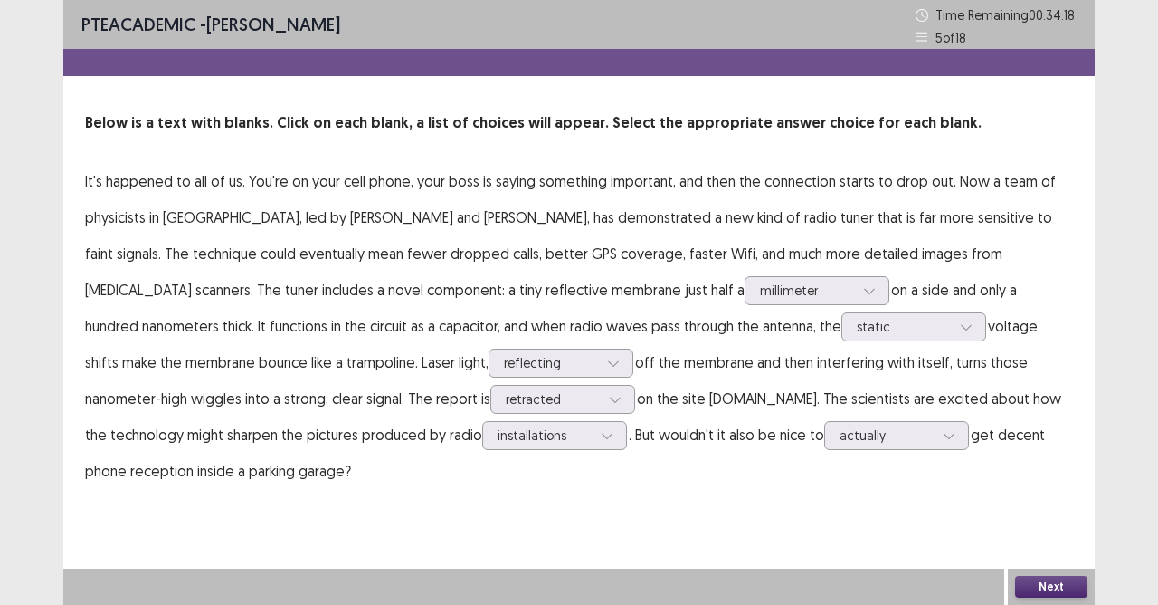
click at [1059, 537] on button "Next" at bounding box center [1051, 587] width 72 height 22
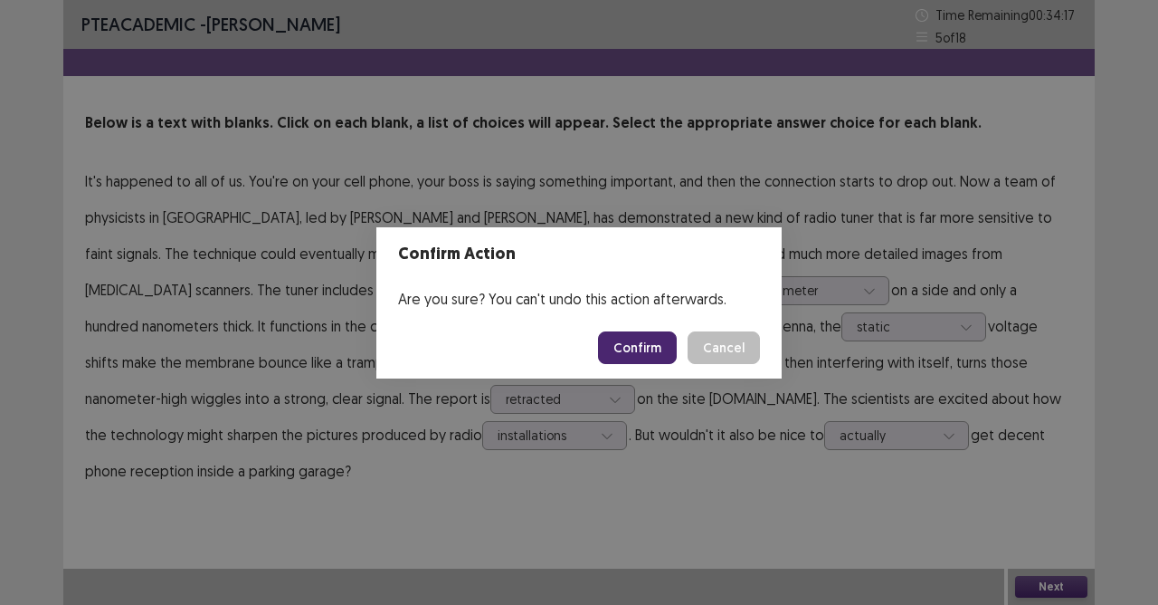
click at [616, 358] on button "Confirm" at bounding box center [637, 347] width 79 height 33
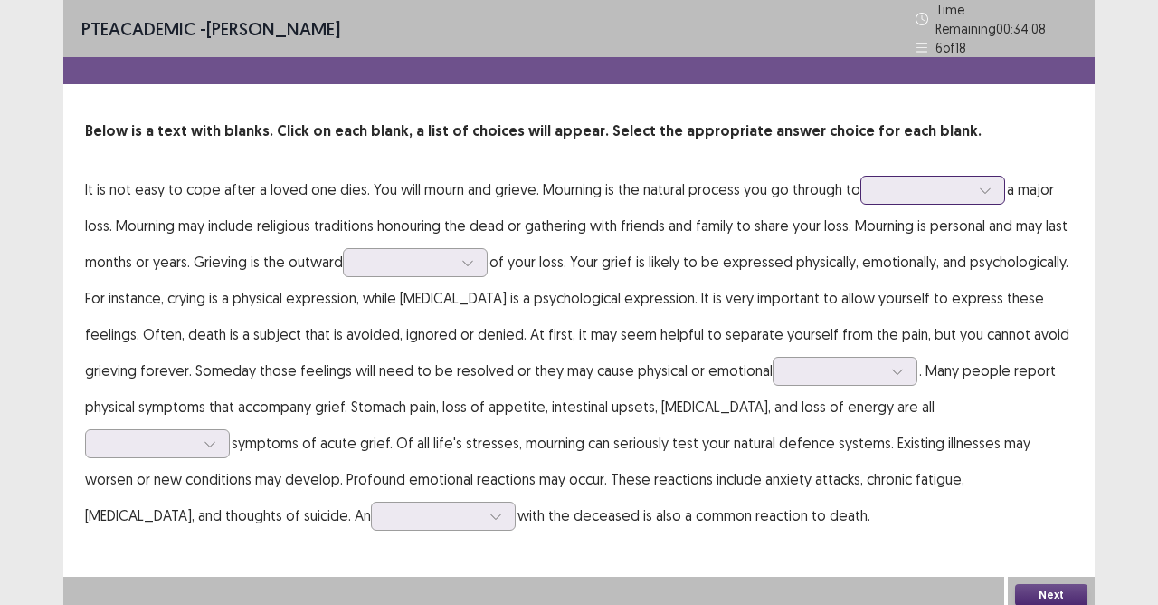
click at [972, 181] on div at bounding box center [985, 189] width 27 height 27
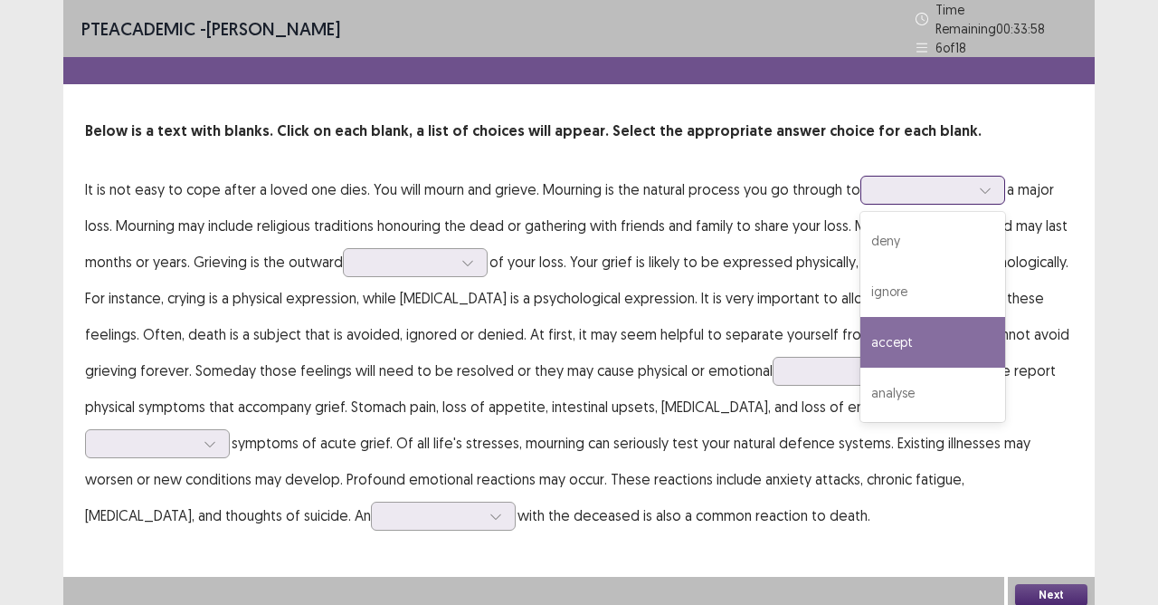
click at [925, 344] on div "accept" at bounding box center [933, 342] width 145 height 51
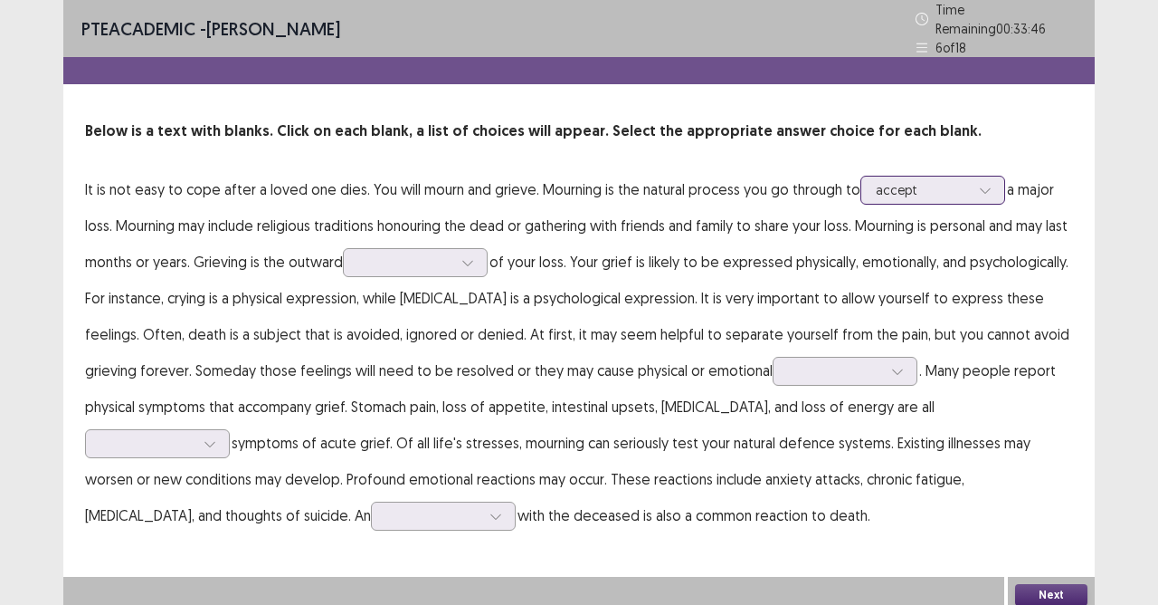
click at [911, 181] on div at bounding box center [923, 189] width 94 height 17
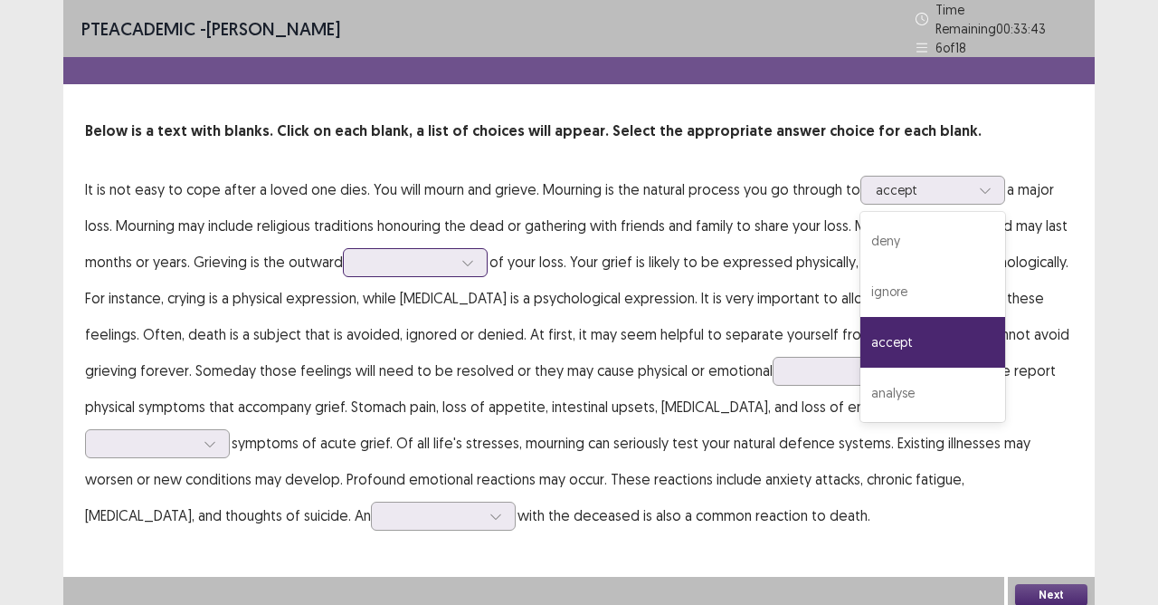
click at [454, 252] on div at bounding box center [406, 262] width 98 height 21
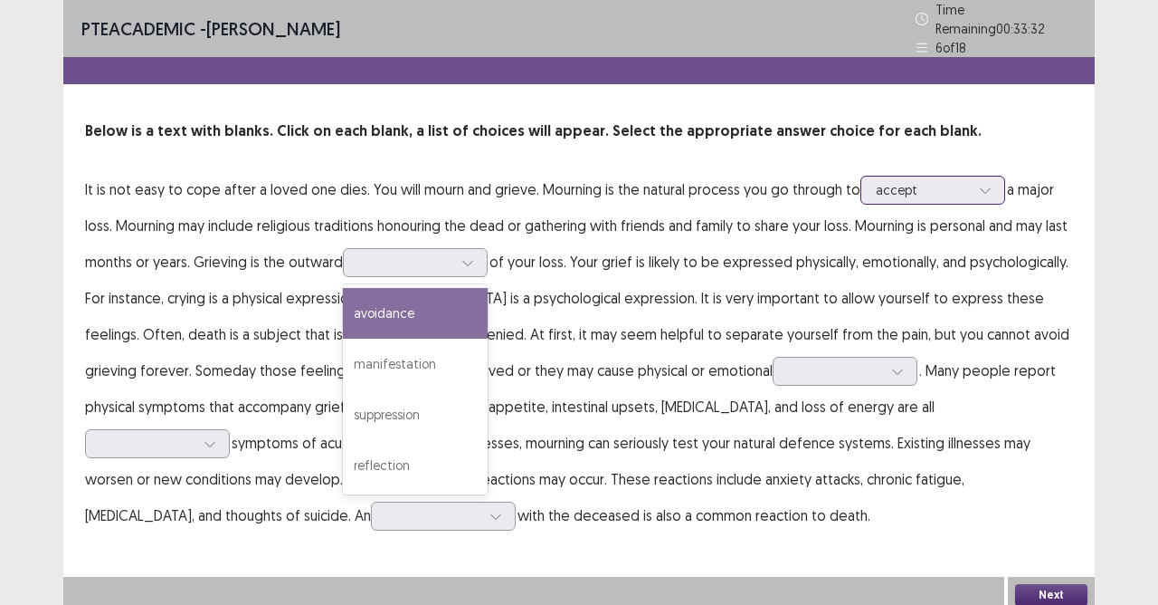
click at [943, 186] on div at bounding box center [923, 189] width 94 height 17
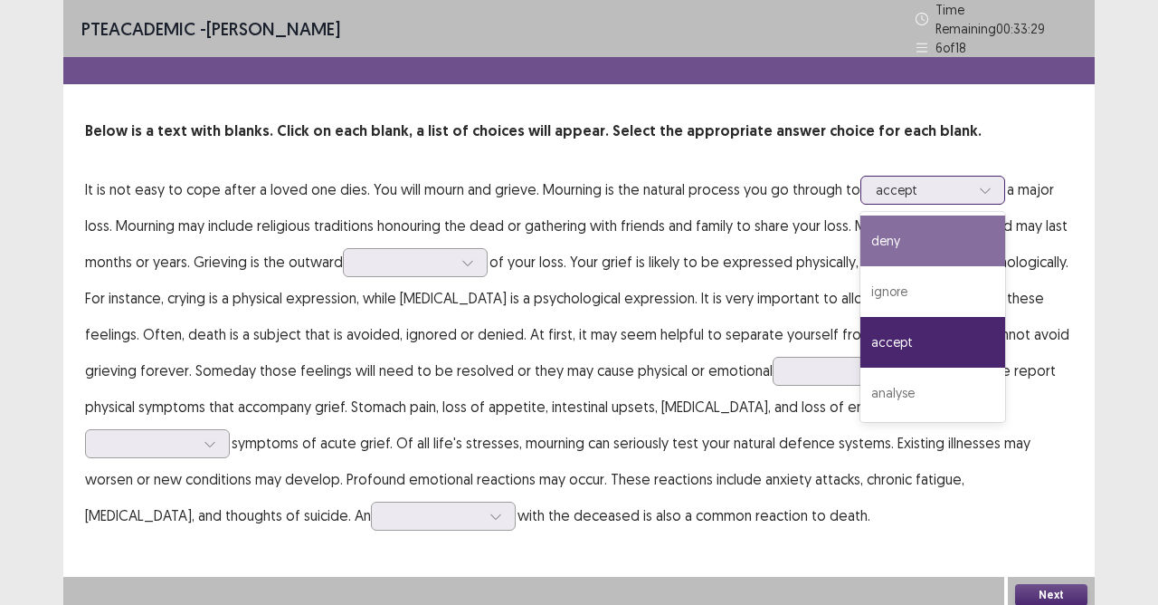
click at [905, 237] on div "deny" at bounding box center [933, 240] width 145 height 51
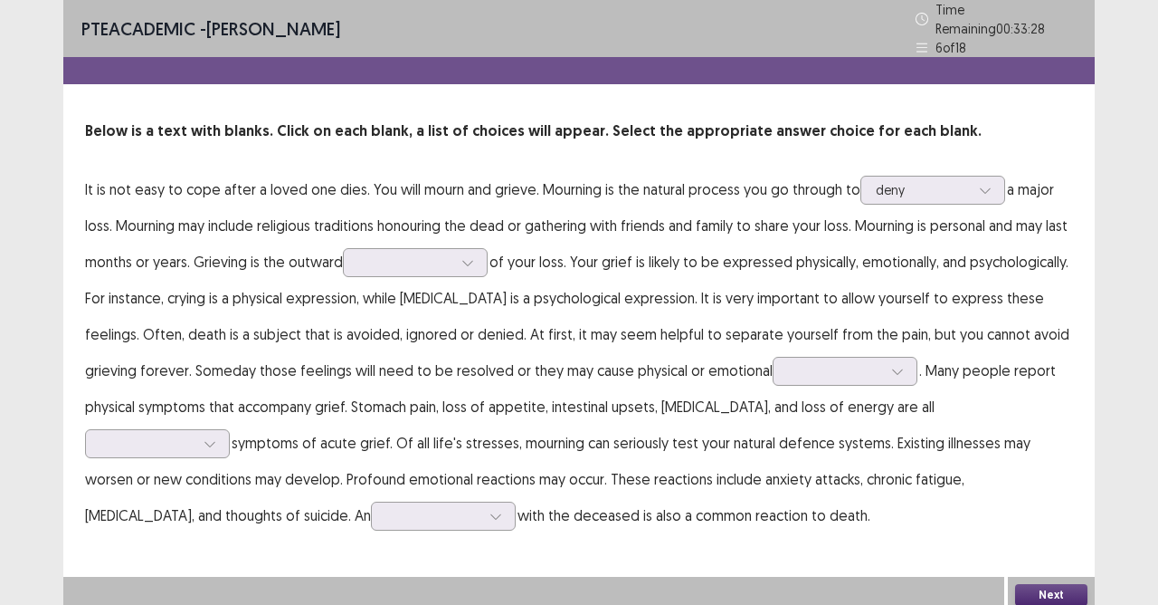
click at [924, 196] on p "It is not easy to cope after a loved one dies. You will mourn and grieve. Mourn…" at bounding box center [579, 352] width 988 height 362
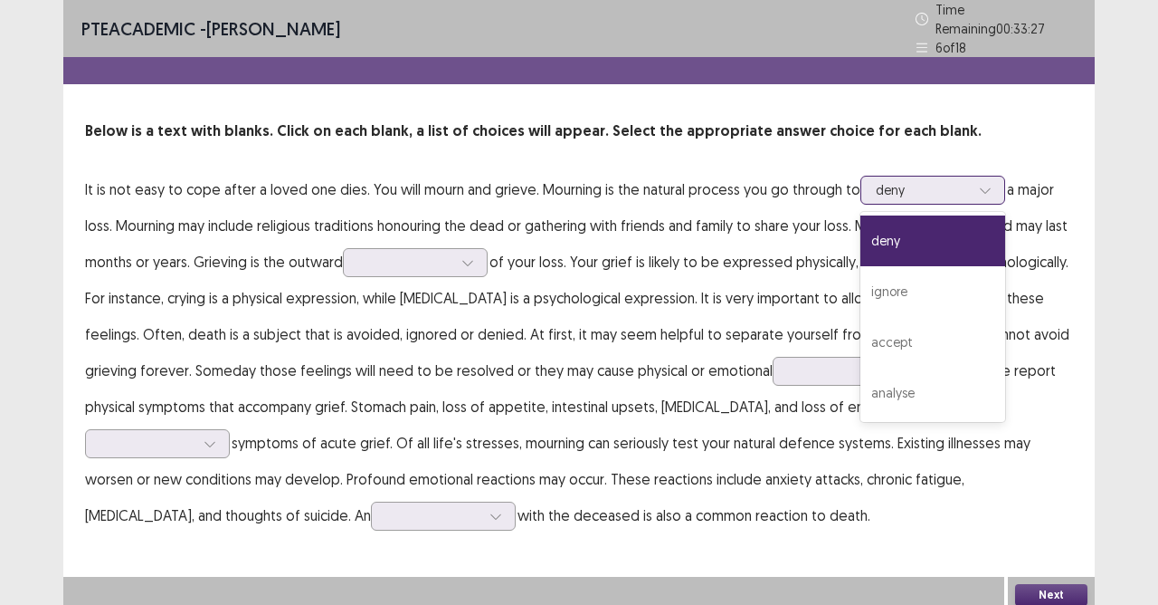
click at [924, 192] on div "deny" at bounding box center [923, 189] width 94 height 27
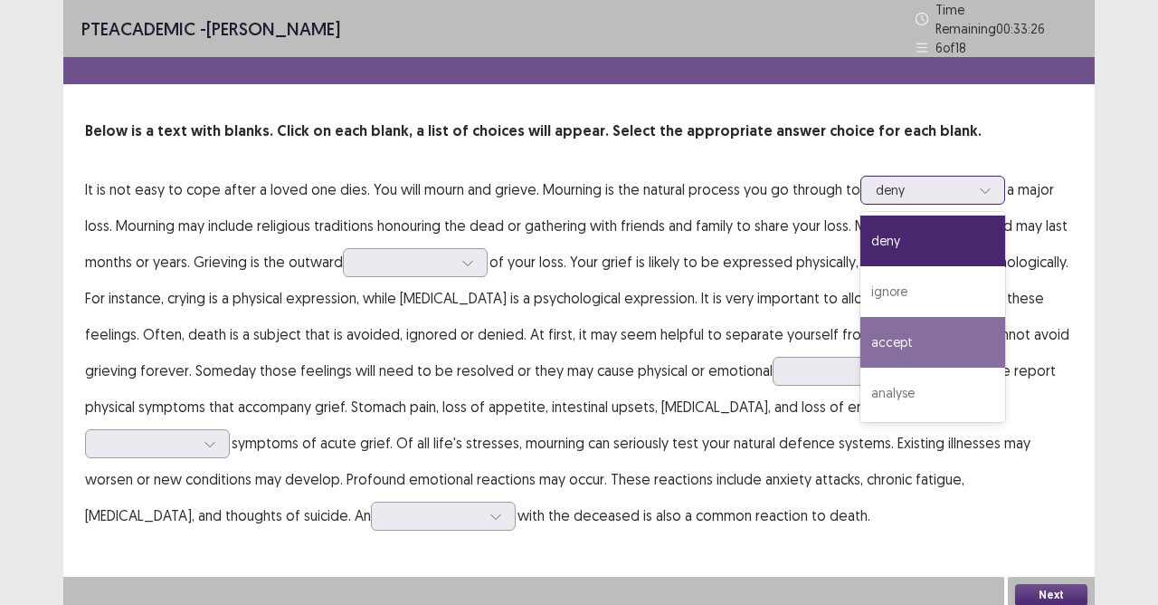
click at [923, 340] on div "accept" at bounding box center [933, 342] width 145 height 51
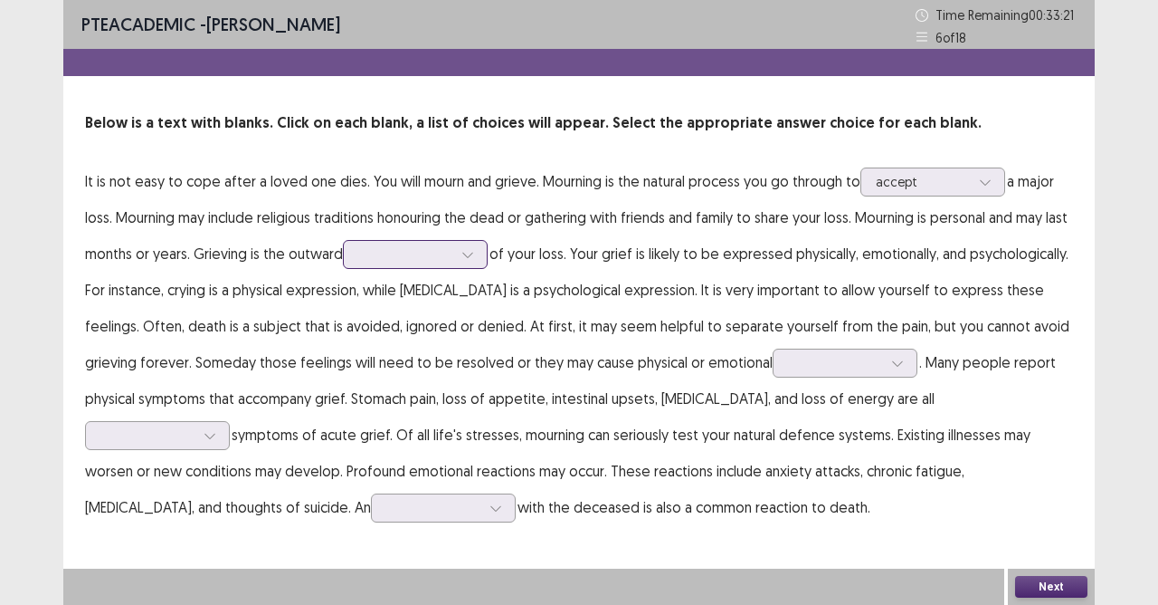
click at [453, 259] on div at bounding box center [405, 253] width 94 height 17
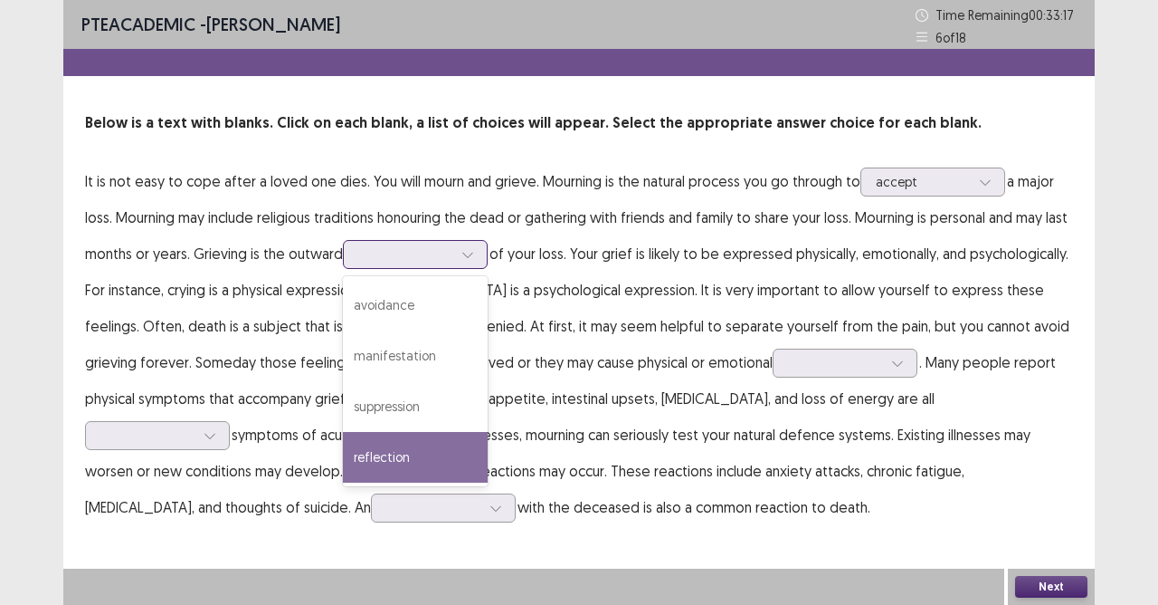
click at [433, 446] on div "reflection" at bounding box center [415, 457] width 145 height 51
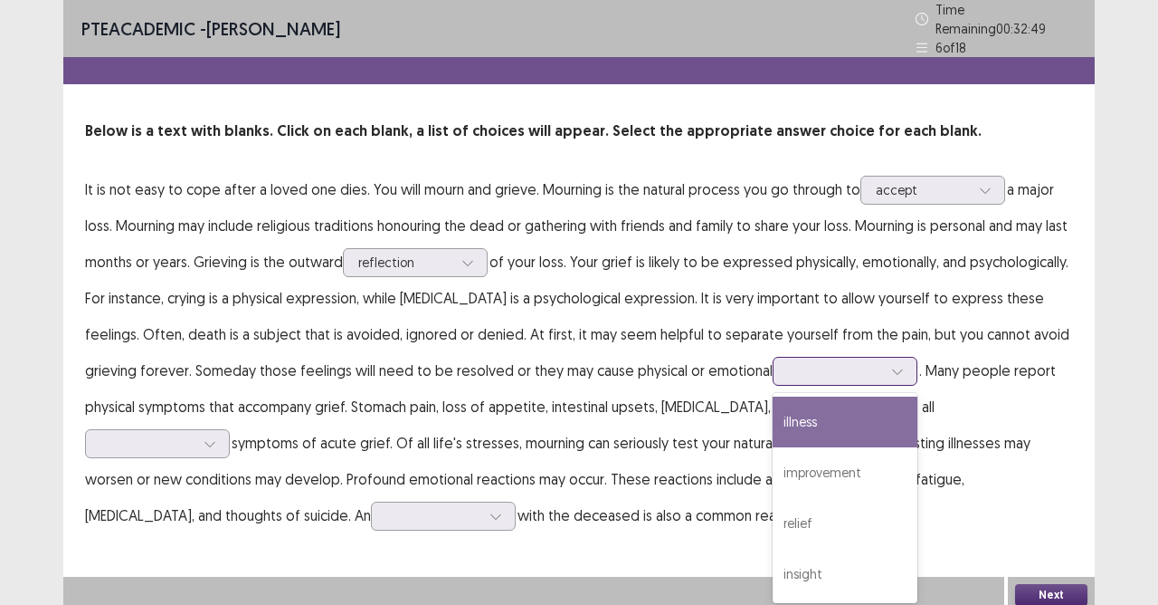
click at [882, 367] on div at bounding box center [835, 370] width 94 height 17
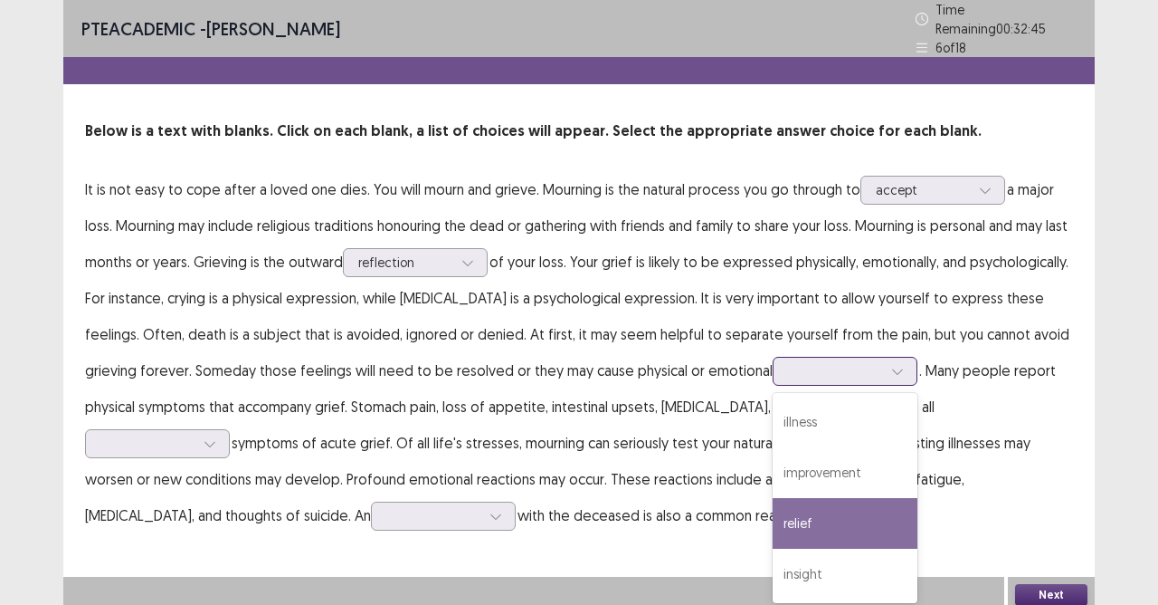
click at [853, 517] on div "relief" at bounding box center [845, 523] width 145 height 51
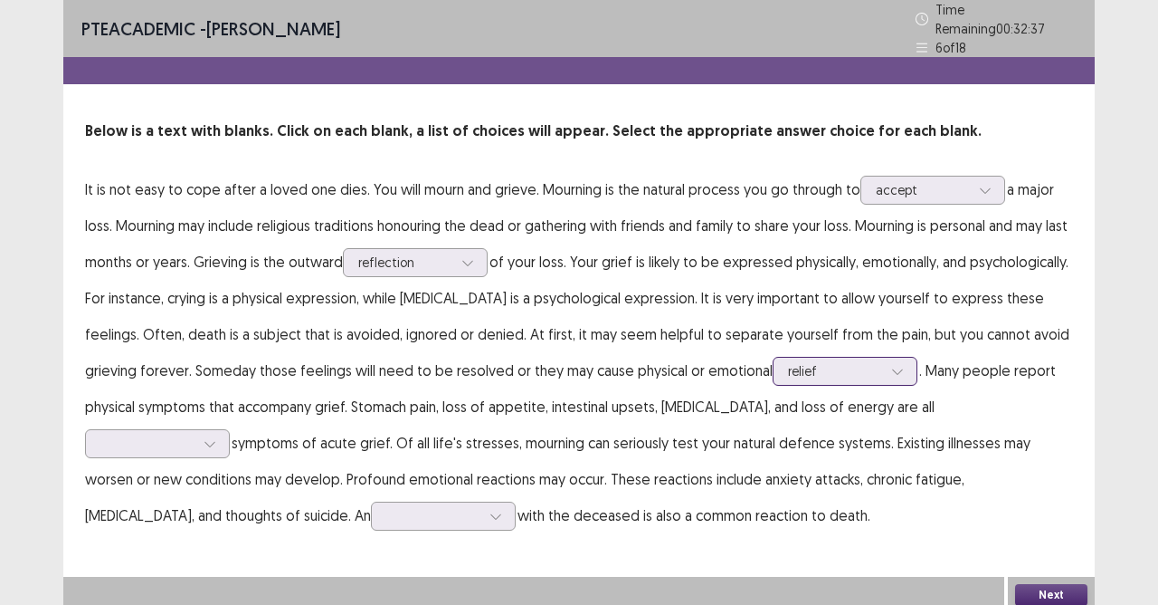
click at [882, 370] on div at bounding box center [835, 370] width 94 height 17
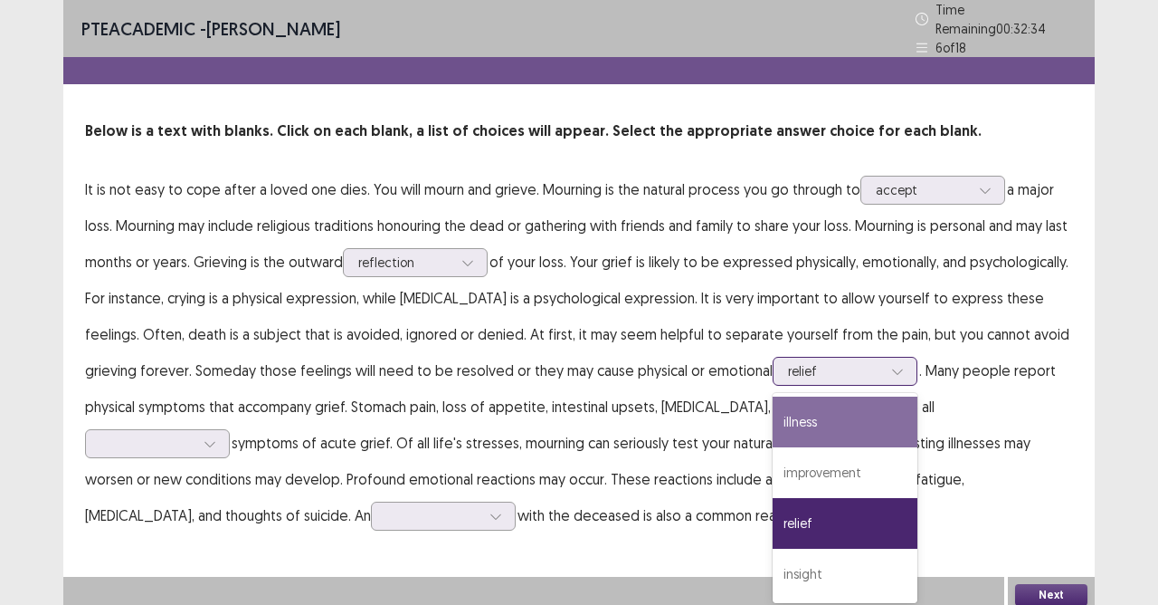
click at [880, 431] on div "illness" at bounding box center [845, 421] width 145 height 51
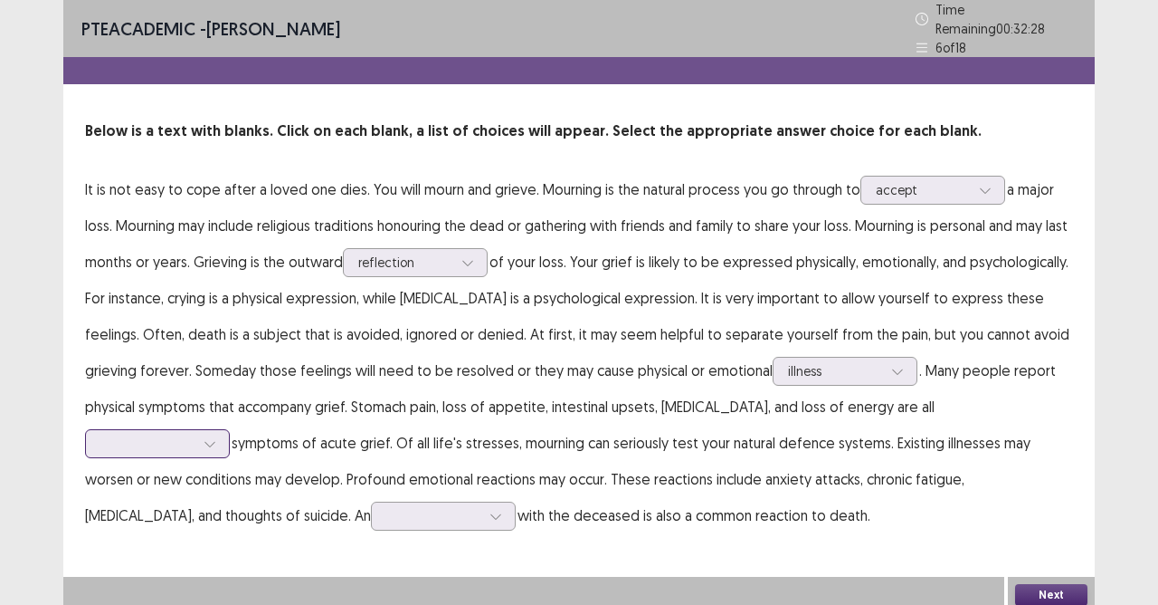
click at [206, 437] on icon at bounding box center [210, 443] width 13 height 13
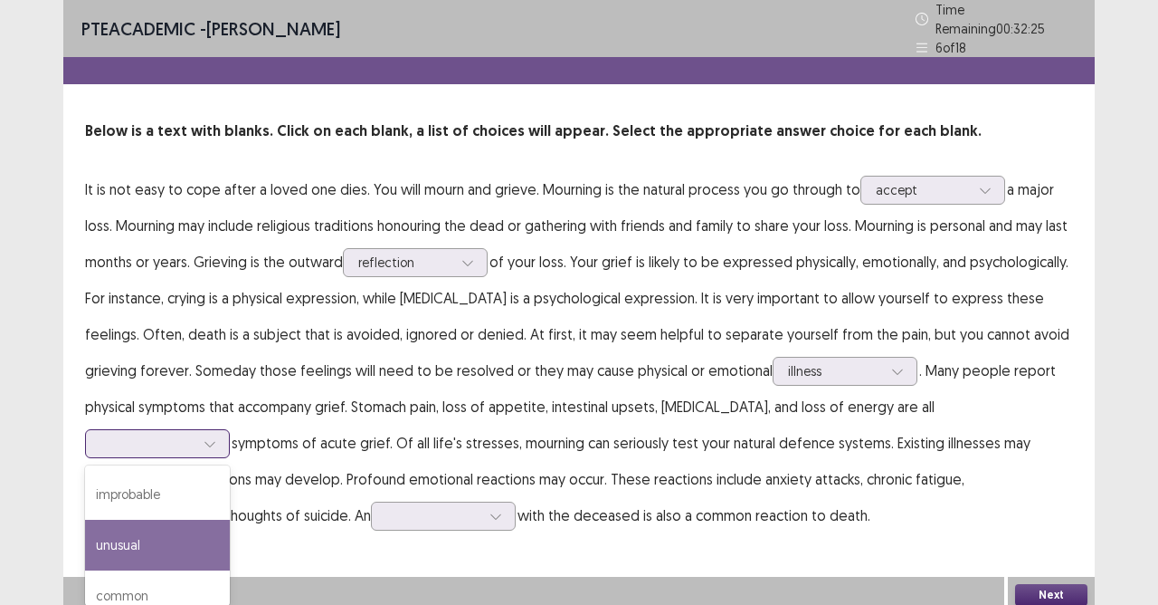
scroll to position [69, 0]
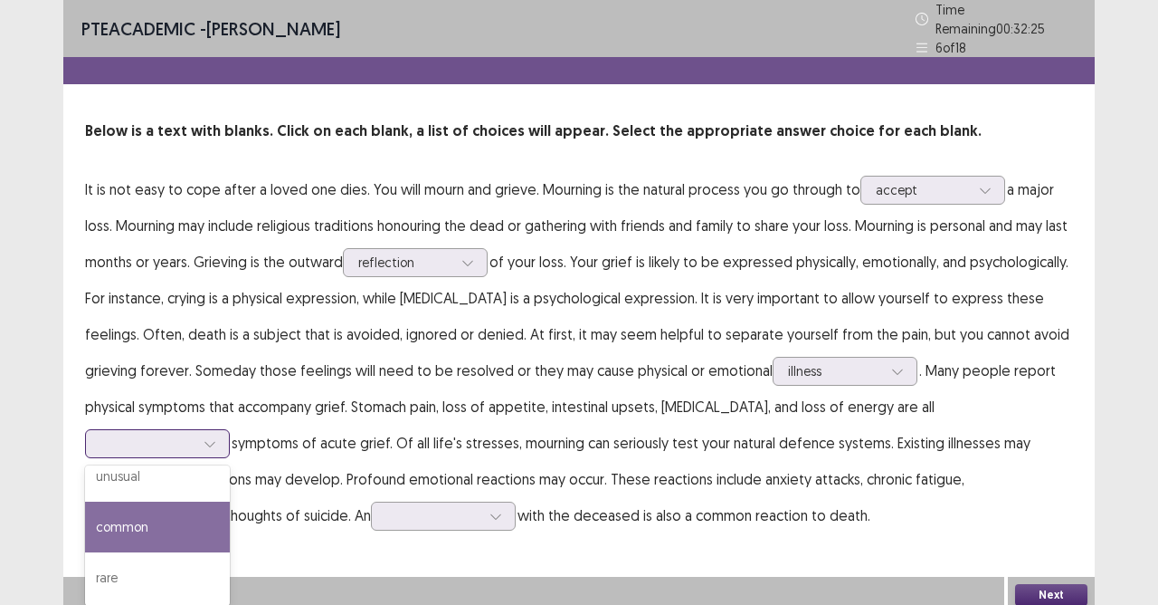
click at [139, 521] on div "common" at bounding box center [157, 526] width 145 height 51
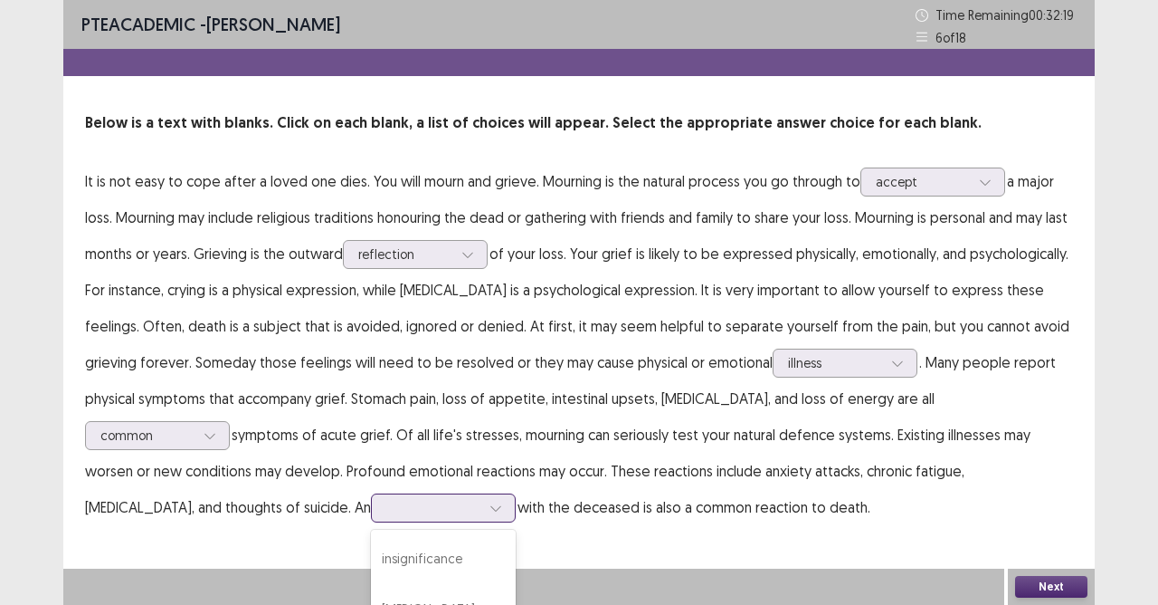
click at [371, 514] on div "4 results available. Use Up and Down to choose options, press Enter to select t…" at bounding box center [443, 507] width 145 height 29
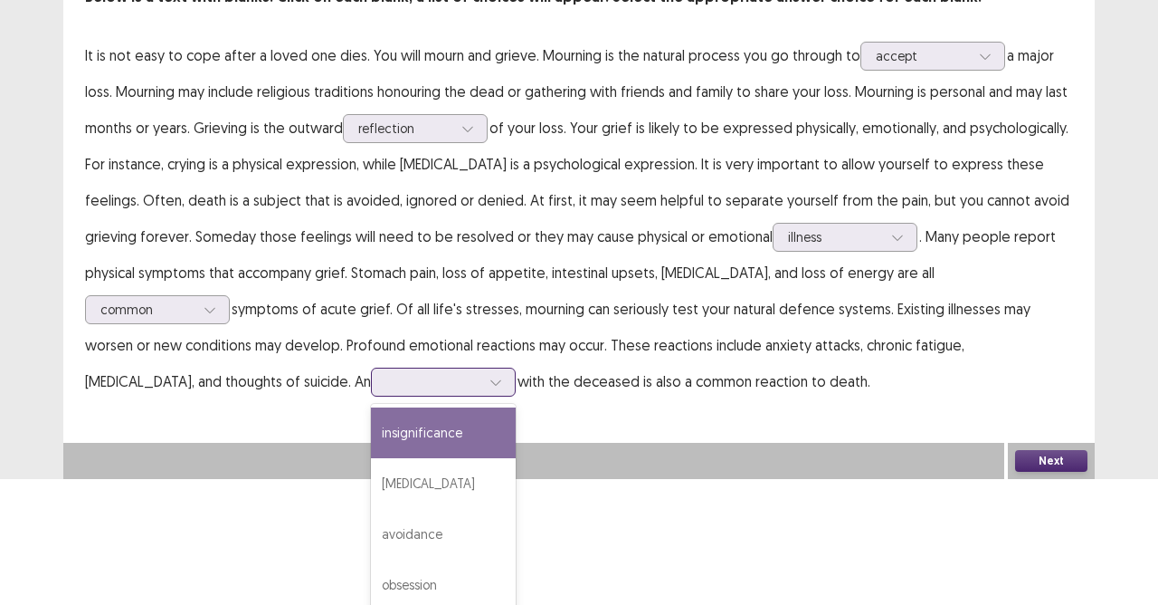
click at [371, 443] on div "insignificance" at bounding box center [443, 432] width 145 height 51
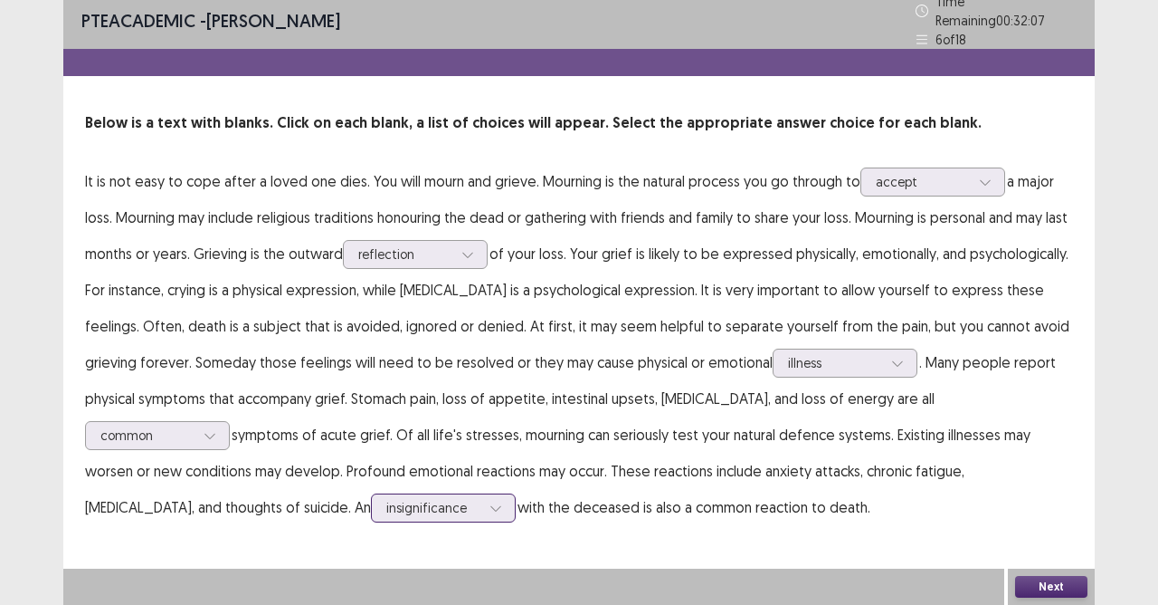
scroll to position [0, 0]
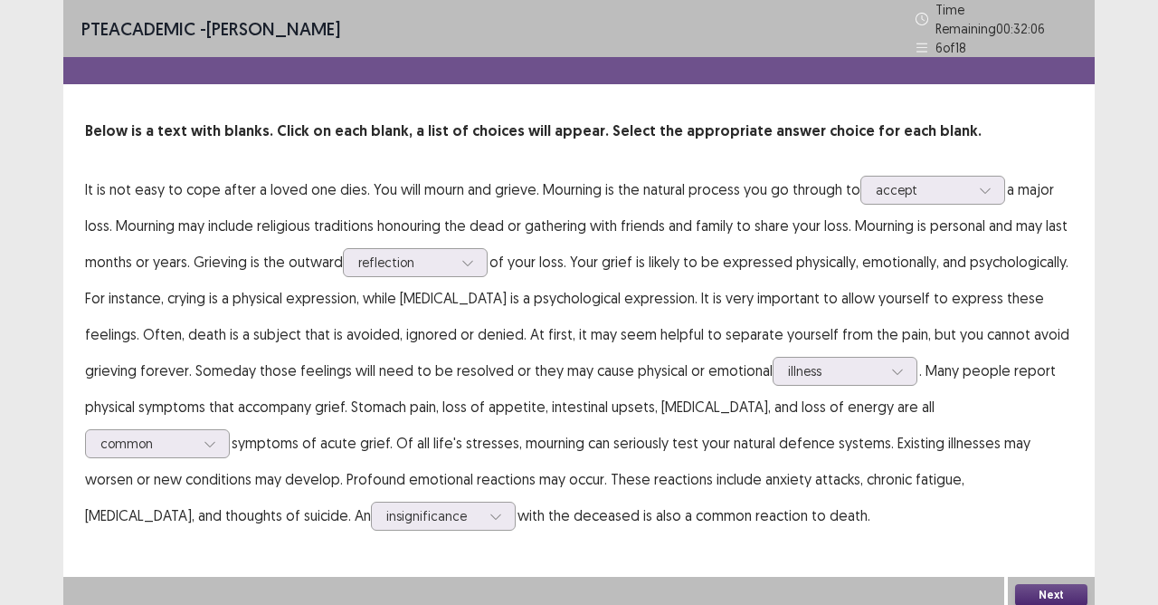
click at [1017, 537] on button "Next" at bounding box center [1051, 595] width 72 height 22
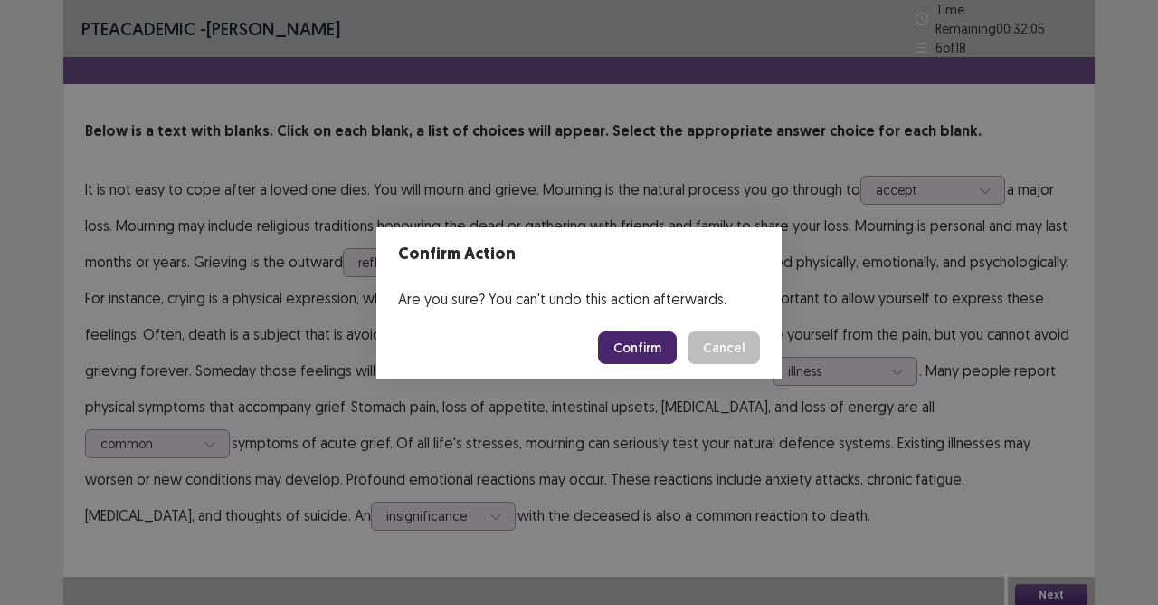
click at [635, 355] on button "Confirm" at bounding box center [637, 347] width 79 height 33
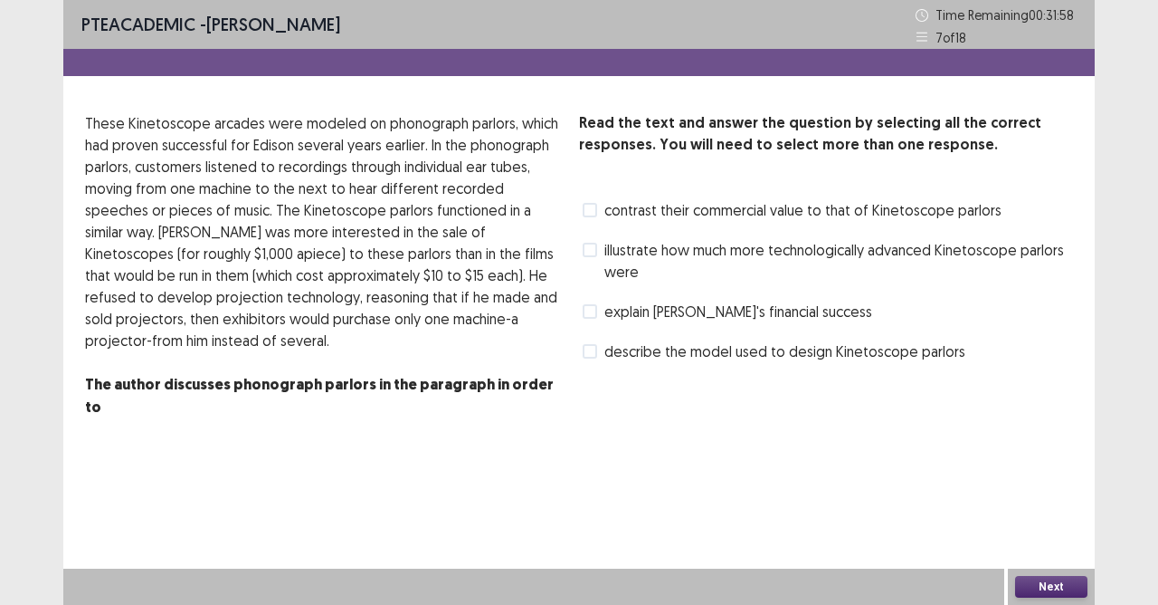
click at [602, 218] on label "contrast their commercial value to that of Kinetoscope parlors" at bounding box center [792, 210] width 419 height 22
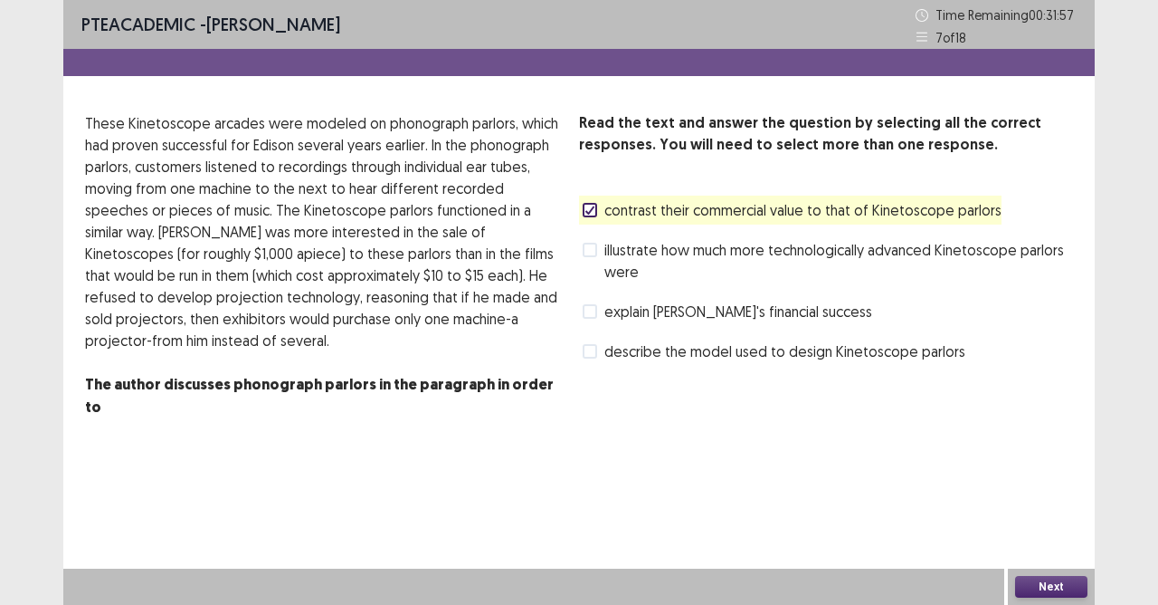
click at [596, 265] on label "illustrate how much more technologically advanced Kinetoscope parlors were" at bounding box center [828, 260] width 491 height 43
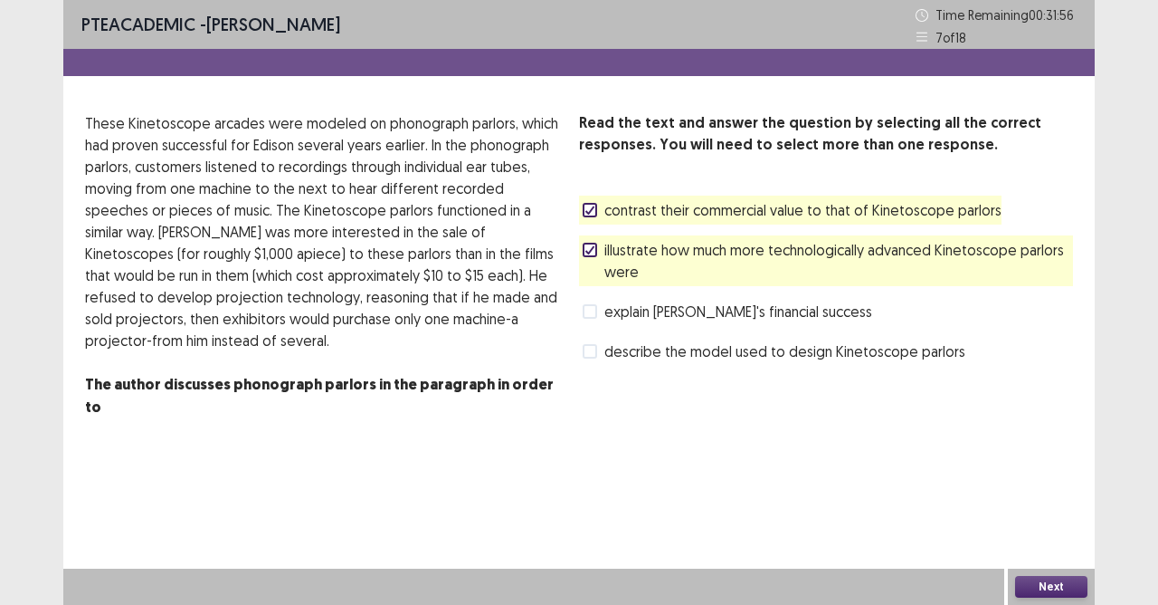
click at [1039, 537] on button "Next" at bounding box center [1051, 587] width 72 height 22
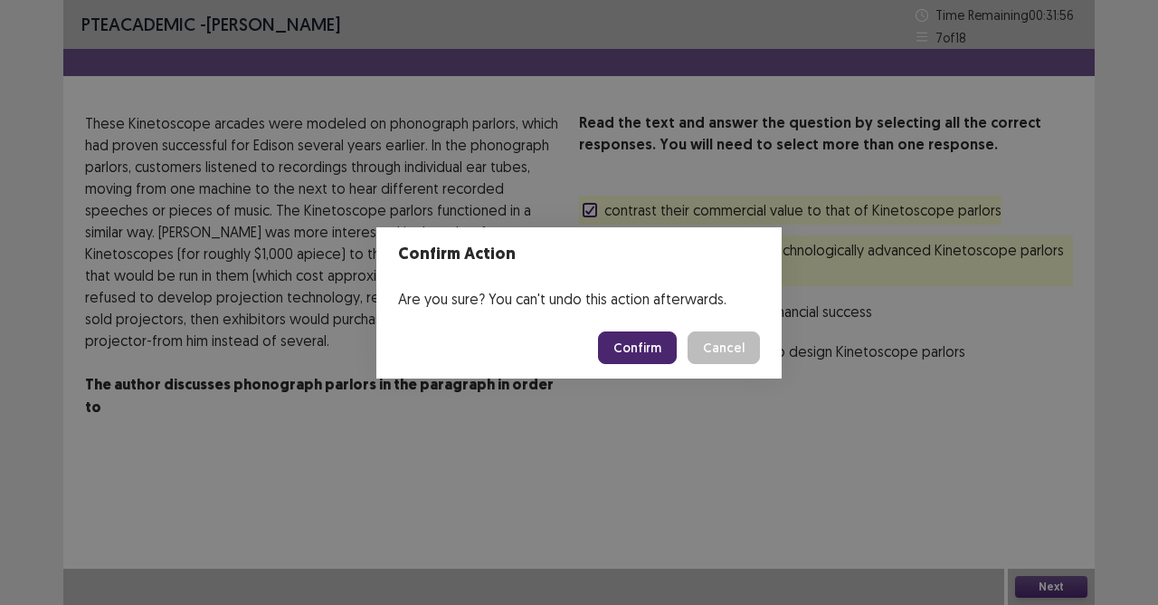
click at [640, 342] on button "Confirm" at bounding box center [637, 347] width 79 height 33
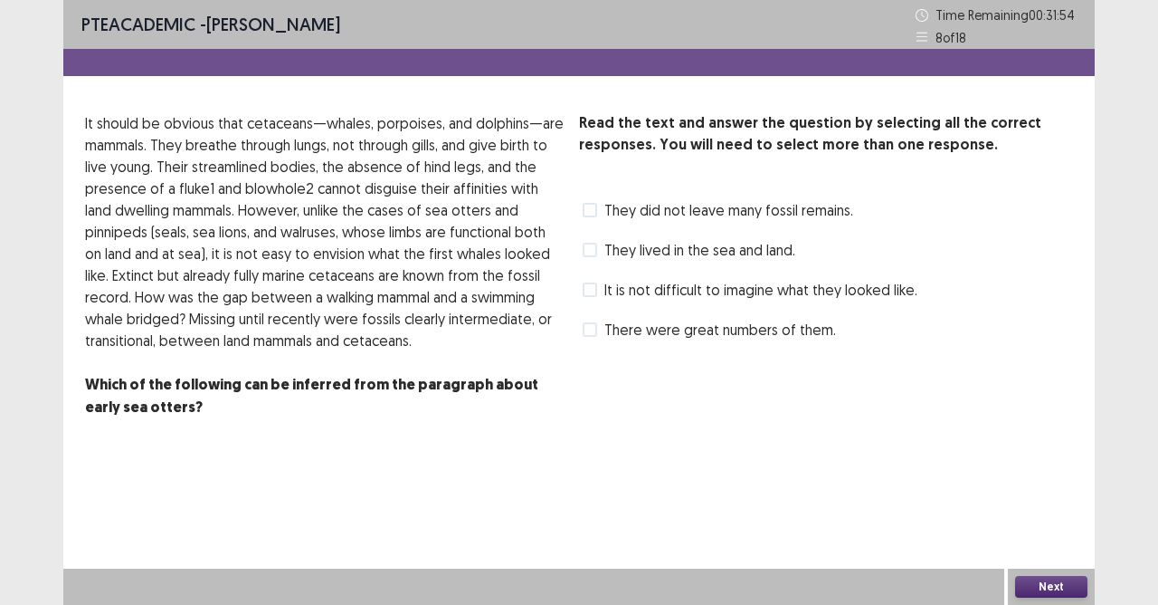
click at [595, 243] on span at bounding box center [590, 250] width 14 height 14
click at [596, 201] on label "They did not leave many fossil remains." at bounding box center [718, 210] width 271 height 22
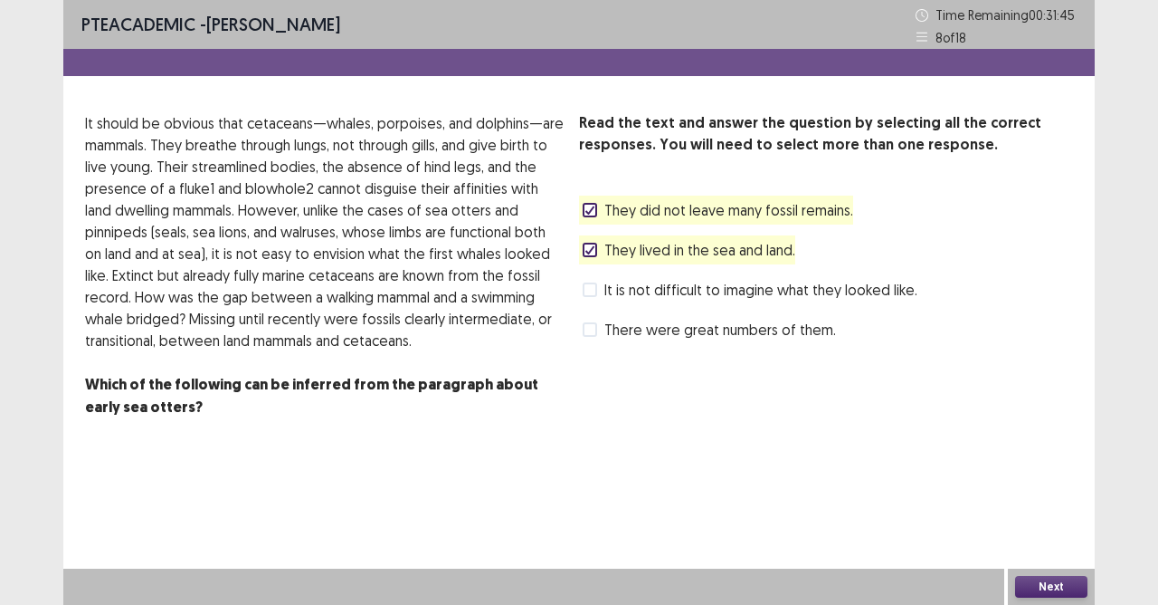
click at [591, 254] on div at bounding box center [590, 249] width 11 height 11
click at [590, 303] on div "It is not difficult to imagine what they looked like." at bounding box center [748, 289] width 338 height 29
click at [590, 301] on div "It is not difficult to imagine what they looked like." at bounding box center [748, 289] width 338 height 29
click at [592, 287] on span at bounding box center [590, 289] width 14 height 14
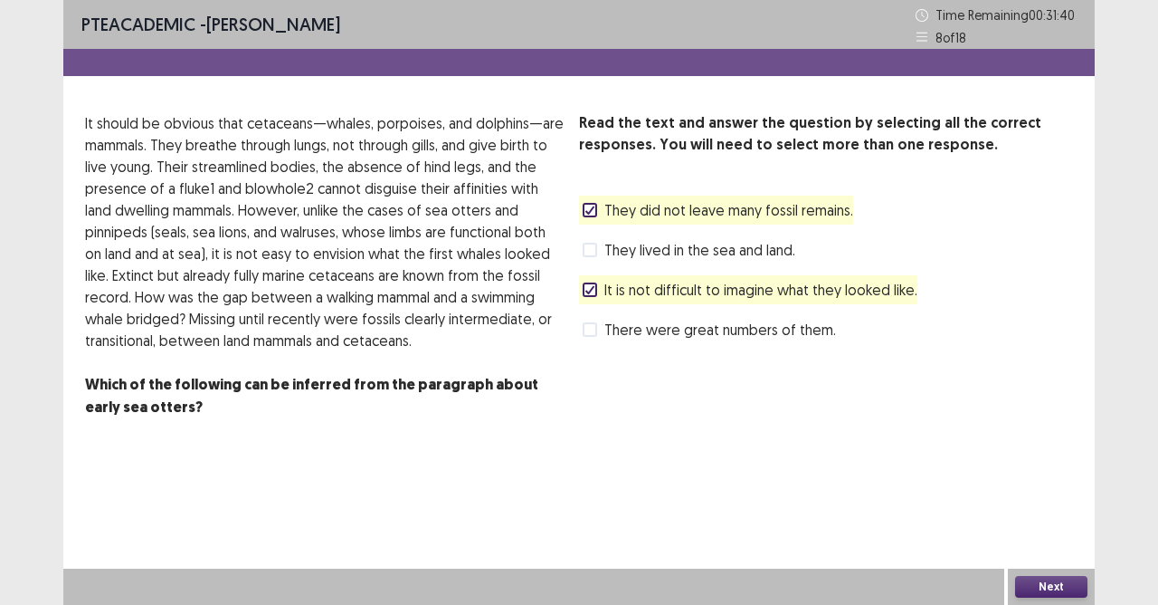
click at [1044, 537] on button "Next" at bounding box center [1051, 587] width 72 height 22
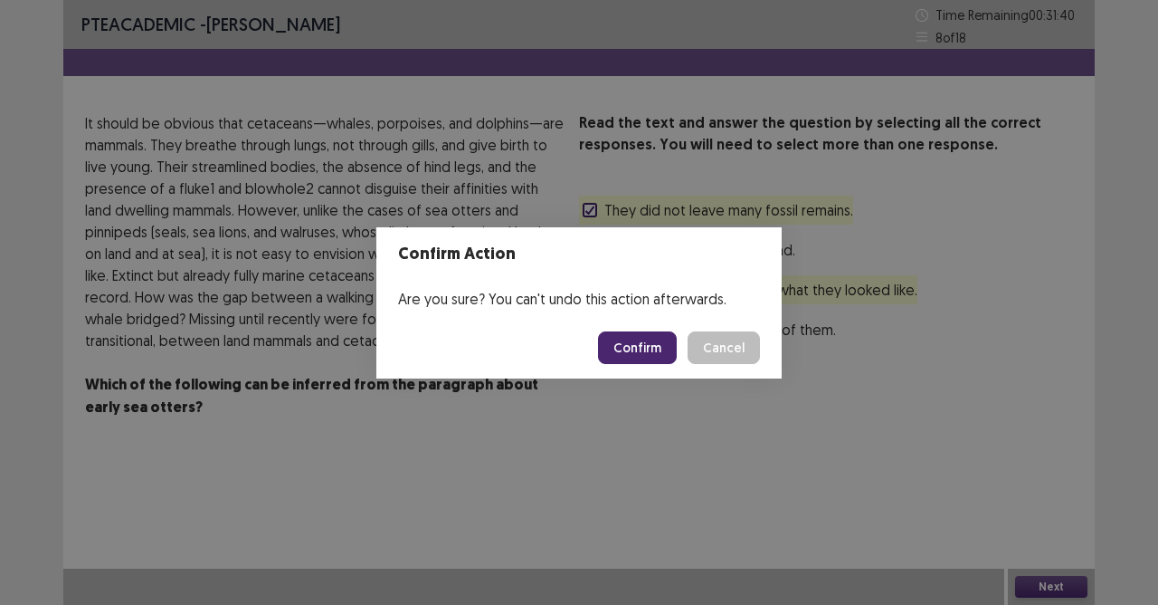
click at [653, 329] on footer "Confirm Cancel" at bounding box center [579, 348] width 405 height 62
click at [651, 344] on button "Confirm" at bounding box center [637, 347] width 79 height 33
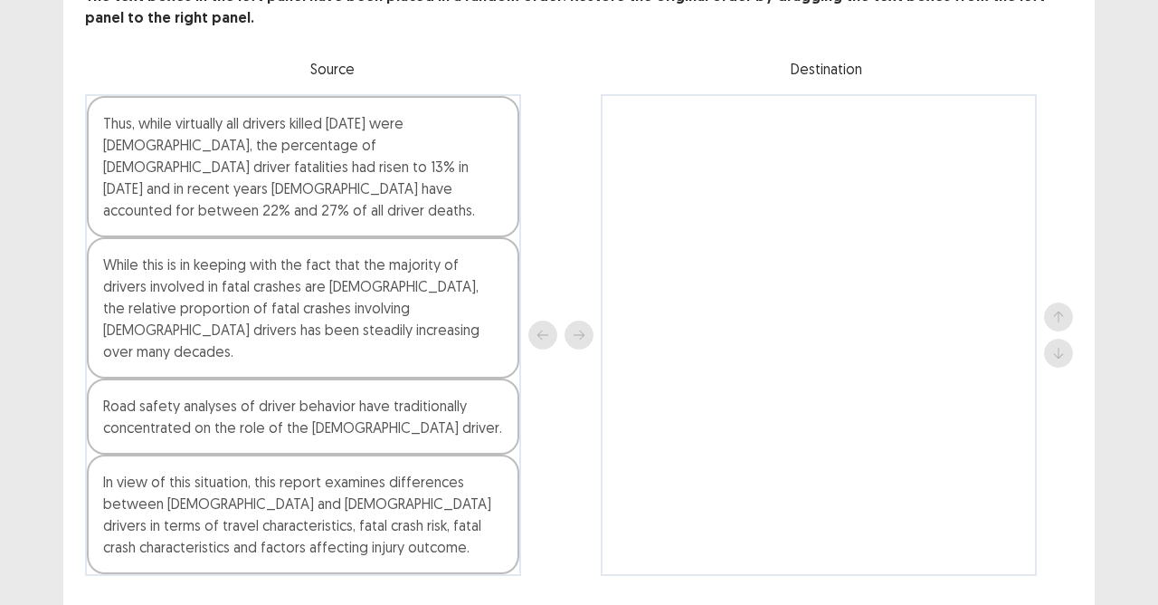
scroll to position [134, 0]
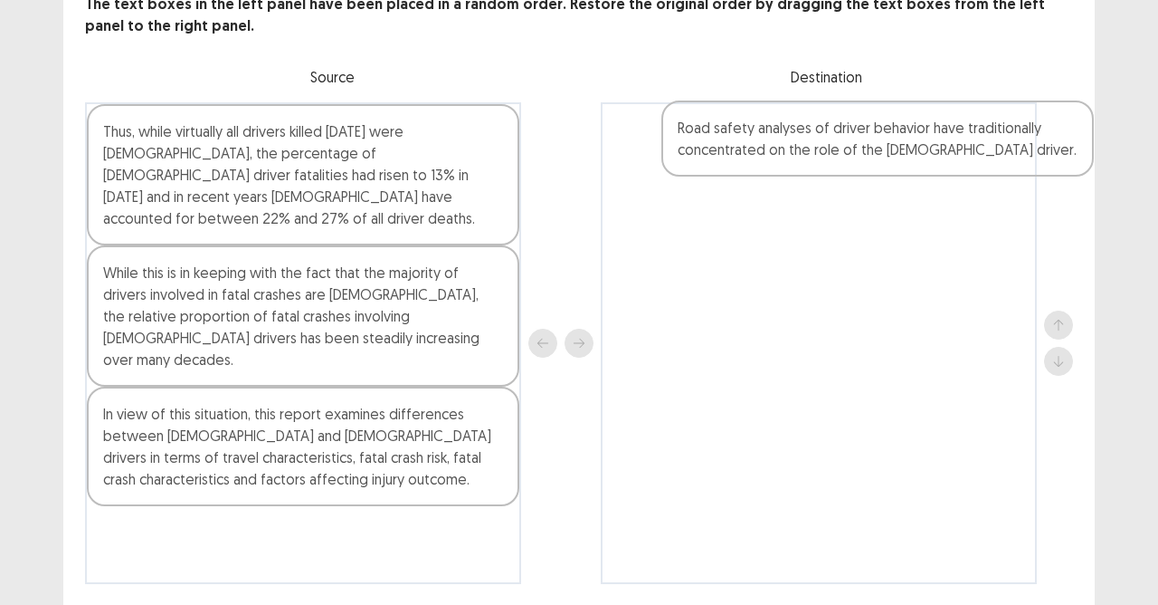
drag, startPoint x: 234, startPoint y: 390, endPoint x: 814, endPoint y: 163, distance: 623.0
click at [814, 163] on div "Thus, while virtually all drivers killed 45 years ago were male, the percentage…" at bounding box center [579, 342] width 988 height 481
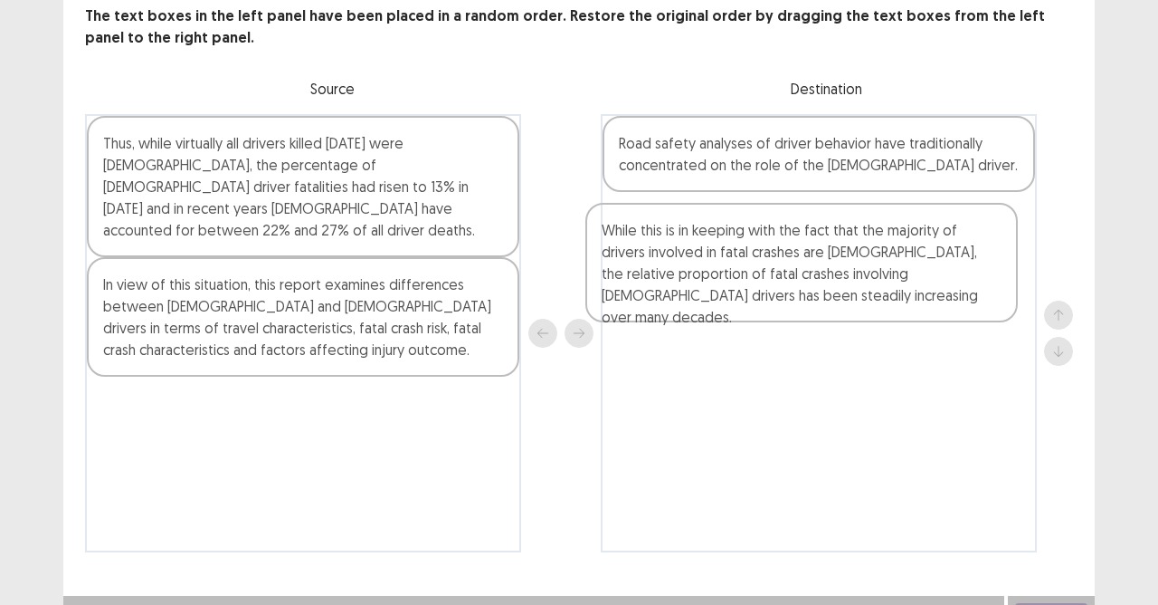
drag, startPoint x: 244, startPoint y: 288, endPoint x: 779, endPoint y: 268, distance: 535.3
click at [779, 268] on div "Thus, while virtually all drivers killed 45 years ago were male, the percentage…" at bounding box center [579, 333] width 988 height 438
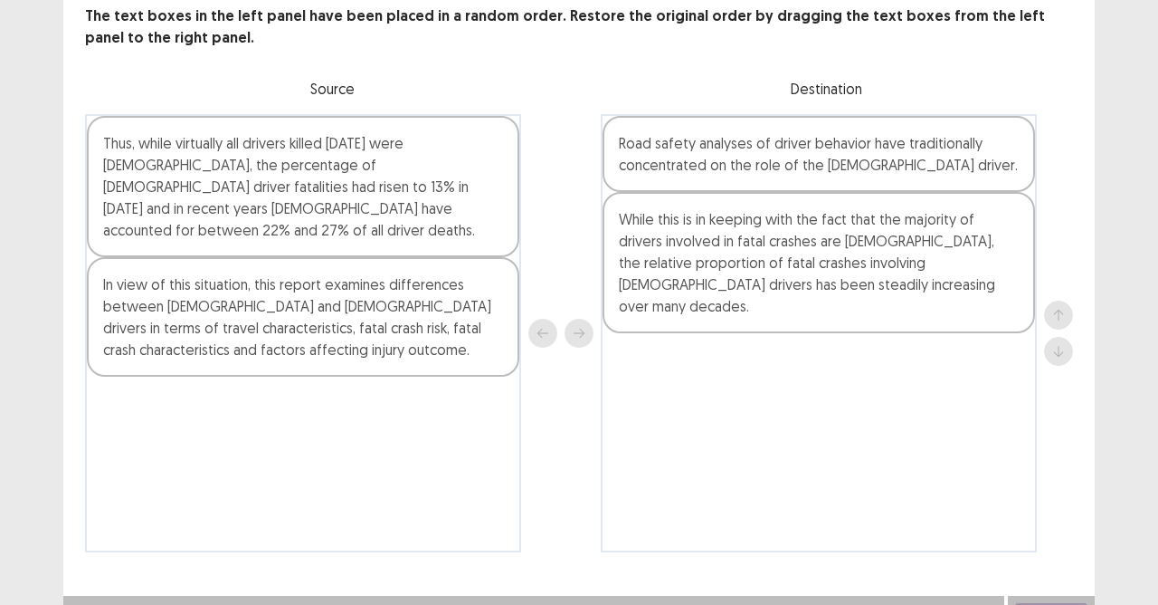
scroll to position [114, 0]
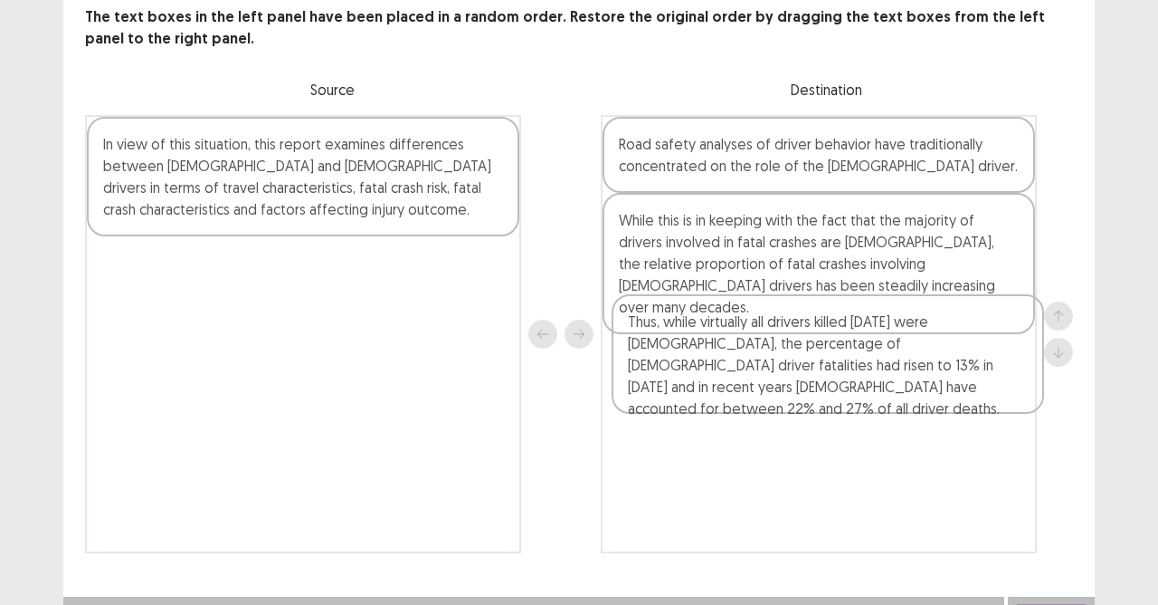
drag, startPoint x: 341, startPoint y: 141, endPoint x: 869, endPoint y: 333, distance: 561.5
click at [869, 333] on div "Thus, while virtually all drivers killed 45 years ago were male, the percentage…" at bounding box center [579, 334] width 988 height 438
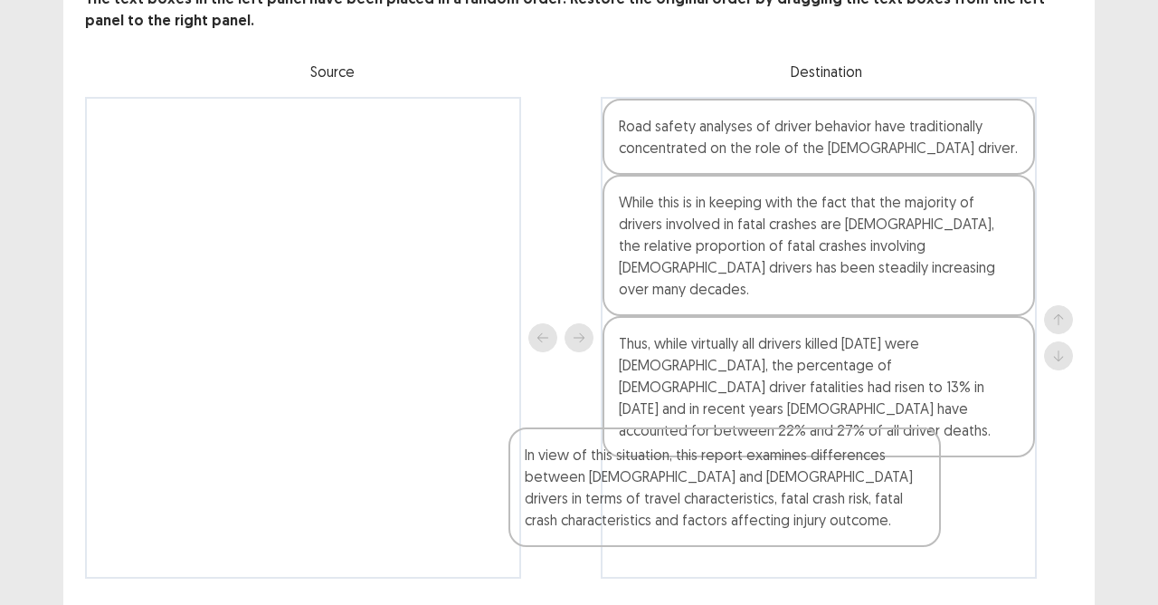
scroll to position [134, 0]
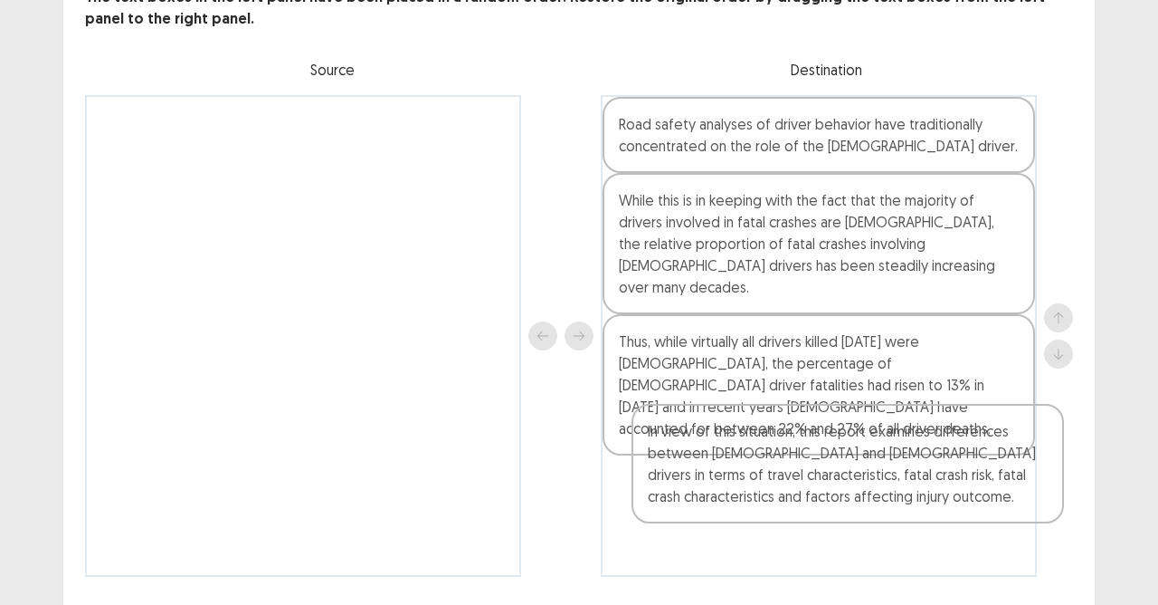
drag, startPoint x: 325, startPoint y: 176, endPoint x: 874, endPoint y: 475, distance: 625.8
click at [874, 475] on div "In view of this situation, this report examines differences between male and fe…" at bounding box center [579, 335] width 988 height 481
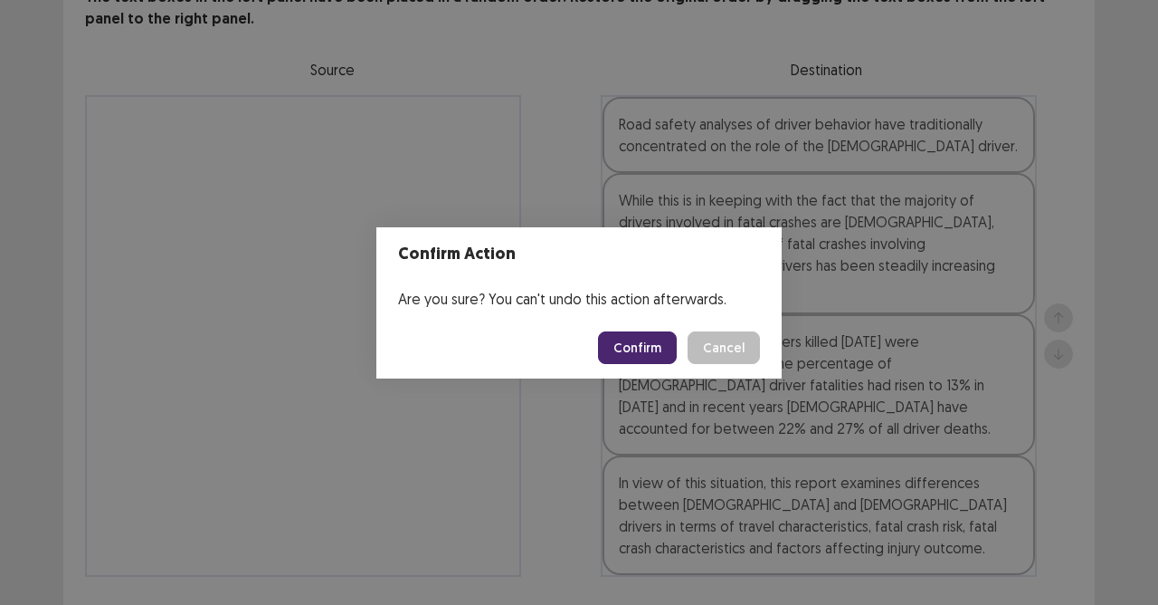
click at [652, 362] on button "Confirm" at bounding box center [637, 347] width 79 height 33
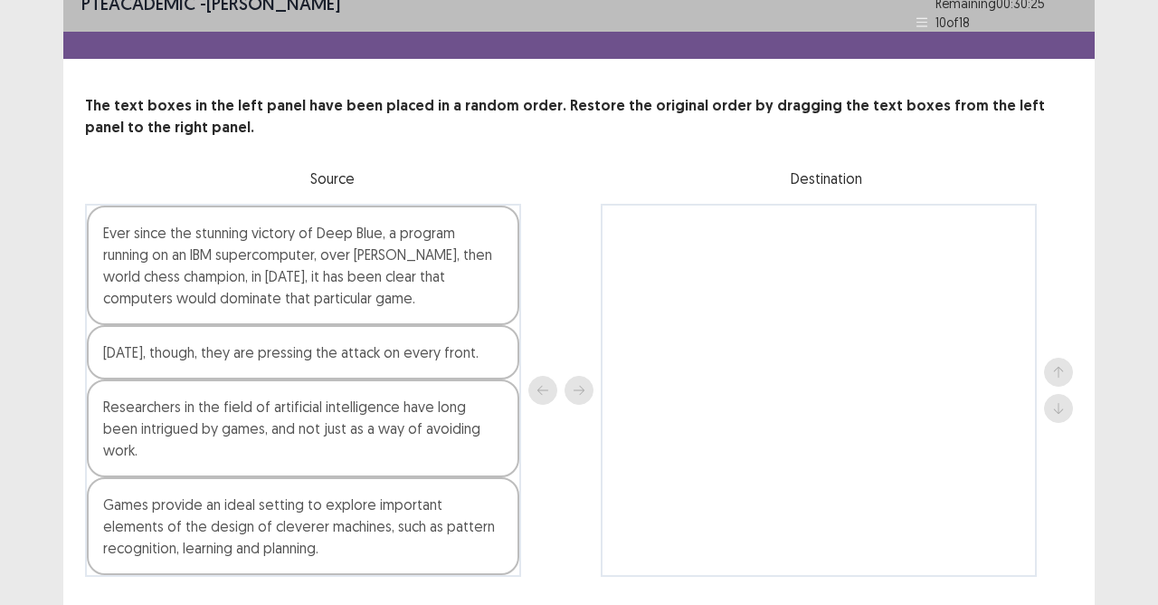
scroll to position [47, 0]
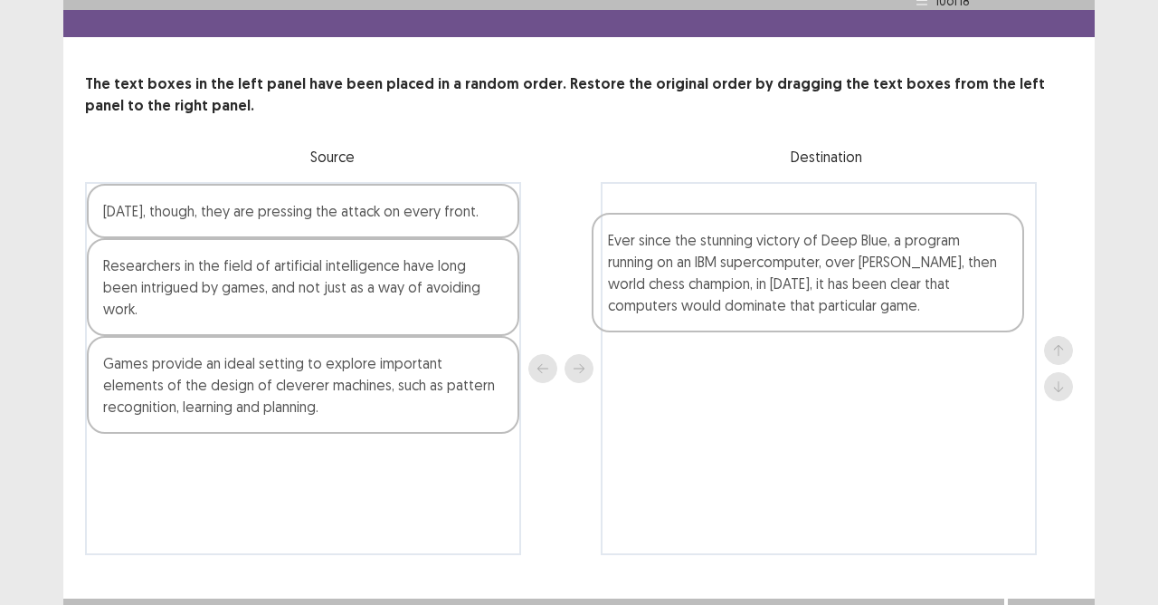
drag, startPoint x: 340, startPoint y: 270, endPoint x: 710, endPoint y: 274, distance: 369.3
click at [711, 282] on div "Ever since the stunning victory of Deep Blue, a program running on an IBM super…" at bounding box center [579, 368] width 988 height 373
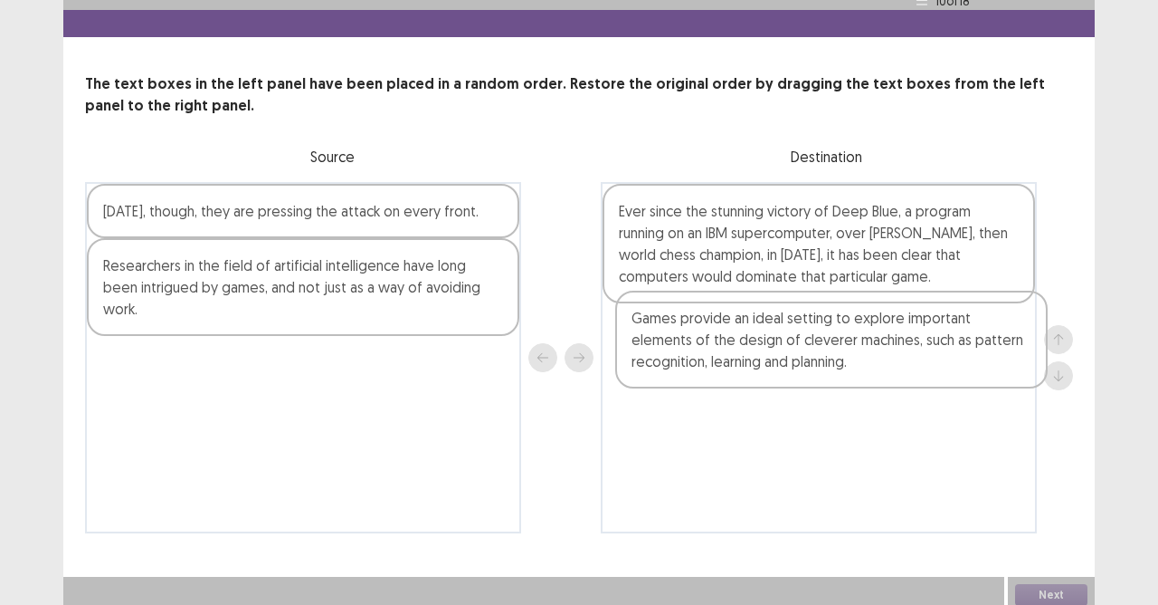
drag, startPoint x: 178, startPoint y: 375, endPoint x: 713, endPoint y: 361, distance: 535.1
click at [713, 361] on div "Today, though, they are pressing the attack on every front. Researchers in the …" at bounding box center [579, 357] width 988 height 351
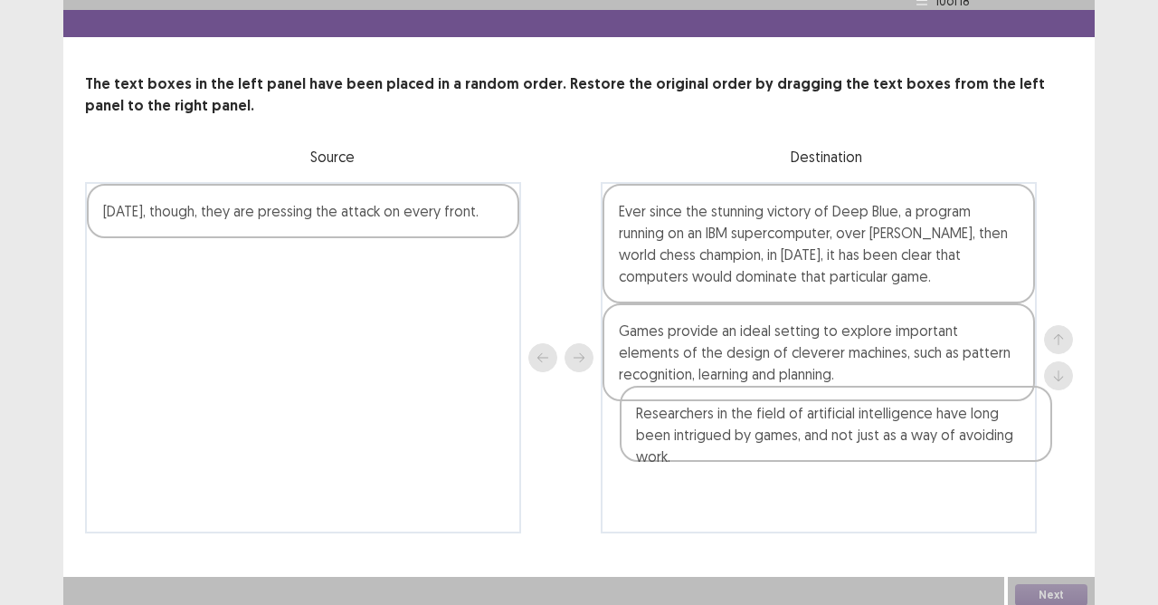
drag, startPoint x: 176, startPoint y: 276, endPoint x: 715, endPoint y: 443, distance: 564.8
click at [715, 443] on div "Today, though, they are pressing the attack on every front. Researchers in the …" at bounding box center [579, 357] width 988 height 351
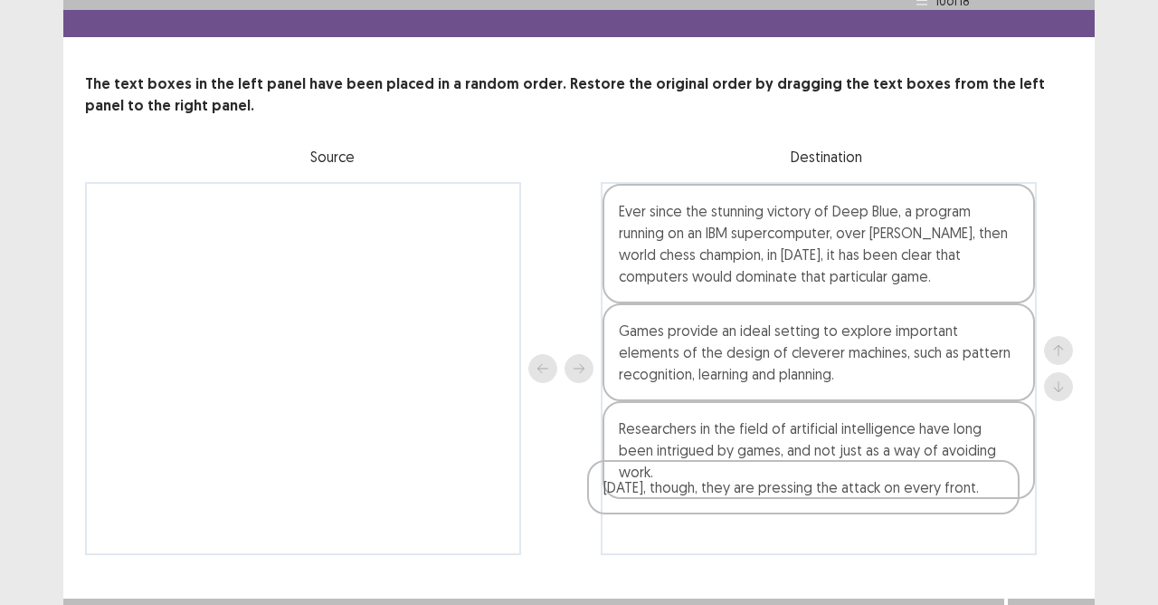
drag, startPoint x: 176, startPoint y: 213, endPoint x: 681, endPoint y: 505, distance: 582.8
click at [681, 505] on div "Today, though, they are pressing the attack on every front. Ever since the stun…" at bounding box center [579, 368] width 988 height 373
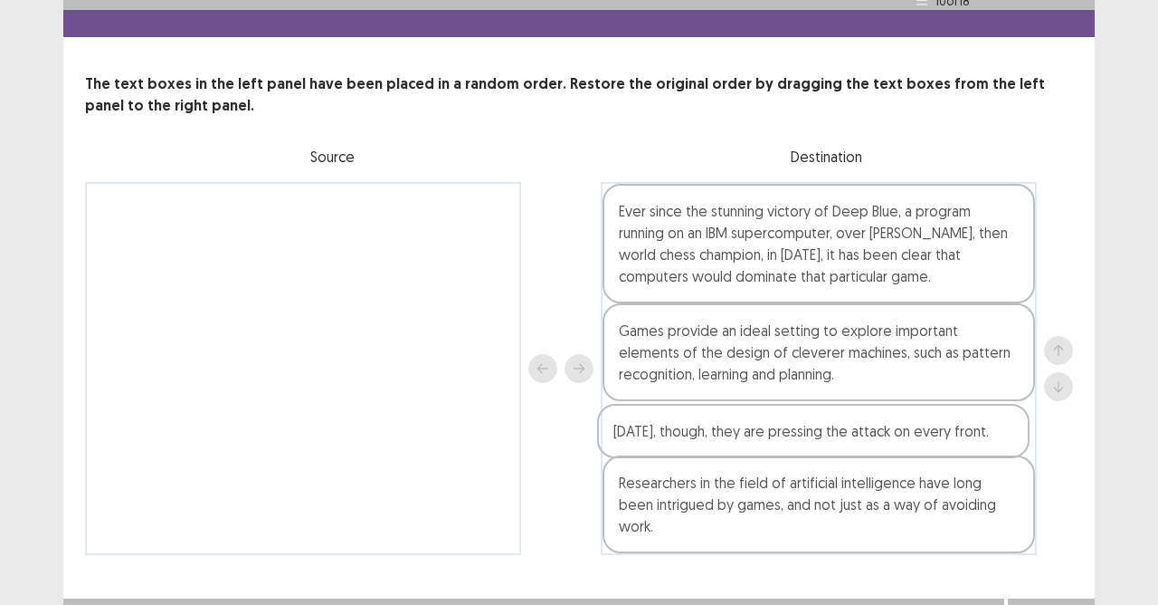
drag, startPoint x: 686, startPoint y: 510, endPoint x: 681, endPoint y: 432, distance: 78.9
click at [681, 432] on div "Ever since the stunning victory of Deep Blue, a program running on an IBM super…" at bounding box center [819, 368] width 436 height 373
click at [1035, 537] on button "Next" at bounding box center [1051, 616] width 72 height 22
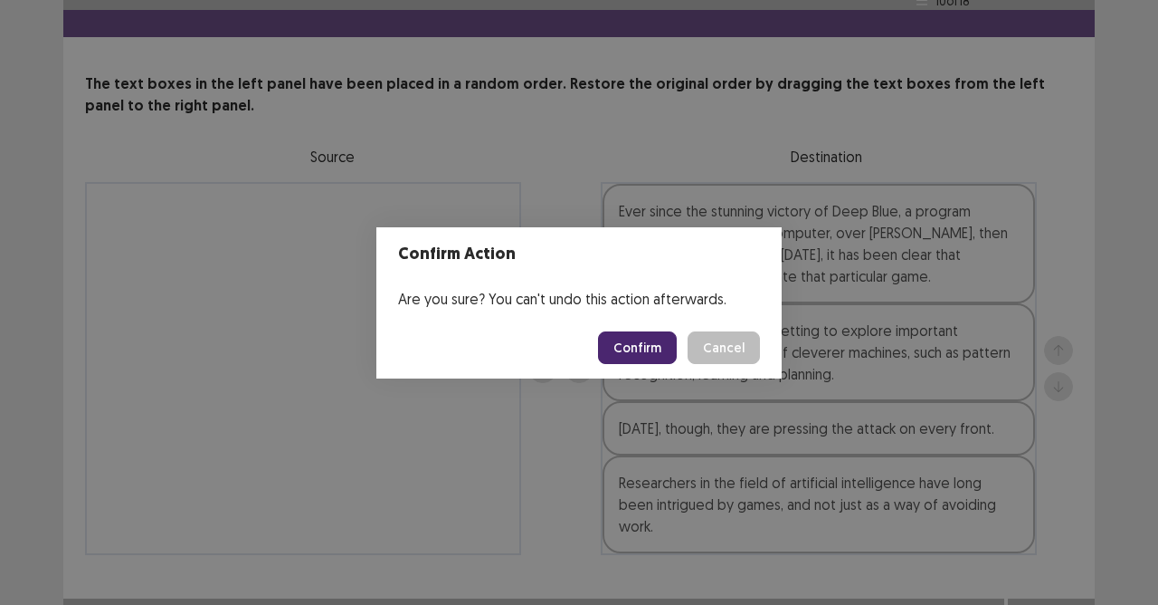
click at [650, 358] on button "Confirm" at bounding box center [637, 347] width 79 height 33
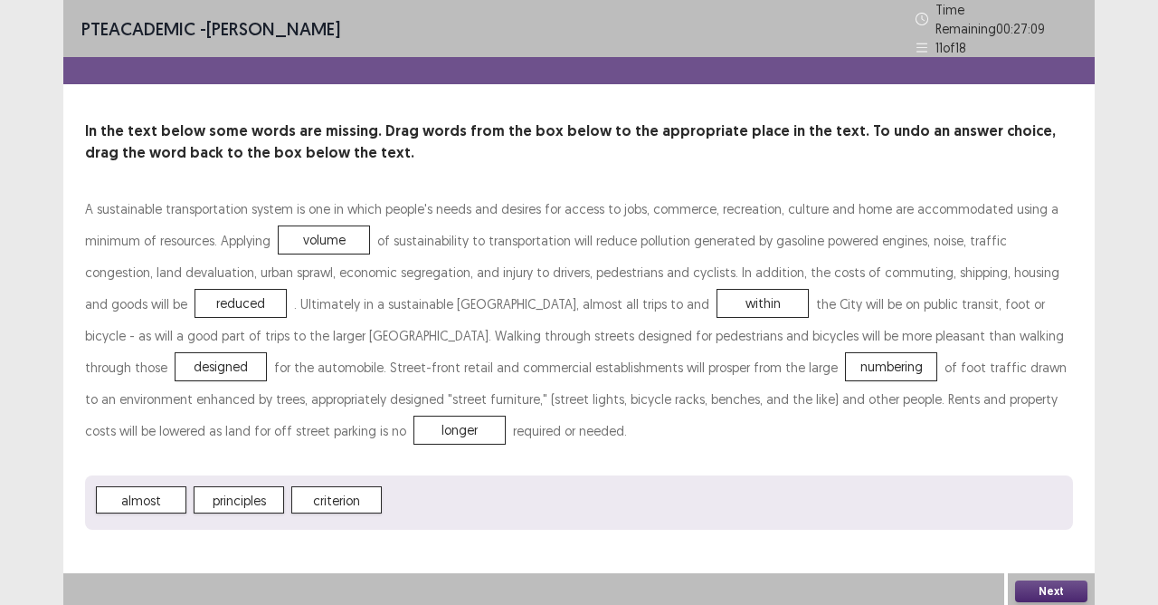
click at [1052, 537] on button "Next" at bounding box center [1051, 591] width 72 height 22
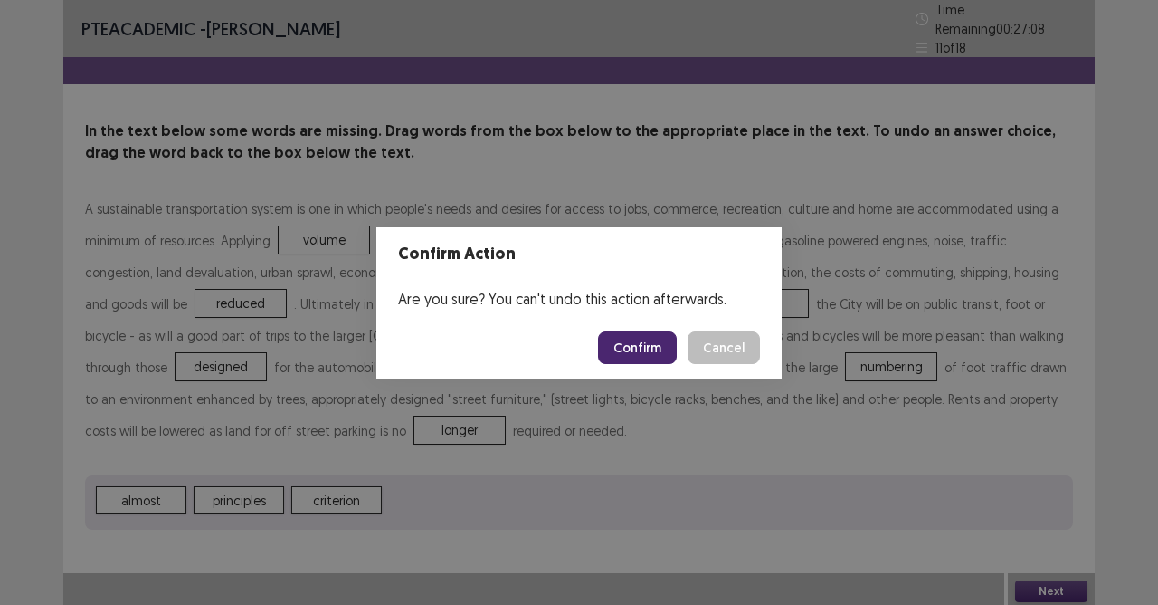
click at [662, 342] on button "Confirm" at bounding box center [637, 347] width 79 height 33
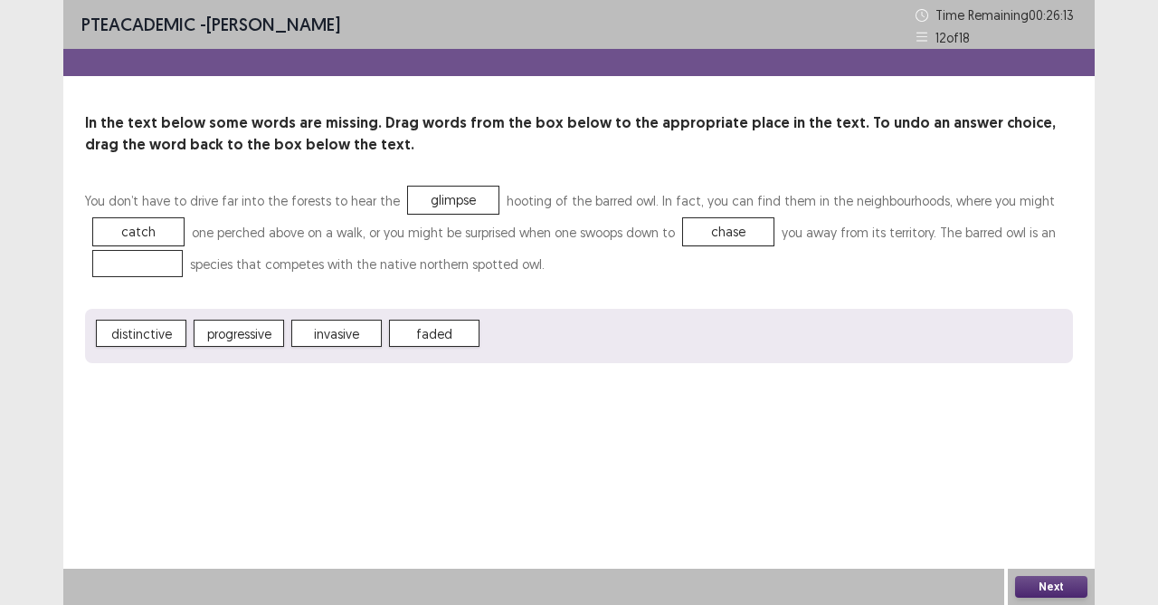
drag, startPoint x: 359, startPoint y: 349, endPoint x: 302, endPoint y: 334, distance: 59.1
click at [302, 334] on div "distinctive progressive invasive faded" at bounding box center [579, 336] width 988 height 54
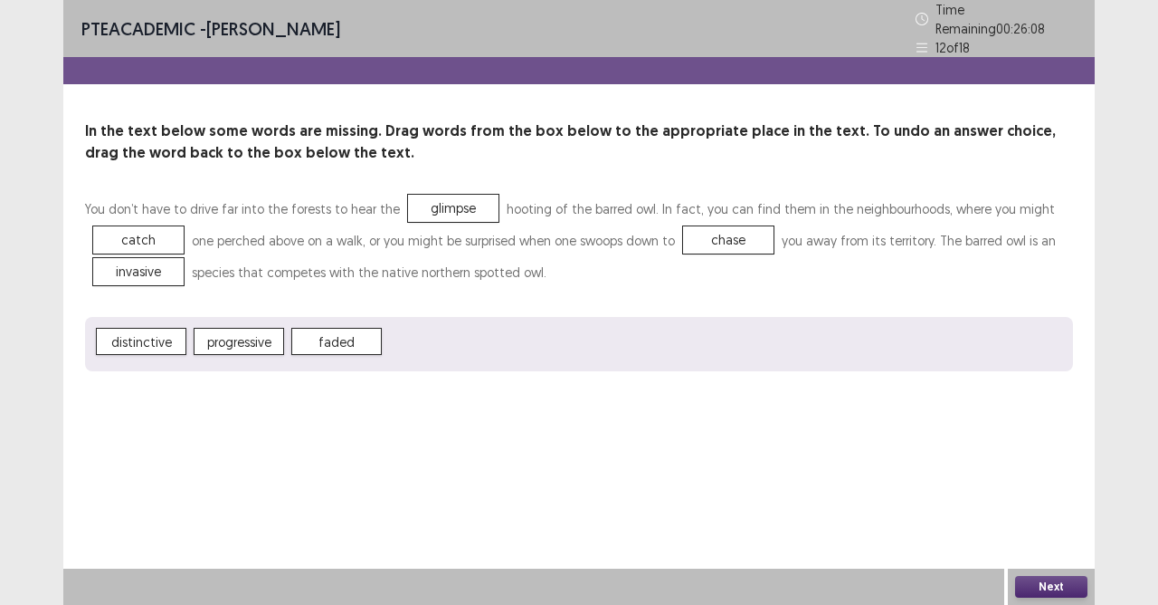
click at [1057, 537] on button "Next" at bounding box center [1051, 587] width 72 height 22
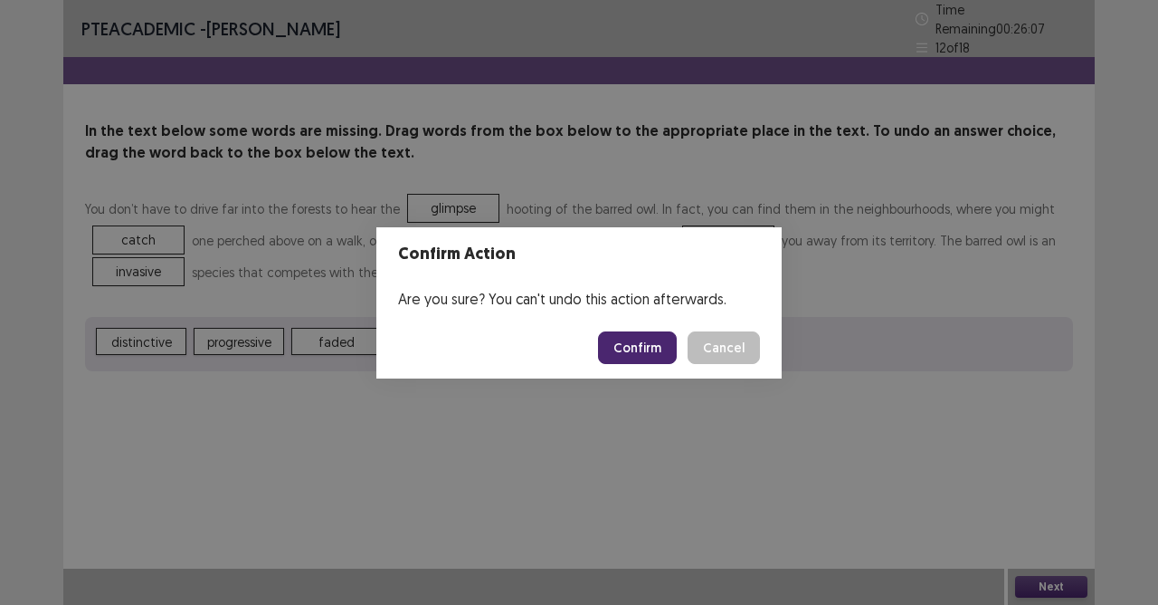
click at [639, 342] on button "Confirm" at bounding box center [637, 347] width 79 height 33
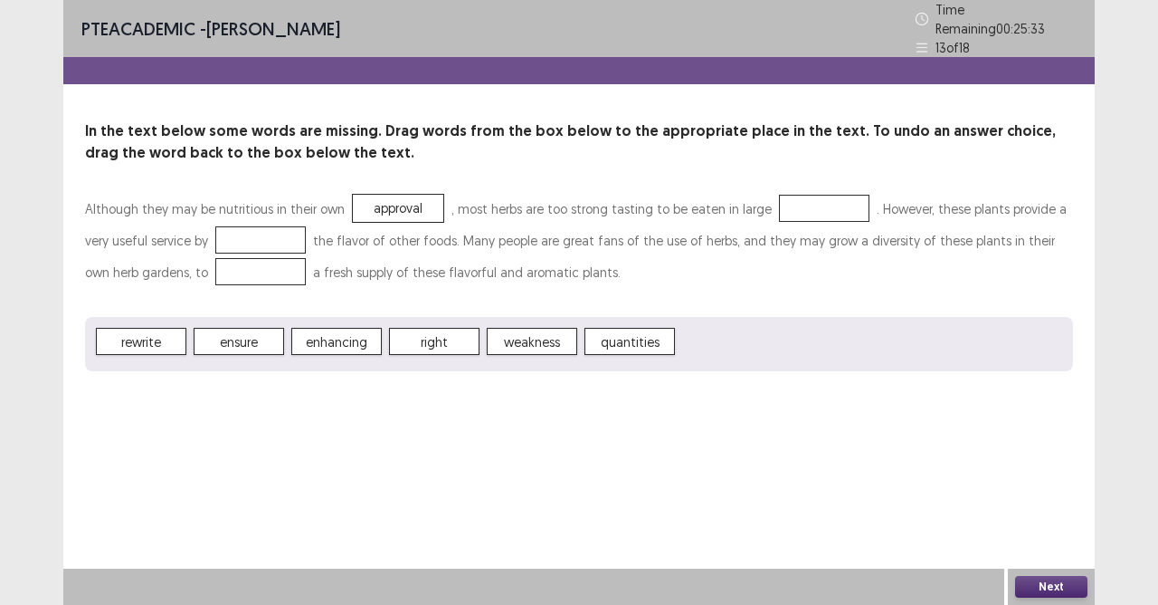
drag, startPoint x: 220, startPoint y: 254, endPoint x: 224, endPoint y: 228, distance: 26.6
click at [224, 228] on p "Although they may be nutritious in their own approval , most herbs are too stro…" at bounding box center [579, 240] width 988 height 95
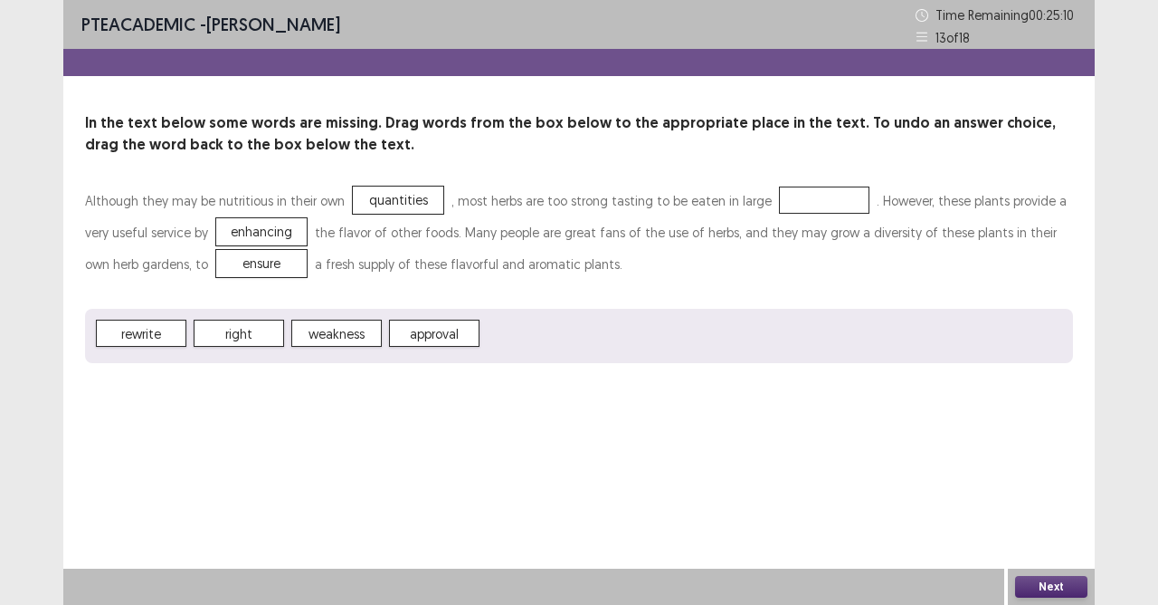
click at [1047, 537] on button "Next" at bounding box center [1051, 587] width 72 height 22
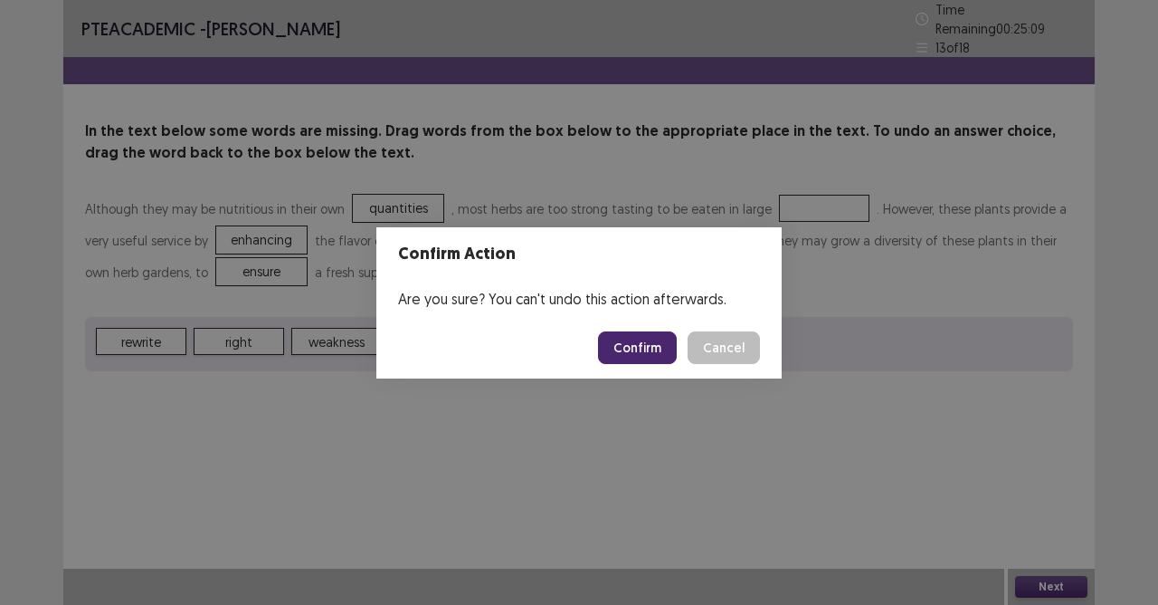
click at [672, 350] on button "Confirm" at bounding box center [637, 347] width 79 height 33
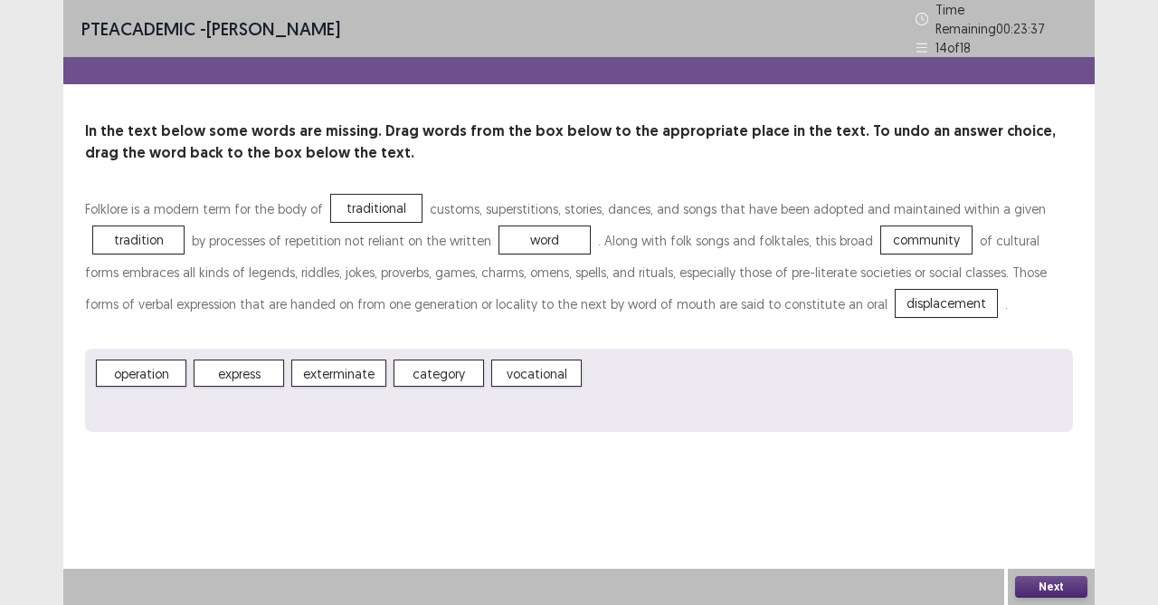
click at [1066, 537] on button "Next" at bounding box center [1051, 587] width 72 height 22
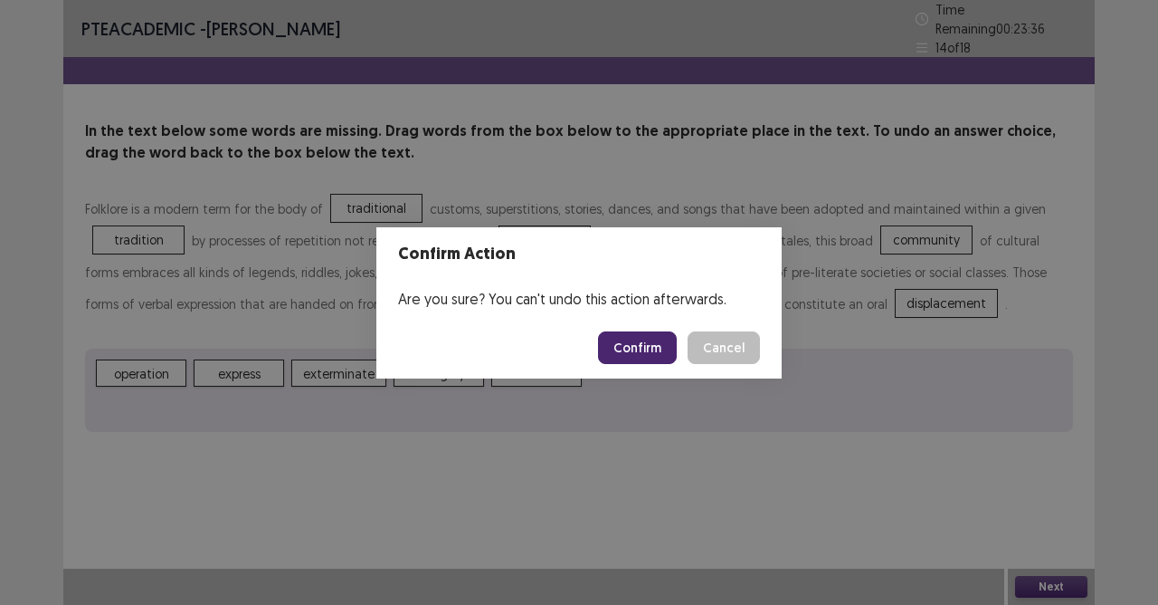
click at [615, 349] on button "Confirm" at bounding box center [637, 347] width 79 height 33
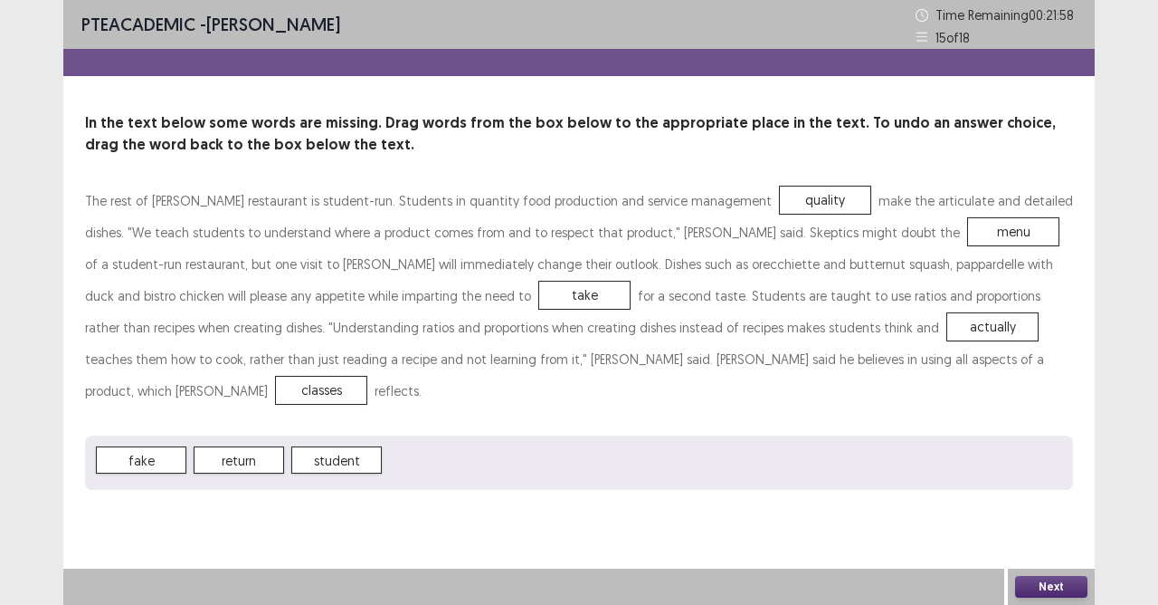
click at [1044, 537] on button "Next" at bounding box center [1051, 587] width 72 height 22
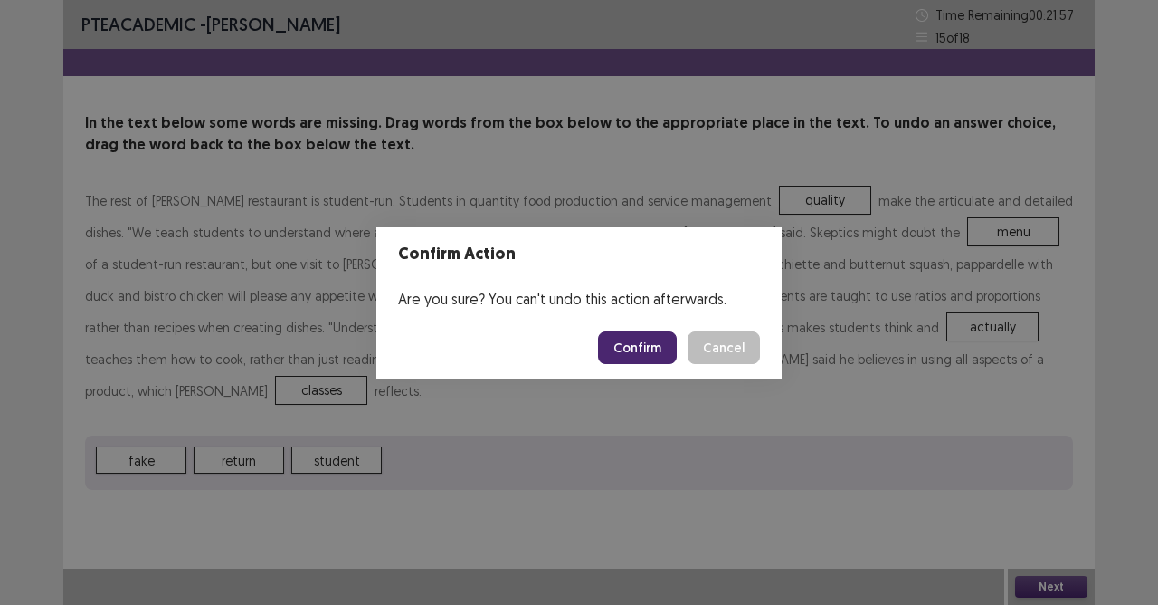
click at [652, 343] on button "Confirm" at bounding box center [637, 347] width 79 height 33
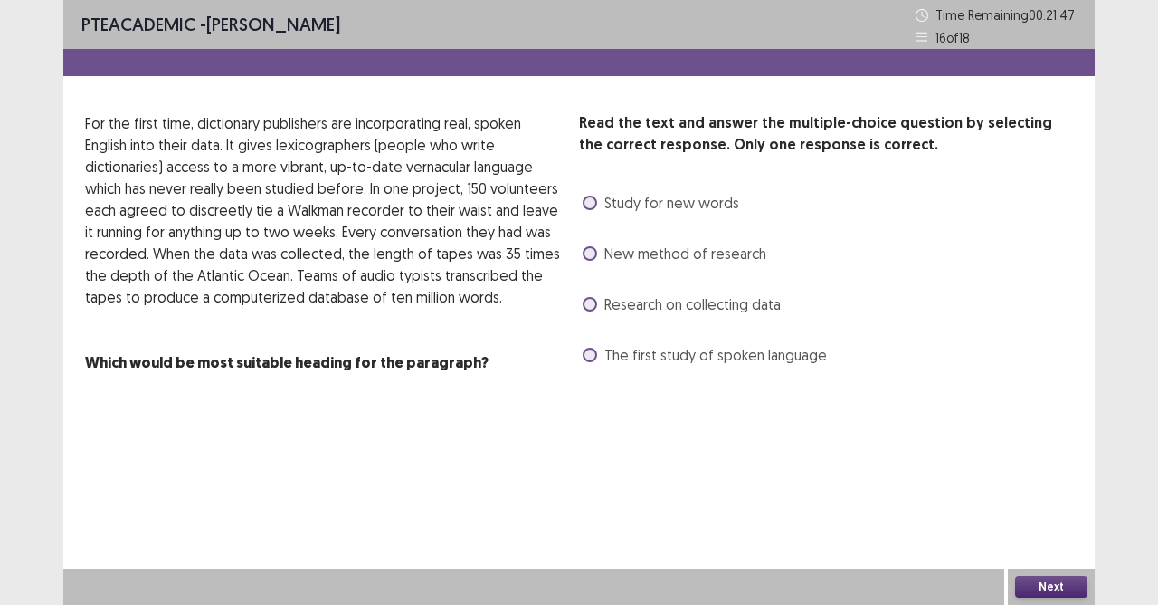
click at [603, 312] on label "Research on collecting data" at bounding box center [682, 304] width 198 height 22
click at [1033, 537] on button "Next" at bounding box center [1051, 587] width 72 height 22
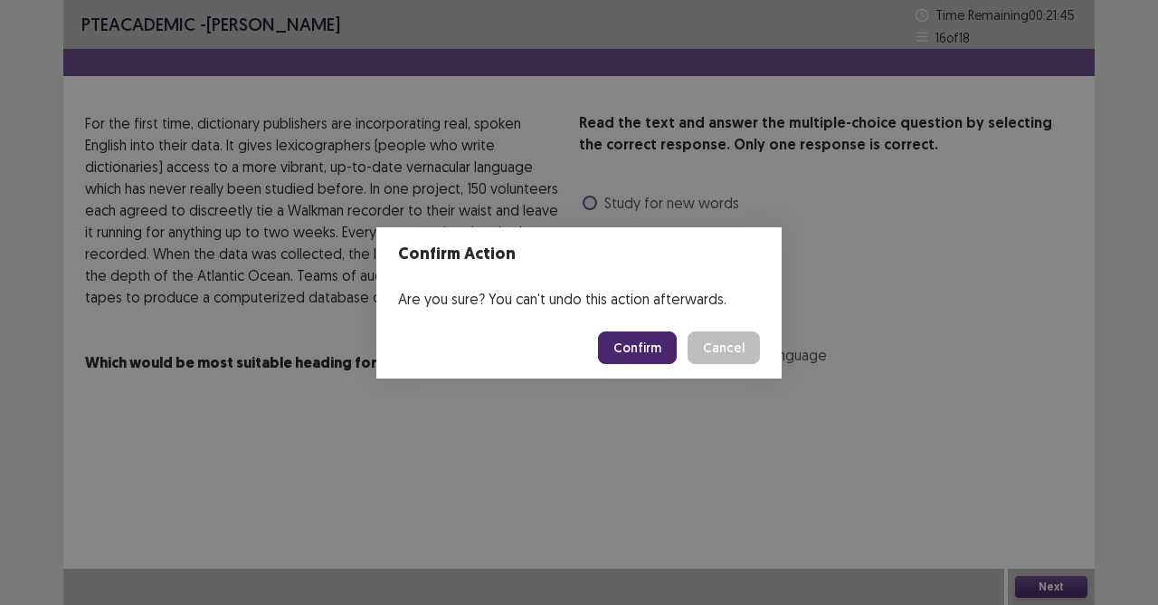
click at [658, 338] on button "Confirm" at bounding box center [637, 347] width 79 height 33
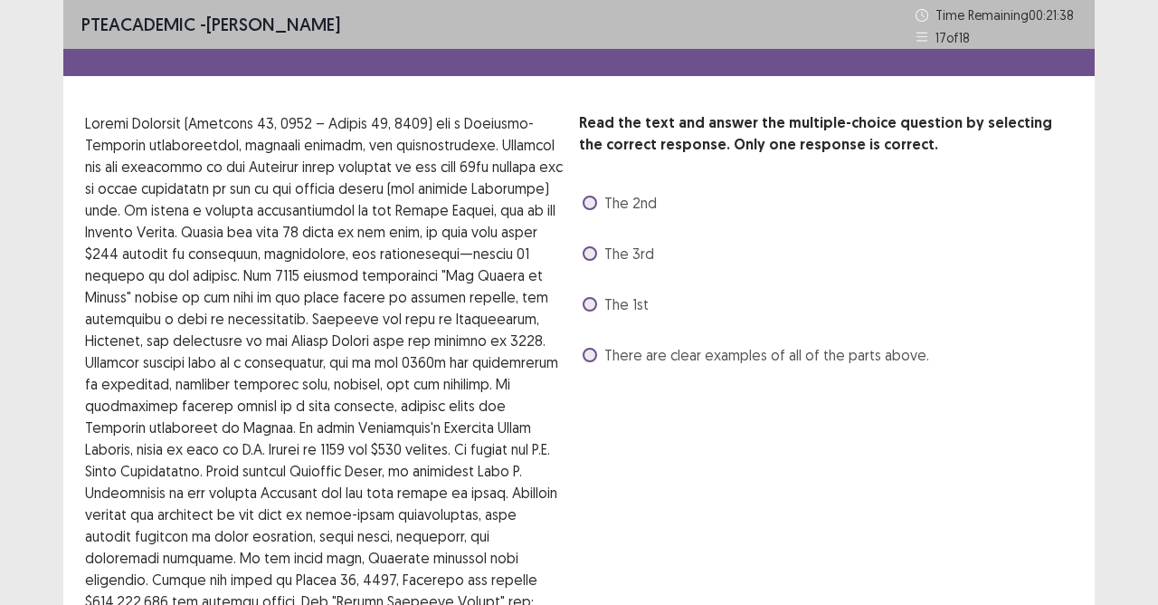
click at [596, 350] on span at bounding box center [590, 355] width 14 height 14
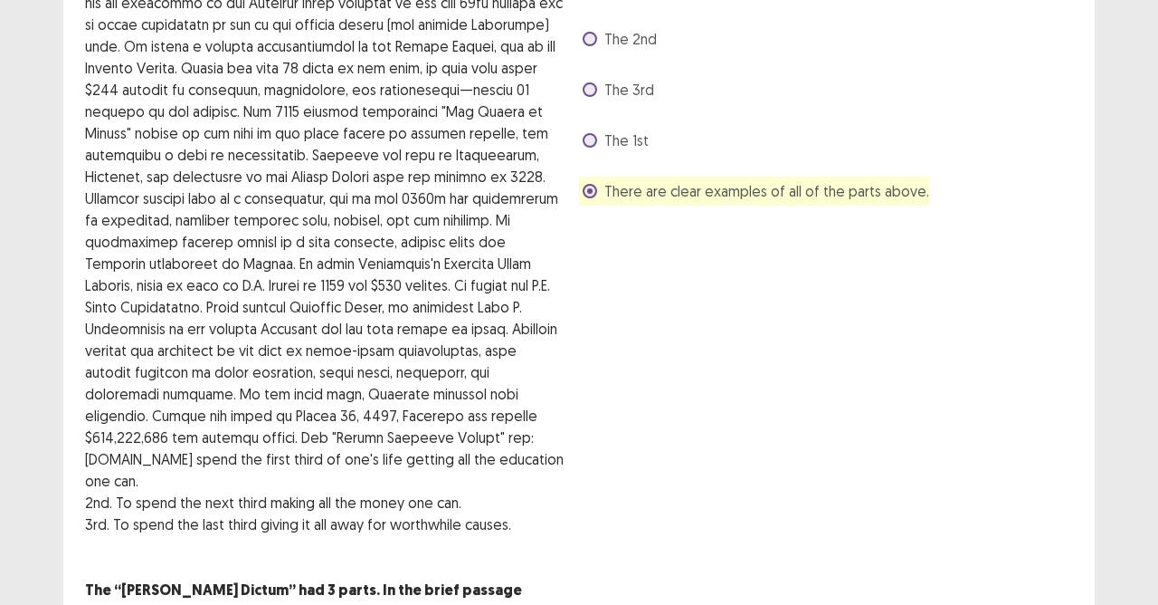
scroll to position [218, 0]
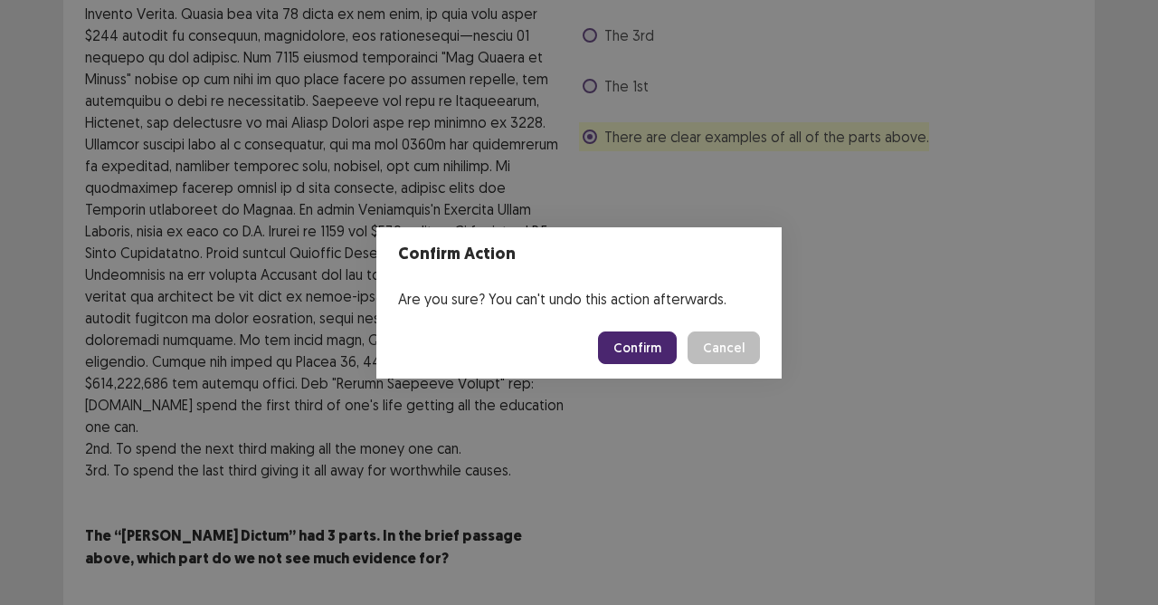
click at [1023, 537] on div "Confirm Action Are you sure? You can't undo this action afterwards. Confirm Can…" at bounding box center [579, 302] width 1158 height 605
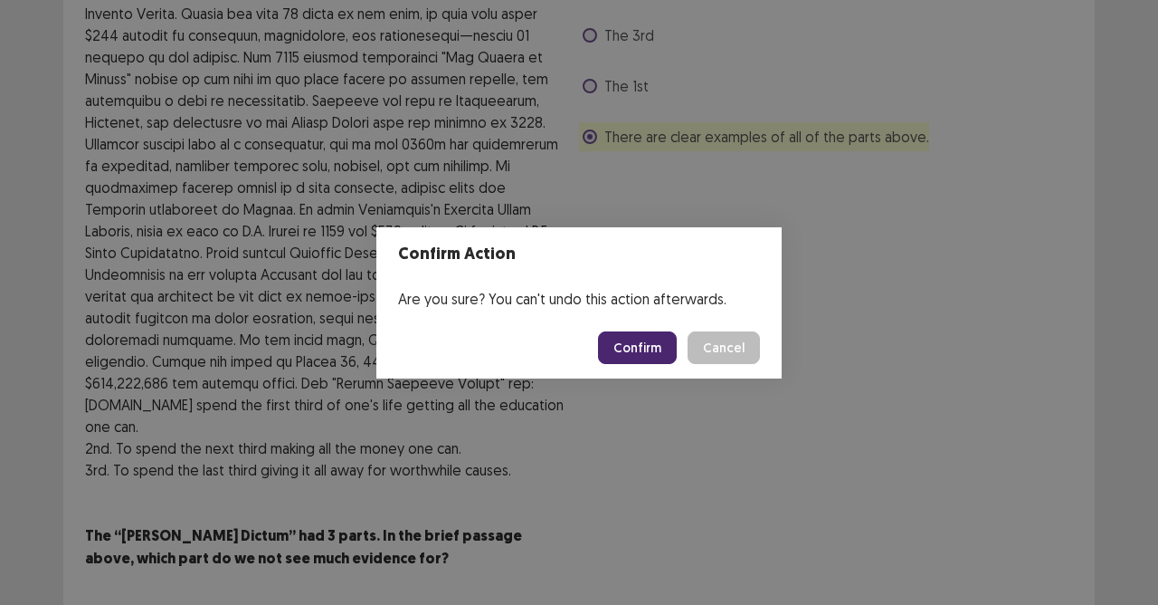
click at [667, 354] on button "Confirm" at bounding box center [637, 347] width 79 height 33
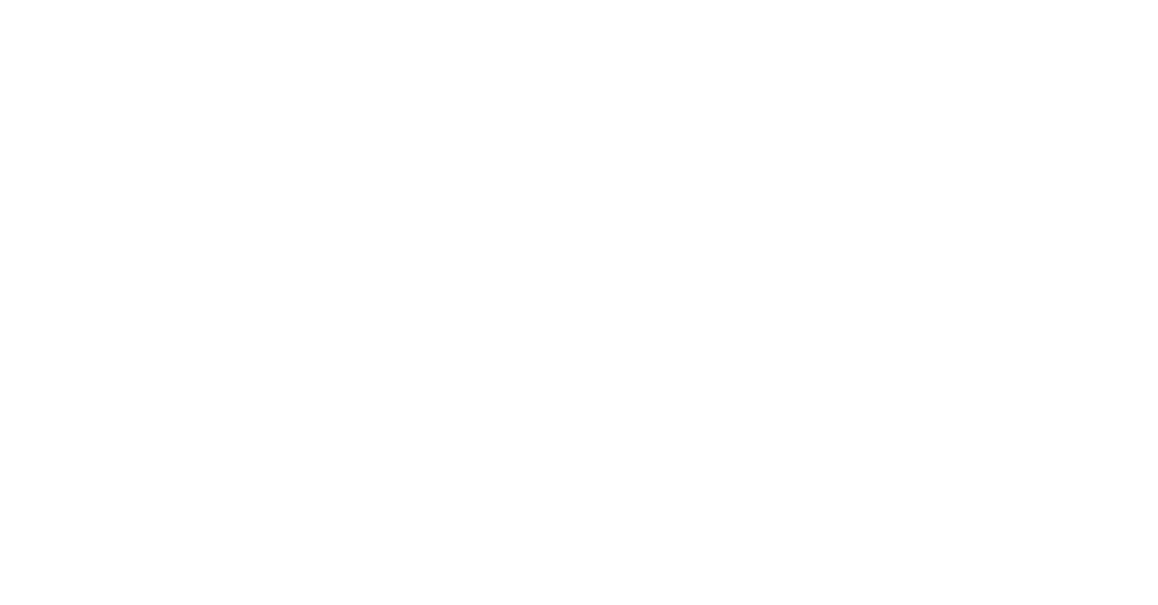
scroll to position [0, 0]
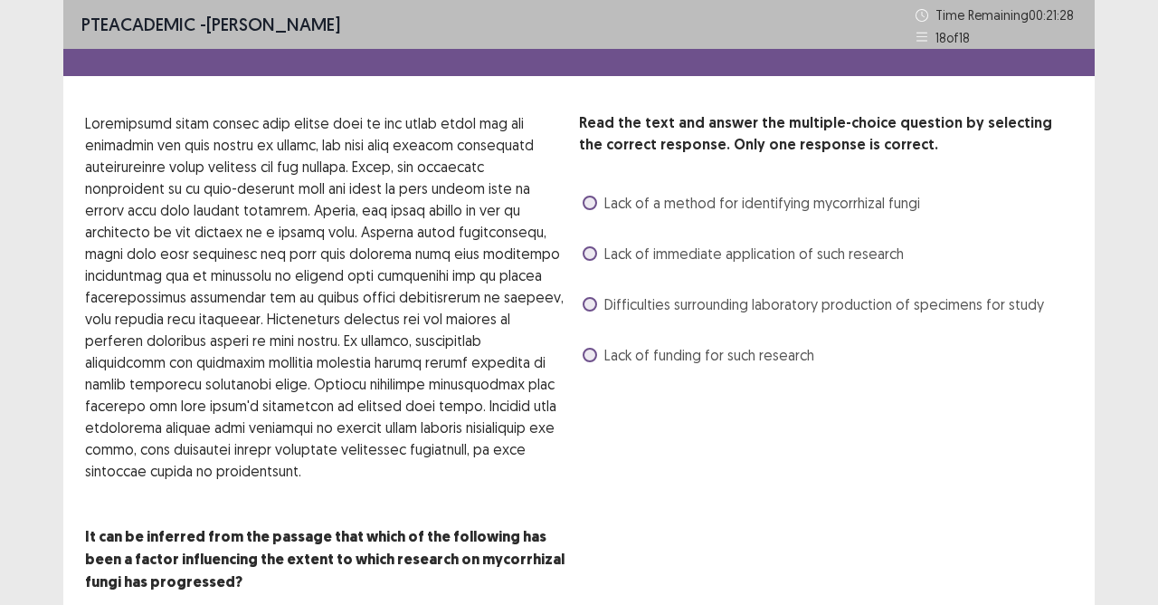
click at [563, 308] on p at bounding box center [325, 296] width 480 height 369
click at [599, 326] on div "Read the text and answer the multiple-choice question by selecting the correct …" at bounding box center [826, 240] width 494 height 257
drag, startPoint x: 599, startPoint y: 311, endPoint x: 608, endPoint y: 338, distance: 27.8
click at [603, 315] on div "Difficulties surrounding laboratory production of specimens for study" at bounding box center [811, 304] width 465 height 29
drag, startPoint x: 592, startPoint y: 348, endPoint x: 598, endPoint y: 367, distance: 20.9
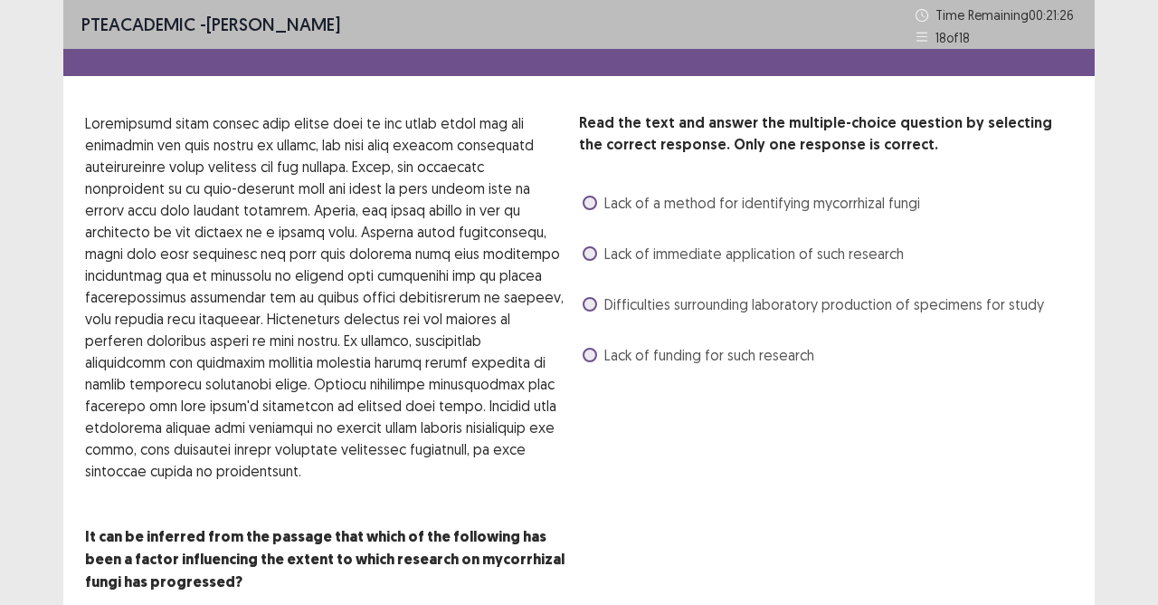
click at [596, 357] on span at bounding box center [590, 355] width 14 height 14
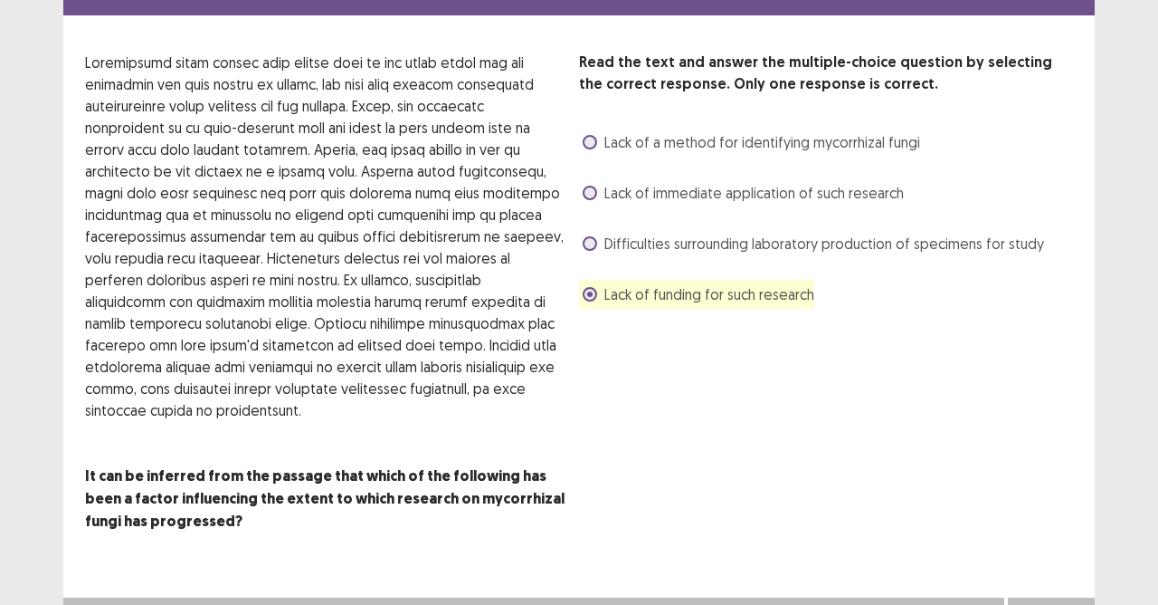
scroll to position [89, 0]
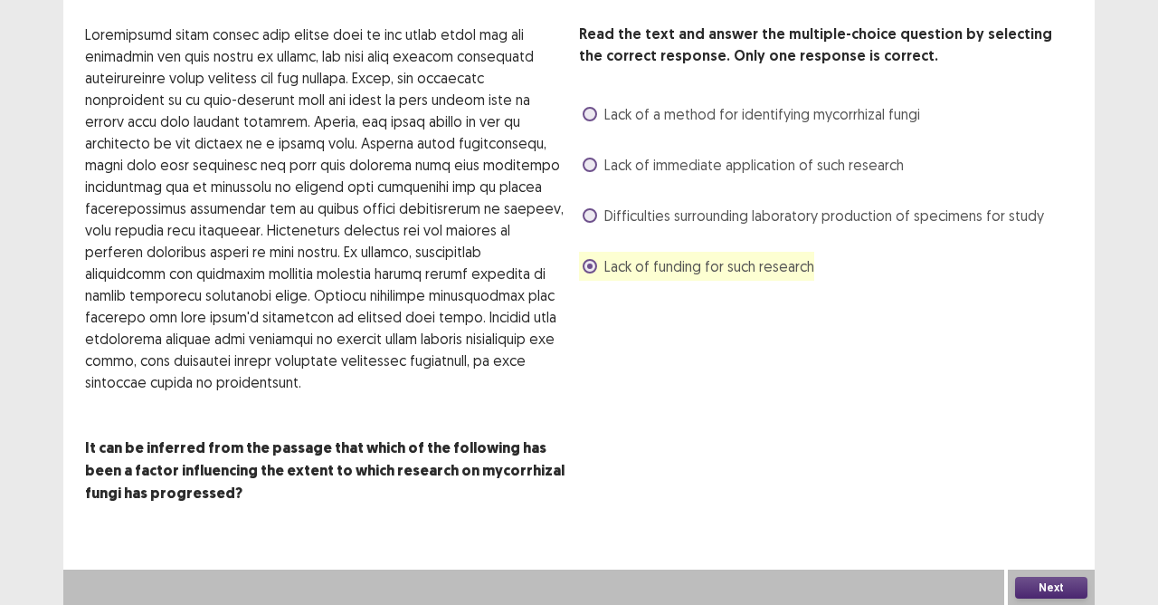
click at [1044, 537] on button "Next" at bounding box center [1051, 588] width 72 height 22
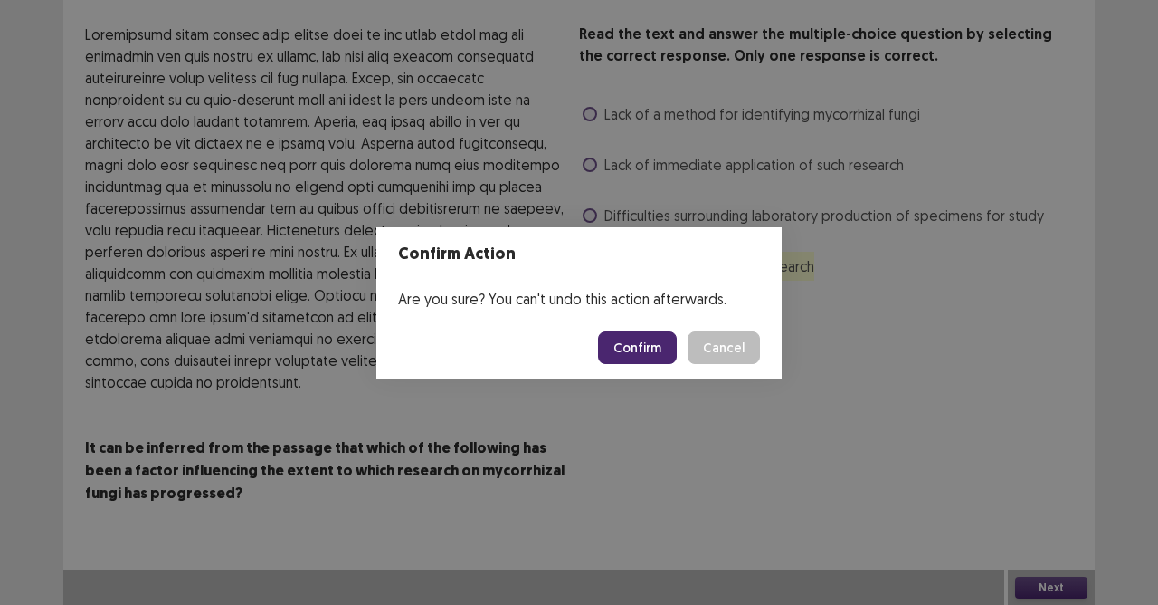
click at [637, 351] on button "Confirm" at bounding box center [637, 347] width 79 height 33
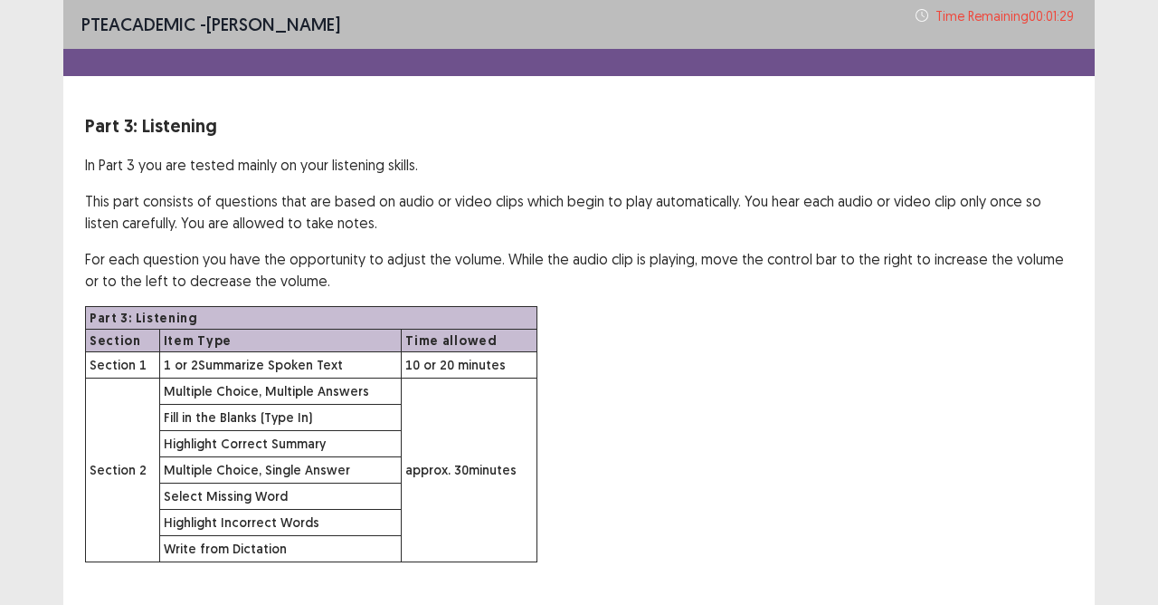
scroll to position [100, 0]
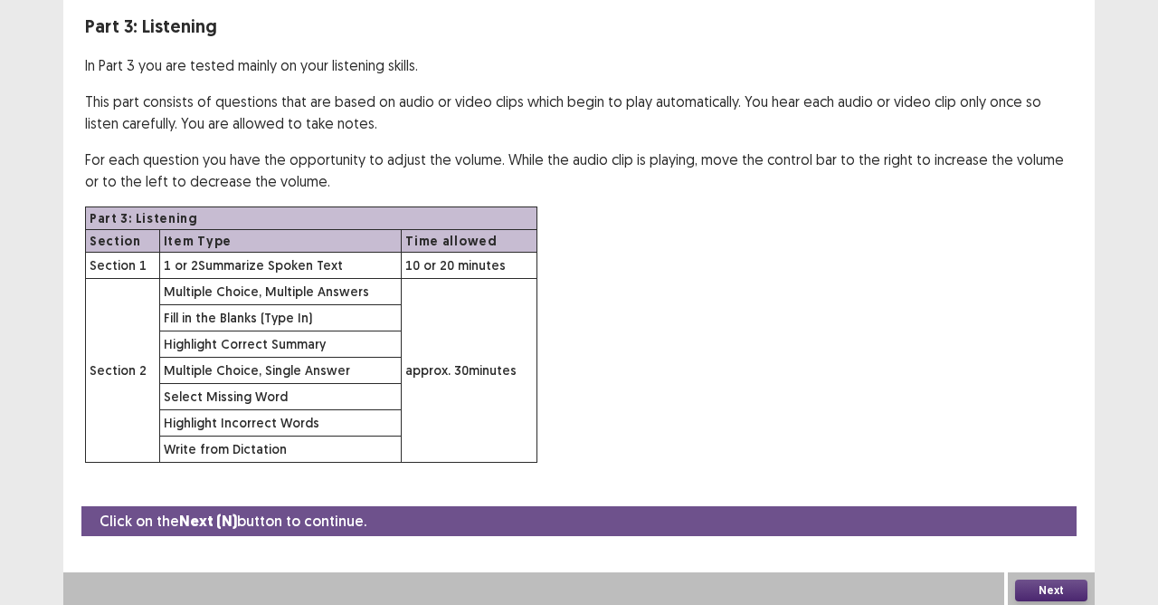
click at [1044, 537] on button "Next" at bounding box center [1051, 590] width 72 height 22
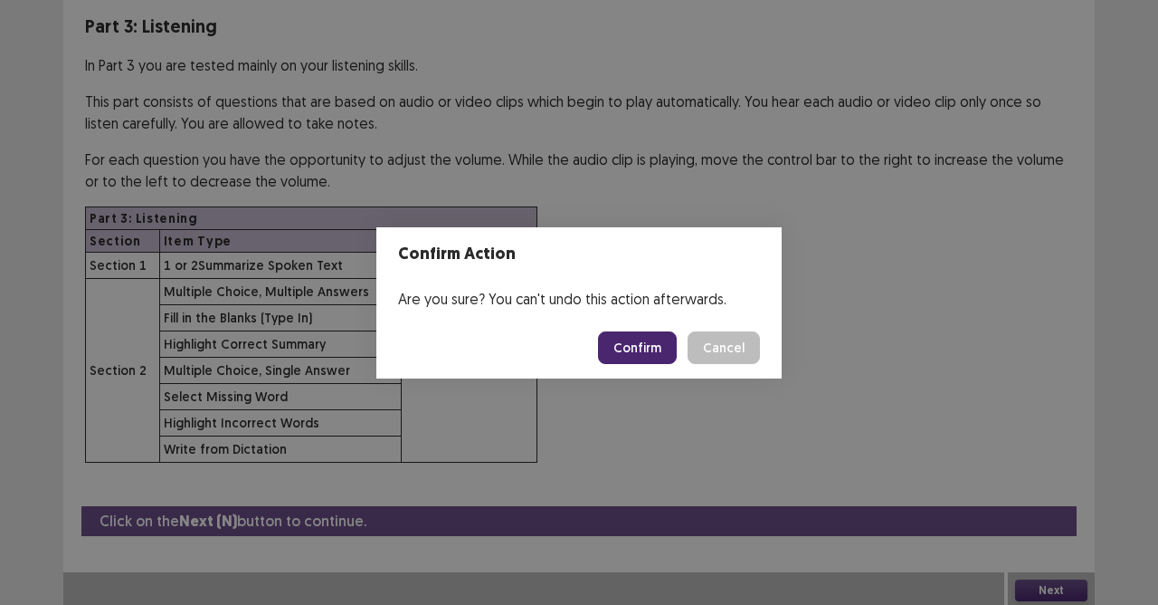
click at [648, 351] on button "Confirm" at bounding box center [637, 347] width 79 height 33
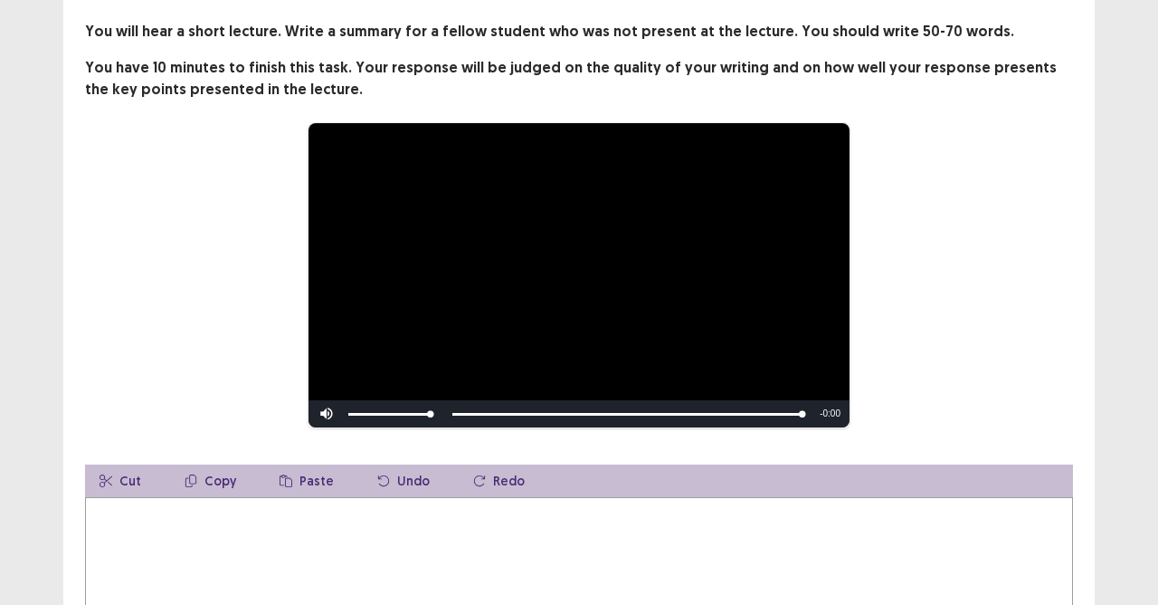
click at [456, 508] on textarea at bounding box center [579, 596] width 988 height 199
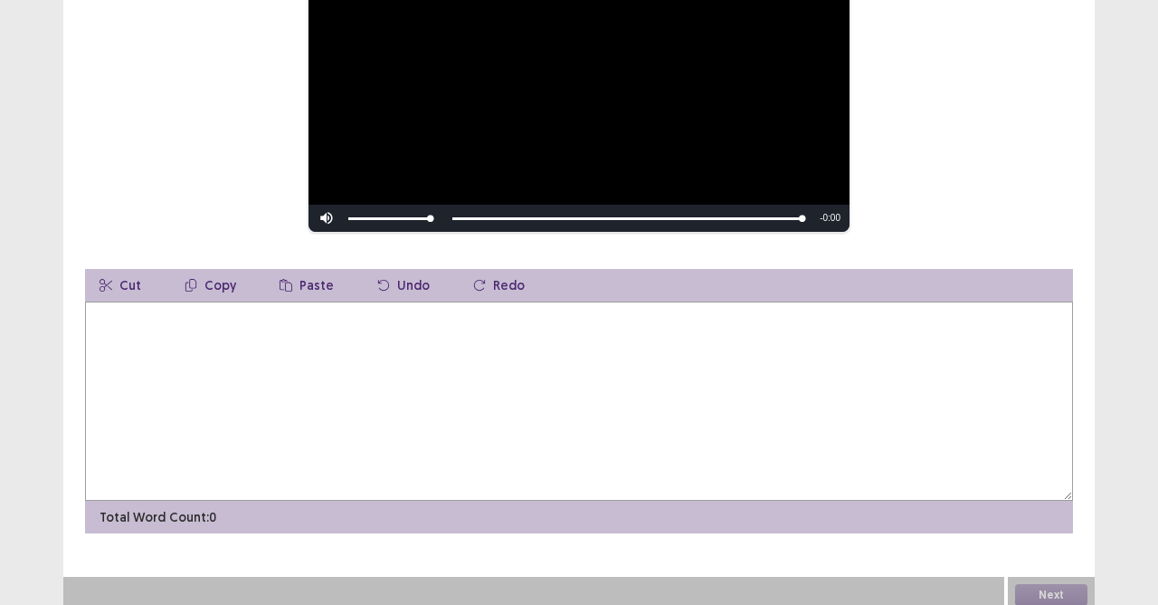
click at [361, 314] on textarea at bounding box center [579, 400] width 988 height 199
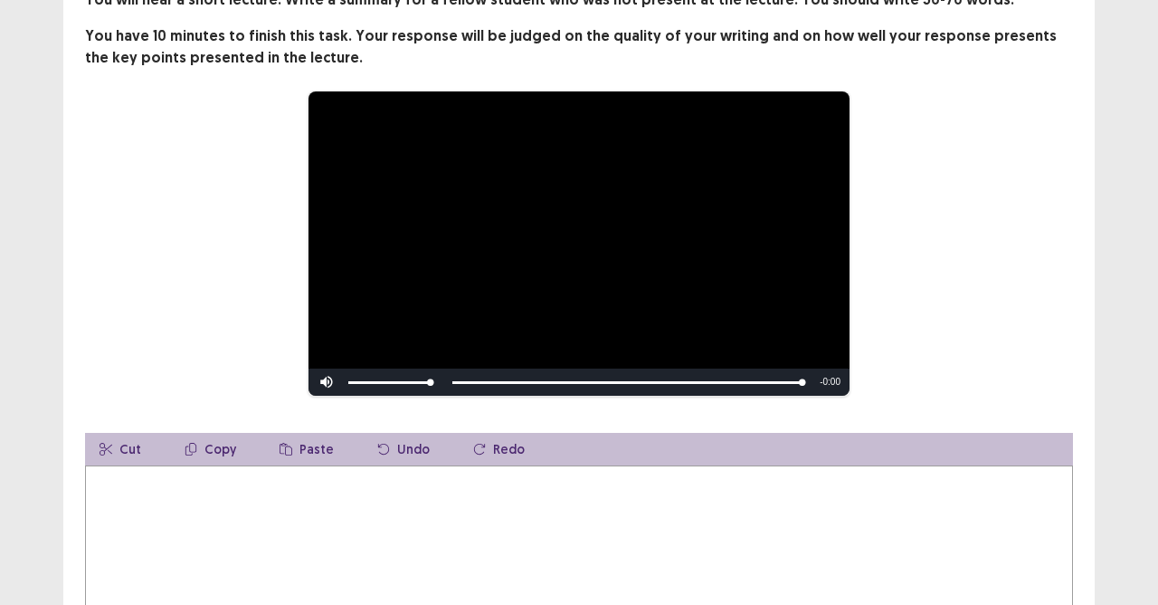
scroll to position [205, 0]
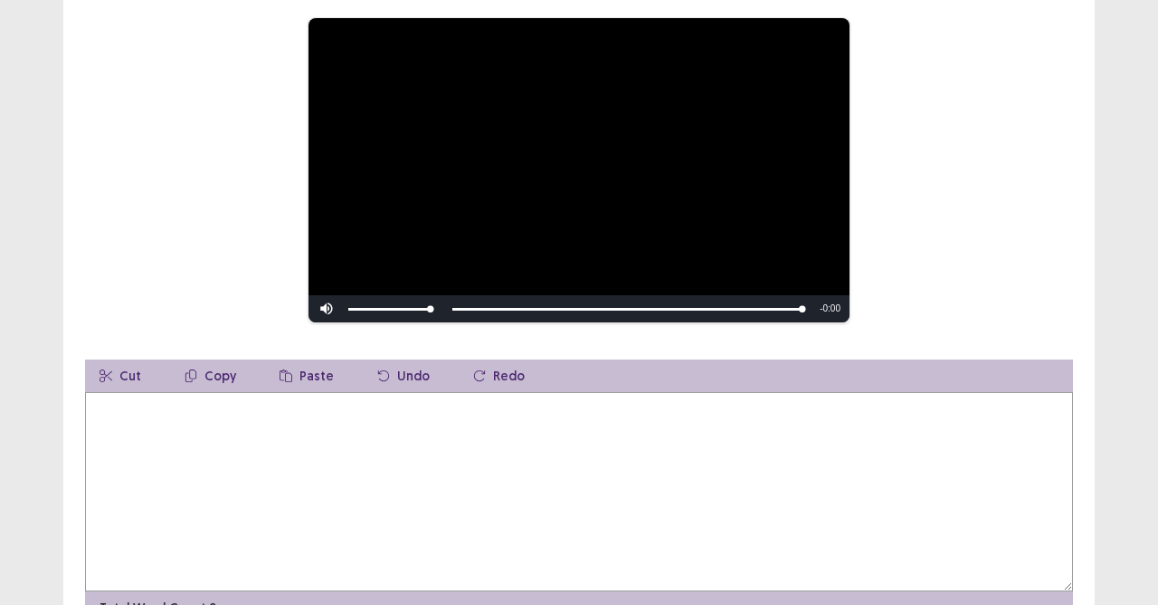
drag, startPoint x: 263, startPoint y: 409, endPoint x: 275, endPoint y: 412, distance: 12.1
click at [270, 411] on textarea at bounding box center [579, 491] width 988 height 199
type textarea "*"
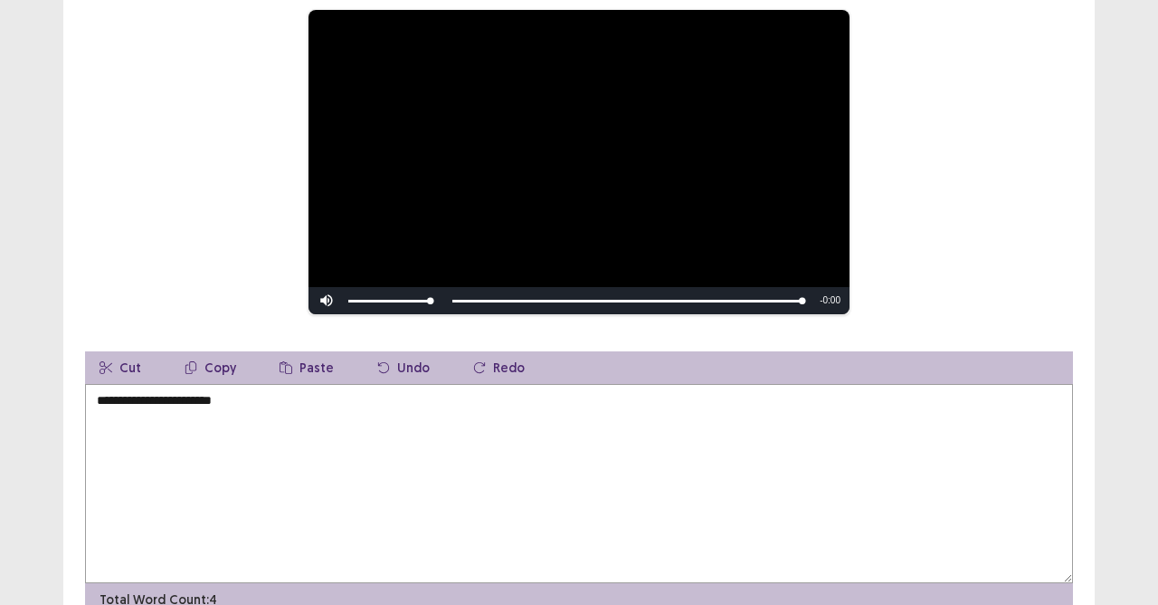
click at [295, 418] on textarea "**********" at bounding box center [579, 483] width 988 height 199
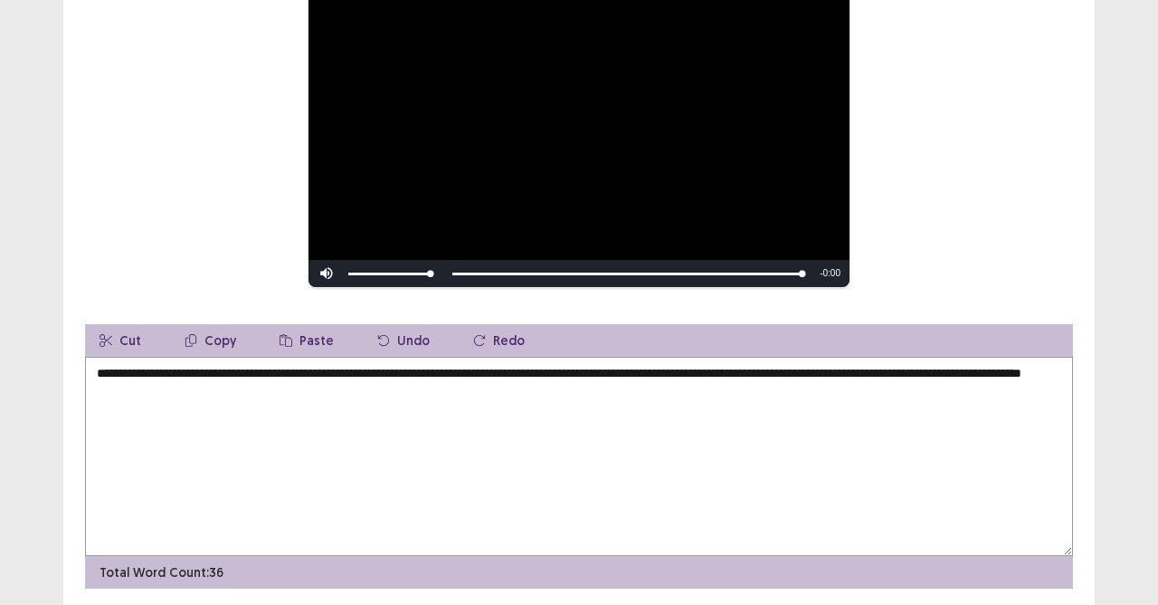
scroll to position [295, 0]
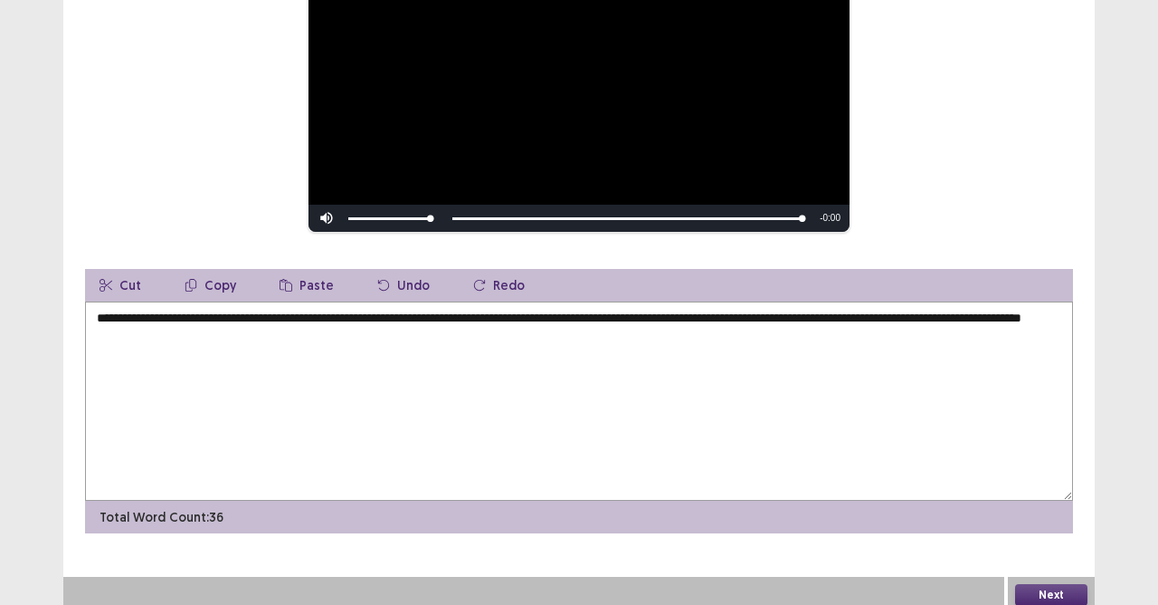
type textarea "**********"
click at [1081, 537] on button "Next" at bounding box center [1051, 595] width 72 height 22
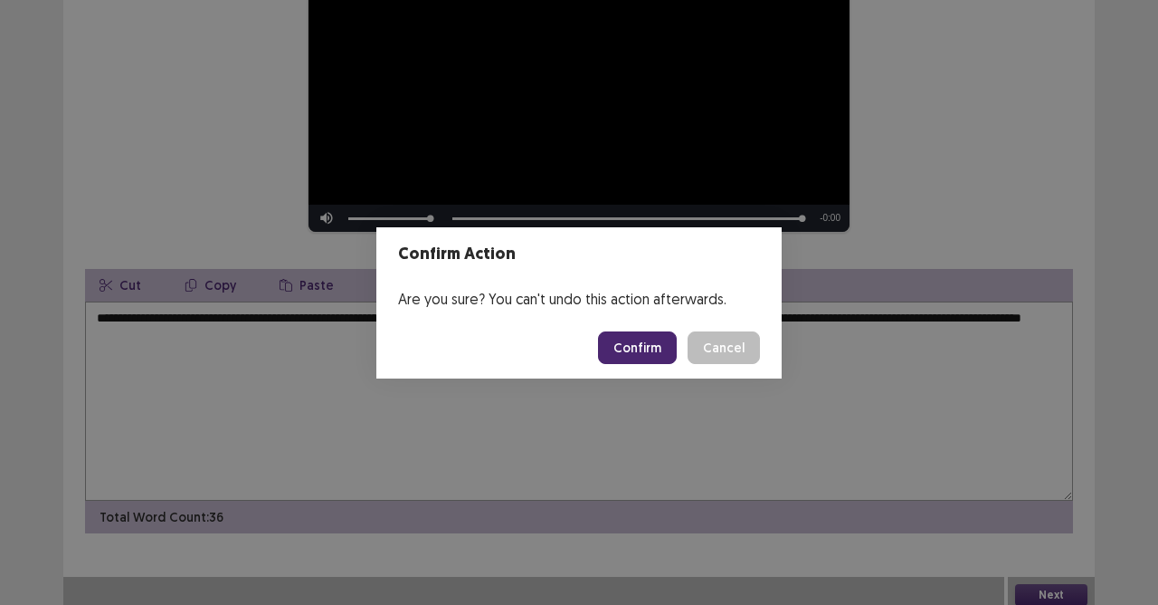
click at [643, 335] on button "Confirm" at bounding box center [637, 347] width 79 height 33
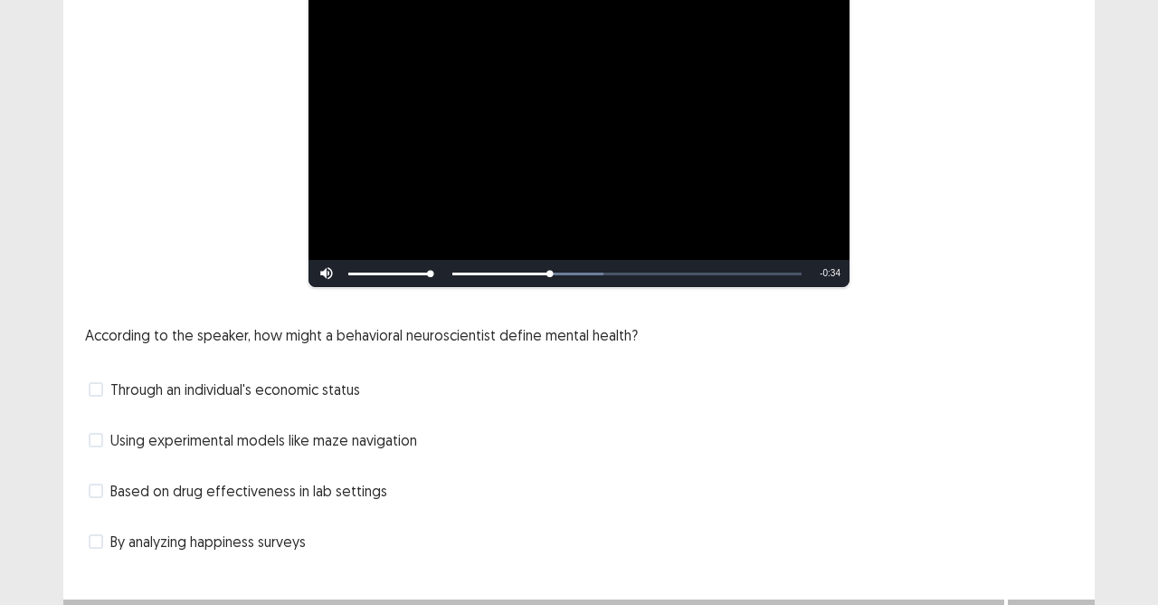
scroll to position [212, 0]
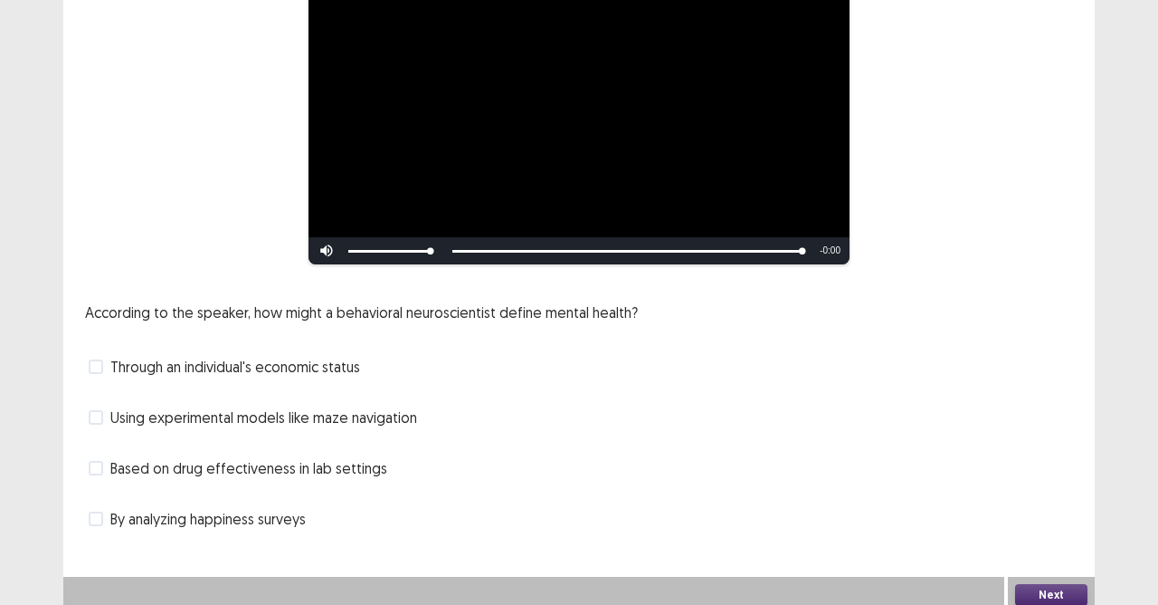
click at [100, 410] on span at bounding box center [96, 417] width 14 height 14
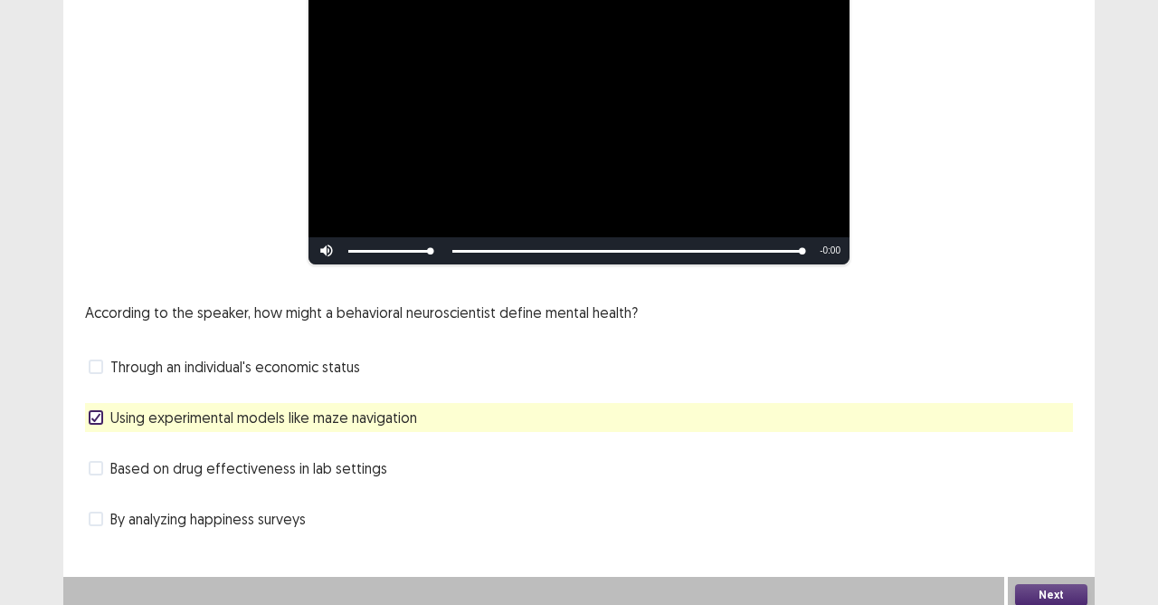
click at [1039, 537] on button "Next" at bounding box center [1051, 595] width 72 height 22
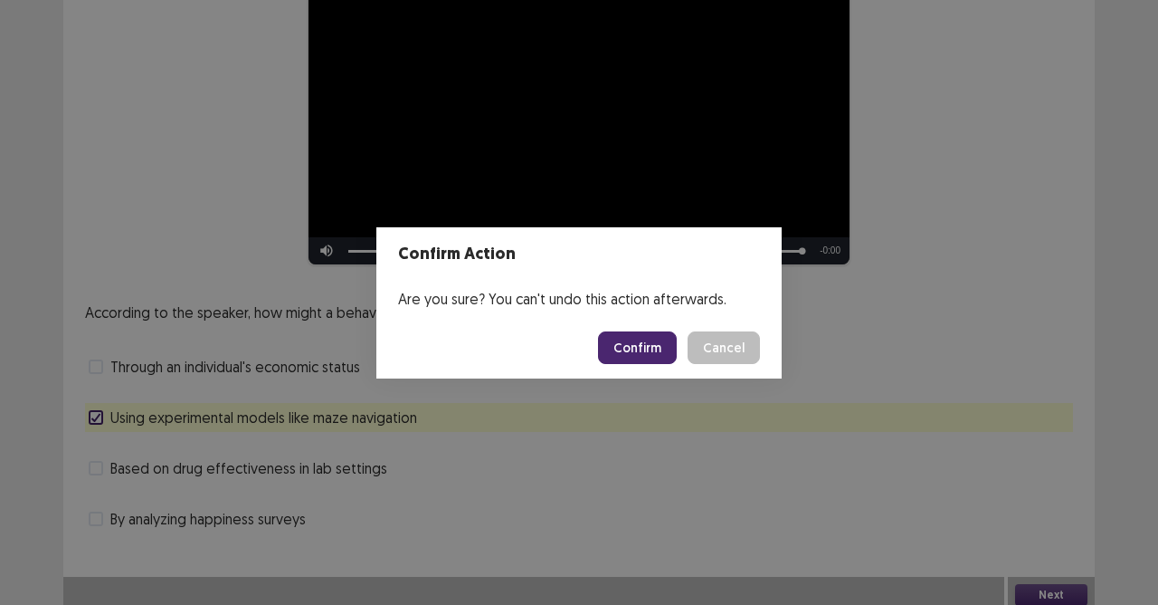
click at [609, 360] on button "Confirm" at bounding box center [637, 347] width 79 height 33
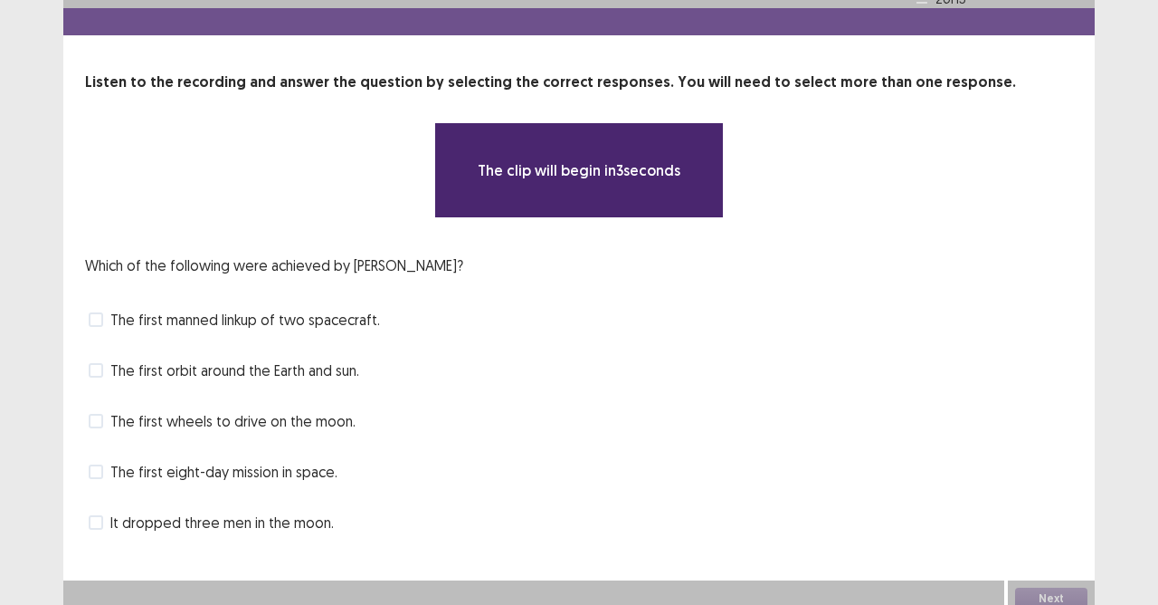
scroll to position [52, 0]
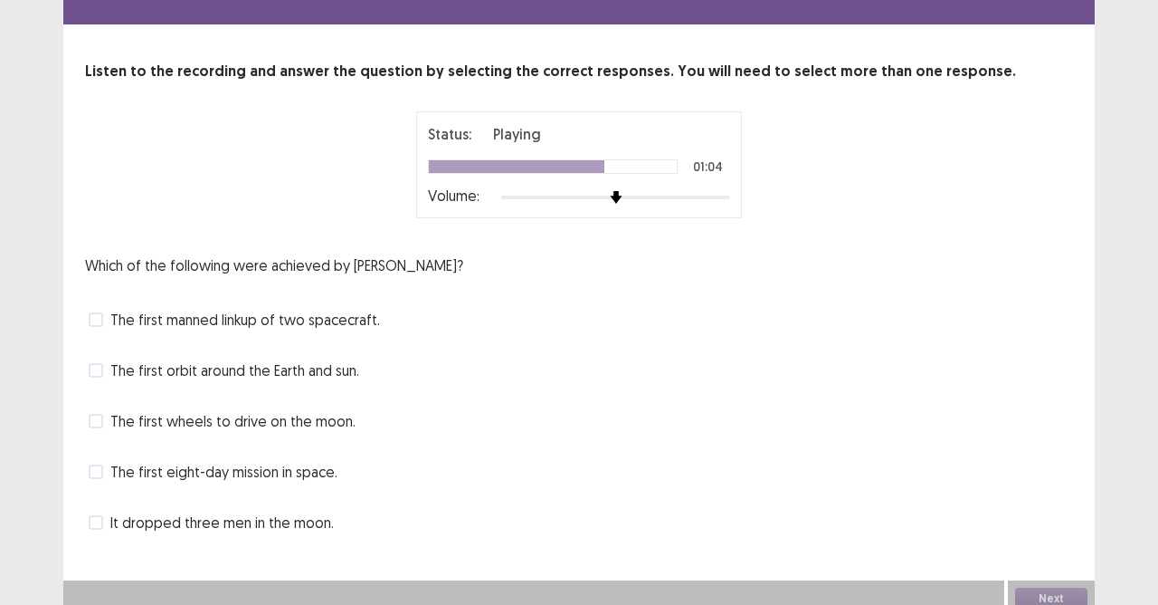
click at [103, 472] on label "The first eight-day mission in space." at bounding box center [213, 472] width 249 height 22
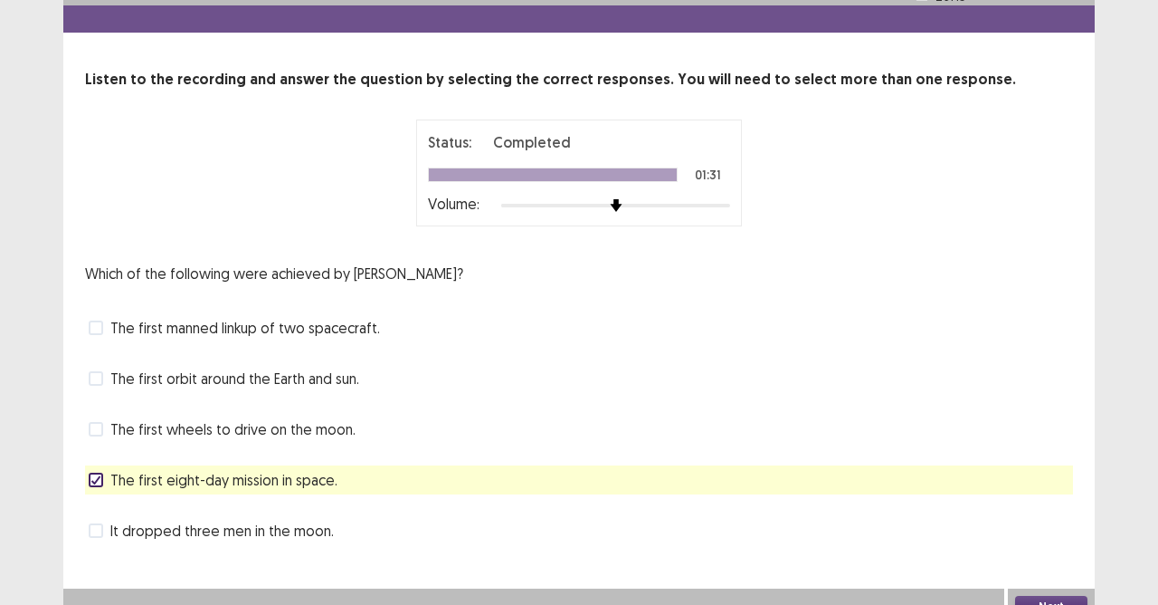
click at [1070, 537] on button "Next" at bounding box center [1051, 607] width 72 height 22
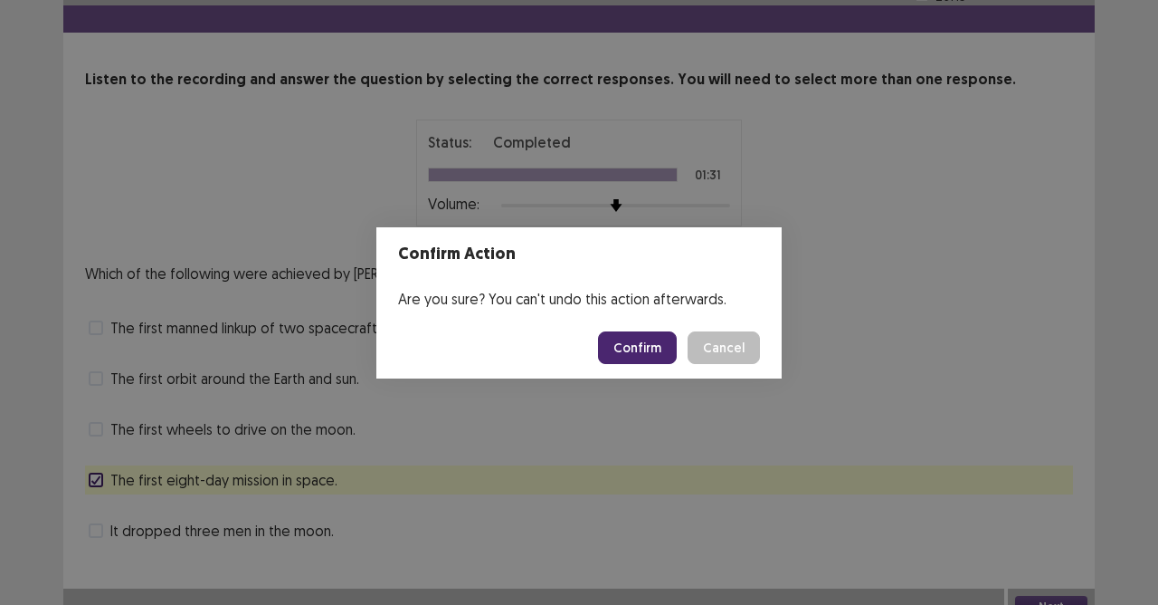
click at [639, 345] on button "Confirm" at bounding box center [637, 347] width 79 height 33
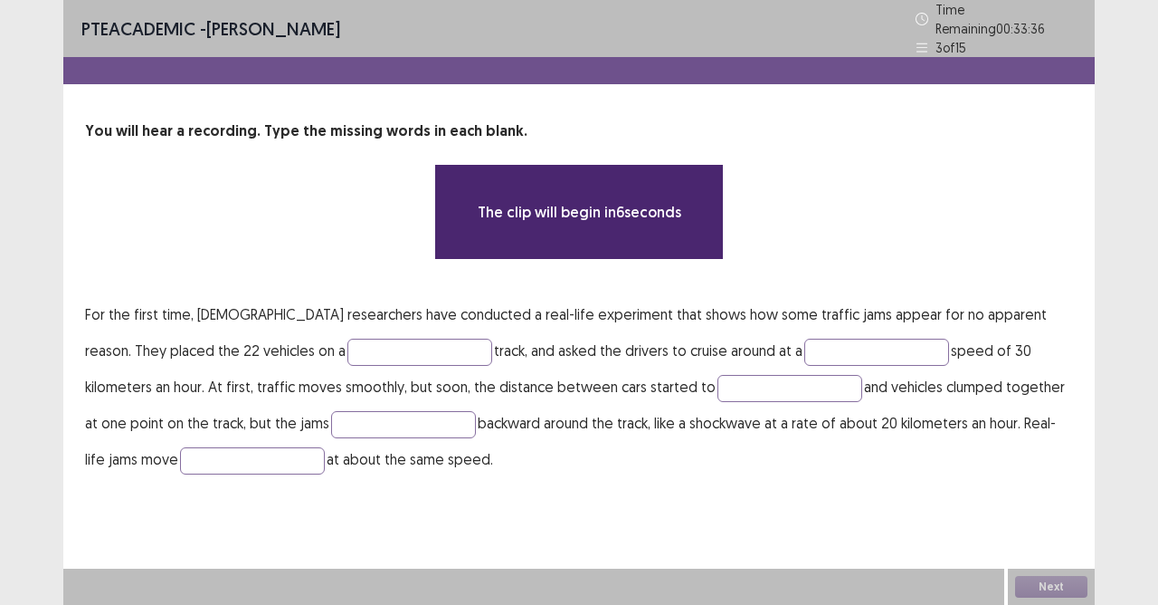
click at [267, 325] on p "For the first time, Japanese researchers have conducted a real-life experiment …" at bounding box center [579, 386] width 988 height 181
click at [348, 340] on input "text" at bounding box center [420, 351] width 145 height 27
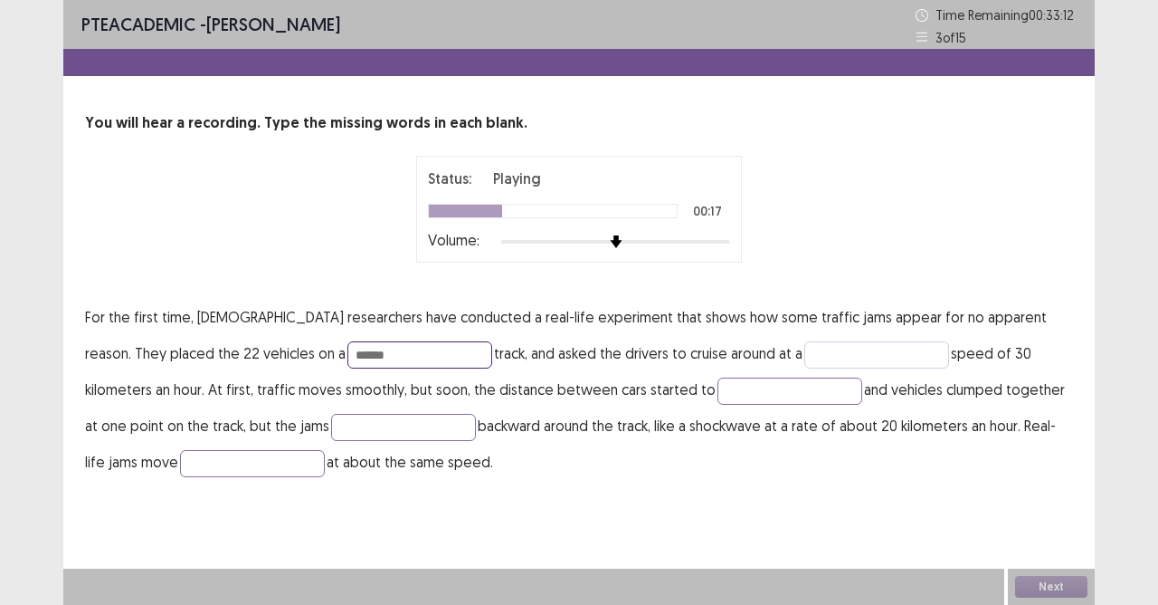
type input "******"
click at [805, 360] on input "text" at bounding box center [877, 354] width 145 height 27
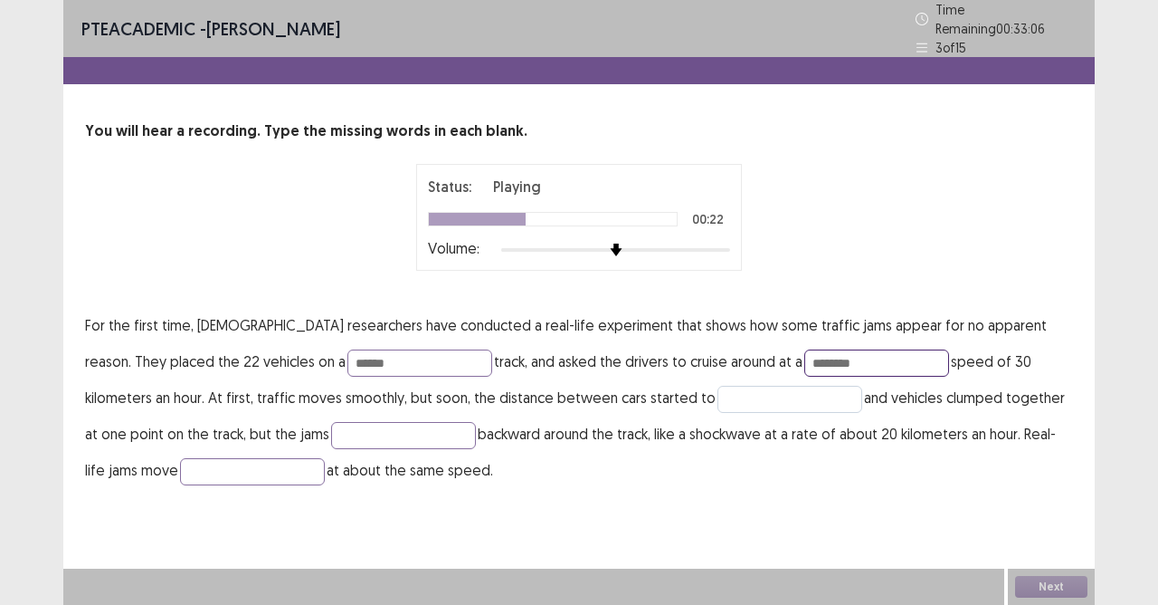
type input "********"
click at [718, 402] on input "text" at bounding box center [790, 399] width 145 height 27
type input "****"
click at [331, 422] on input "text" at bounding box center [403, 435] width 145 height 27
type input "******"
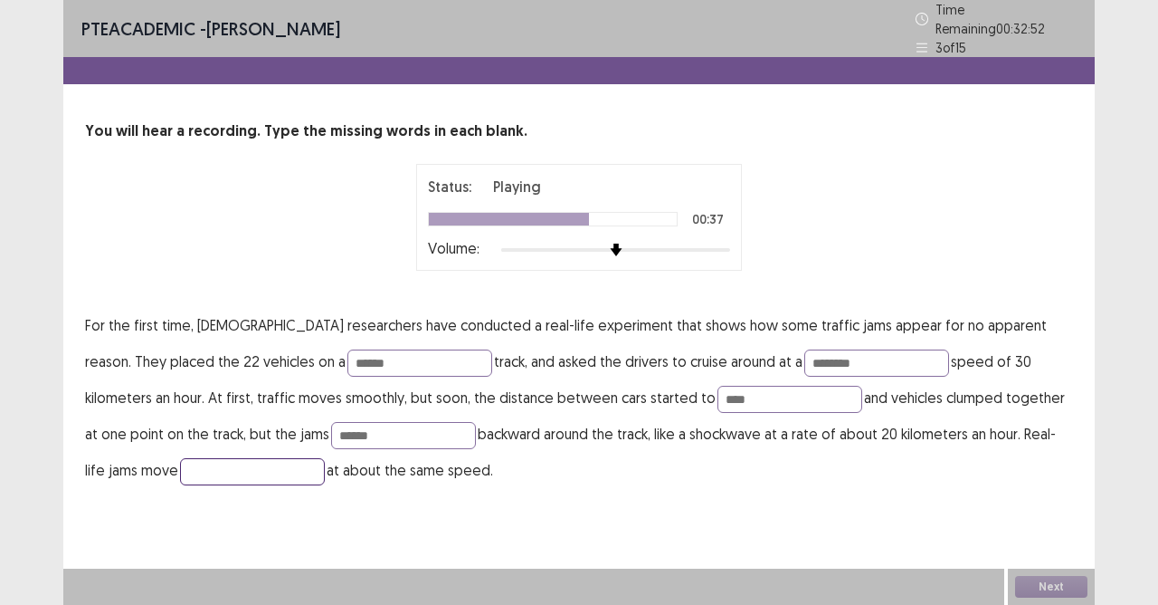
click at [180, 462] on input "text" at bounding box center [252, 471] width 145 height 27
click at [192, 465] on input "text" at bounding box center [252, 471] width 145 height 27
type input "********"
click at [1048, 537] on button "Next" at bounding box center [1051, 587] width 72 height 22
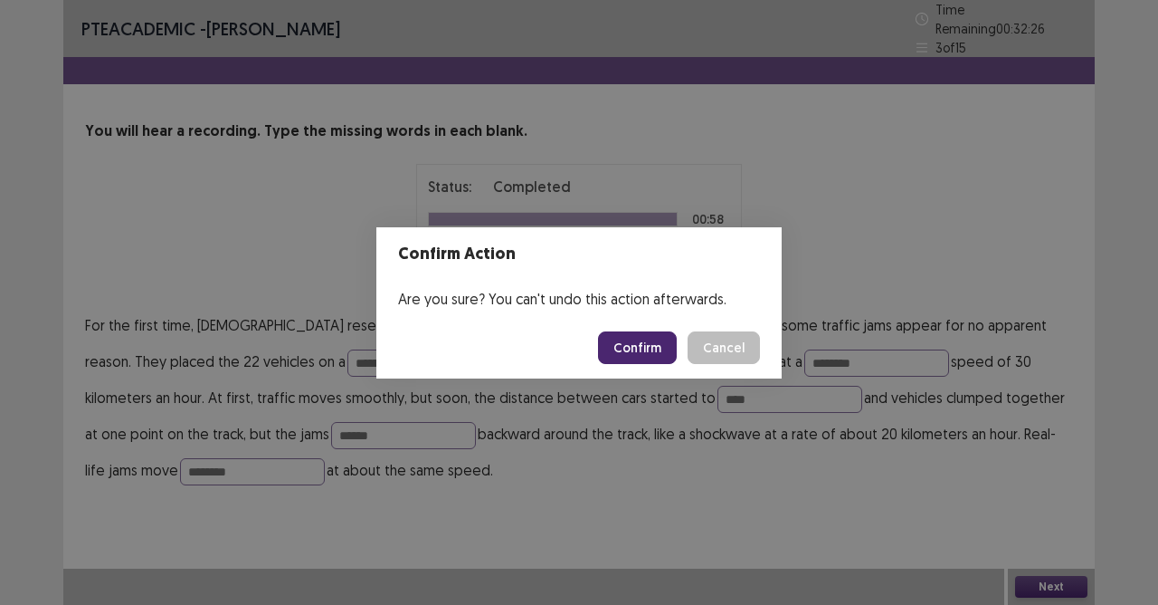
click at [623, 346] on button "Confirm" at bounding box center [637, 347] width 79 height 33
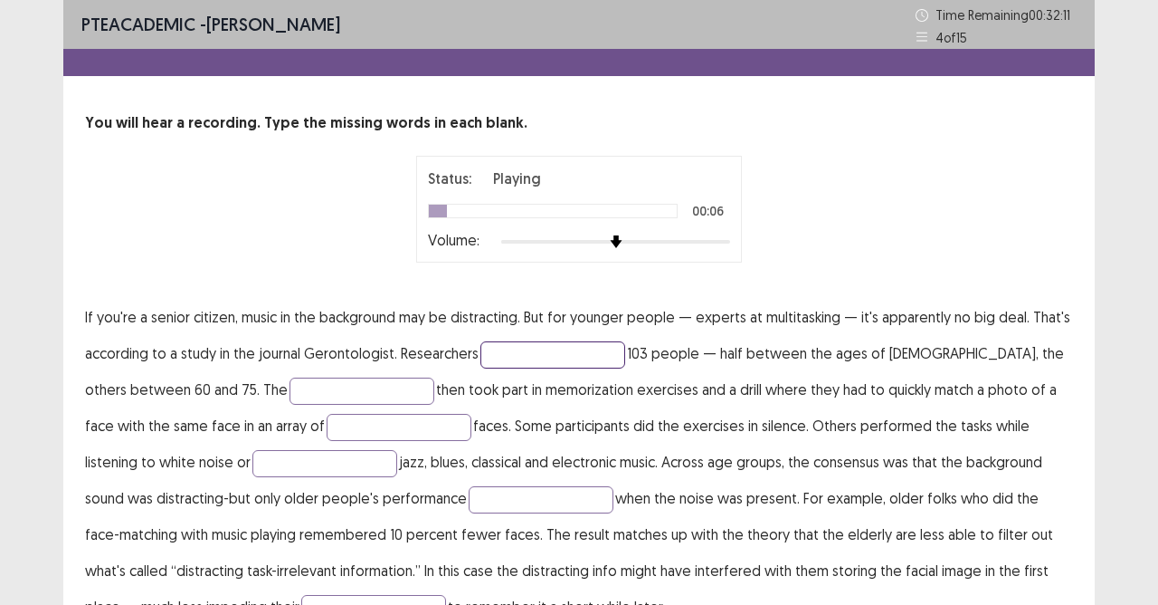
click at [567, 348] on input "text" at bounding box center [553, 354] width 145 height 27
type input "********"
click at [346, 389] on input "text" at bounding box center [362, 390] width 145 height 27
type input "**********"
click at [348, 419] on input "text" at bounding box center [399, 427] width 145 height 27
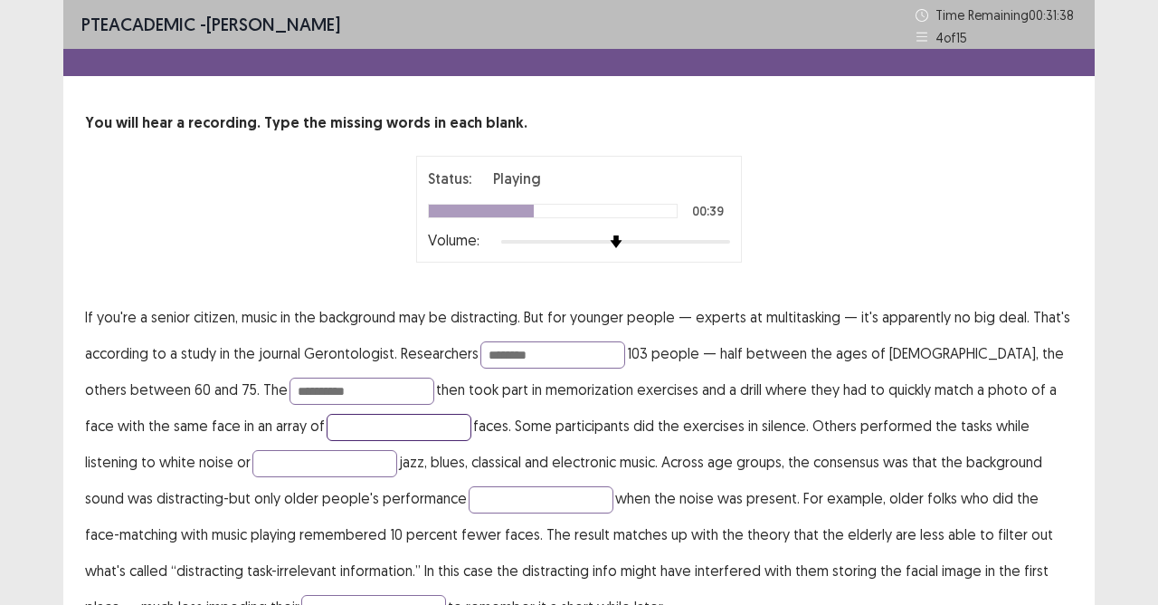
type input "*"
click at [327, 428] on input "**********" at bounding box center [399, 427] width 145 height 27
type input "**********"
click at [253, 472] on input "text" at bounding box center [325, 463] width 145 height 27
click at [469, 500] on input "text" at bounding box center [541, 499] width 145 height 27
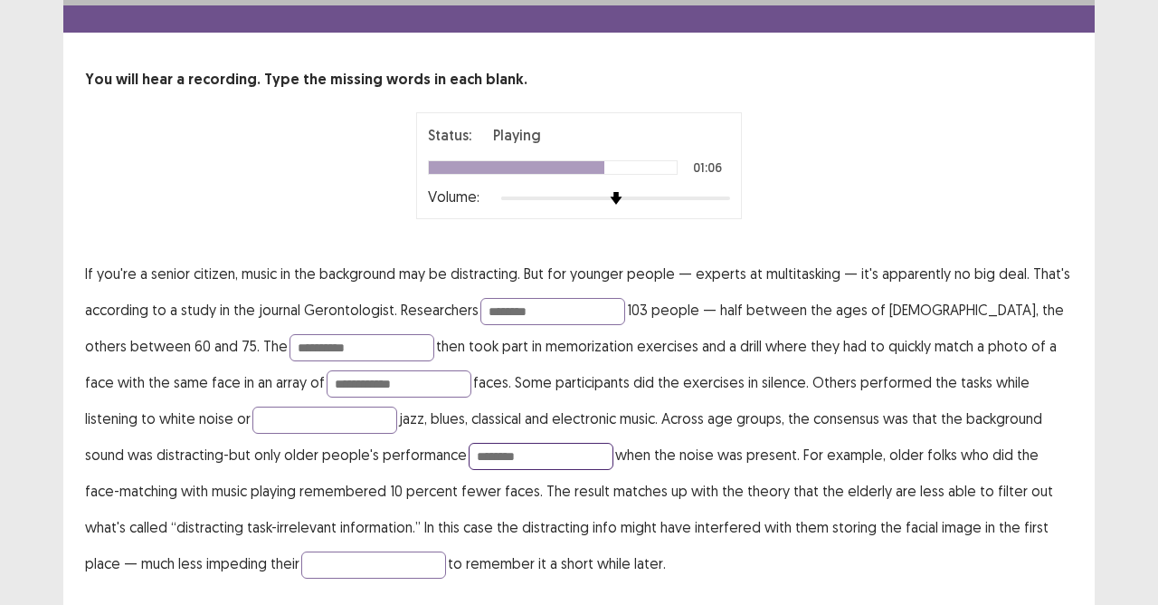
scroll to position [99, 0]
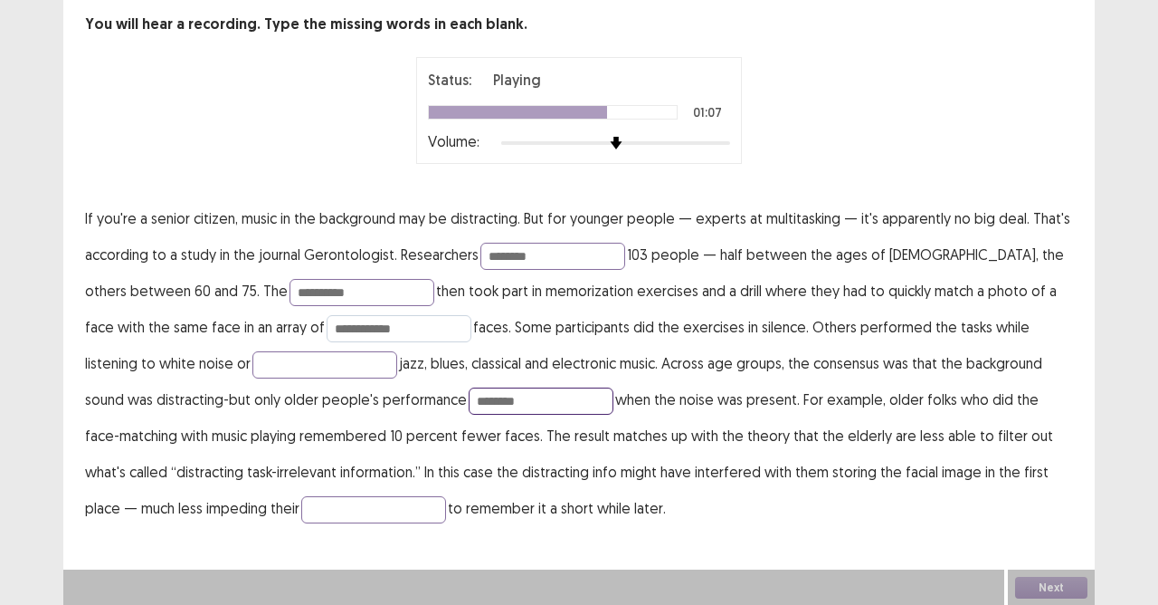
type input "********"
drag, startPoint x: 293, startPoint y: 328, endPoint x: 289, endPoint y: 348, distance: 20.4
click at [327, 335] on input "**********" at bounding box center [399, 328] width 145 height 27
type input "**********"
click at [301, 507] on input "text" at bounding box center [373, 509] width 145 height 27
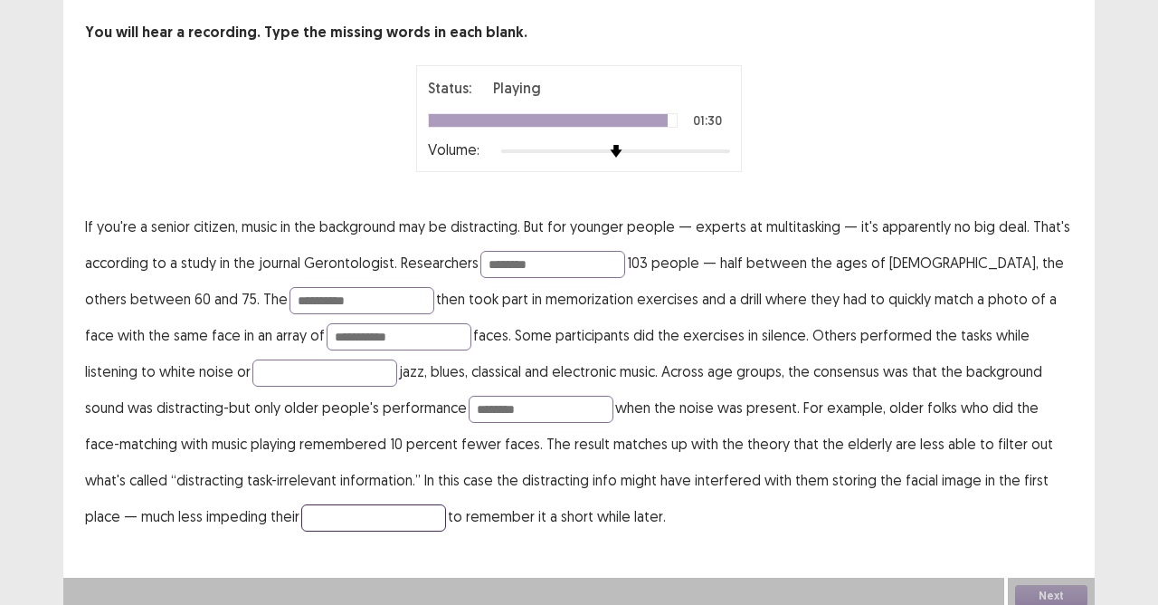
click at [301, 507] on input "text" at bounding box center [373, 517] width 145 height 27
type input "*"
type input "*******"
click at [327, 330] on input "**********" at bounding box center [399, 336] width 145 height 27
type input "**********"
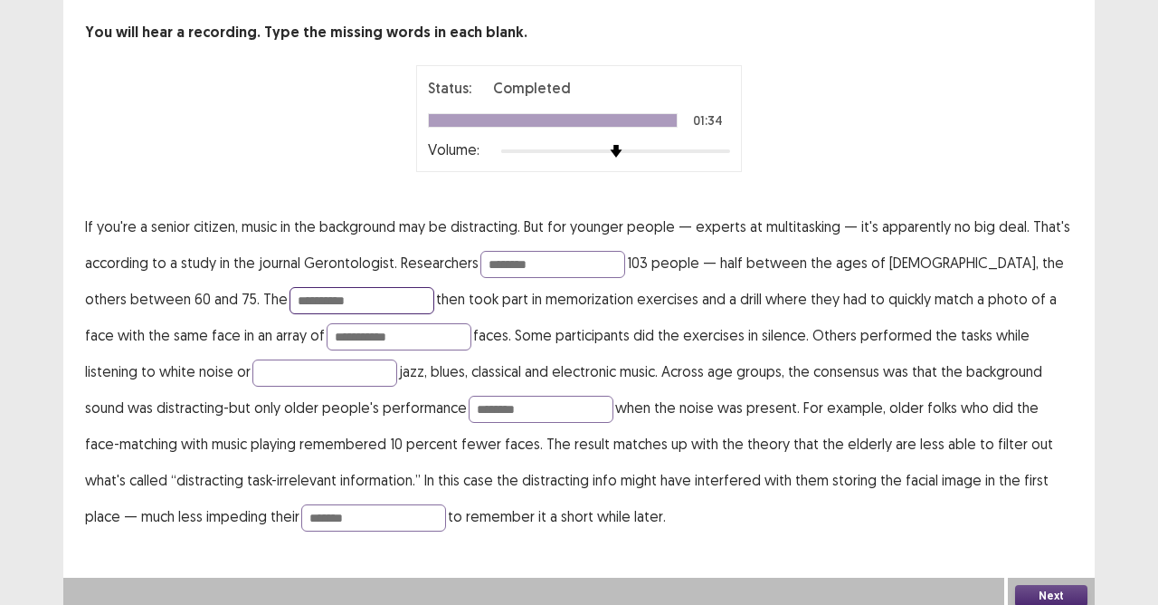
click at [290, 297] on input "**********" at bounding box center [362, 300] width 145 height 27
click at [253, 359] on input "text" at bounding box center [325, 372] width 145 height 27
type input "*****"
click at [1055, 537] on button "Next" at bounding box center [1051, 596] width 72 height 22
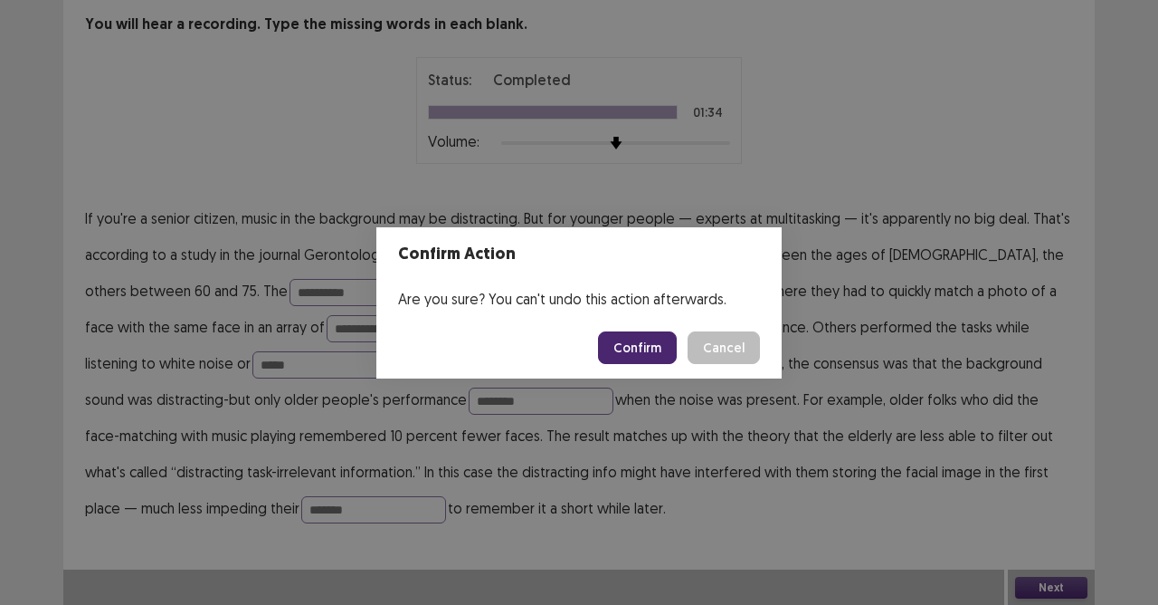
click at [644, 357] on button "Confirm" at bounding box center [637, 347] width 79 height 33
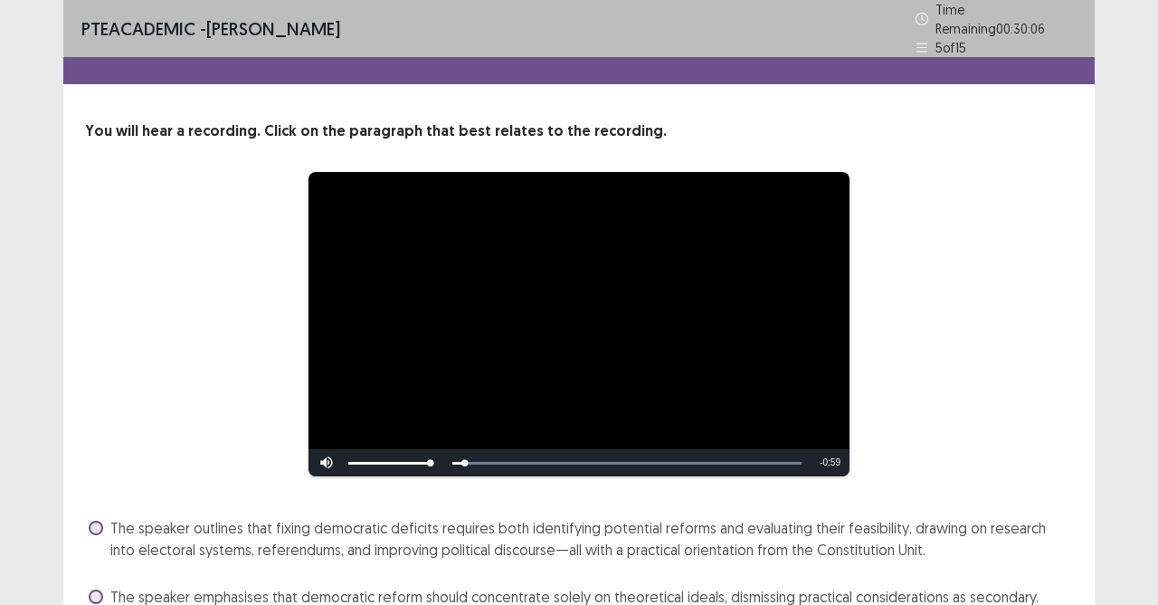
scroll to position [194, 0]
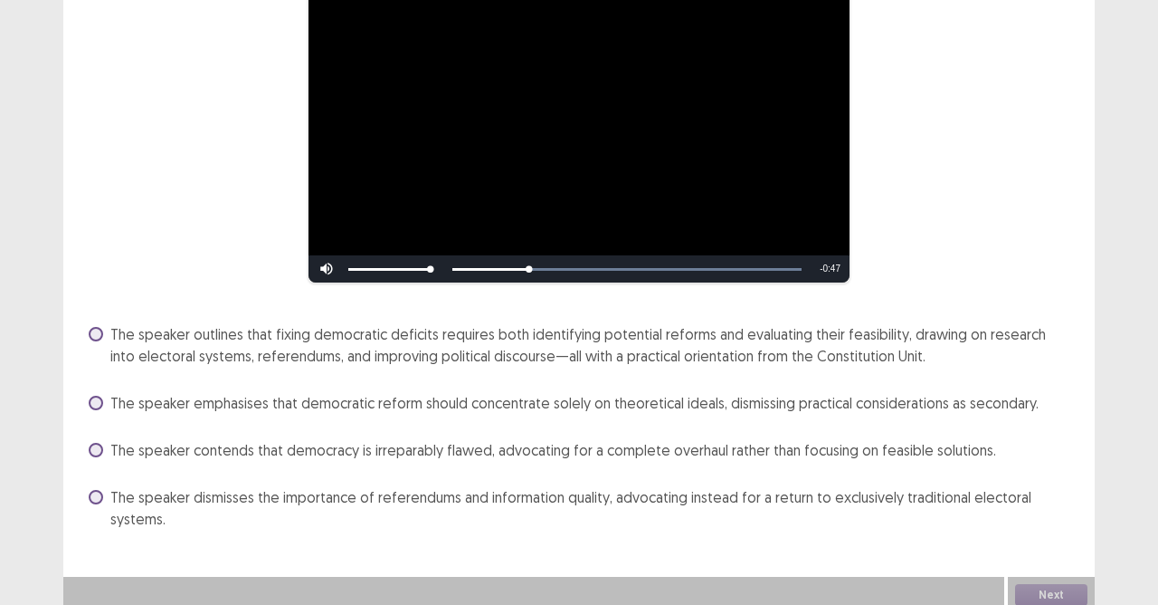
click at [100, 327] on span at bounding box center [96, 334] width 14 height 14
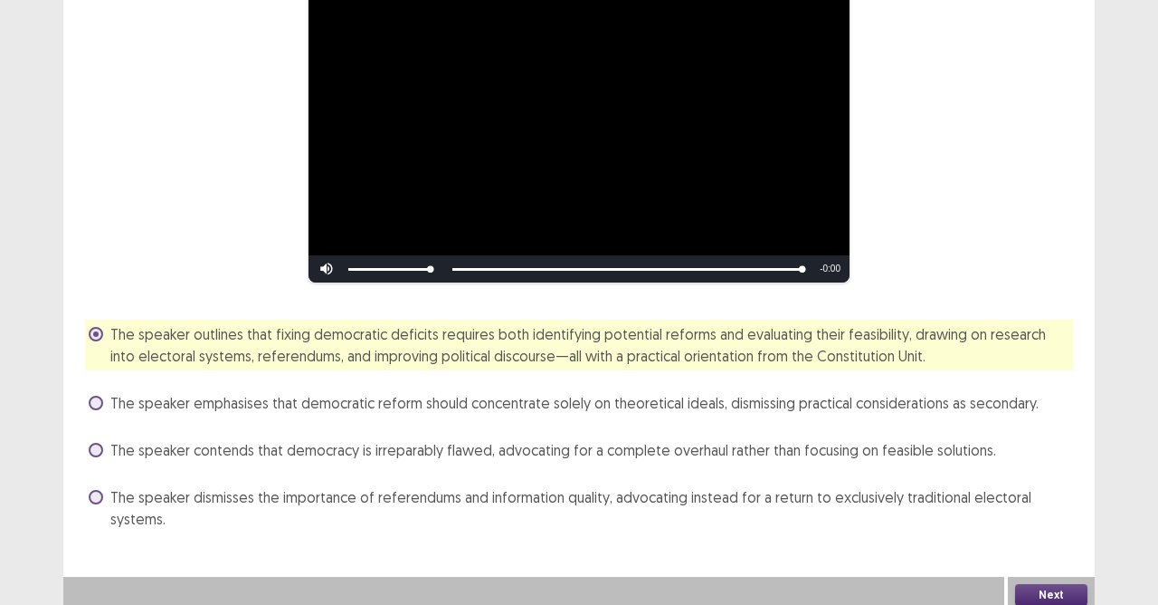
click at [1034, 537] on button "Next" at bounding box center [1051, 595] width 72 height 22
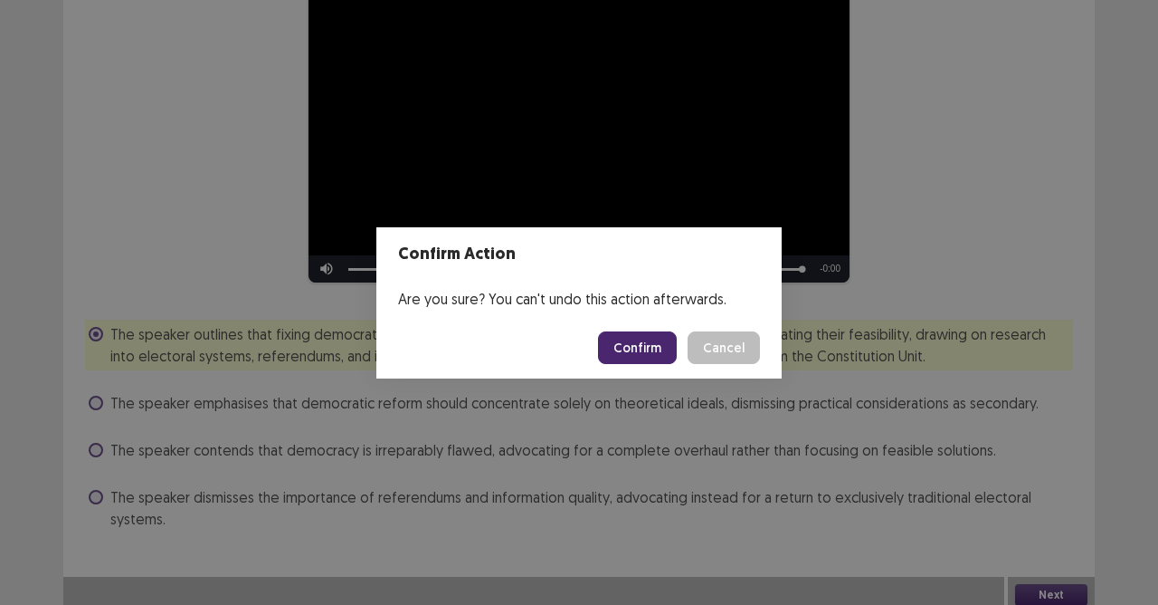
click at [635, 352] on button "Confirm" at bounding box center [637, 347] width 79 height 33
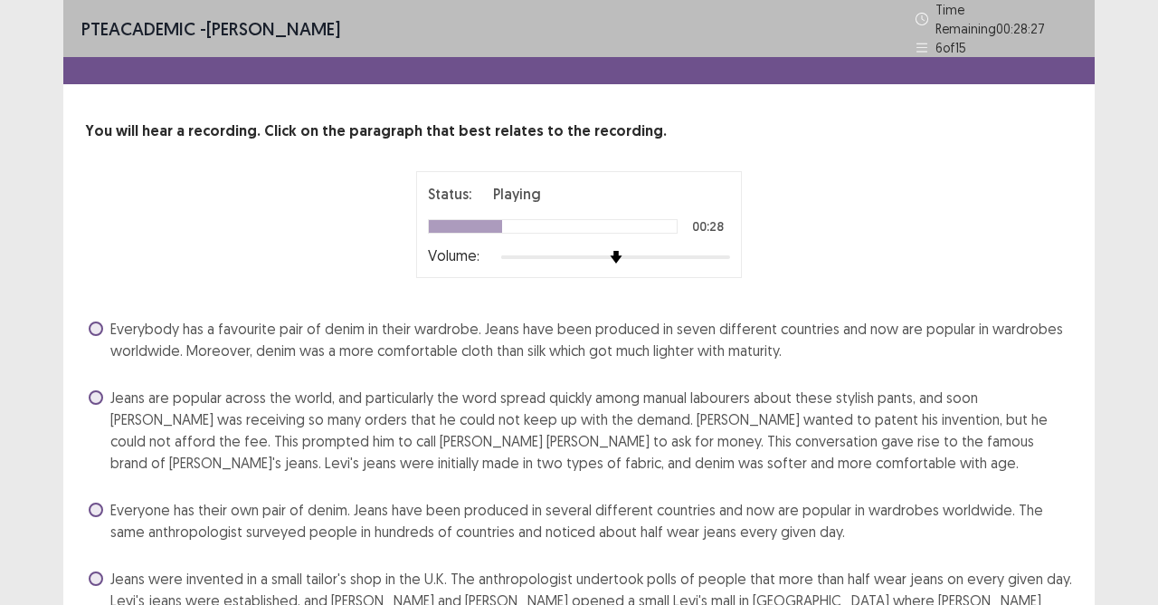
scroll to position [81, 0]
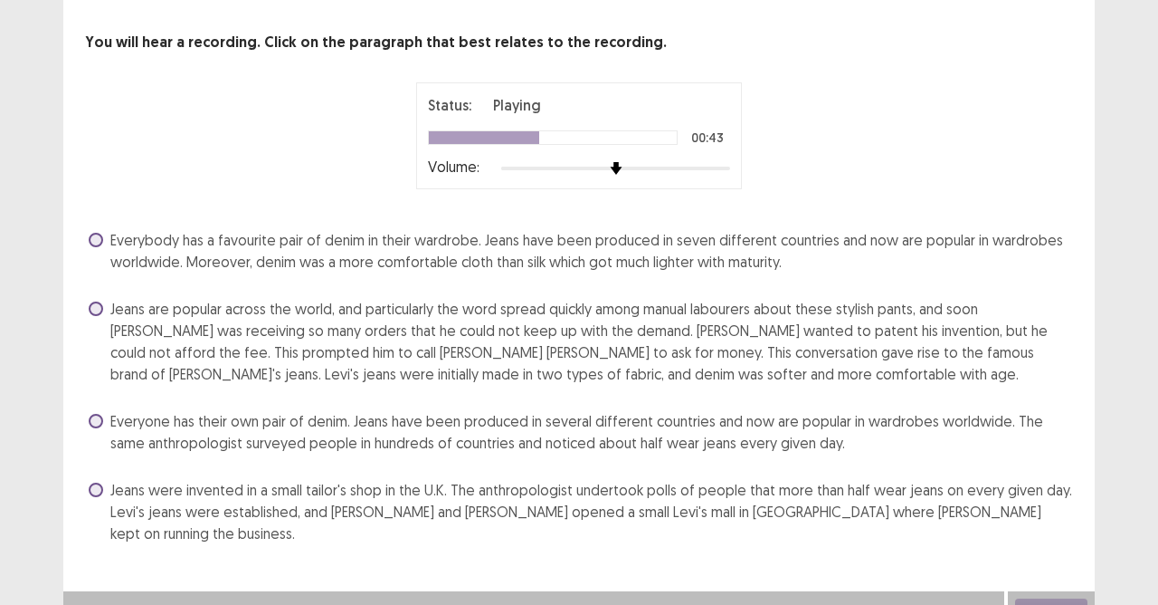
click at [110, 314] on span "Jeans are popular across the world, and particularly the word spread quickly am…" at bounding box center [591, 341] width 963 height 87
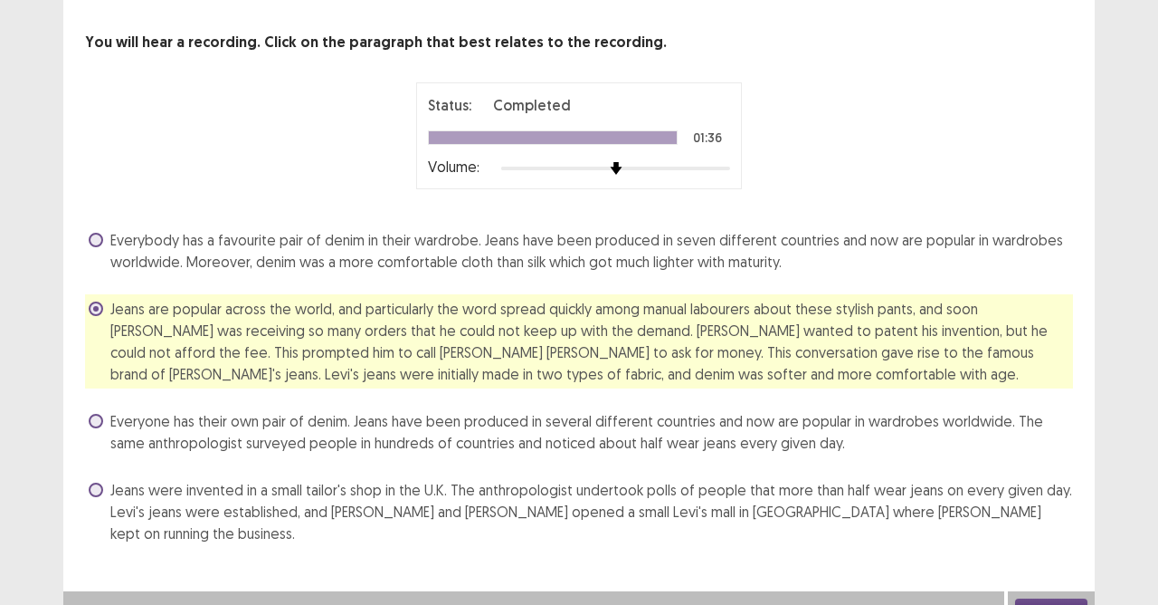
click at [1025, 537] on button "Next" at bounding box center [1051, 609] width 72 height 22
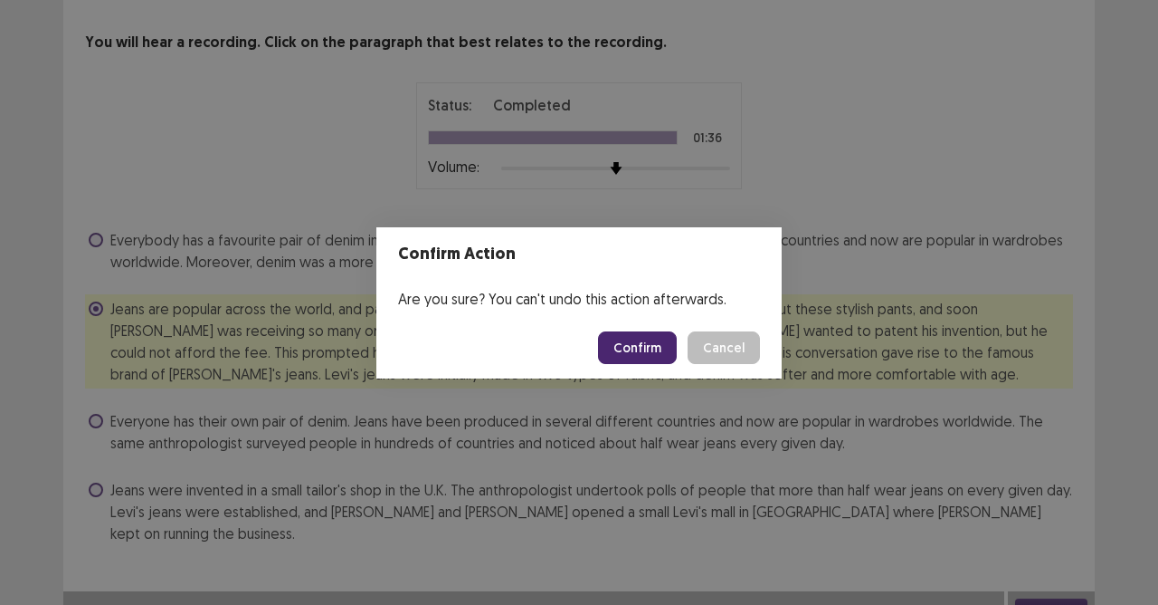
click at [635, 348] on button "Confirm" at bounding box center [637, 347] width 79 height 33
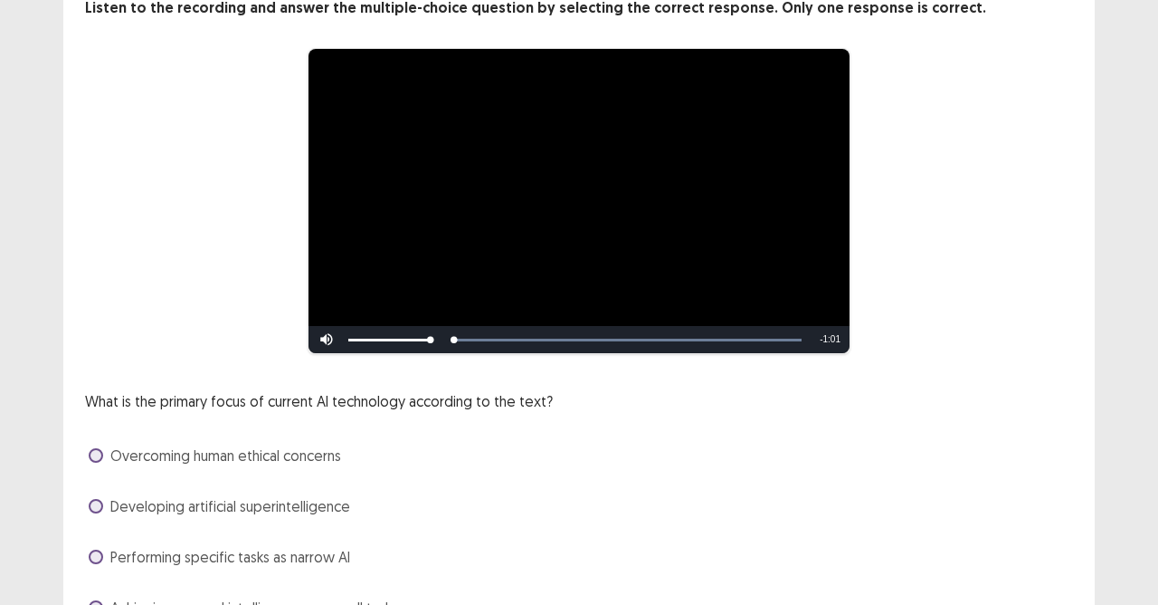
scroll to position [181, 0]
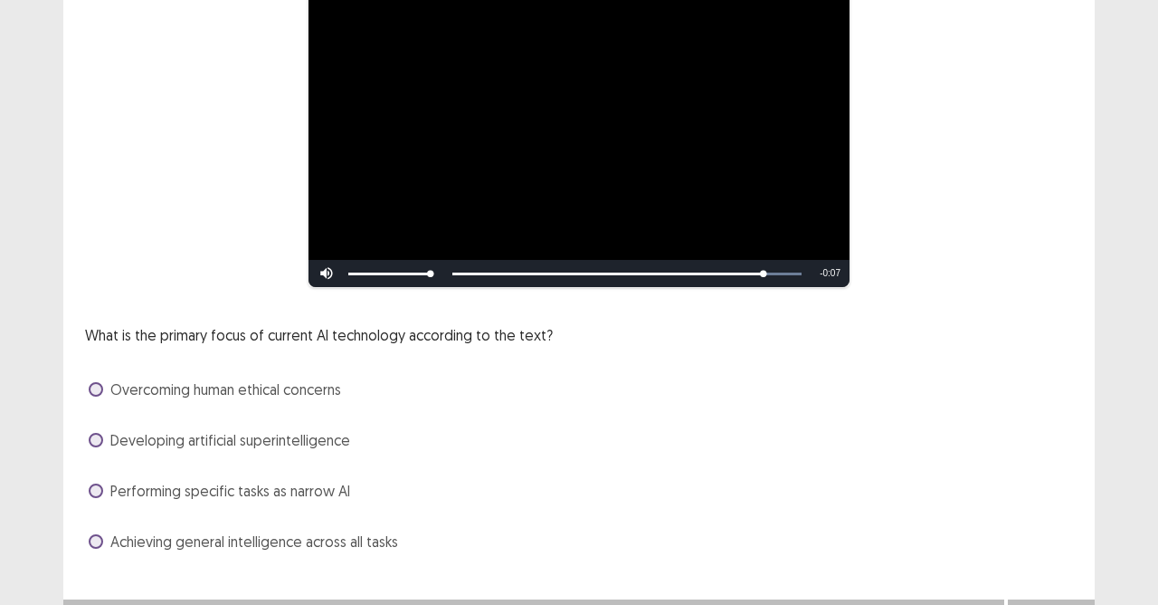
click at [98, 434] on span at bounding box center [96, 440] width 14 height 14
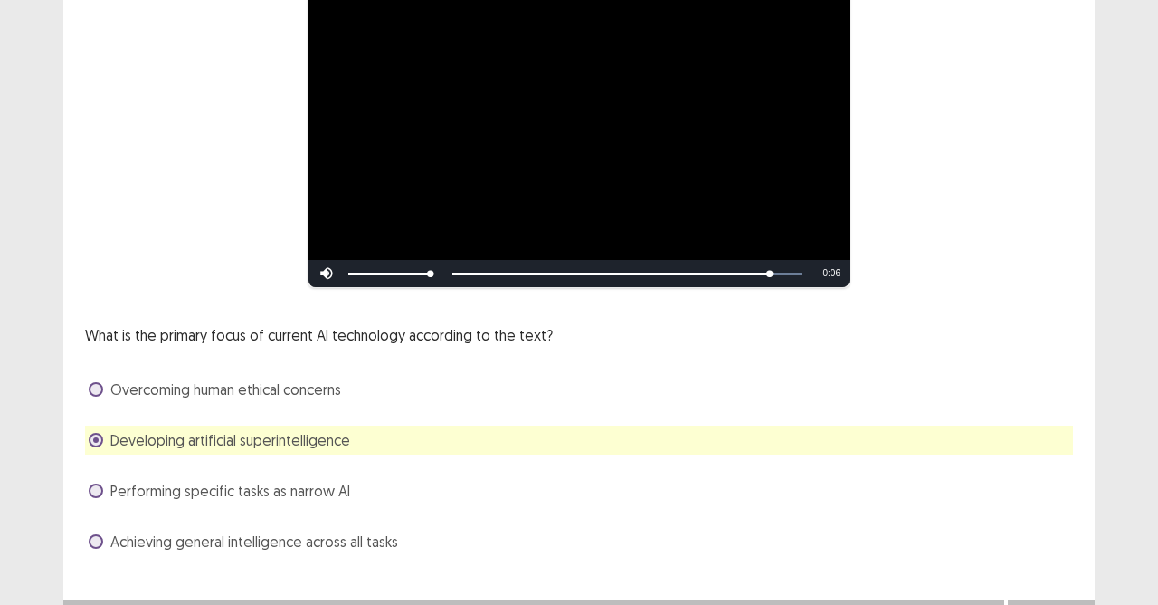
click at [87, 496] on div "Performing specific tasks as narrow AI" at bounding box center [579, 490] width 988 height 29
click at [104, 491] on label "Performing specific tasks as narrow AI" at bounding box center [220, 491] width 262 height 22
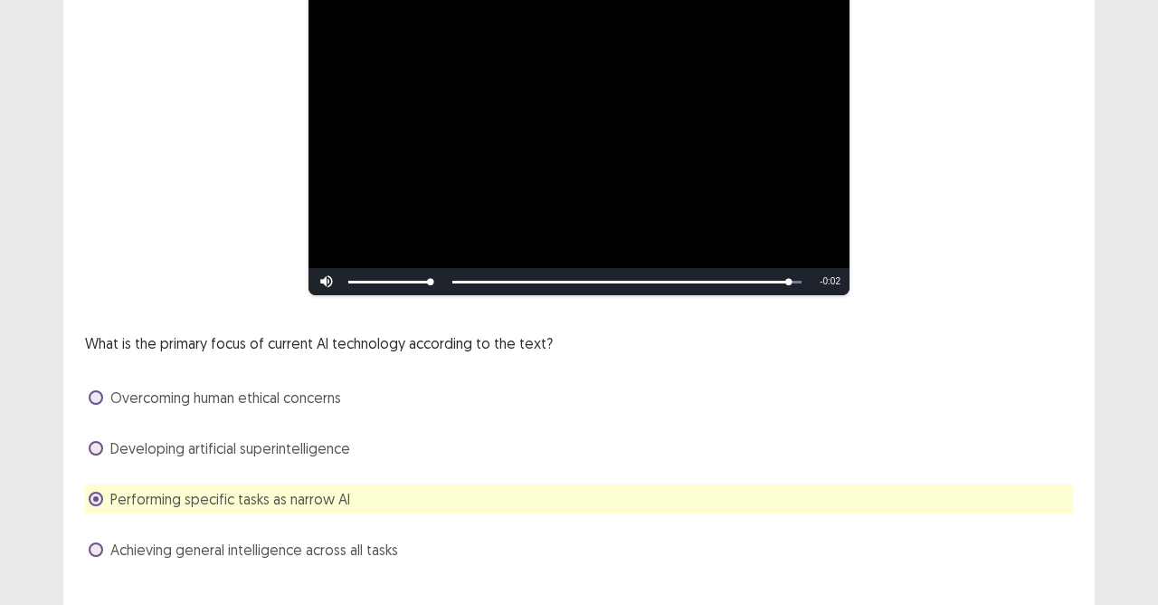
scroll to position [212, 0]
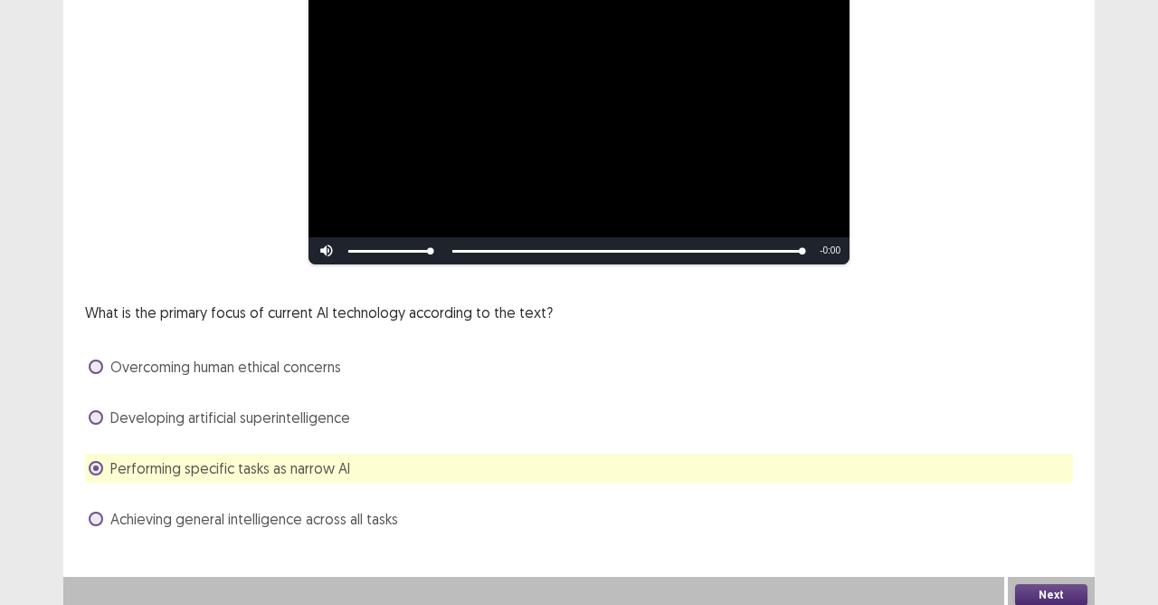
click at [1047, 586] on button "Next" at bounding box center [1051, 595] width 72 height 22
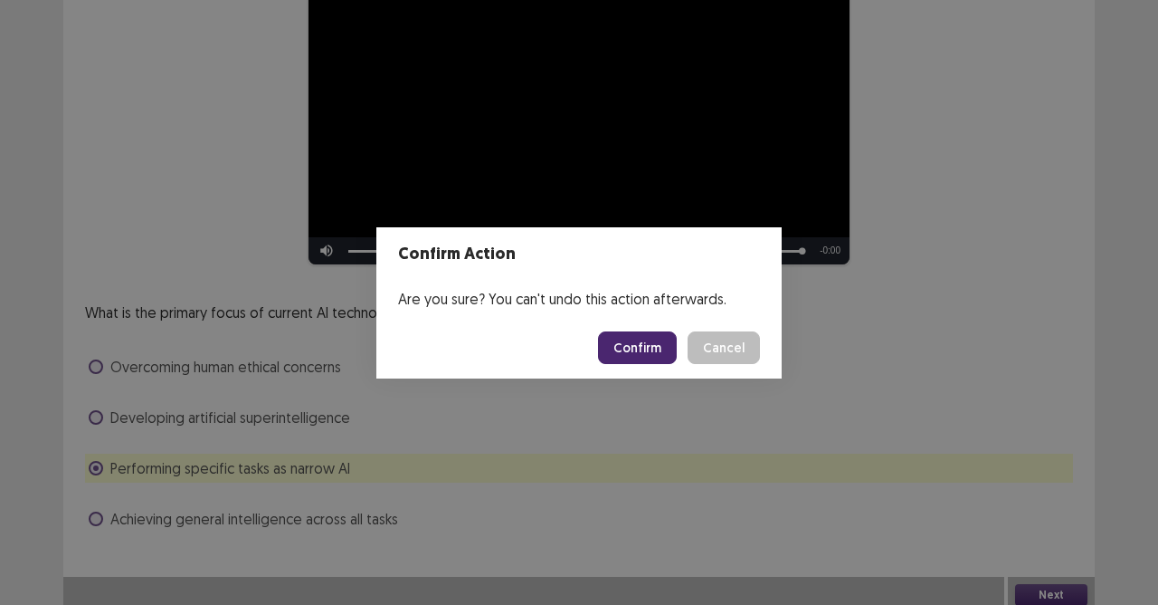
click at [641, 344] on button "Confirm" at bounding box center [637, 347] width 79 height 33
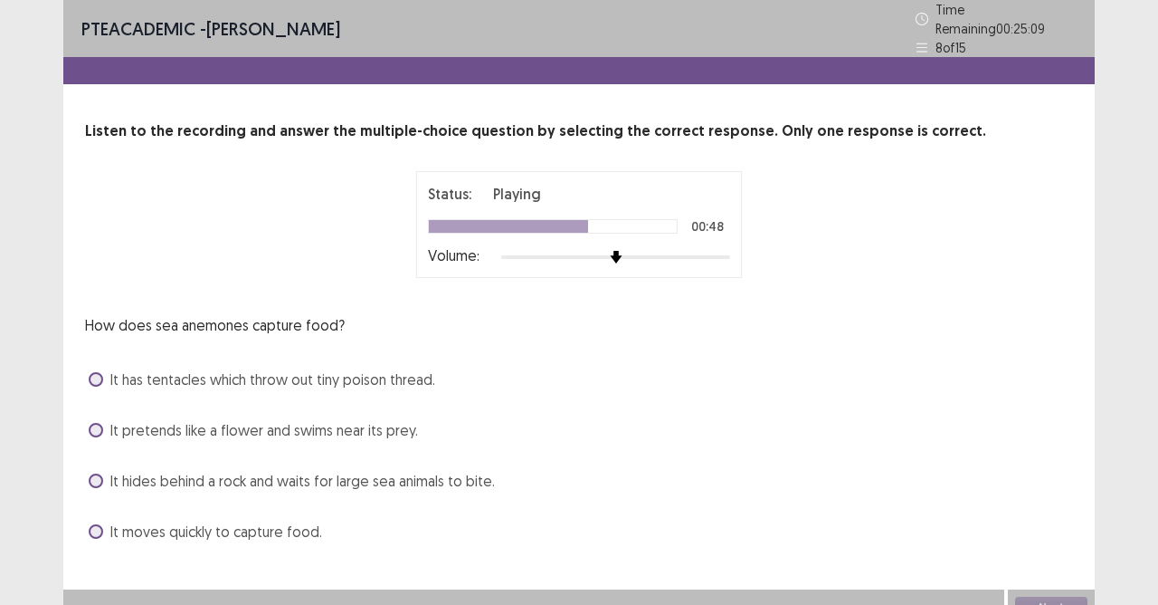
click at [95, 372] on span at bounding box center [96, 379] width 14 height 14
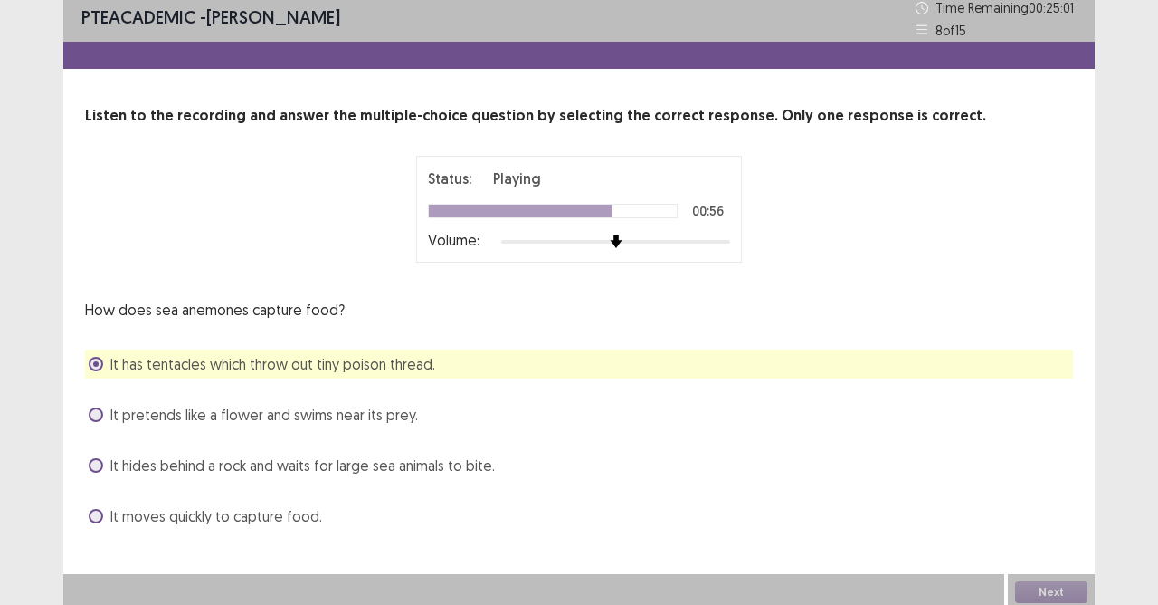
scroll to position [12, 0]
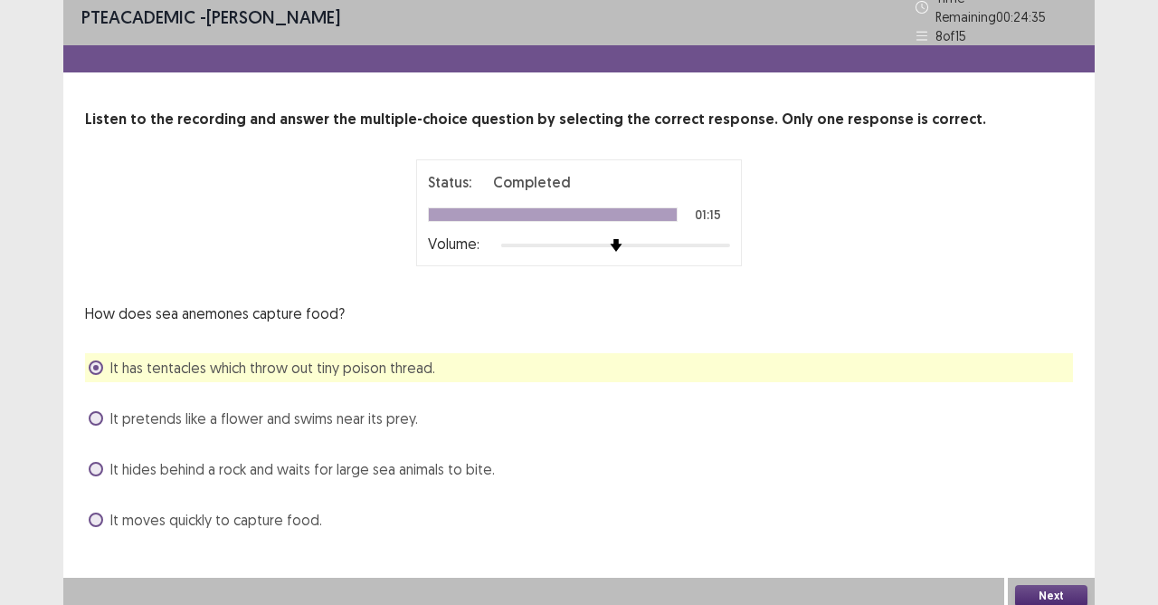
click at [1069, 585] on button "Next" at bounding box center [1051, 596] width 72 height 22
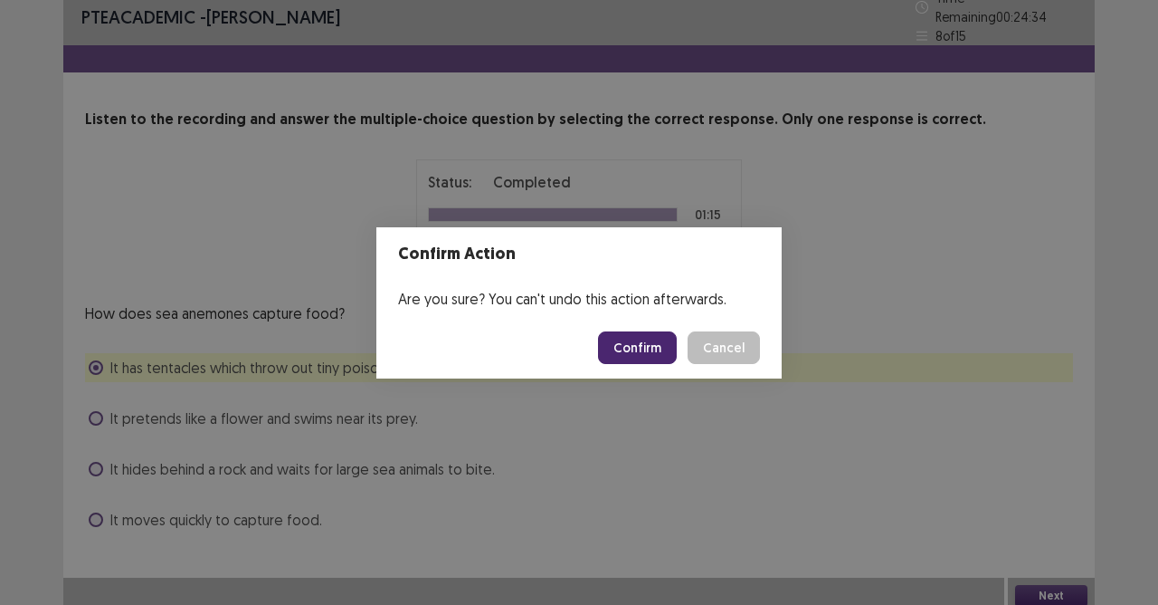
click at [636, 342] on button "Confirm" at bounding box center [637, 347] width 79 height 33
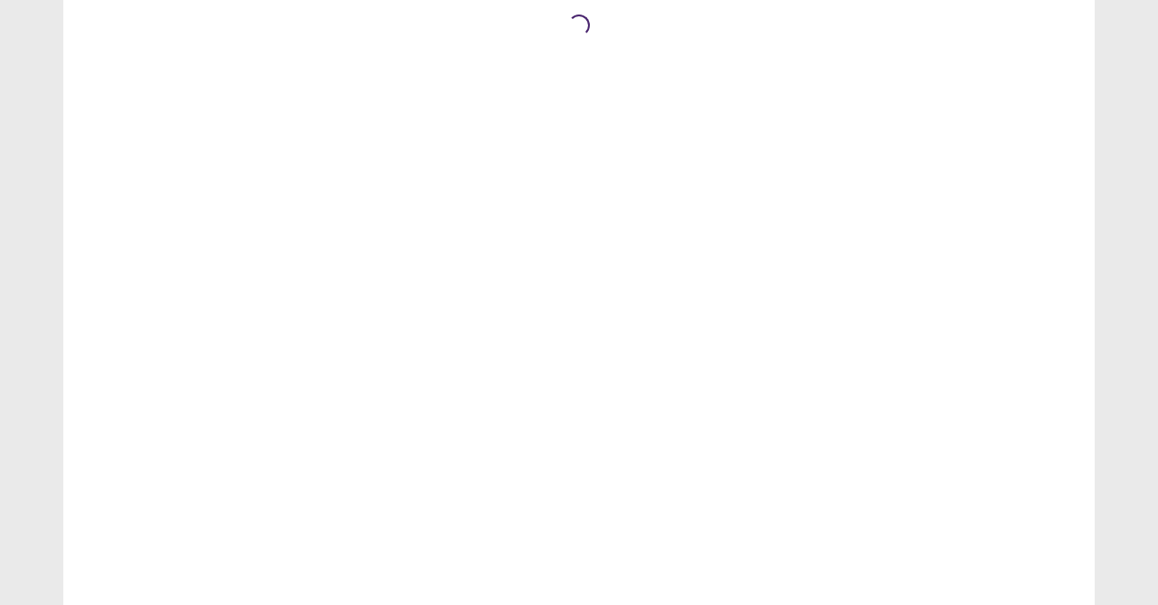
scroll to position [0, 0]
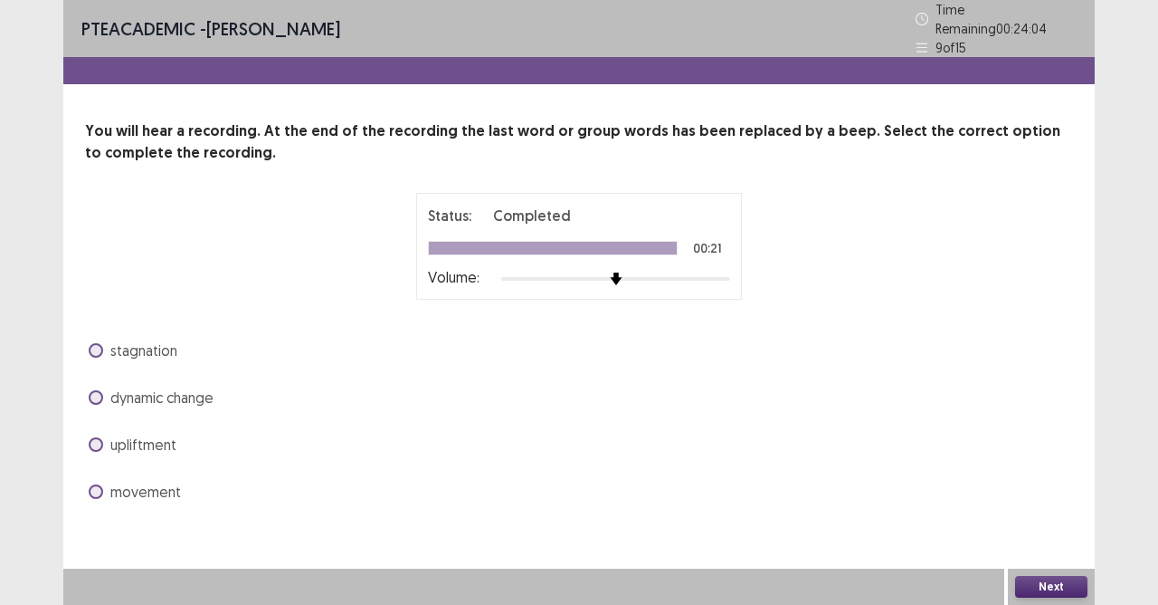
click at [92, 386] on label "dynamic change" at bounding box center [151, 397] width 125 height 22
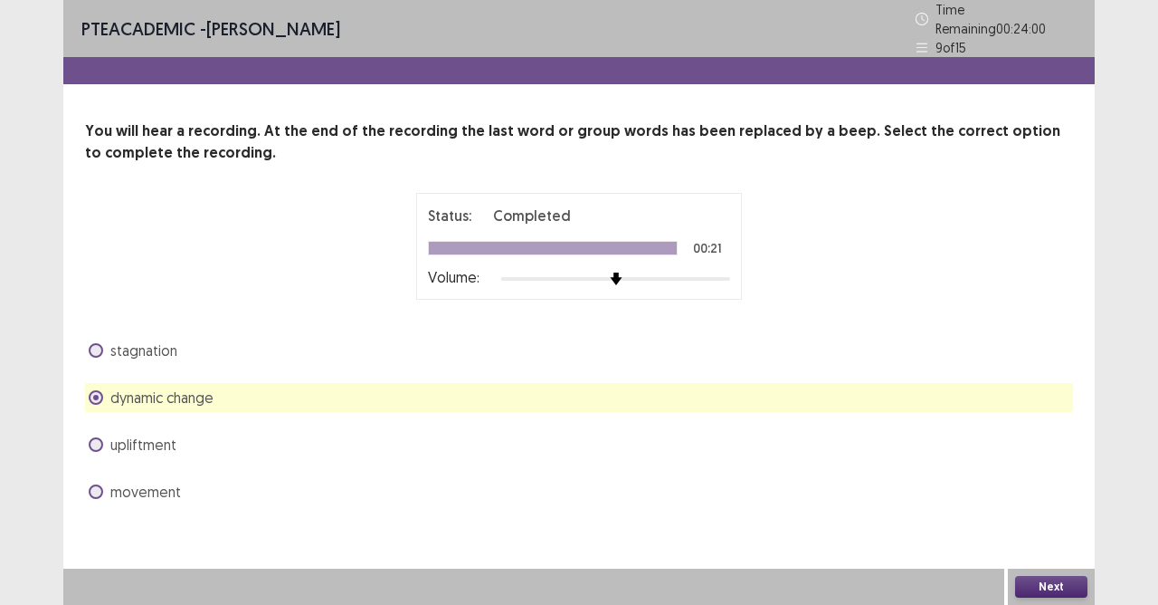
click at [1028, 589] on button "Next" at bounding box center [1051, 587] width 72 height 22
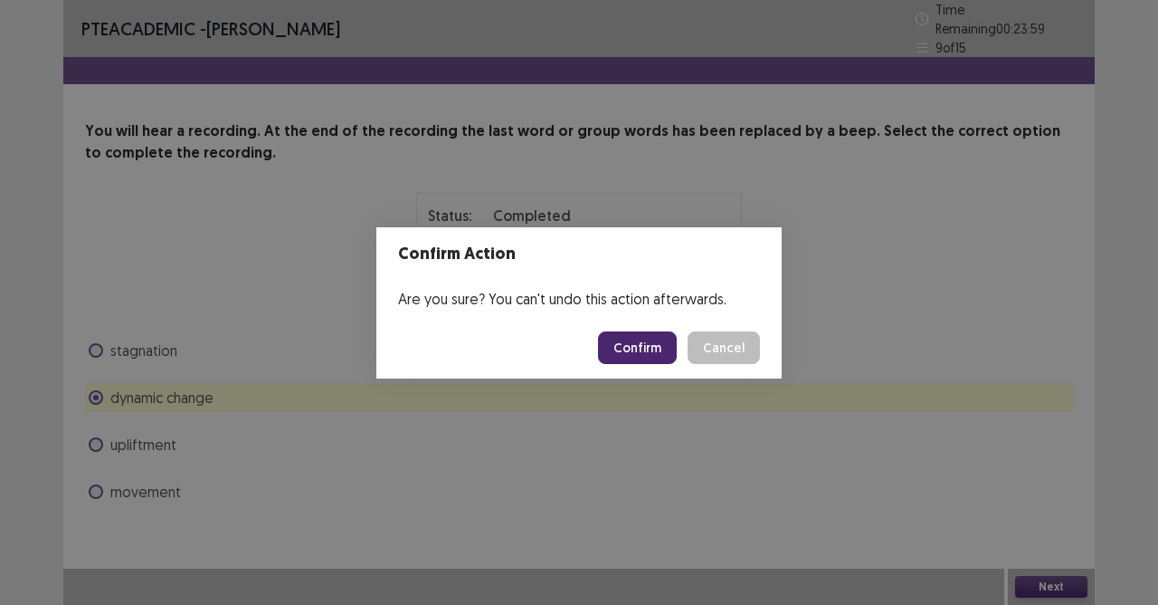
click at [639, 331] on button "Confirm" at bounding box center [637, 347] width 79 height 33
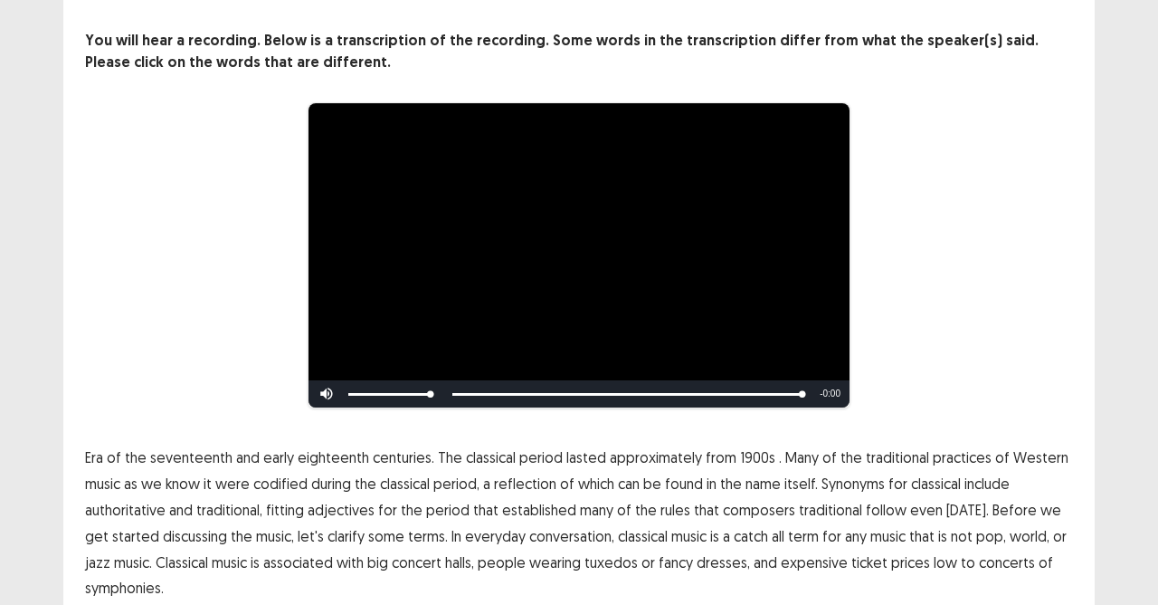
scroll to position [157, 0]
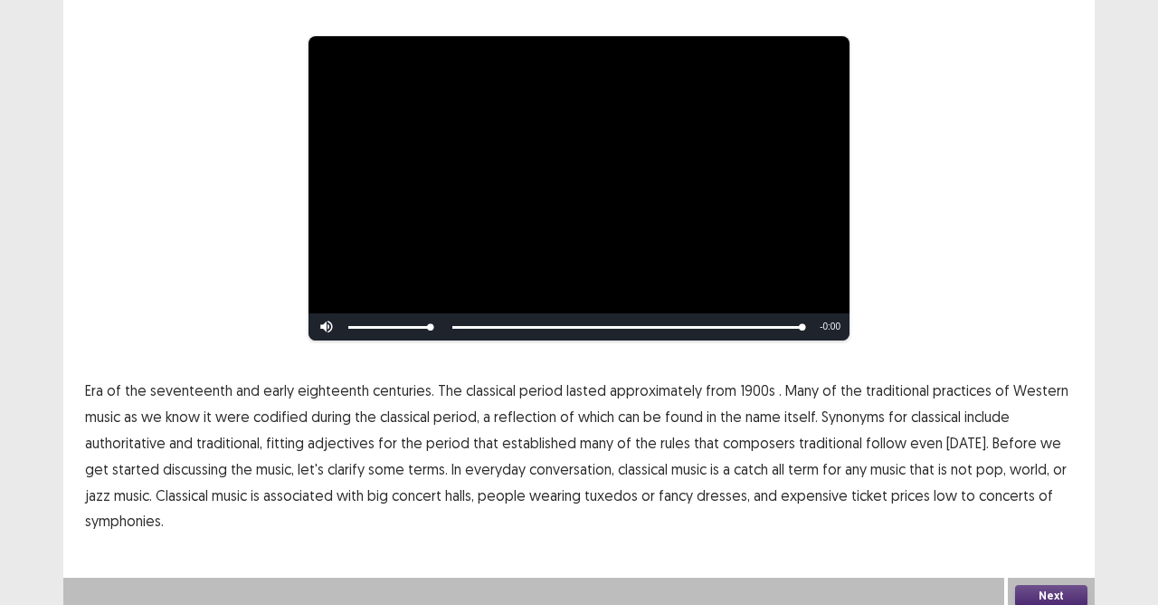
click at [216, 379] on span "seventeenth" at bounding box center [191, 390] width 82 height 22
click at [308, 438] on span "adjectives" at bounding box center [341, 443] width 67 height 22
click at [1061, 585] on button "Next" at bounding box center [1051, 596] width 72 height 22
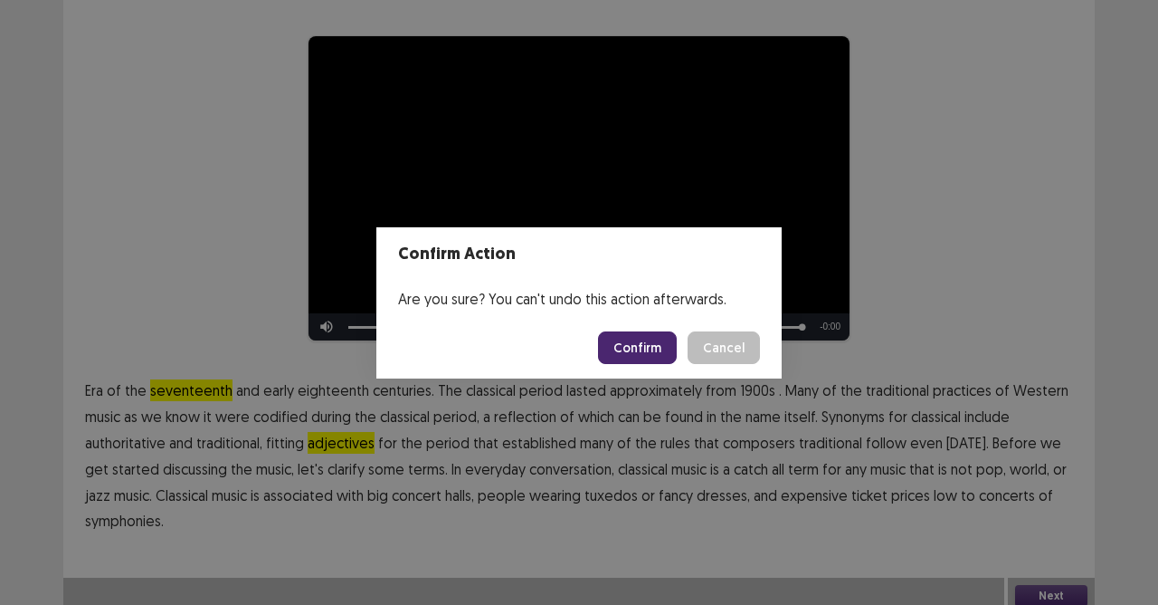
click at [648, 354] on button "Confirm" at bounding box center [637, 347] width 79 height 33
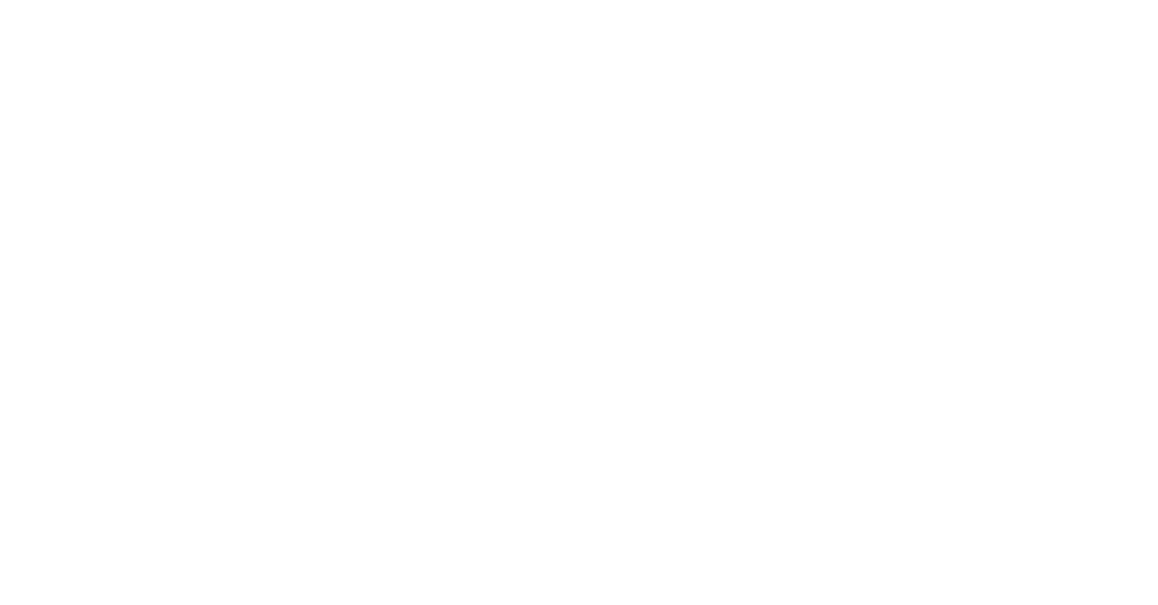
scroll to position [0, 0]
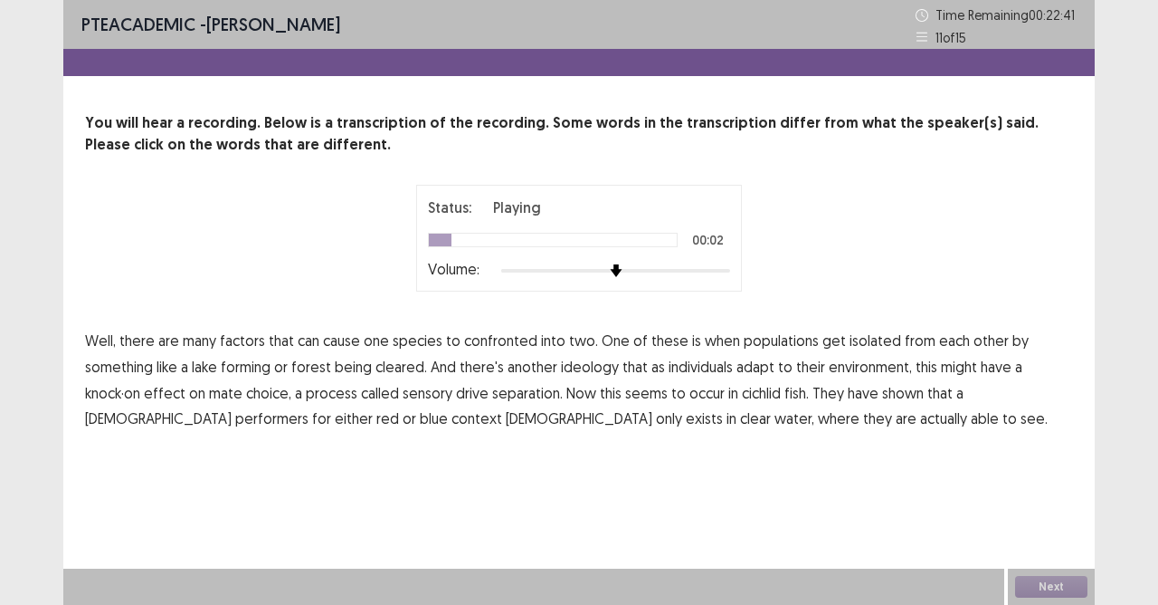
click at [468, 347] on span "confronted" at bounding box center [500, 340] width 73 height 22
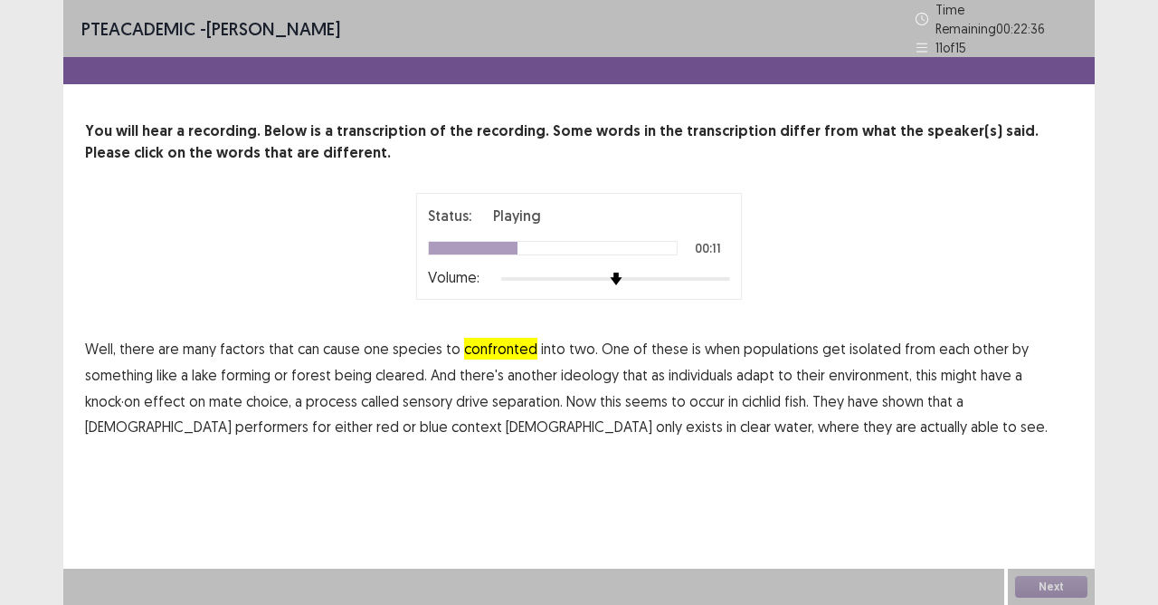
click at [590, 364] on span "ideology" at bounding box center [590, 375] width 58 height 22
click at [512, 393] on span "separation." at bounding box center [527, 401] width 71 height 22
click at [235, 420] on span "performers" at bounding box center [271, 426] width 73 height 22
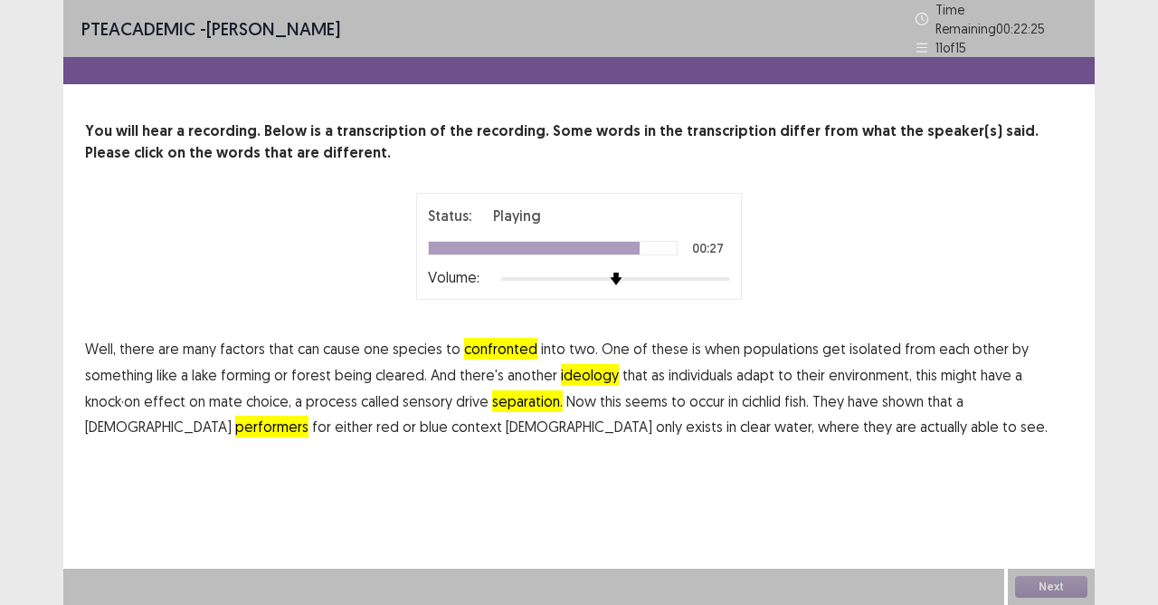
click at [452, 415] on span "context" at bounding box center [477, 426] width 51 height 22
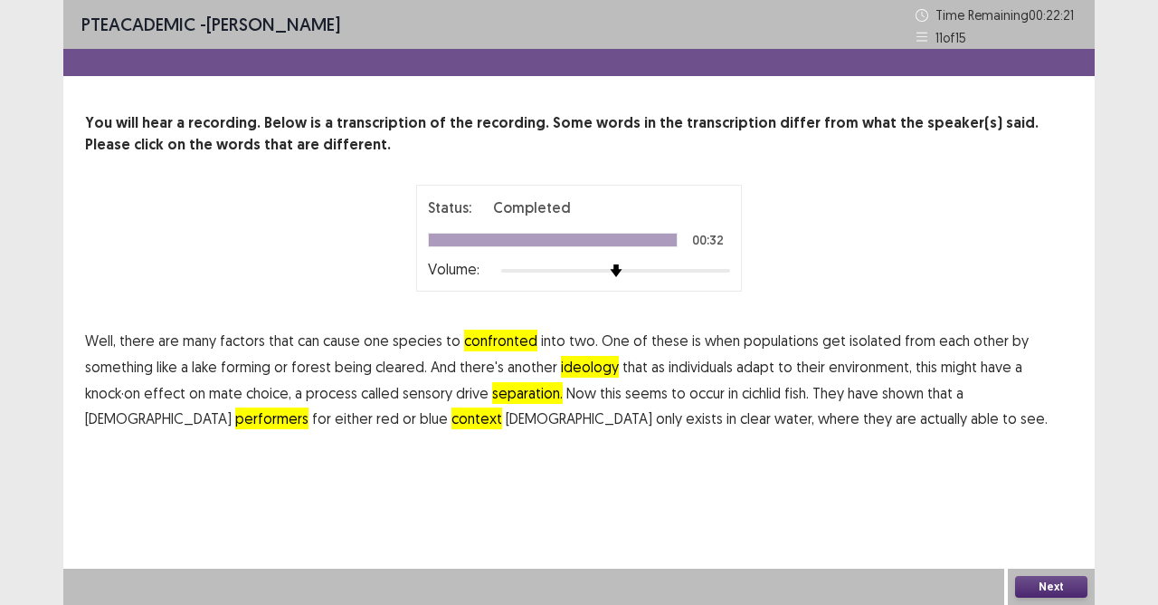
click at [1049, 597] on div "Next" at bounding box center [1051, 586] width 87 height 36
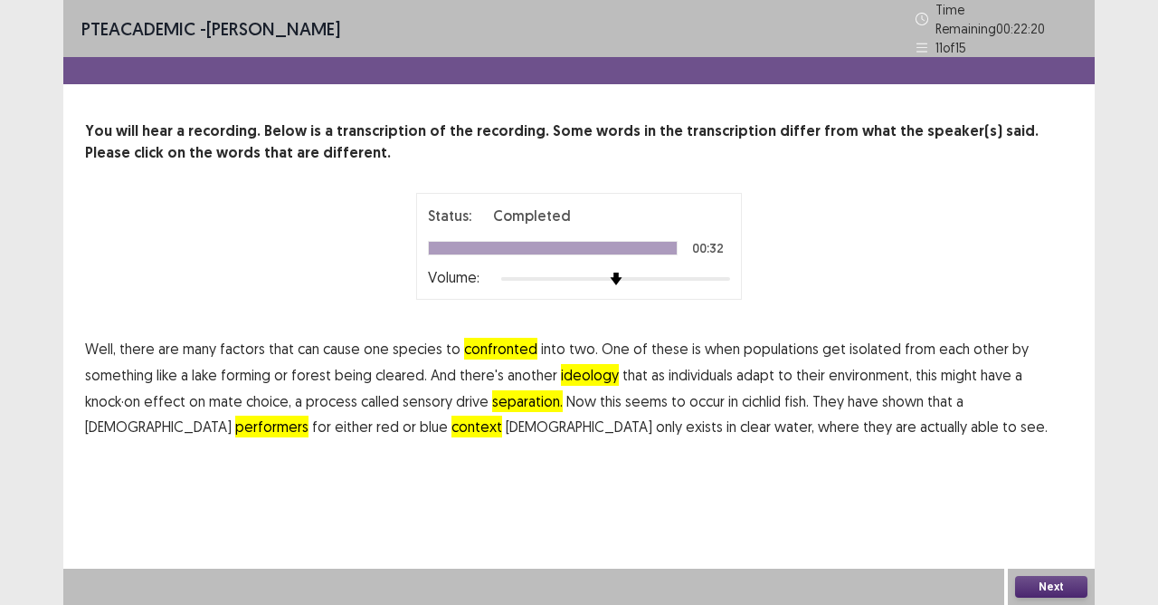
click at [1049, 588] on button "Next" at bounding box center [1051, 587] width 72 height 22
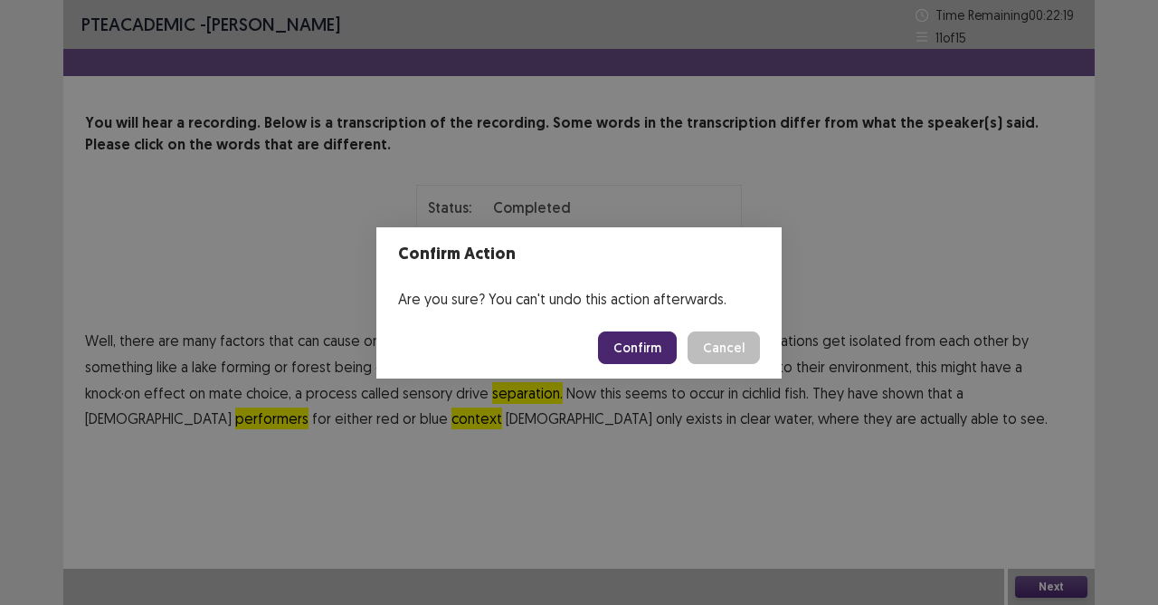
click at [650, 357] on button "Confirm" at bounding box center [637, 347] width 79 height 33
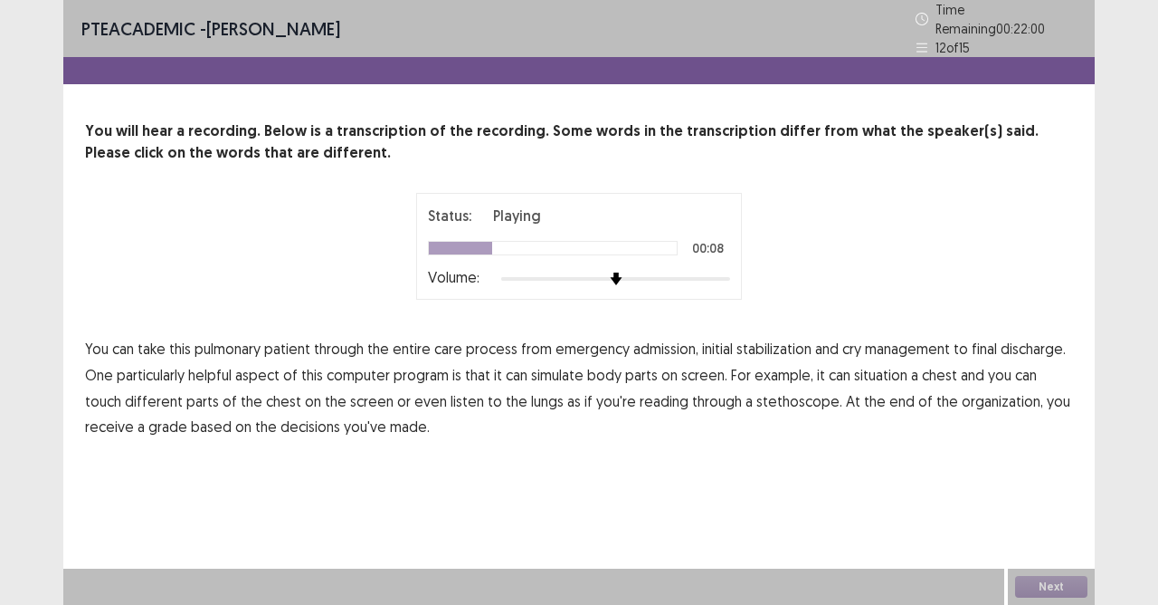
click at [849, 341] on span "cry" at bounding box center [852, 349] width 19 height 22
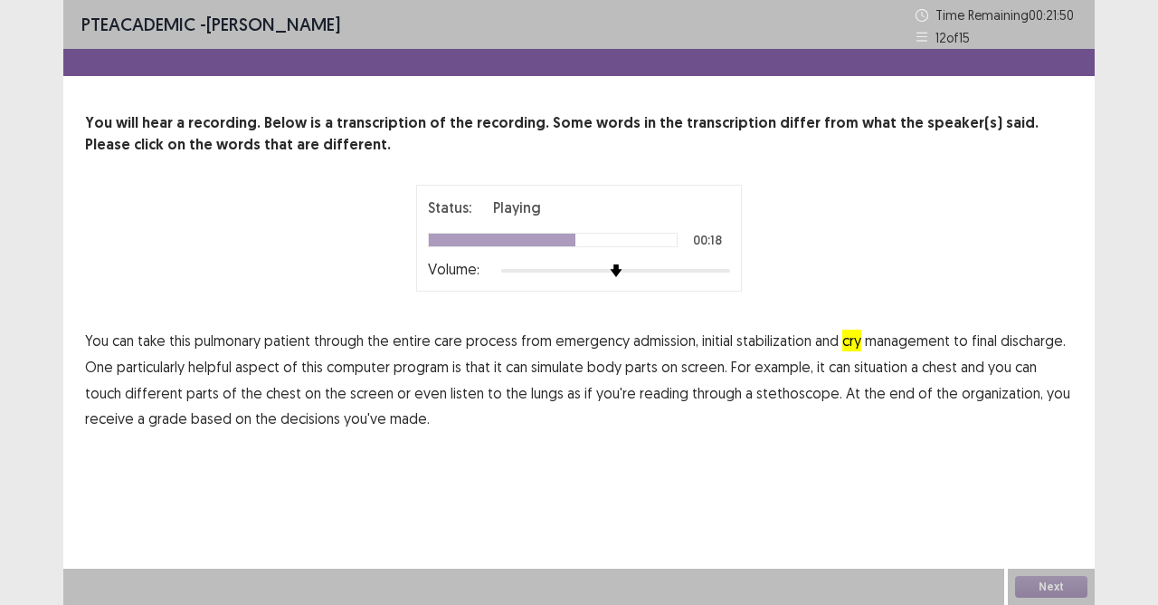
click at [873, 366] on span "situation" at bounding box center [880, 367] width 53 height 22
click at [531, 398] on span "lungs" at bounding box center [547, 393] width 33 height 22
click at [531, 396] on span "lungs" at bounding box center [547, 393] width 33 height 22
click at [640, 394] on span "reading" at bounding box center [664, 393] width 49 height 22
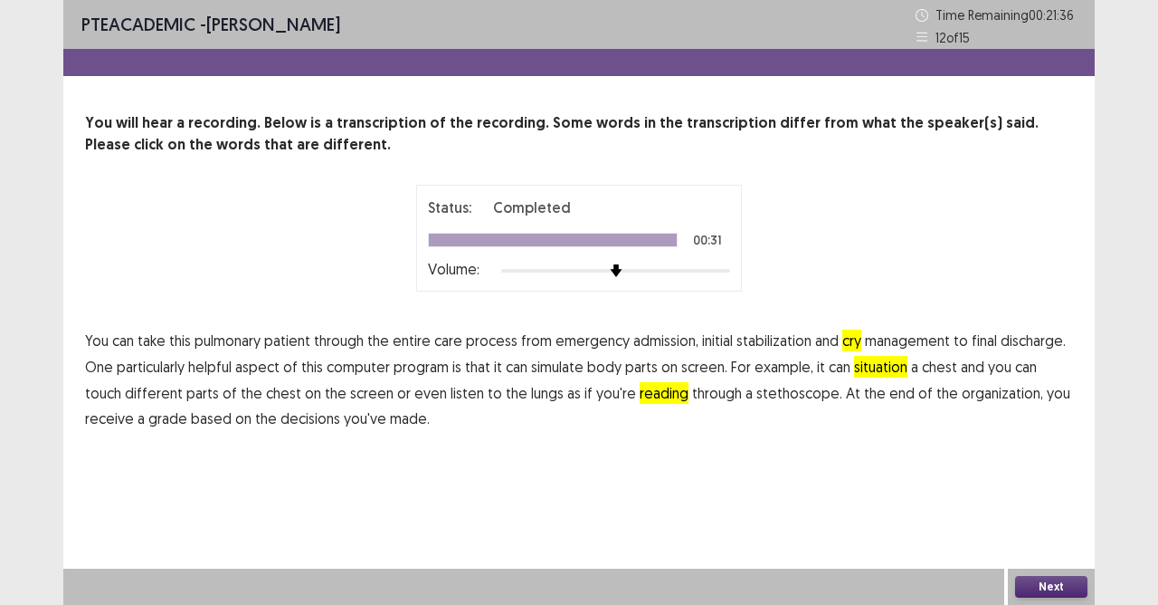
drag, startPoint x: 930, startPoint y: 399, endPoint x: 977, endPoint y: 527, distance: 136.0
click at [962, 399] on span "organization," at bounding box center [1002, 393] width 81 height 22
click at [1042, 594] on button "Next" at bounding box center [1051, 587] width 72 height 22
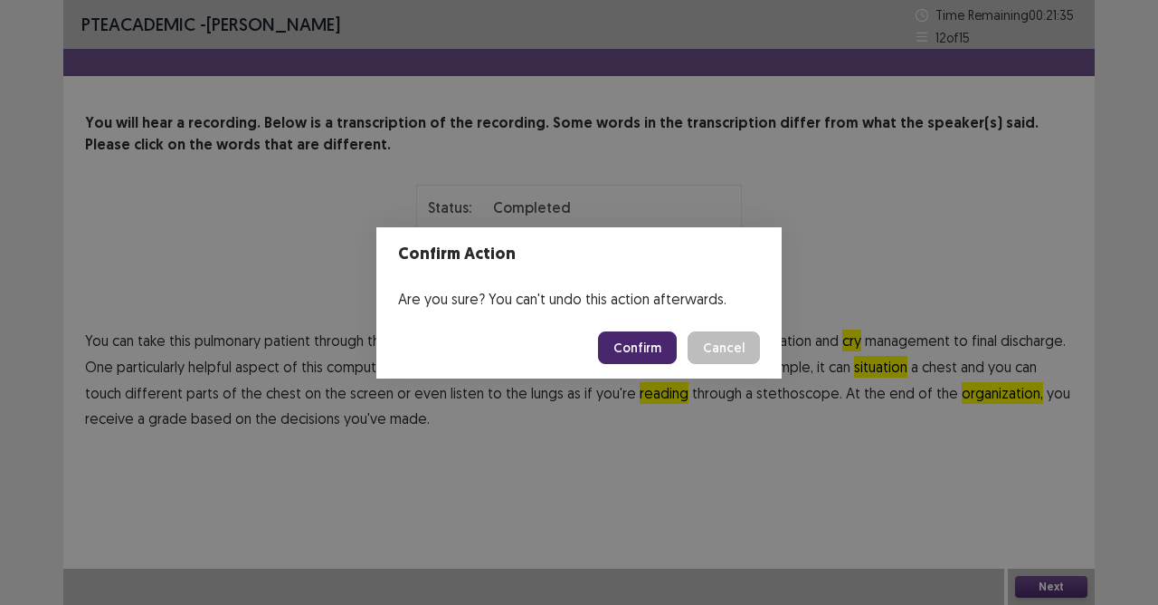
click at [631, 342] on button "Confirm" at bounding box center [637, 347] width 79 height 33
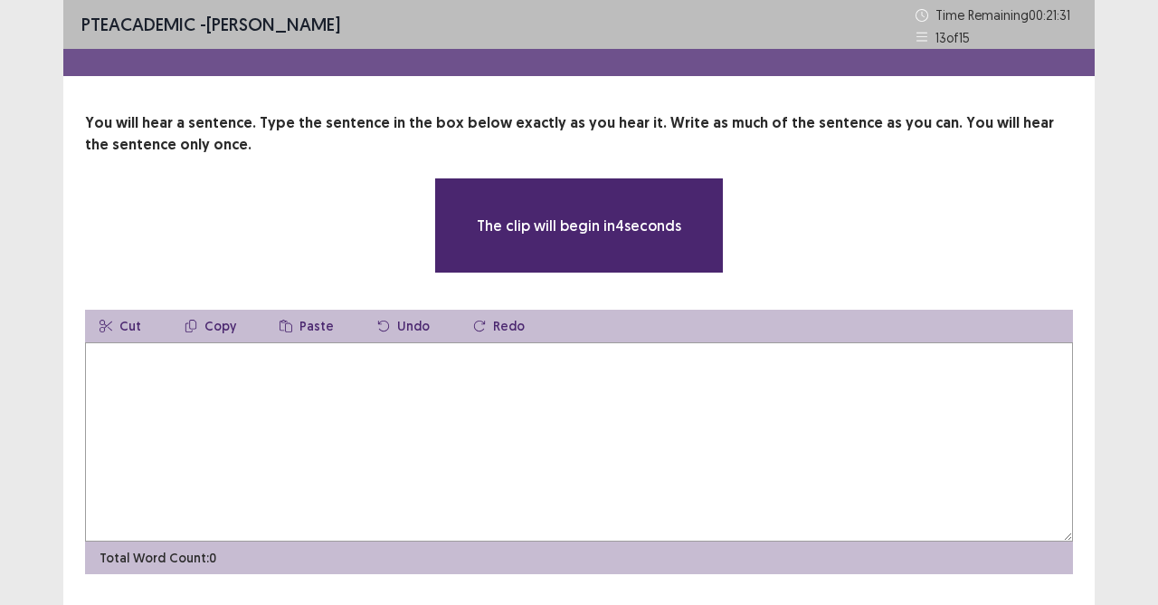
click at [536, 436] on textarea at bounding box center [579, 441] width 988 height 199
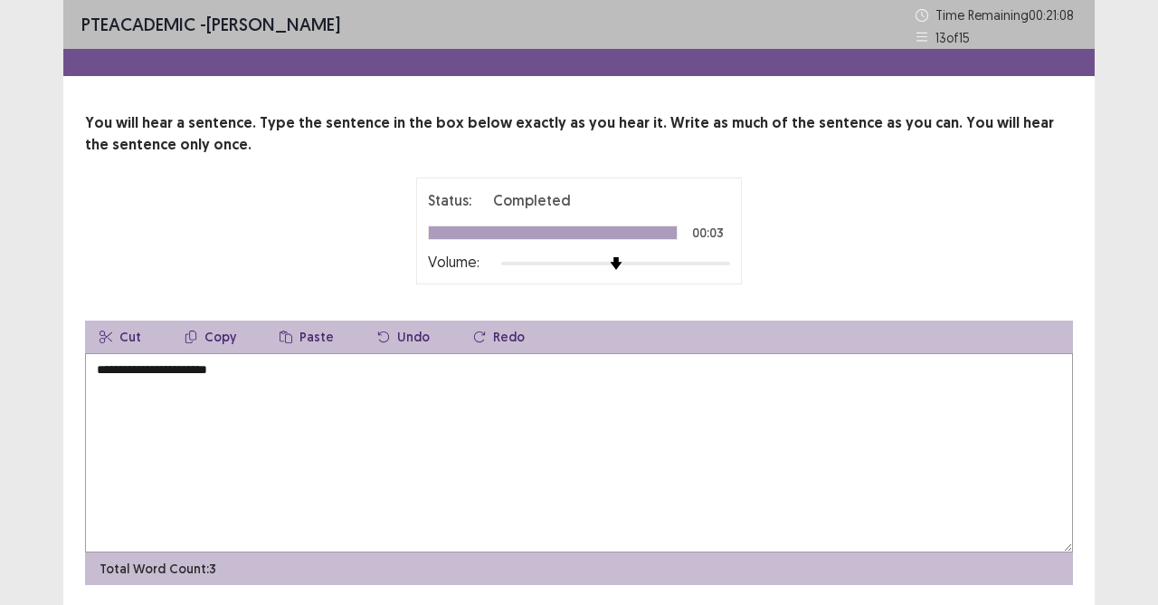
click at [145, 367] on textarea "**********" at bounding box center [579, 452] width 988 height 199
click at [234, 370] on textarea "**********" at bounding box center [579, 452] width 988 height 199
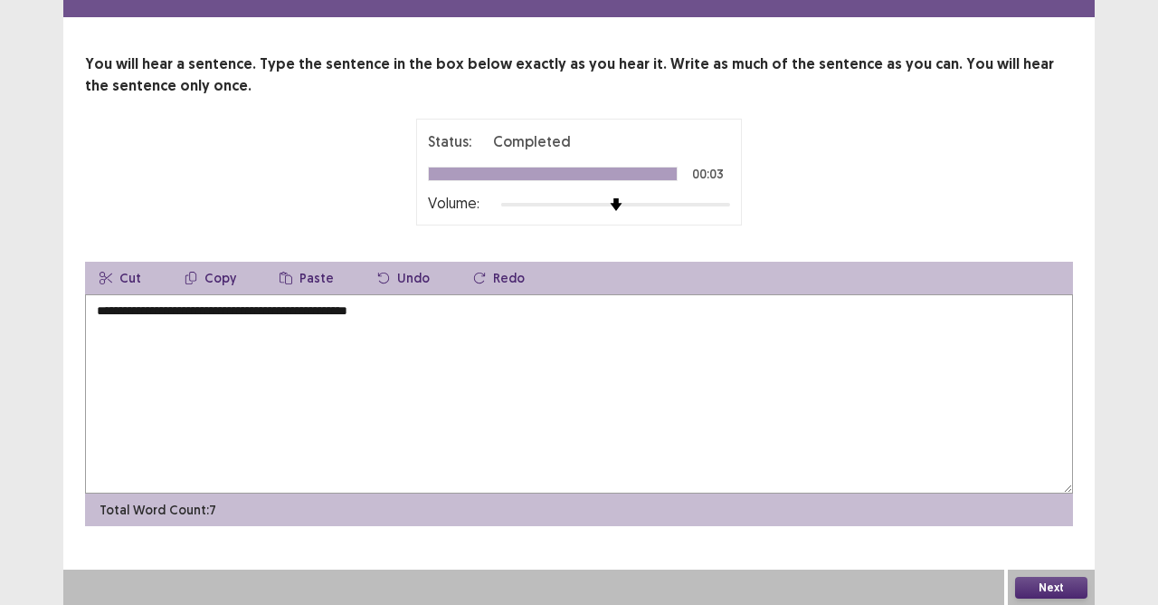
type textarea "**********"
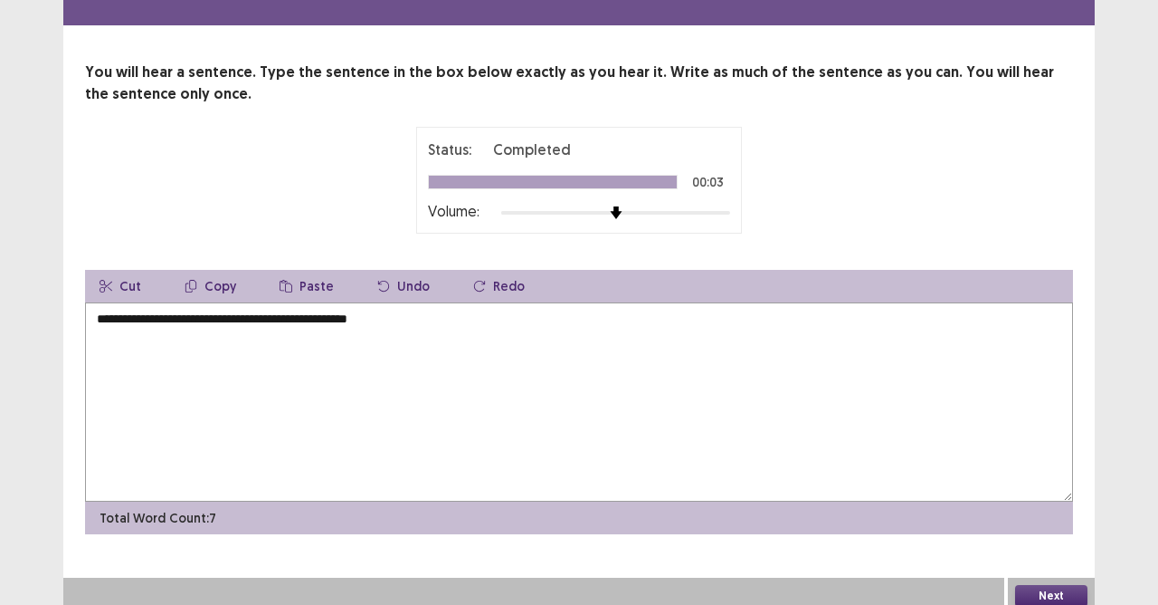
click at [1033, 585] on button "Next" at bounding box center [1051, 596] width 72 height 22
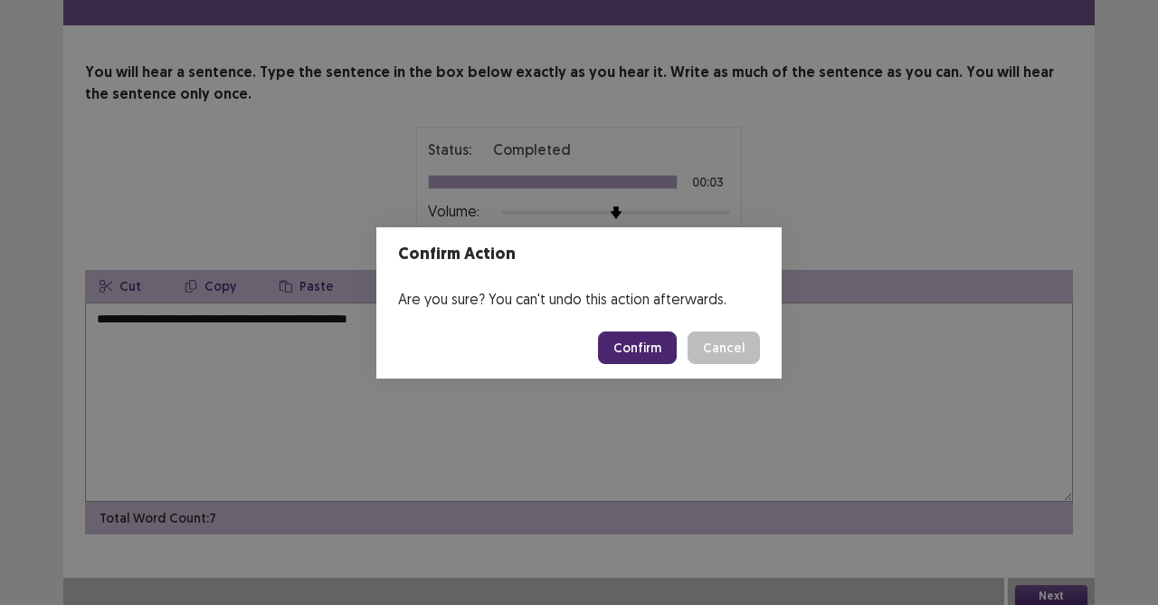
click at [629, 345] on button "Confirm" at bounding box center [637, 347] width 79 height 33
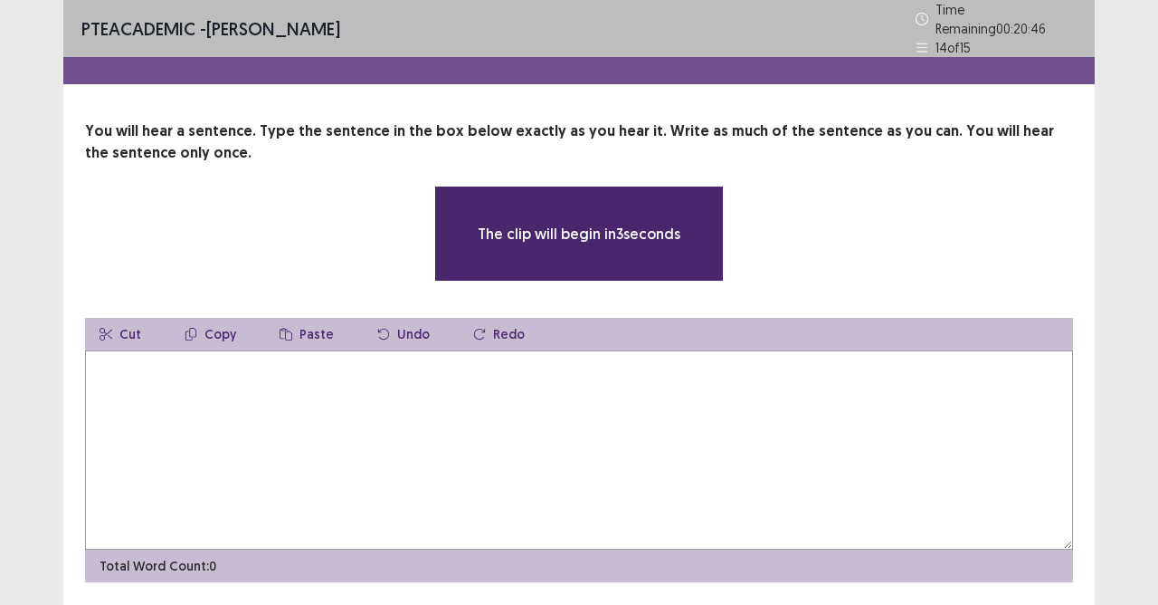
click at [380, 400] on textarea at bounding box center [579, 449] width 988 height 199
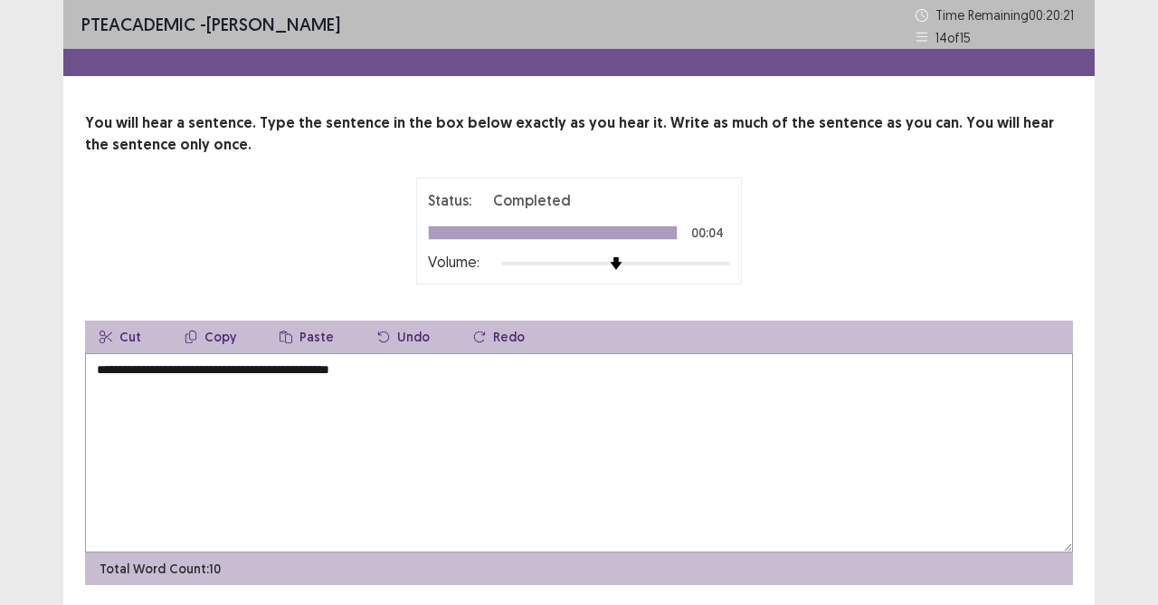
click at [272, 385] on textarea "**********" at bounding box center [579, 452] width 988 height 199
click at [300, 372] on textarea "**********" at bounding box center [579, 452] width 988 height 199
click at [294, 377] on textarea "**********" at bounding box center [579, 452] width 988 height 199
click at [333, 369] on textarea "**********" at bounding box center [579, 452] width 988 height 199
click at [346, 374] on textarea "**********" at bounding box center [579, 452] width 988 height 199
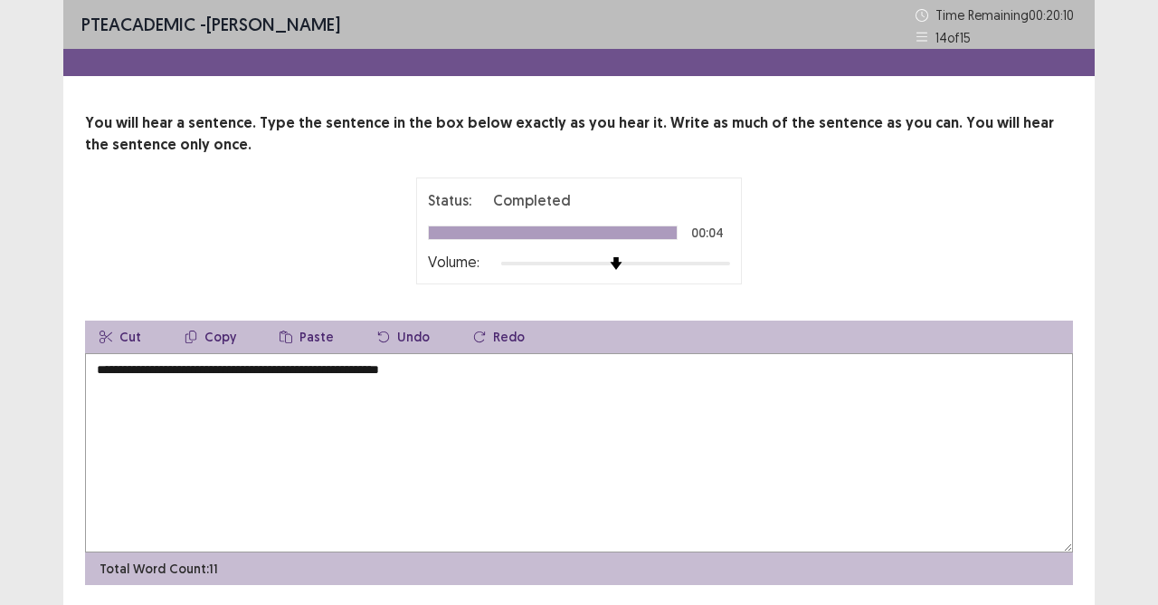
click at [339, 369] on textarea "**********" at bounding box center [579, 452] width 988 height 199
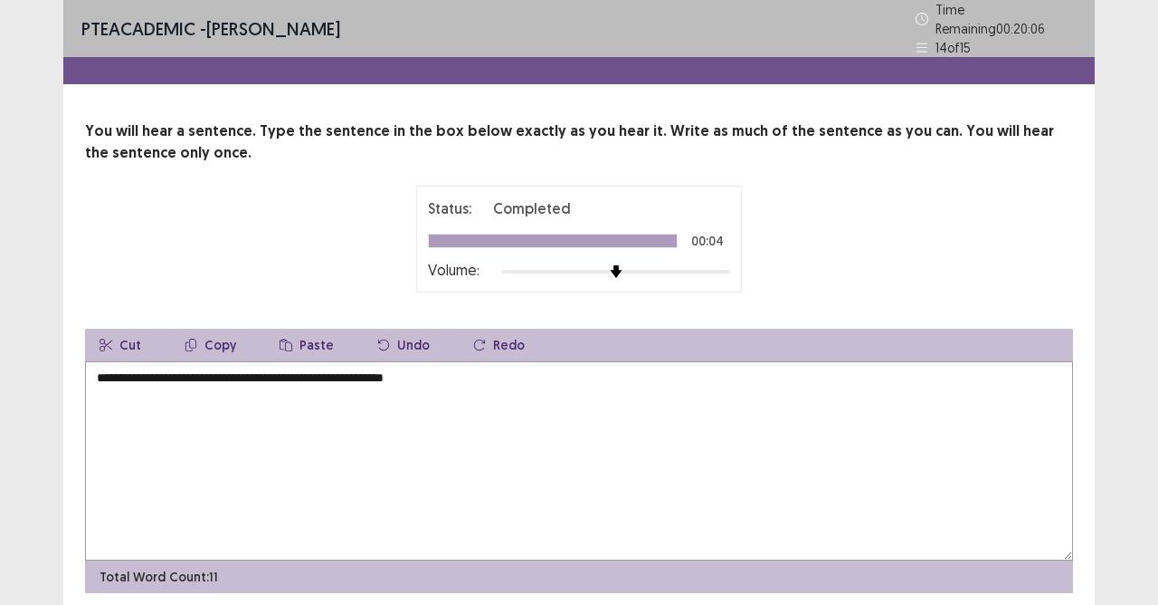
scroll to position [59, 0]
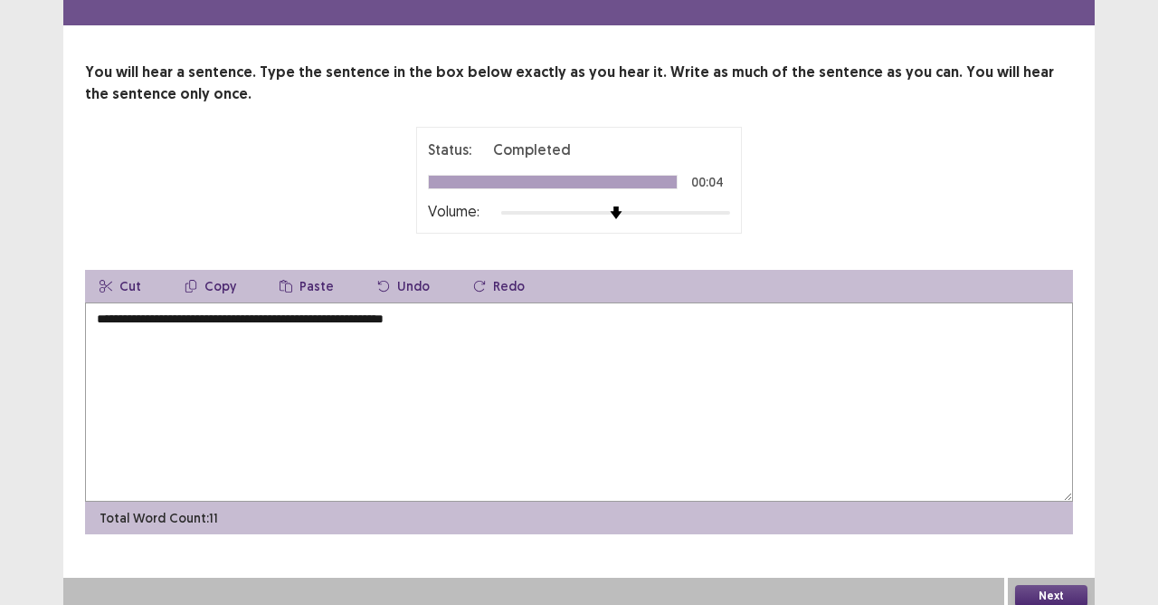
click at [377, 312] on textarea "**********" at bounding box center [579, 401] width 988 height 199
click at [376, 313] on textarea "**********" at bounding box center [579, 401] width 988 height 199
click at [375, 313] on textarea "**********" at bounding box center [579, 401] width 988 height 199
click at [373, 313] on textarea "**********" at bounding box center [579, 401] width 988 height 199
click at [367, 309] on textarea "**********" at bounding box center [579, 401] width 988 height 199
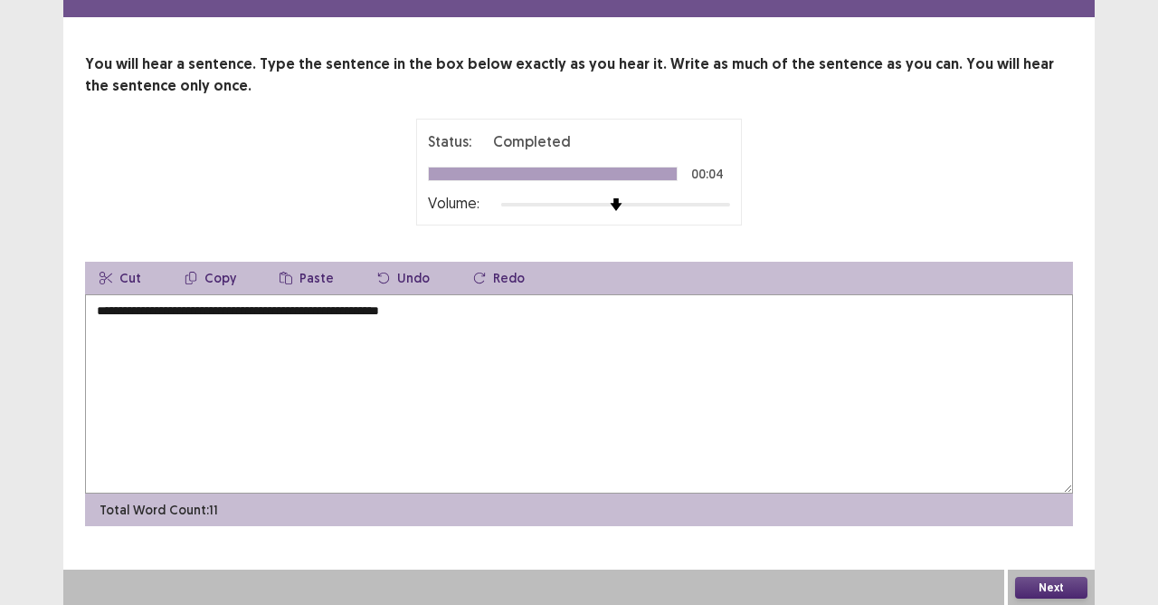
click at [159, 310] on textarea "**********" at bounding box center [579, 393] width 988 height 199
type textarea "**********"
click at [1020, 582] on button "Next" at bounding box center [1051, 588] width 72 height 22
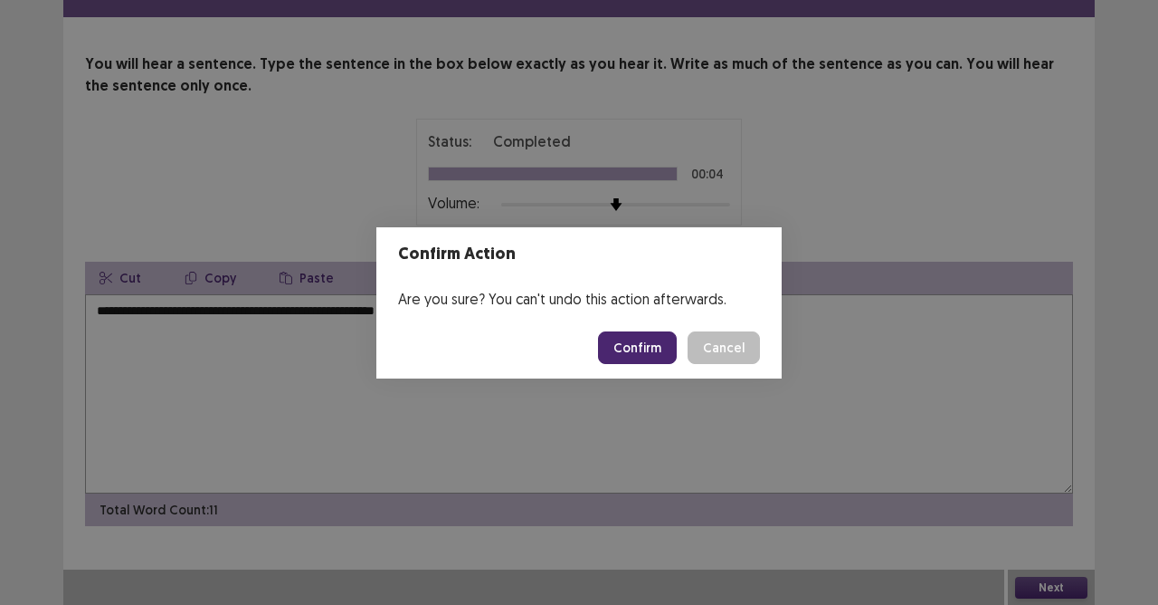
click at [635, 353] on button "Confirm" at bounding box center [637, 347] width 79 height 33
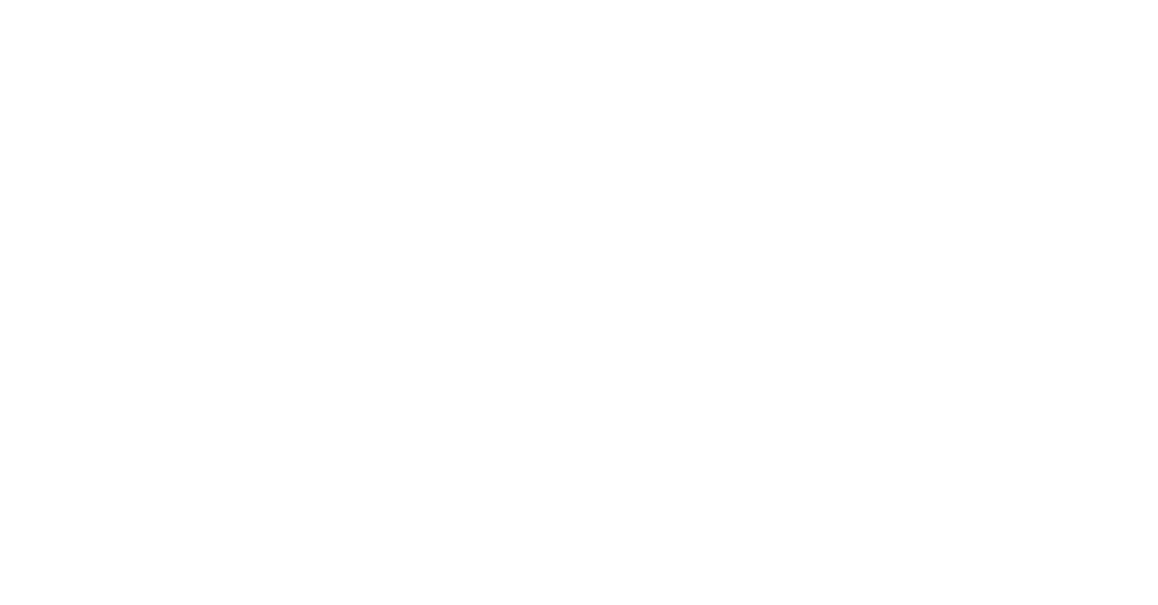
scroll to position [0, 0]
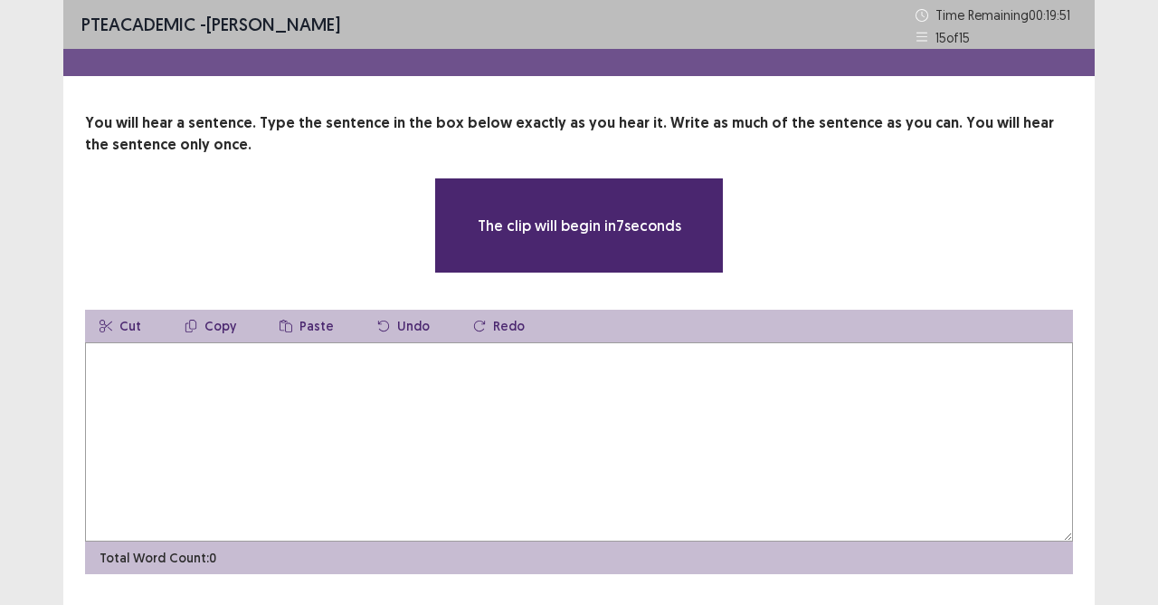
click at [475, 375] on textarea at bounding box center [579, 441] width 988 height 199
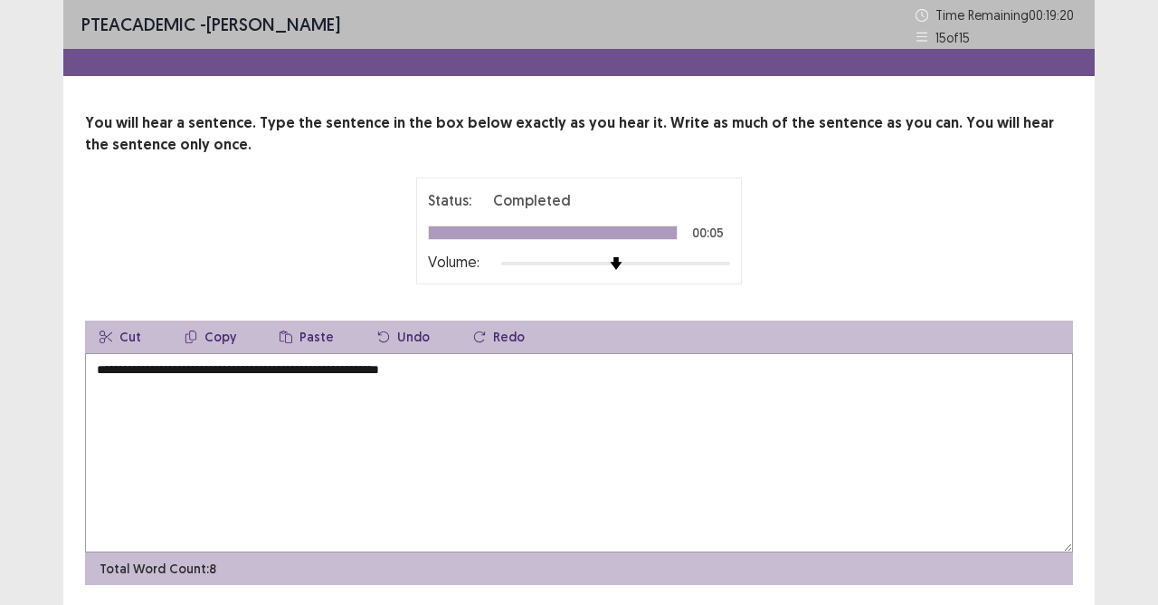
drag, startPoint x: 364, startPoint y: 367, endPoint x: 402, endPoint y: 402, distance: 51.9
click at [371, 381] on textarea "**********" at bounding box center [579, 452] width 988 height 199
click at [367, 371] on textarea "**********" at bounding box center [579, 452] width 988 height 199
click at [306, 367] on textarea "**********" at bounding box center [579, 452] width 988 height 199
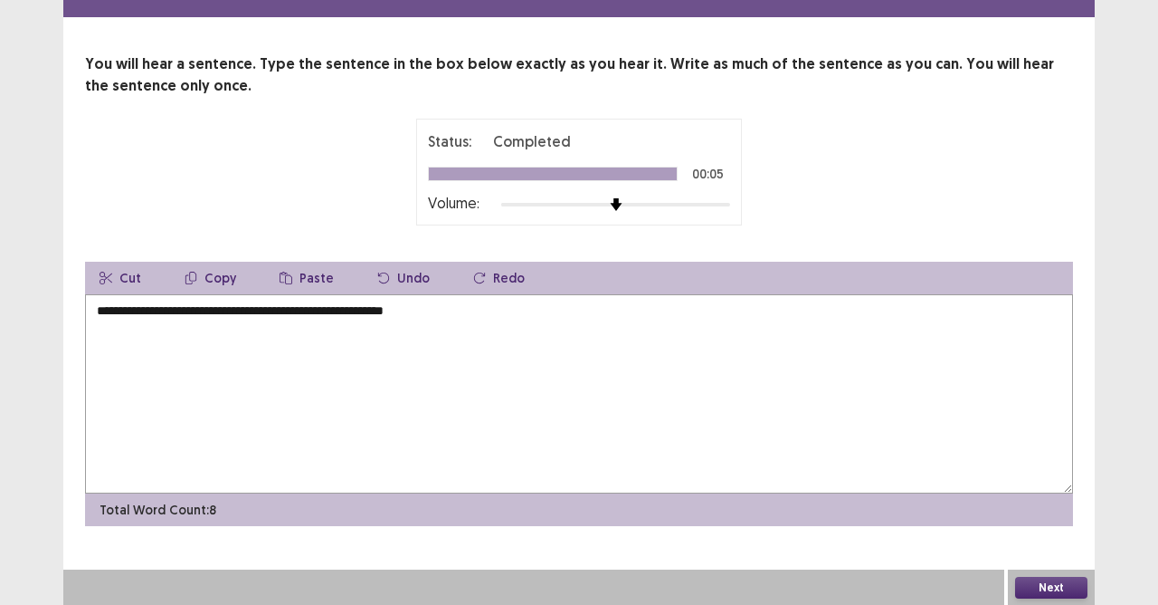
type textarea "**********"
click at [1025, 581] on button "Next" at bounding box center [1051, 588] width 72 height 22
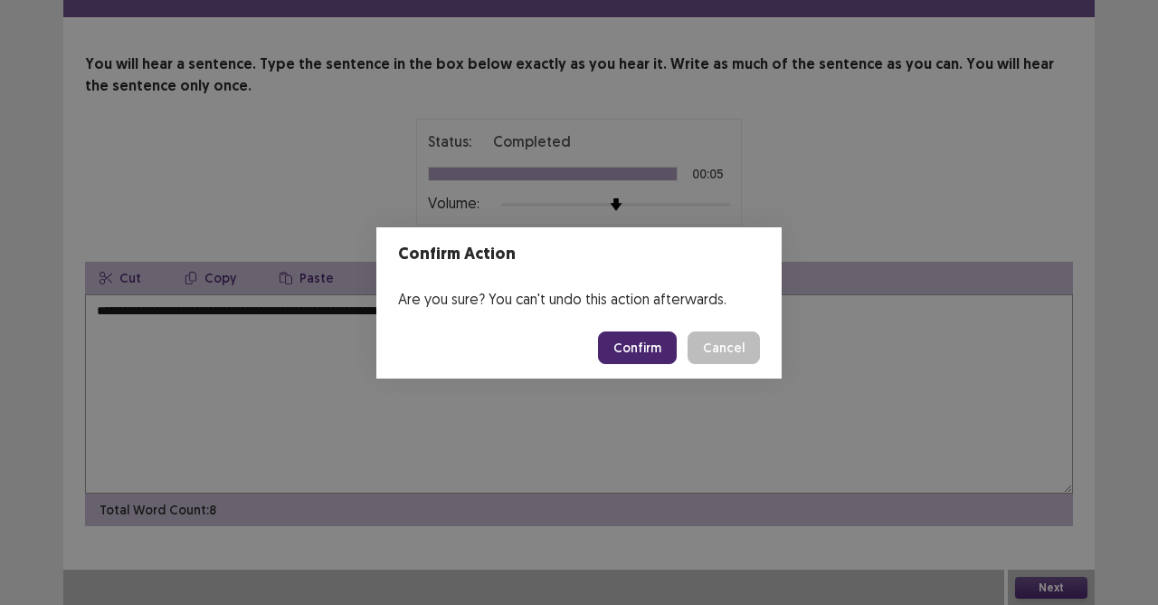
click at [659, 348] on button "Confirm" at bounding box center [637, 347] width 79 height 33
